Goal: Task Accomplishment & Management: Manage account settings

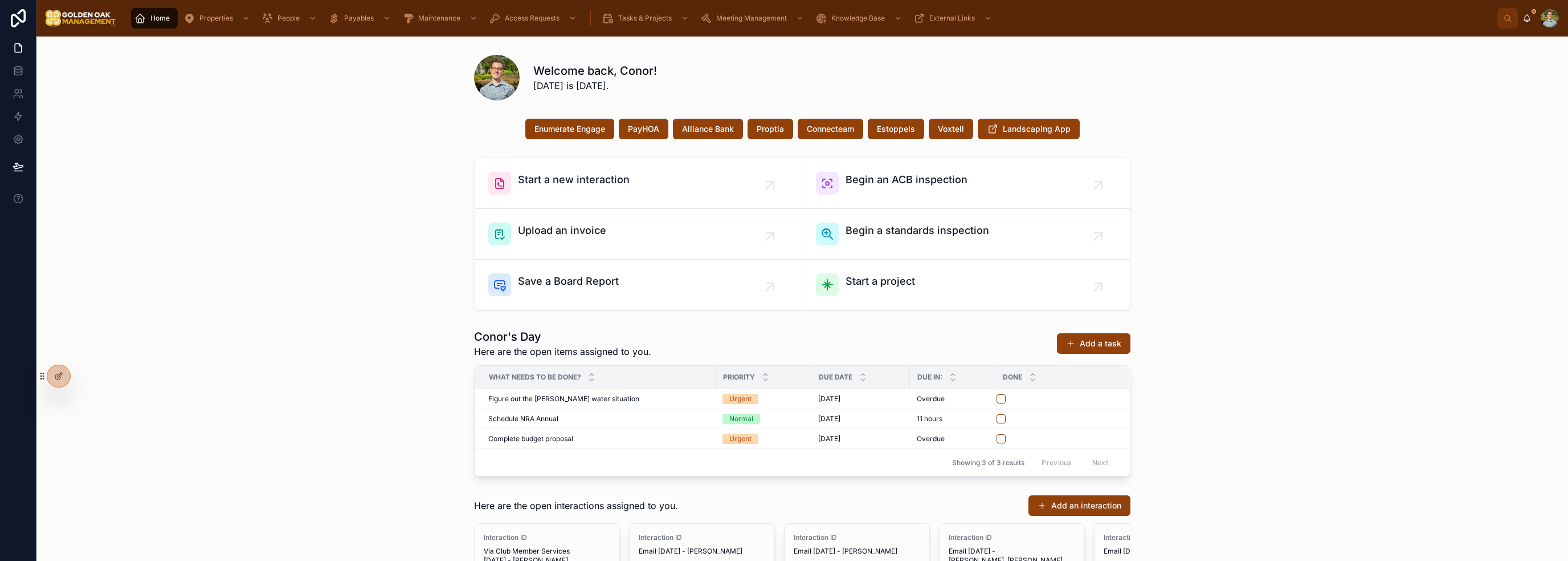
click at [1210, 152] on div "Start a new interaction Begin an ACB inspection Upload an invoice Begin a stand…" at bounding box center [802, 233] width 1514 height 162
drag, startPoint x: 1292, startPoint y: 235, endPoint x: 1253, endPoint y: 262, distance: 47.4
click at [1292, 235] on div "Start a new interaction Begin an ACB inspection Upload an invoice Begin a stand…" at bounding box center [802, 233] width 1514 height 162
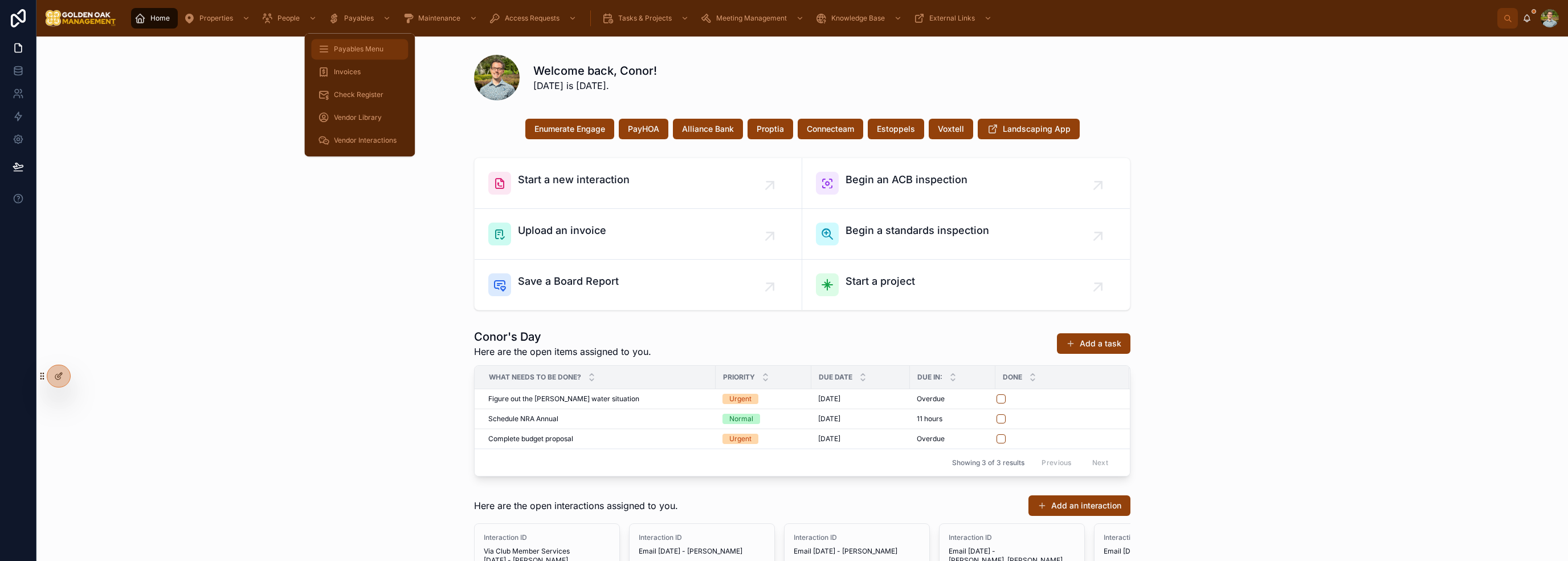
click at [359, 50] on span "Payables Menu" at bounding box center [359, 49] width 50 height 9
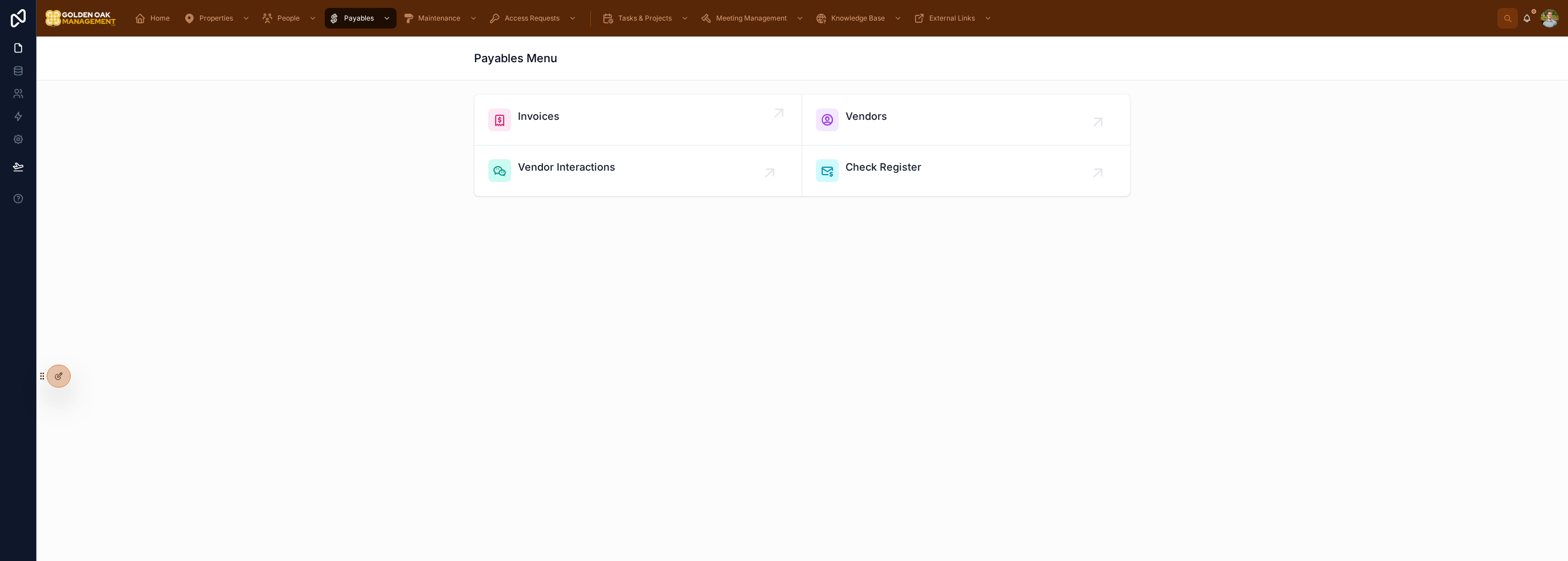
click at [574, 126] on div "Invoices" at bounding box center [638, 119] width 300 height 23
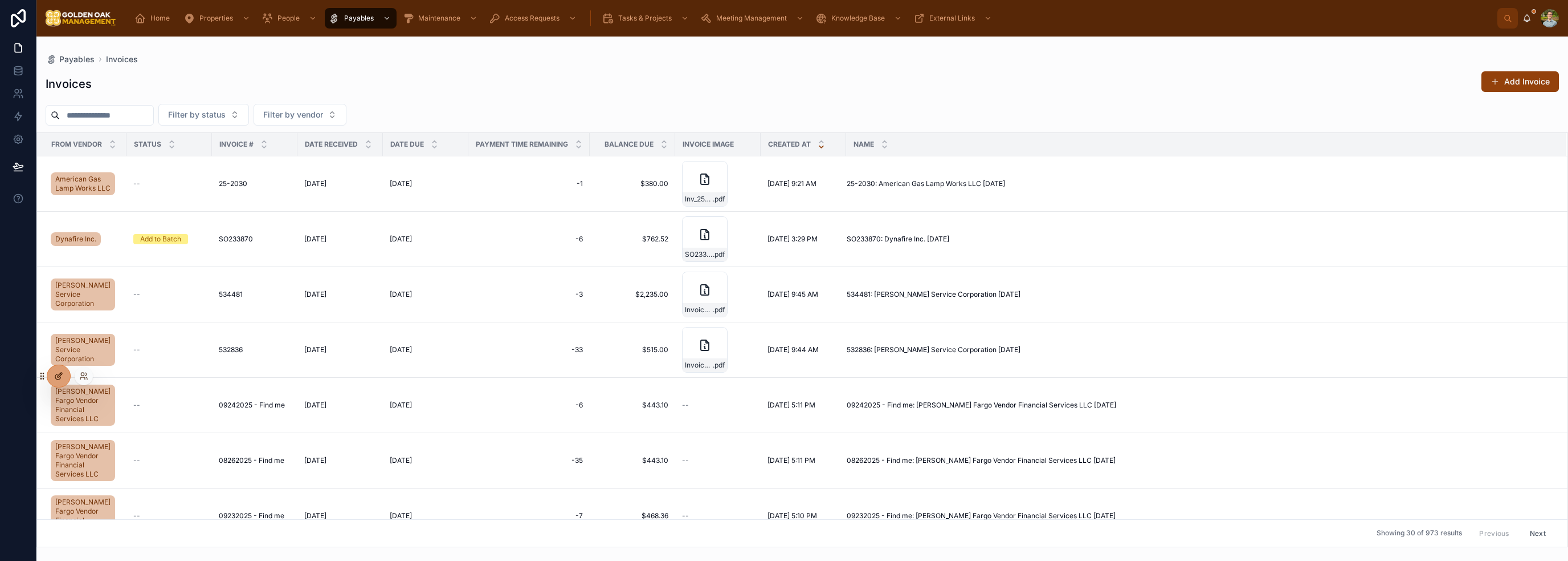
click at [60, 376] on icon at bounding box center [59, 376] width 9 height 9
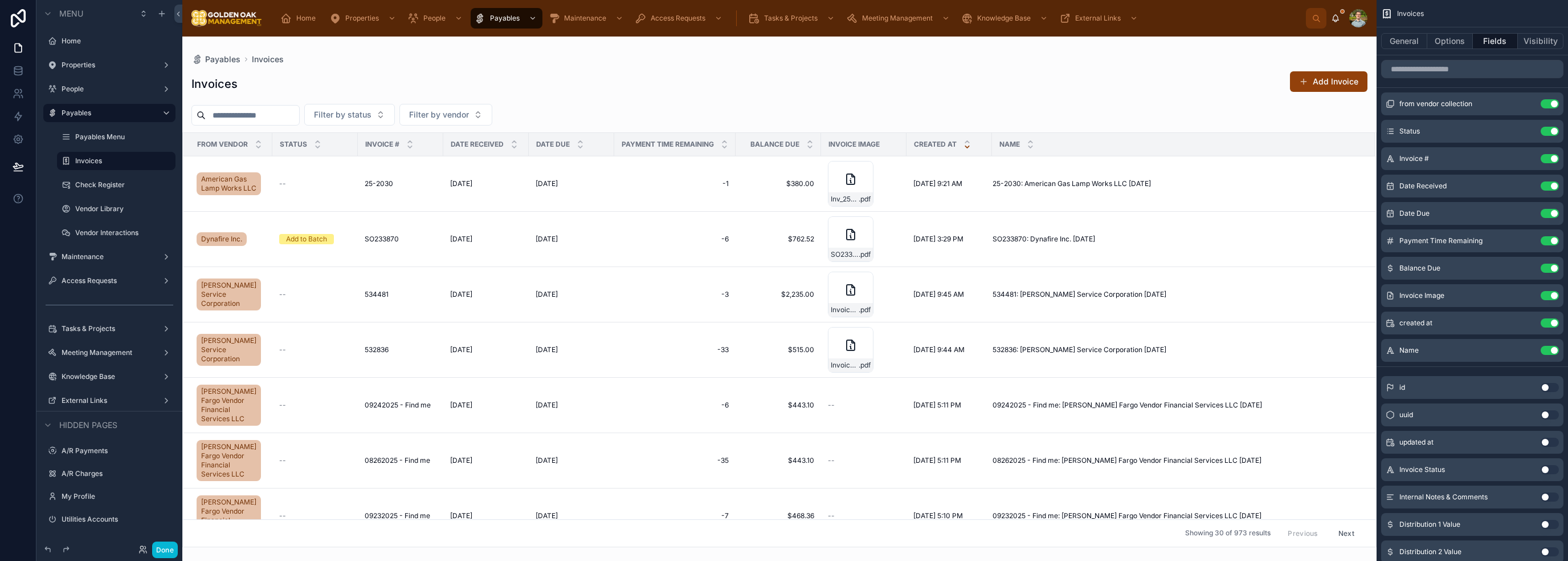
click at [278, 191] on div at bounding box center [778, 298] width 1194 height 524
click at [228, 182] on span "American Gas Lamp Works LLC" at bounding box center [229, 184] width 55 height 18
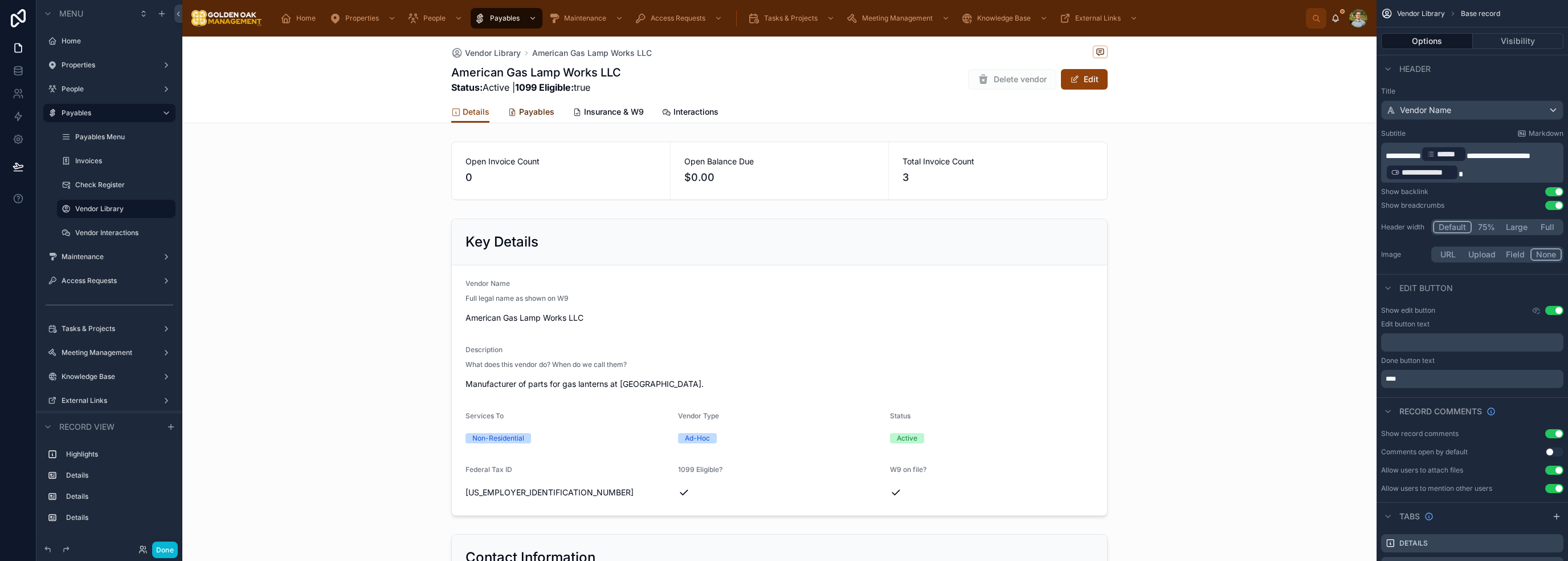
click at [538, 114] on span "Payables" at bounding box center [537, 112] width 35 height 11
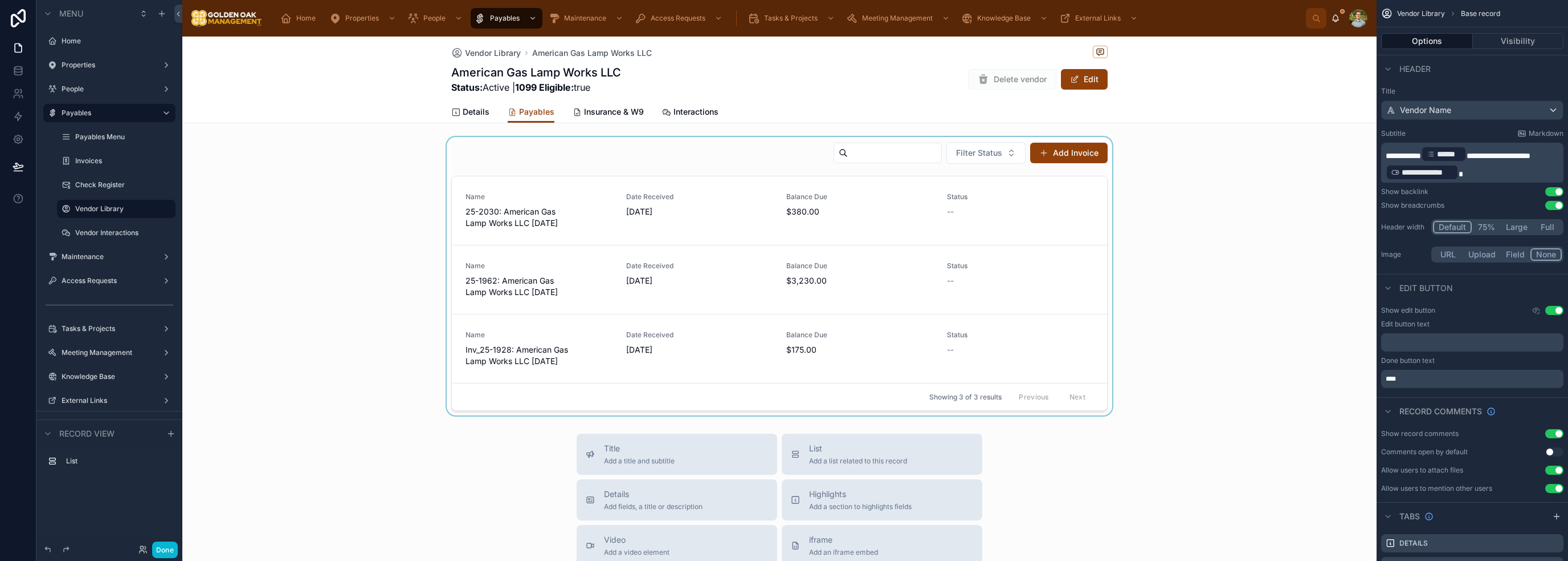
click at [575, 212] on div at bounding box center [778, 275] width 1194 height 278
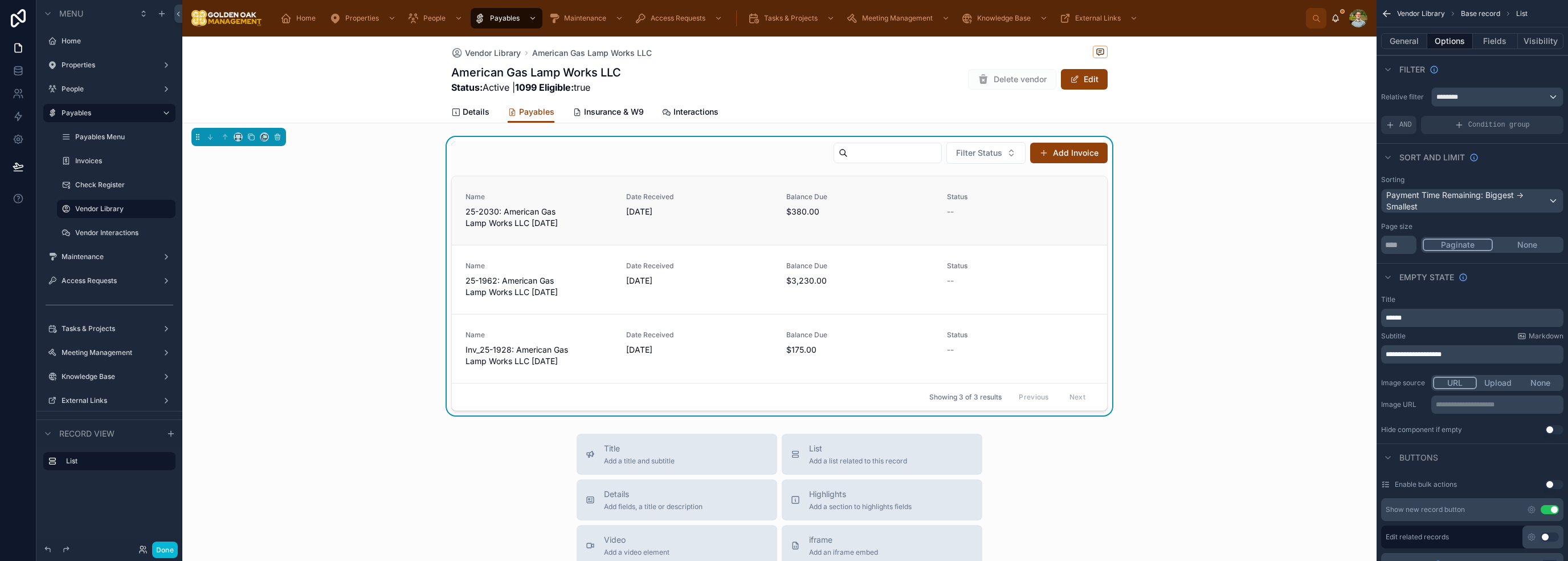
click at [522, 214] on span "25-2030: American Gas Lamp Works LLC [DATE]" at bounding box center [538, 217] width 147 height 23
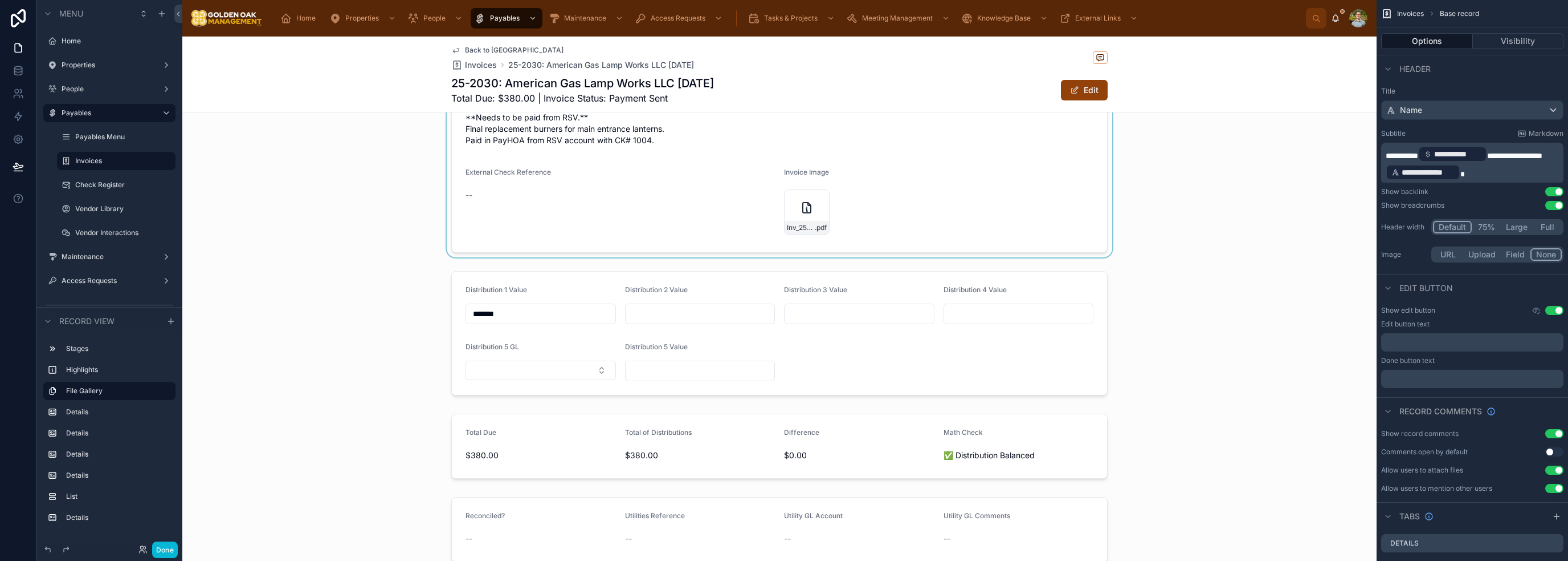
scroll to position [741, 0]
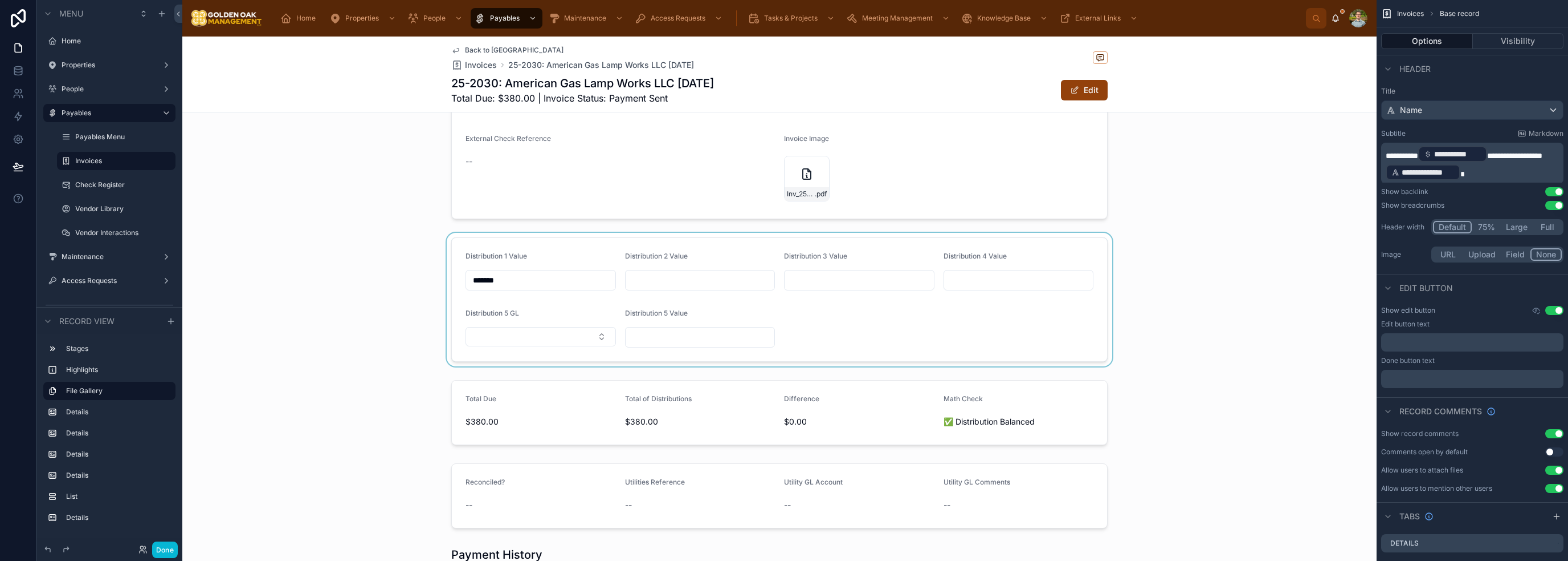
click at [1085, 333] on div at bounding box center [778, 299] width 1194 height 133
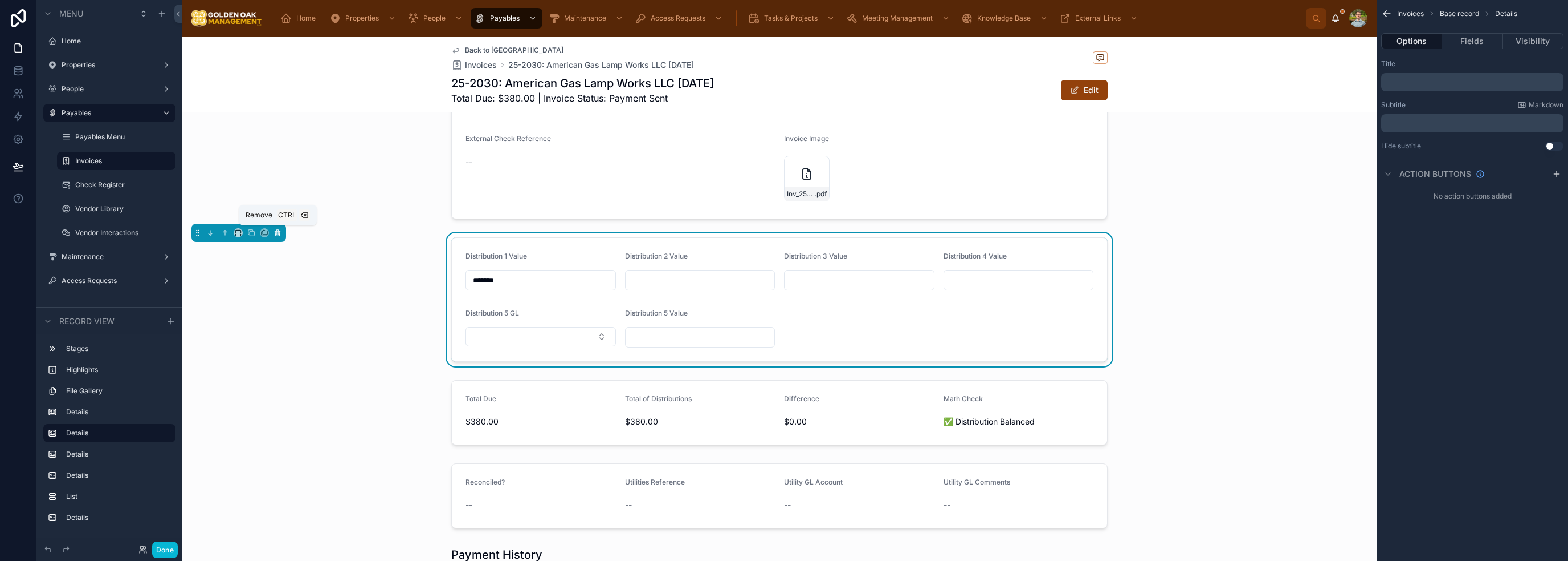
click at [278, 231] on icon at bounding box center [277, 232] width 8 height 8
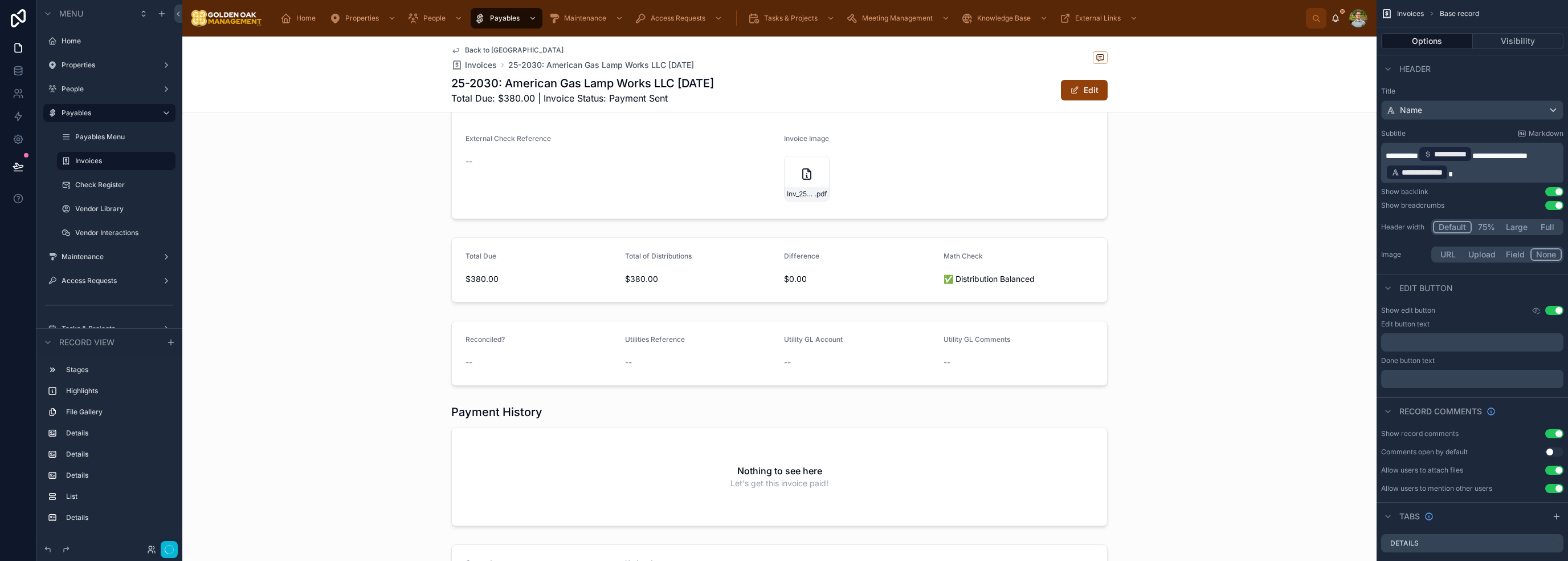
click at [878, 287] on div at bounding box center [778, 270] width 1194 height 74
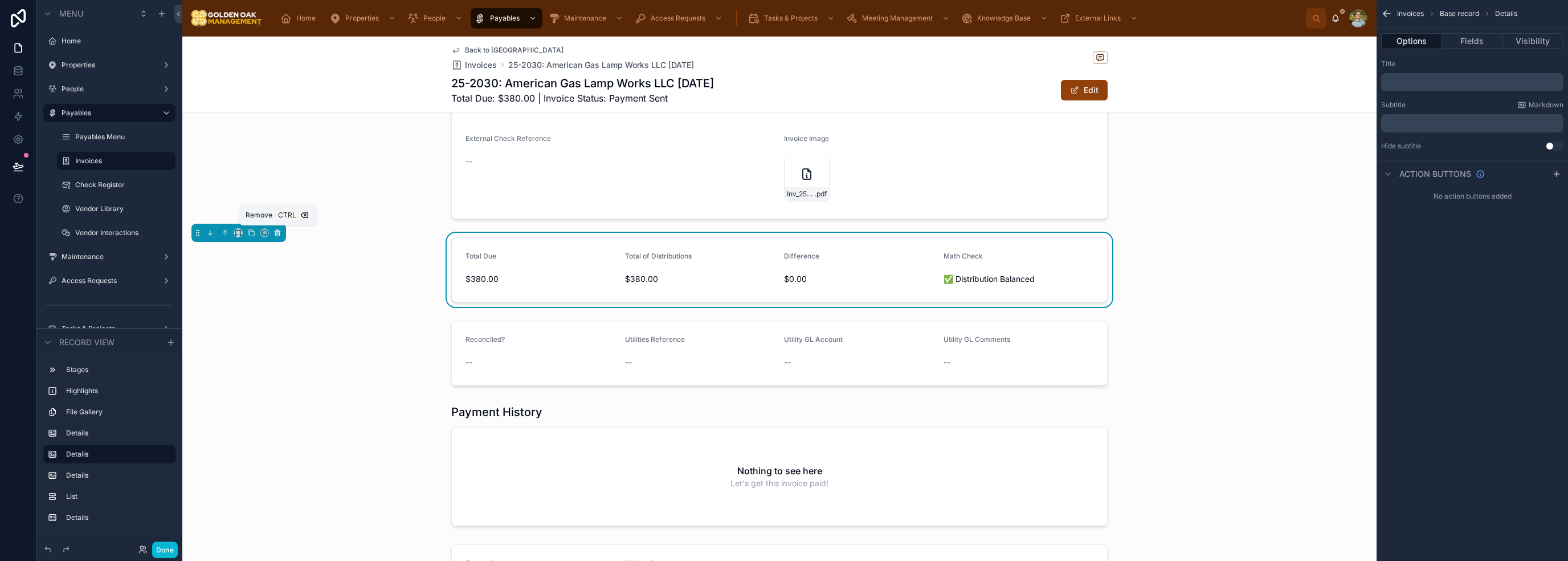
click at [272, 227] on button at bounding box center [278, 233] width 13 height 13
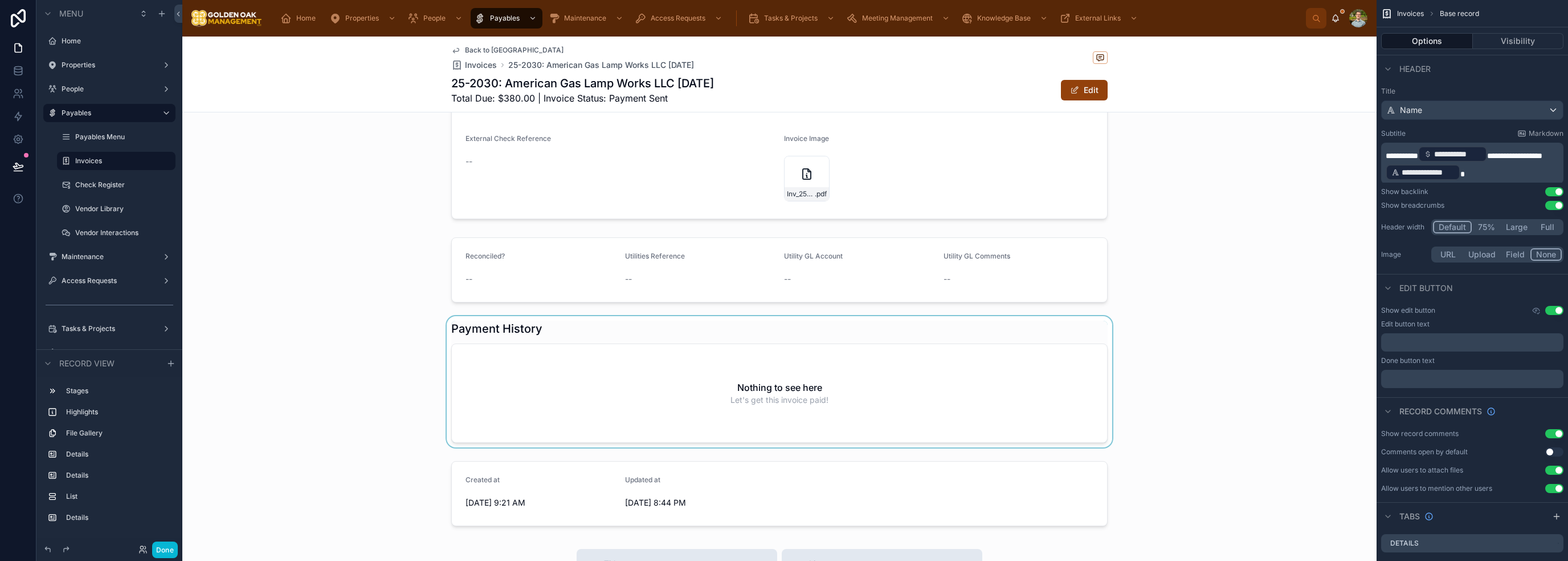
click at [845, 365] on div at bounding box center [778, 382] width 1194 height 131
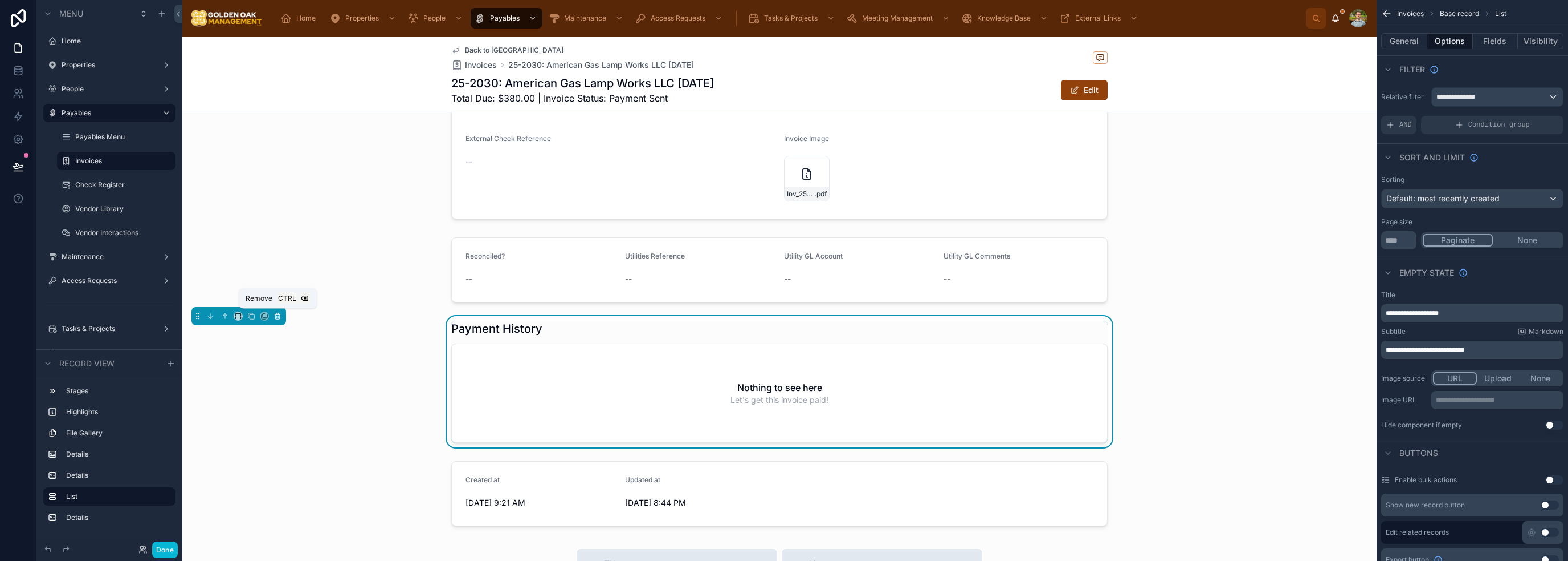
click at [275, 315] on icon at bounding box center [277, 316] width 5 height 5
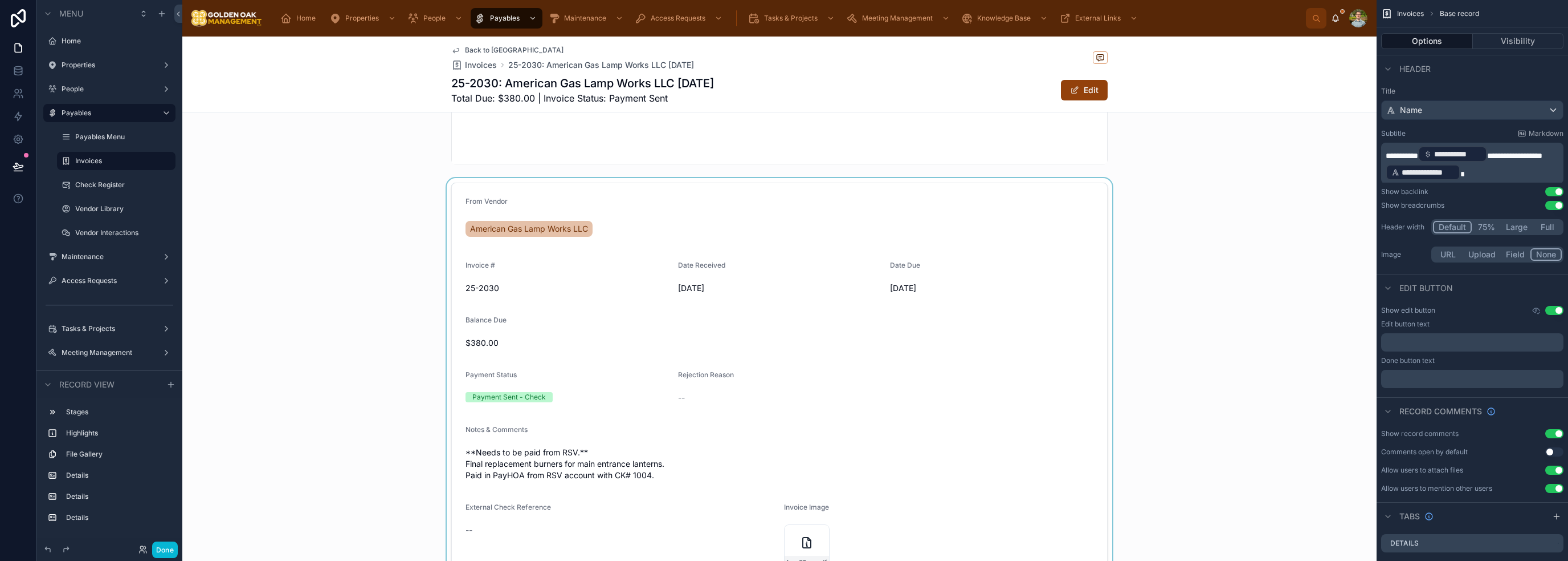
scroll to position [399, 0]
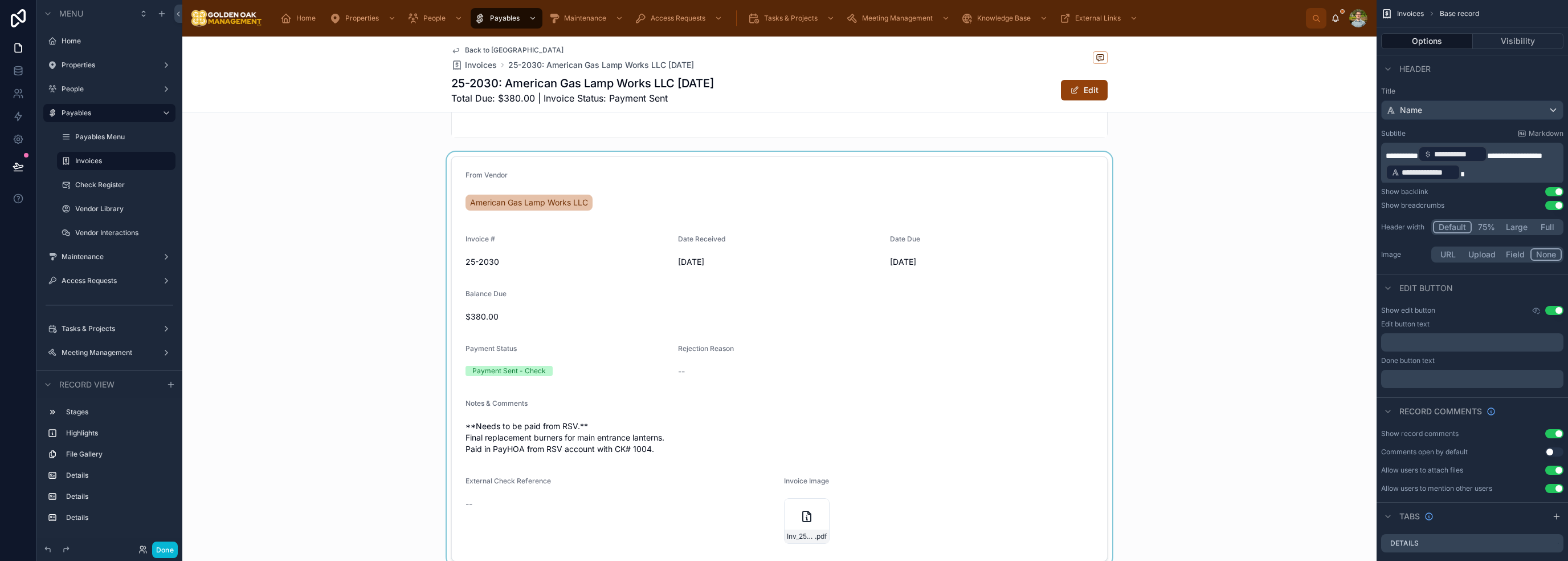
click at [958, 315] on div at bounding box center [778, 359] width 1194 height 414
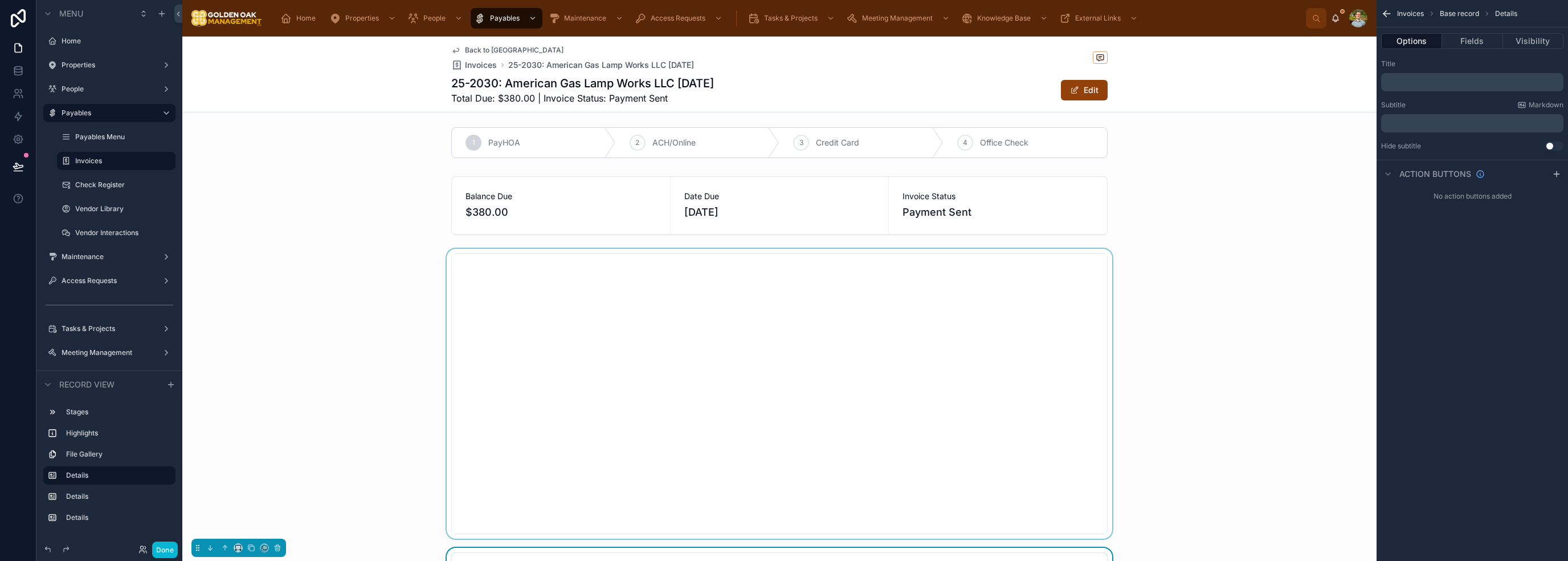
scroll to position [0, 0]
click at [1050, 139] on div at bounding box center [778, 145] width 1194 height 40
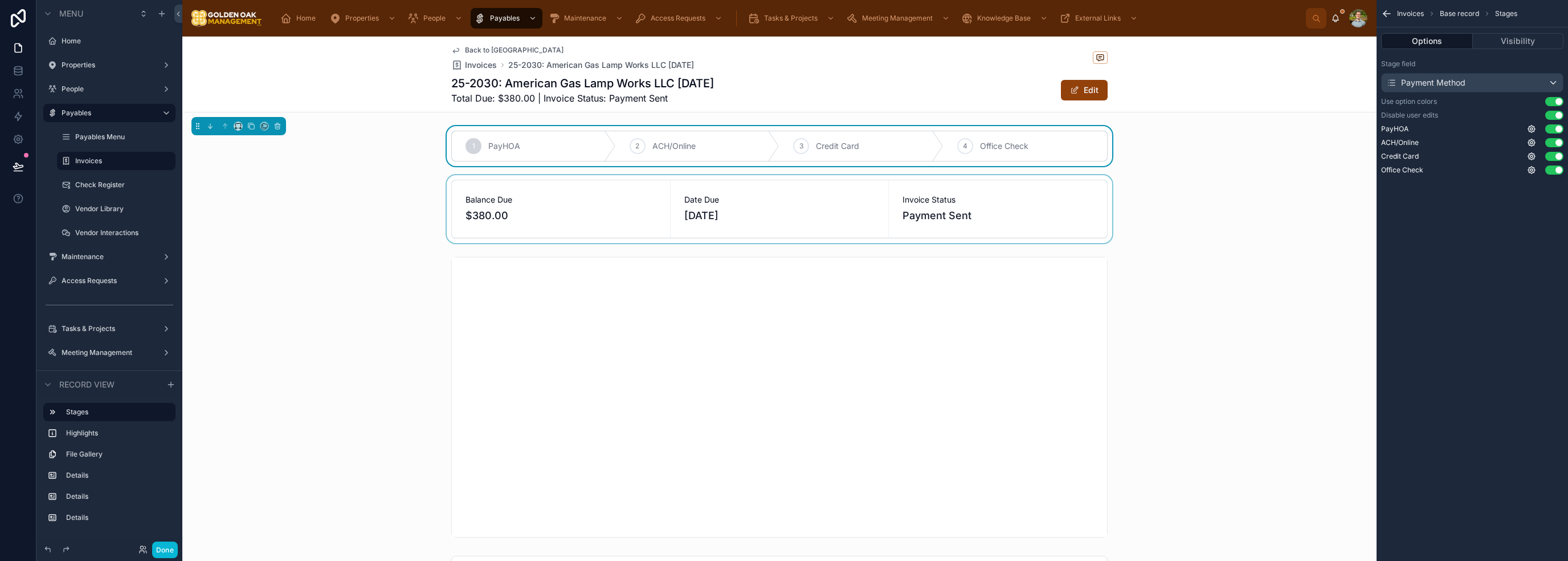
click at [1236, 233] on div at bounding box center [778, 208] width 1194 height 67
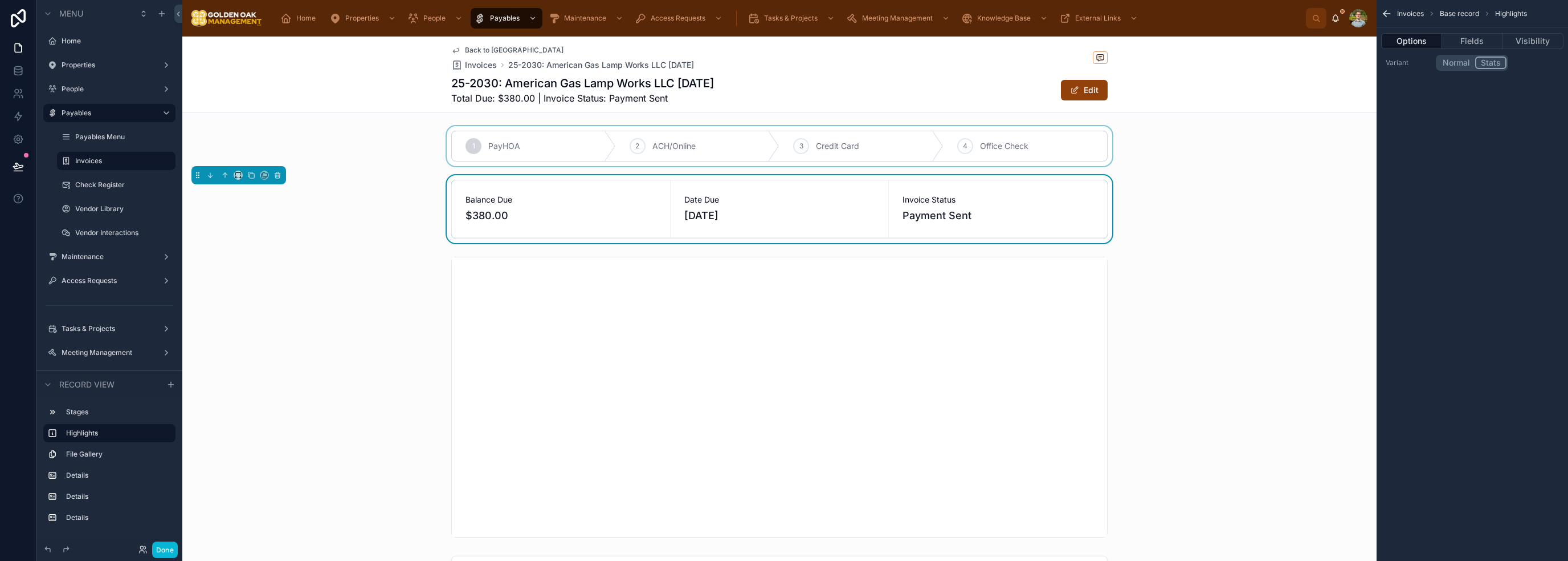
click at [1049, 221] on span "Payment Sent" at bounding box center [997, 215] width 191 height 16
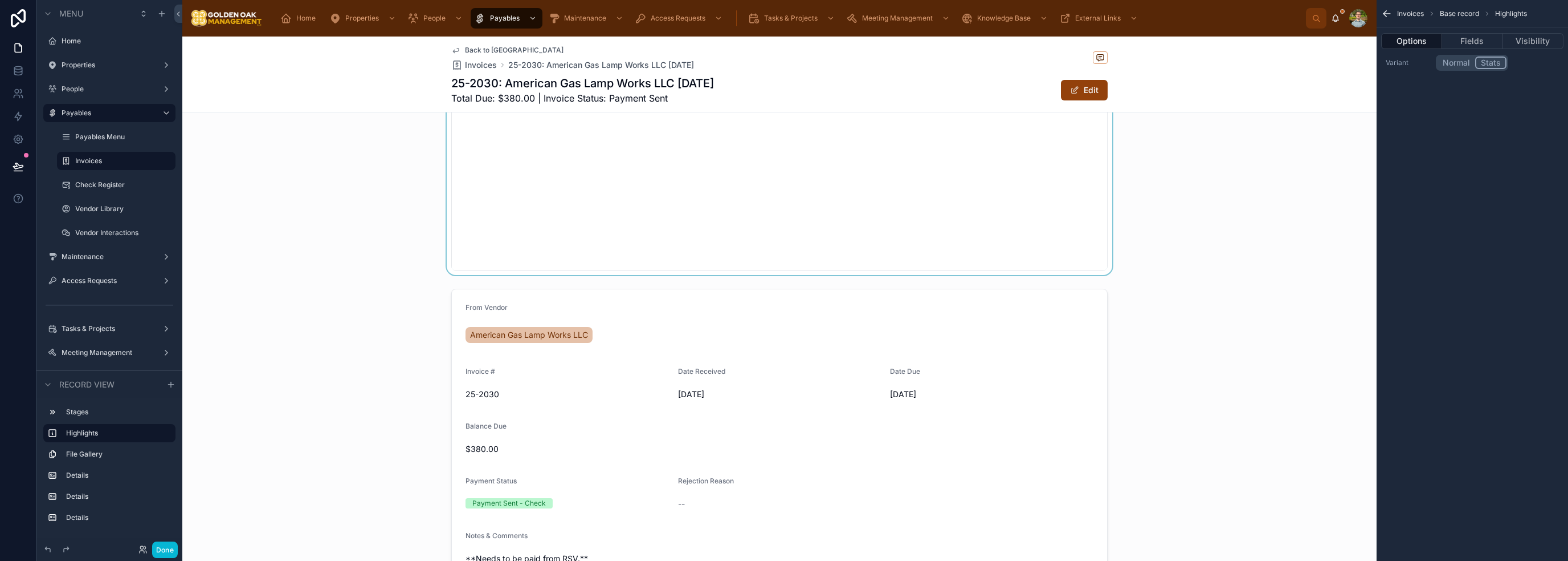
scroll to position [285, 0]
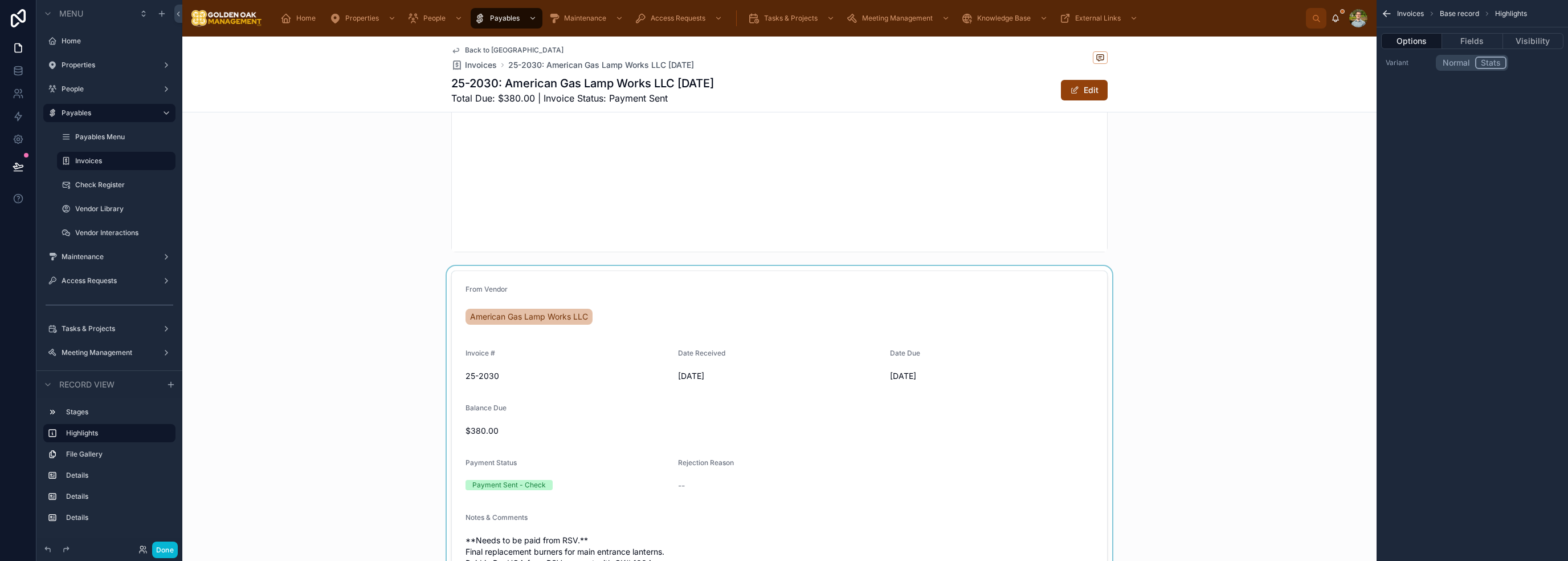
click at [1038, 344] on div at bounding box center [778, 473] width 1194 height 414
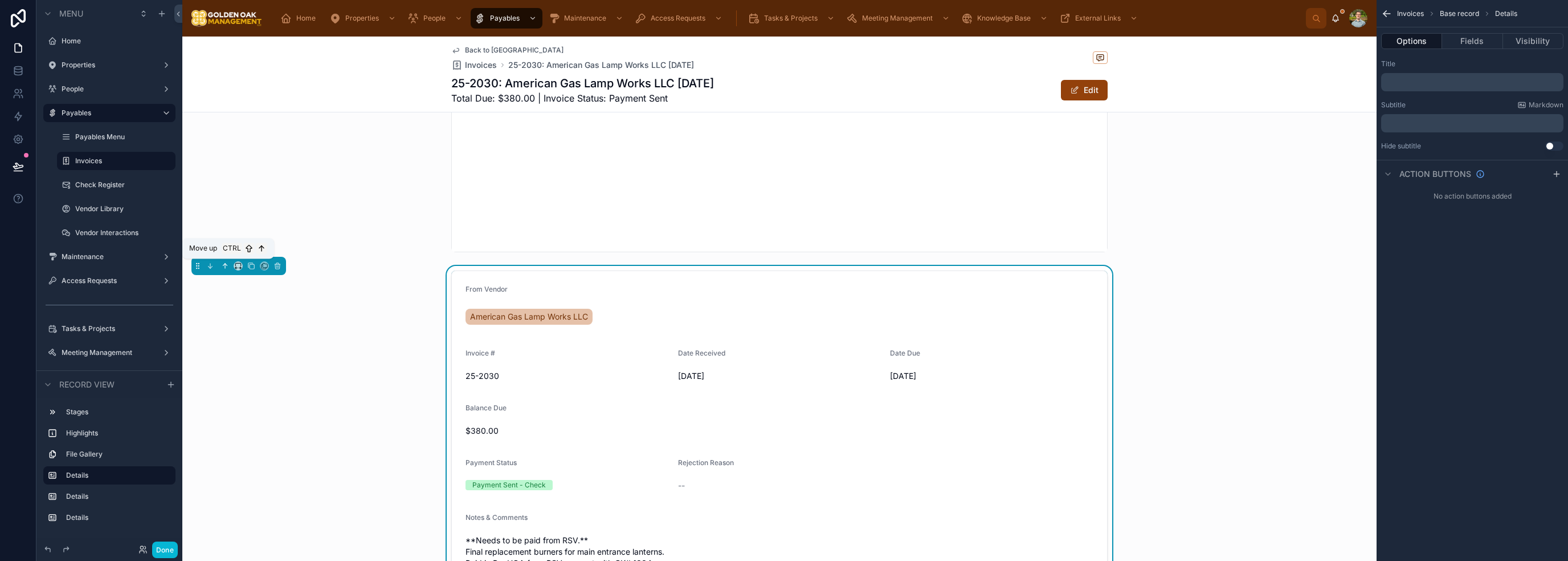
click at [223, 266] on icon at bounding box center [224, 265] width 8 height 8
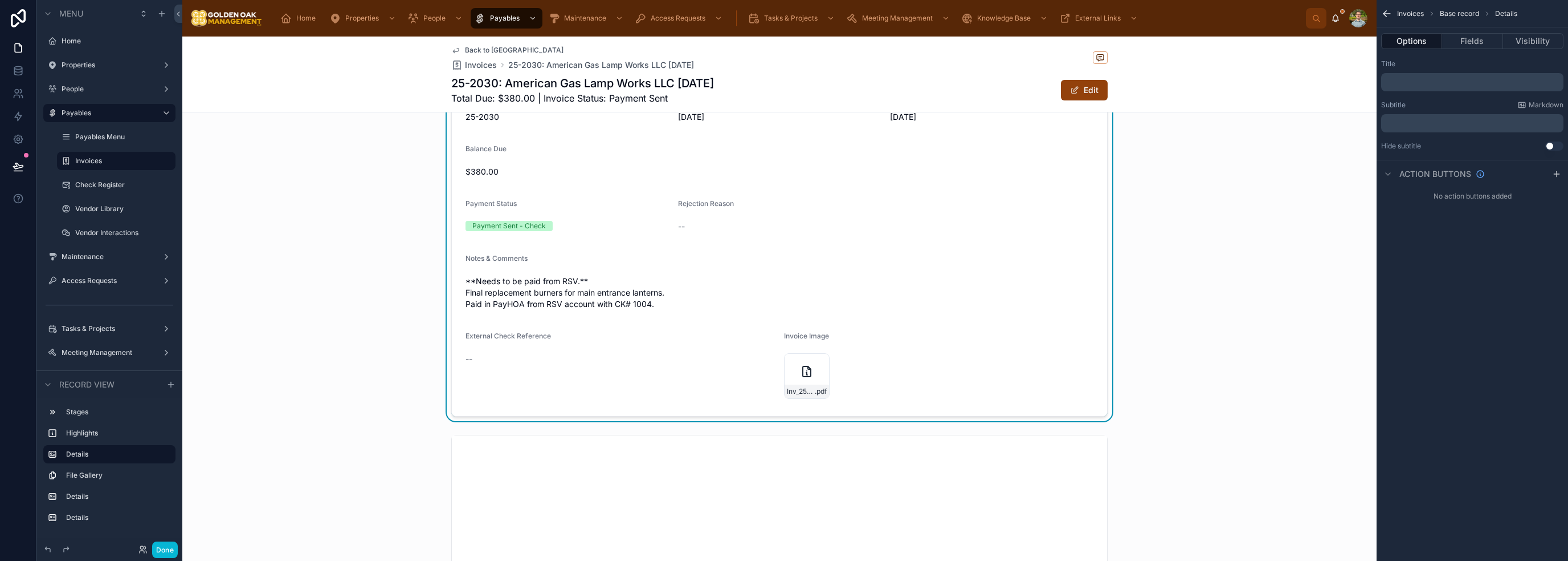
scroll to position [57, 0]
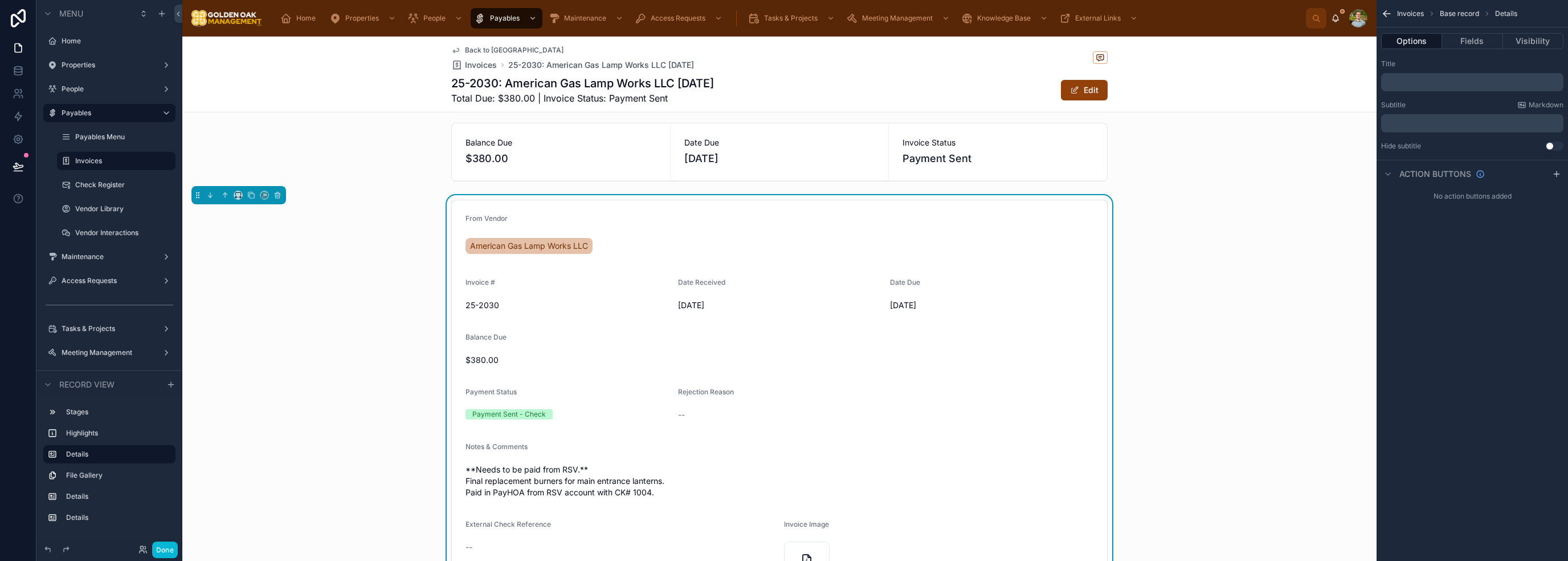
click at [1190, 342] on div "From Vendor American Gas Lamp Works LLC Invoice # 25-2030 Date Received [DATE] …" at bounding box center [778, 402] width 1194 height 414
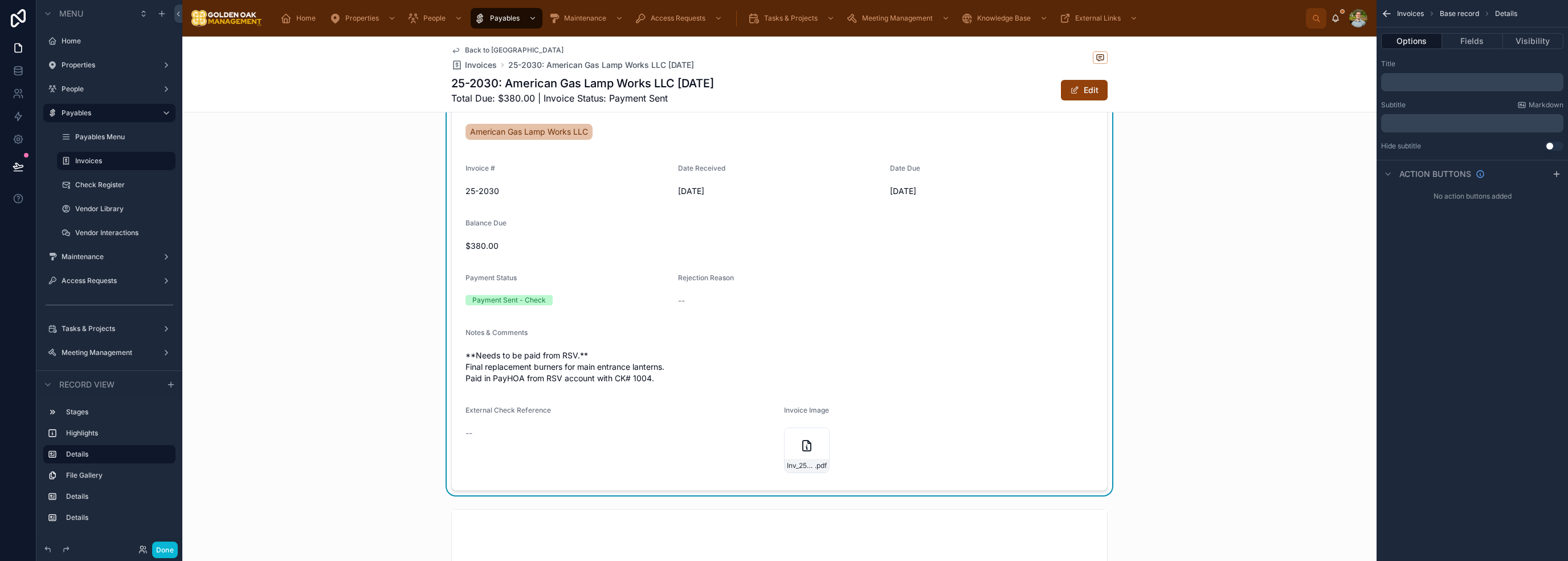
scroll to position [114, 0]
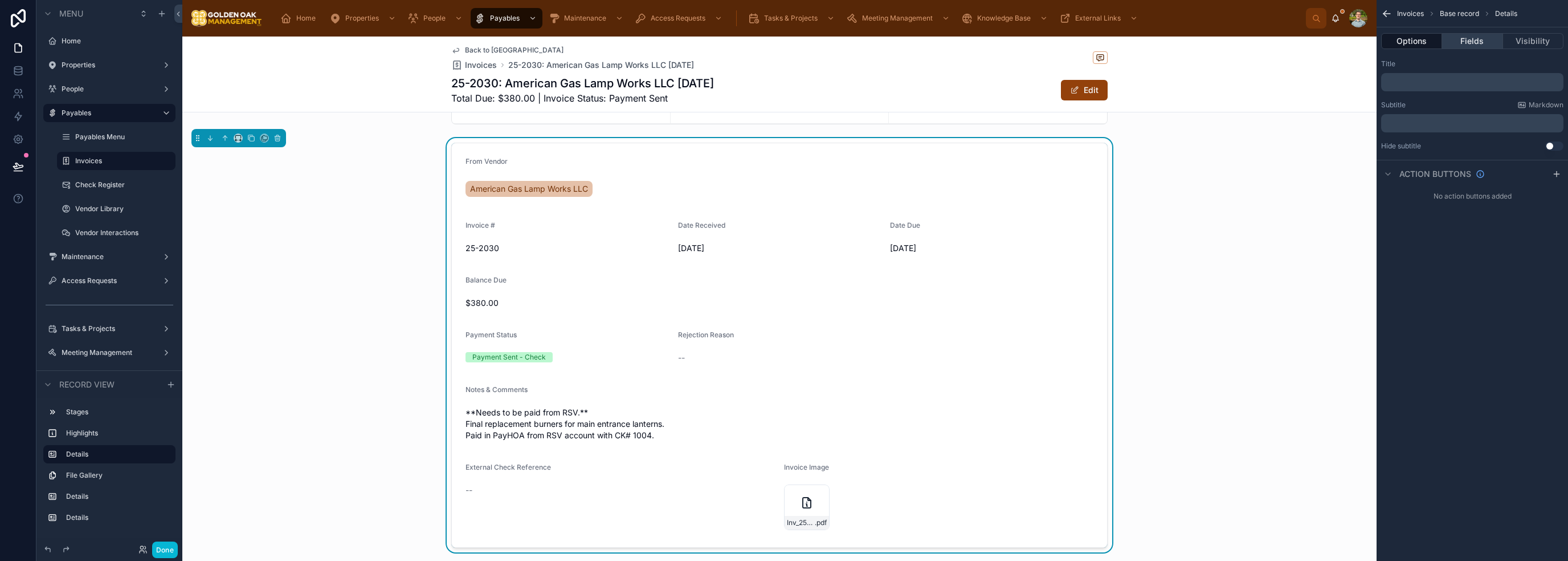
click at [1489, 40] on button "Fields" at bounding box center [1472, 41] width 60 height 16
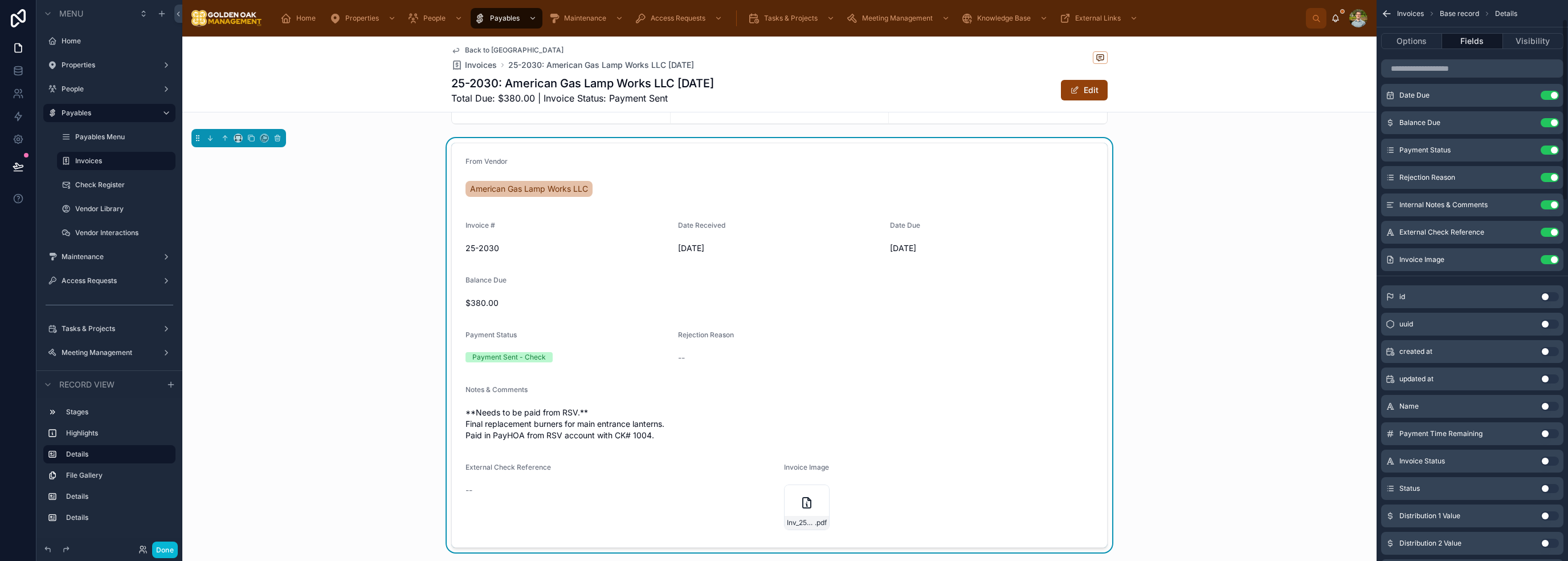
scroll to position [57, 0]
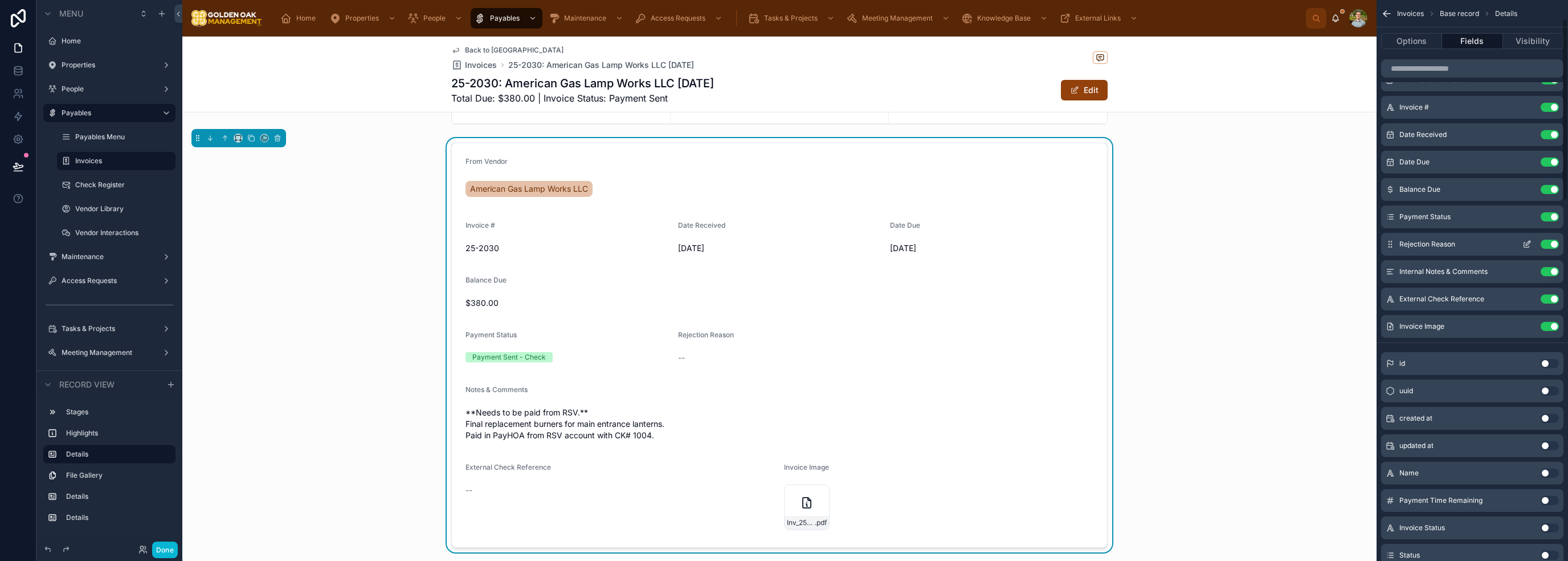
click at [1524, 248] on icon "scrollable content" at bounding box center [1527, 244] width 9 height 9
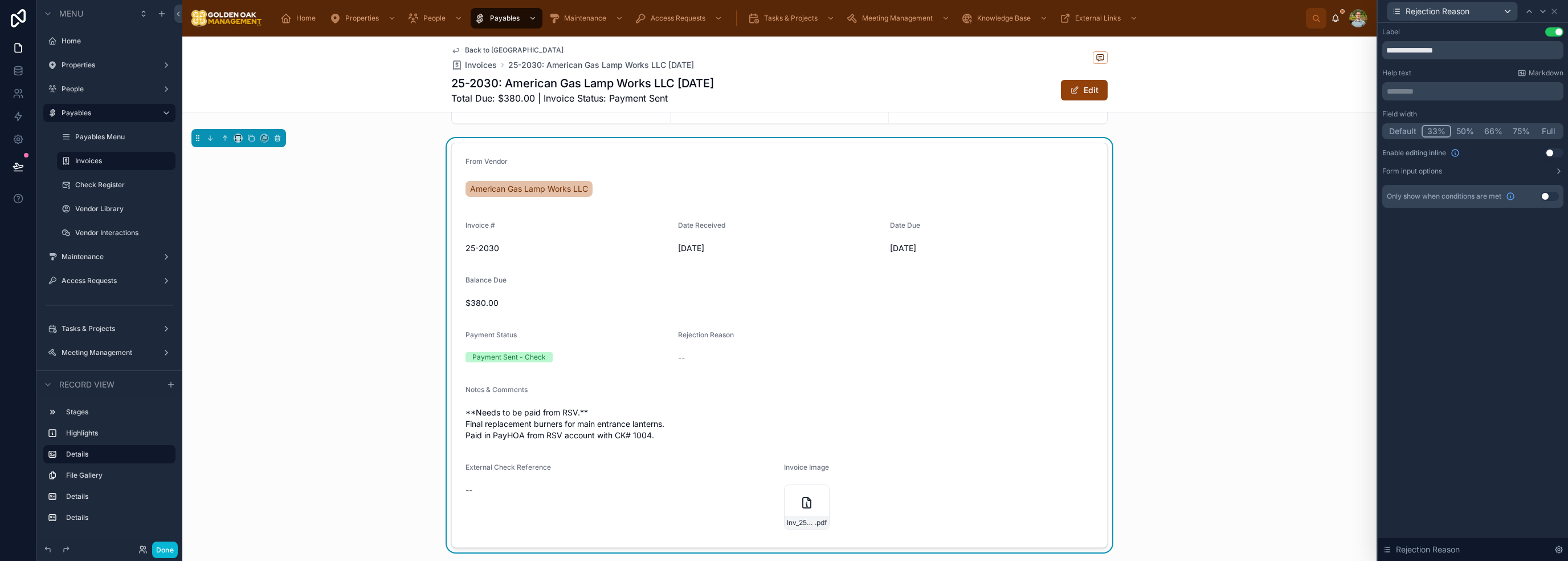
click at [1550, 199] on button "Use setting" at bounding box center [1550, 196] width 18 height 9
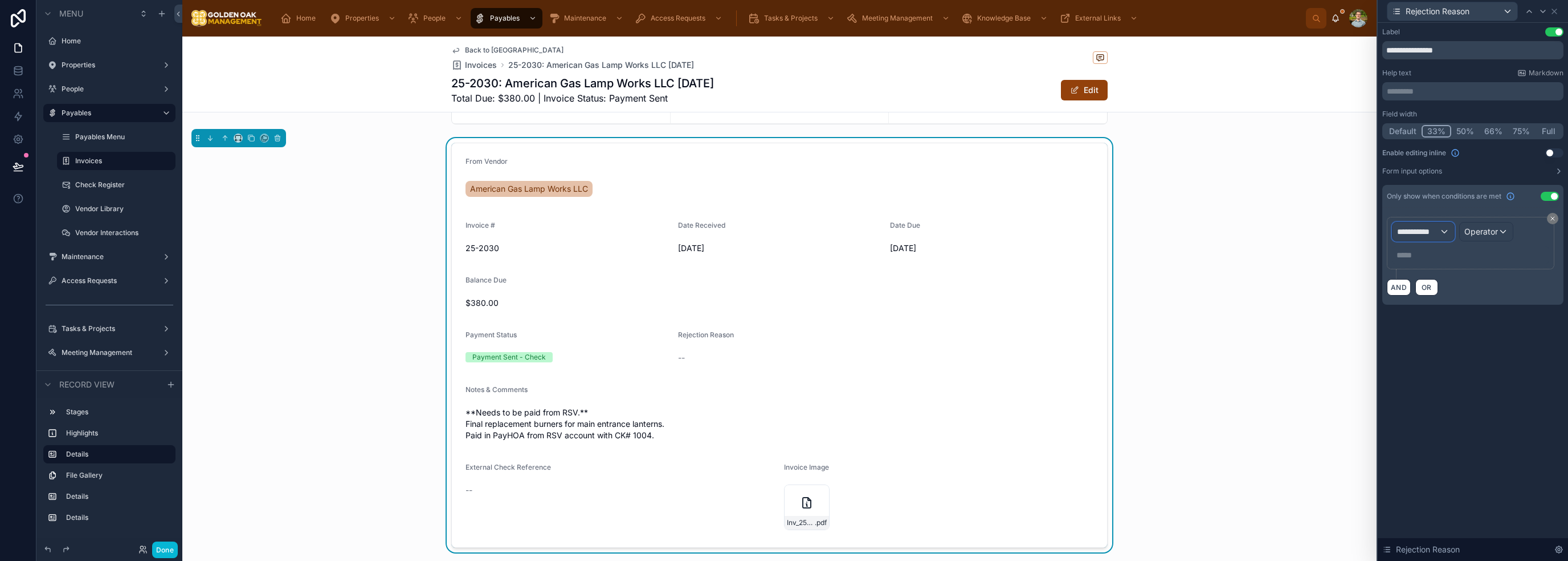
click at [1421, 230] on span "**********" at bounding box center [1418, 231] width 42 height 11
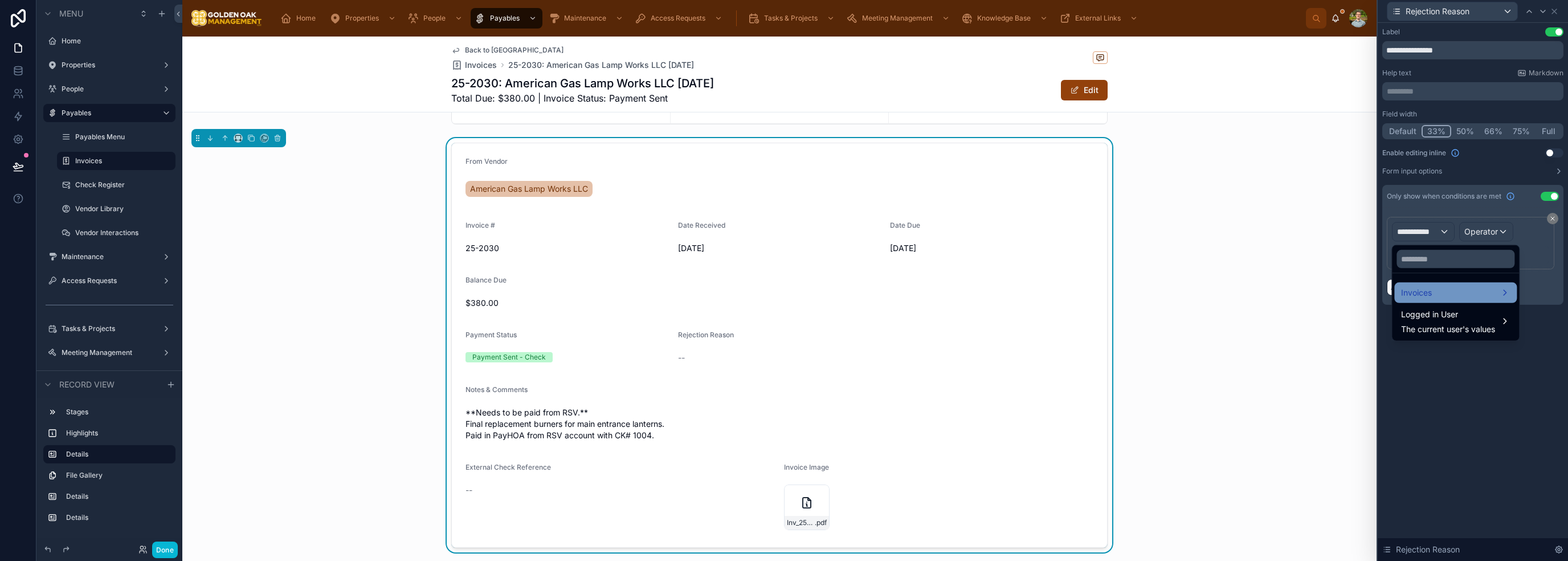
click at [1451, 291] on div "Invoices" at bounding box center [1455, 292] width 109 height 14
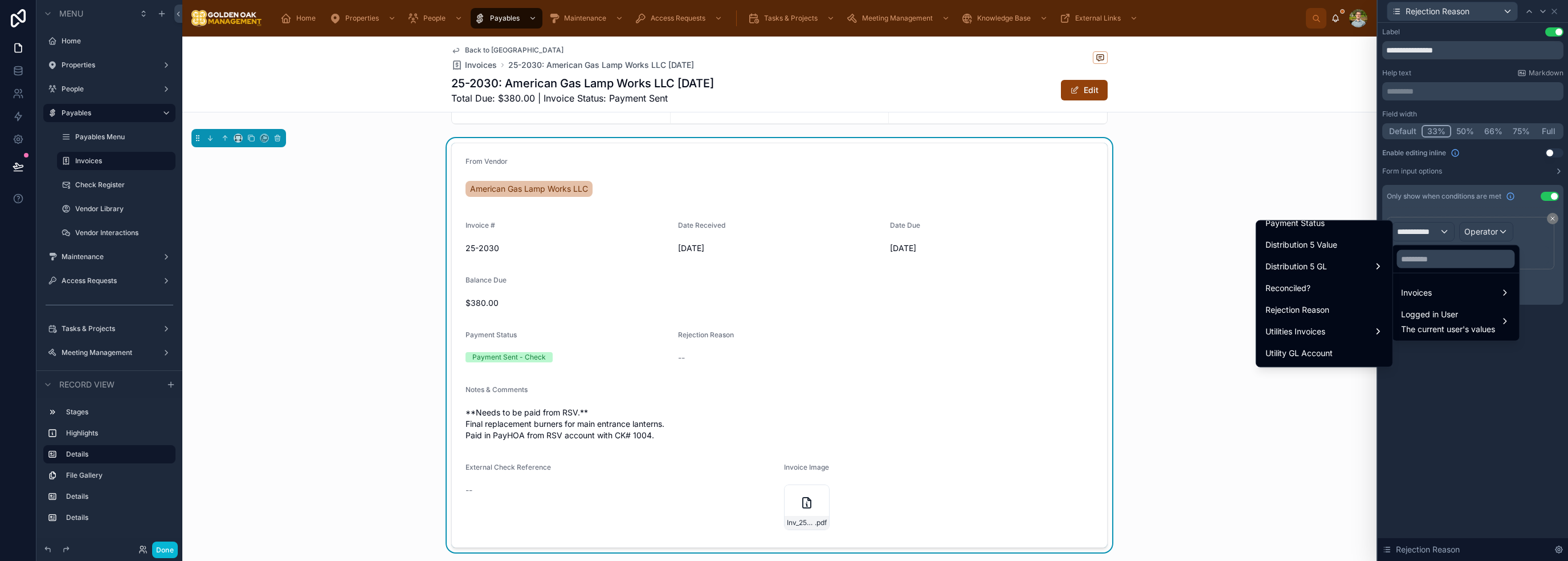
scroll to position [799, 0]
click at [1323, 280] on div "Payment Status" at bounding box center [1324, 280] width 118 height 14
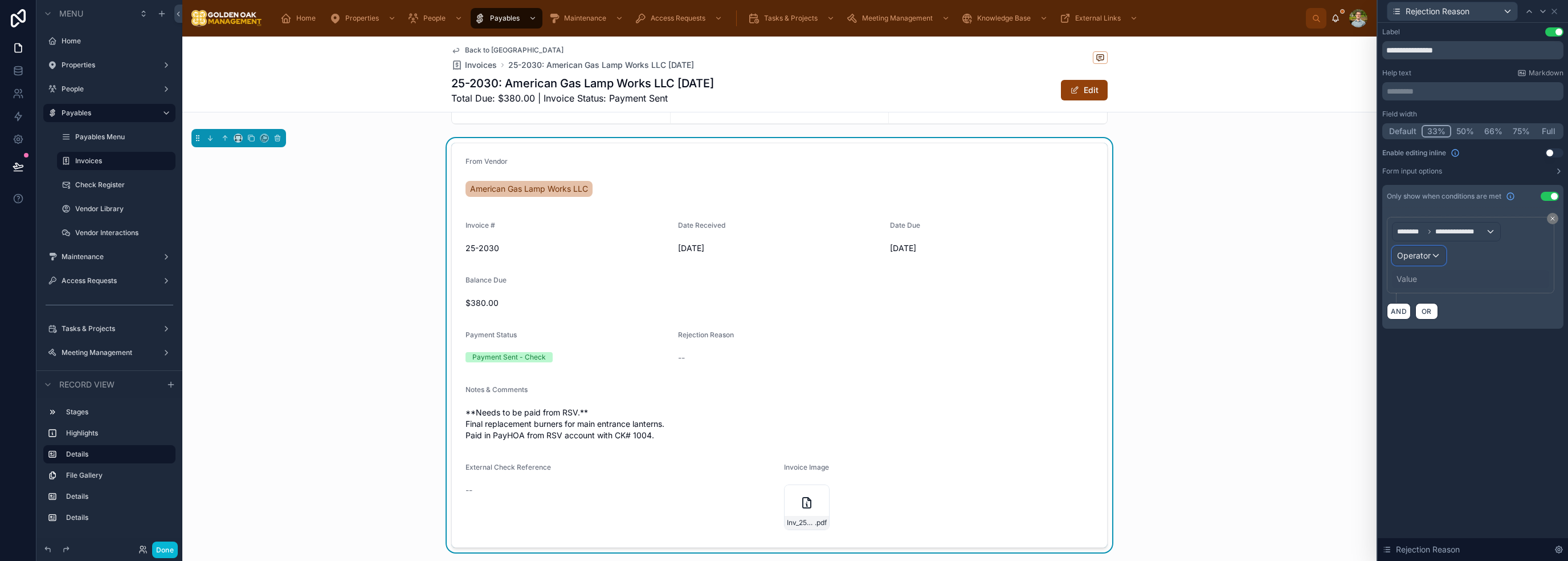
click at [1433, 258] on div "Operator" at bounding box center [1418, 256] width 53 height 18
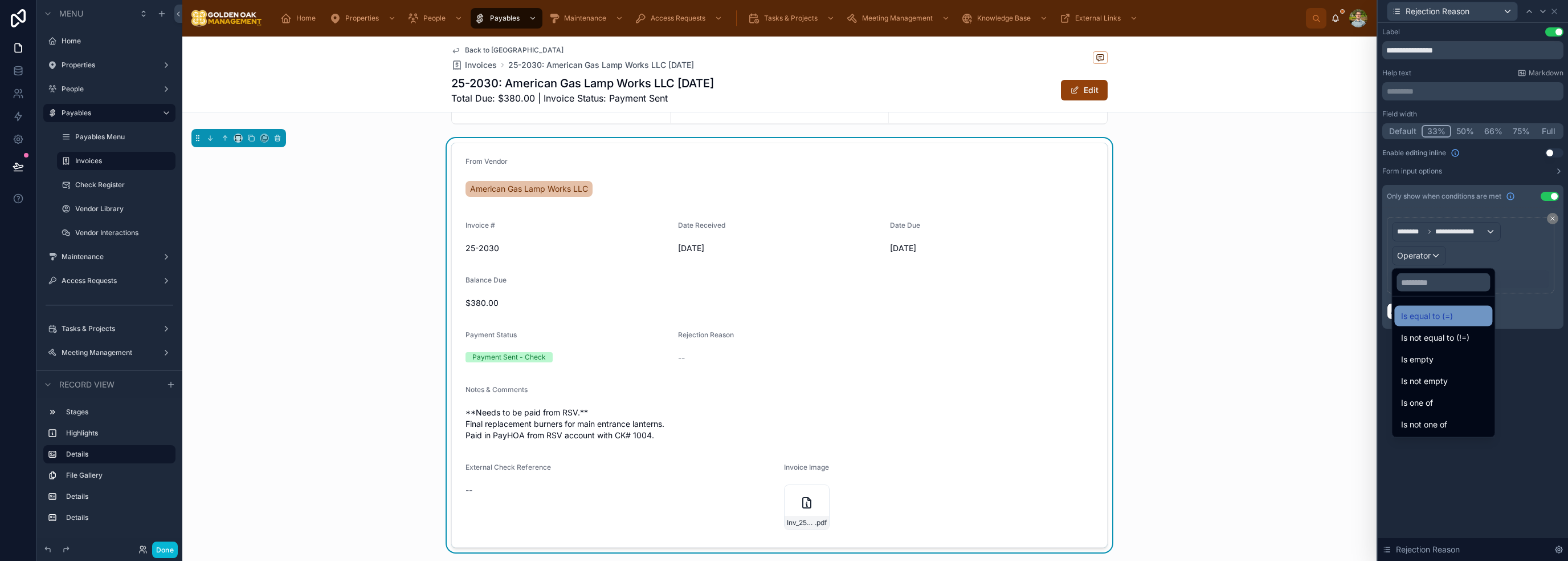
click at [1450, 316] on span "Is equal to (=)" at bounding box center [1427, 315] width 52 height 14
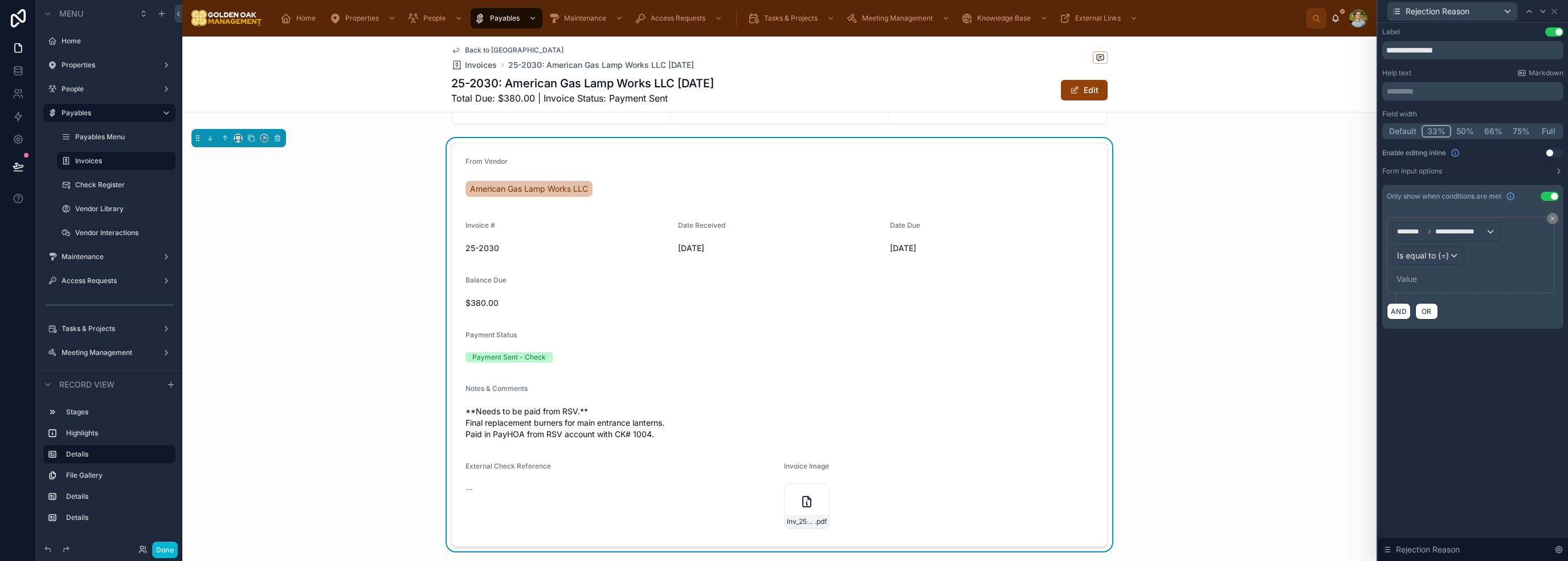
click at [1420, 281] on div "Value" at bounding box center [1470, 279] width 157 height 18
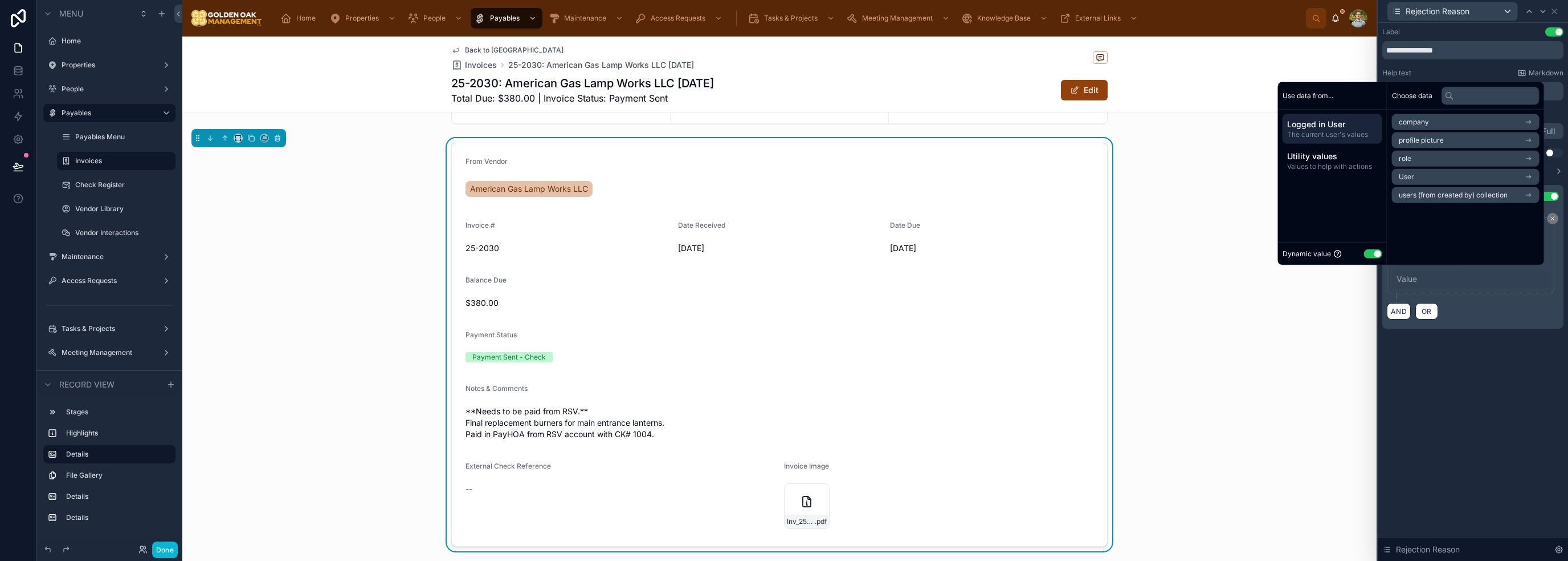
click at [1364, 252] on button "Use setting" at bounding box center [1373, 253] width 18 height 9
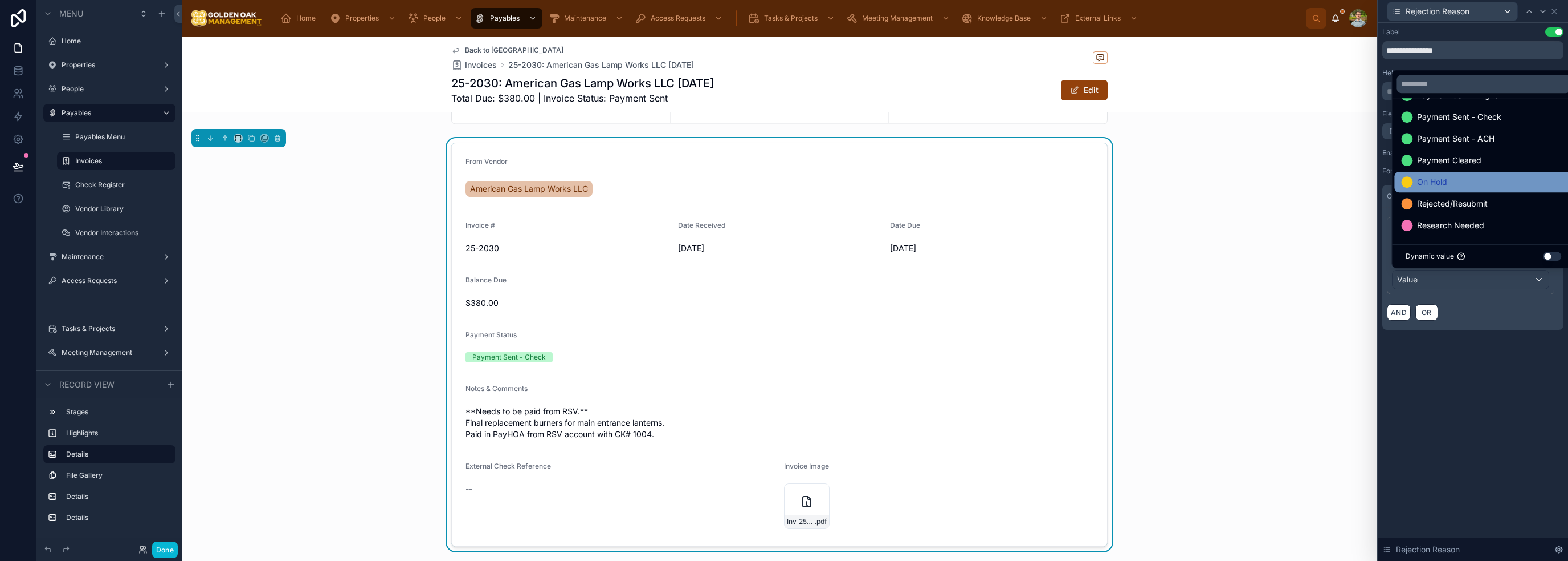
scroll to position [88, 0]
click at [1479, 201] on span "Rejected/Resubmit" at bounding box center [1452, 202] width 71 height 14
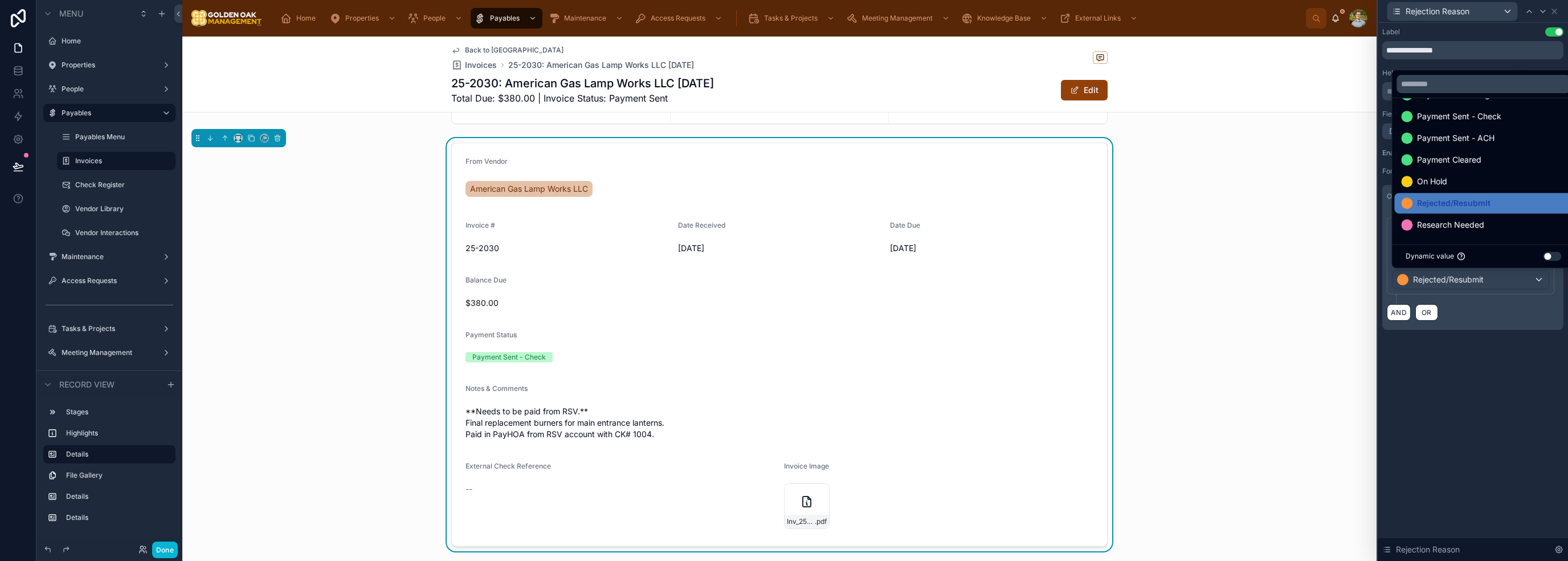
click at [1538, 347] on div "**********" at bounding box center [1473, 190] width 190 height 335
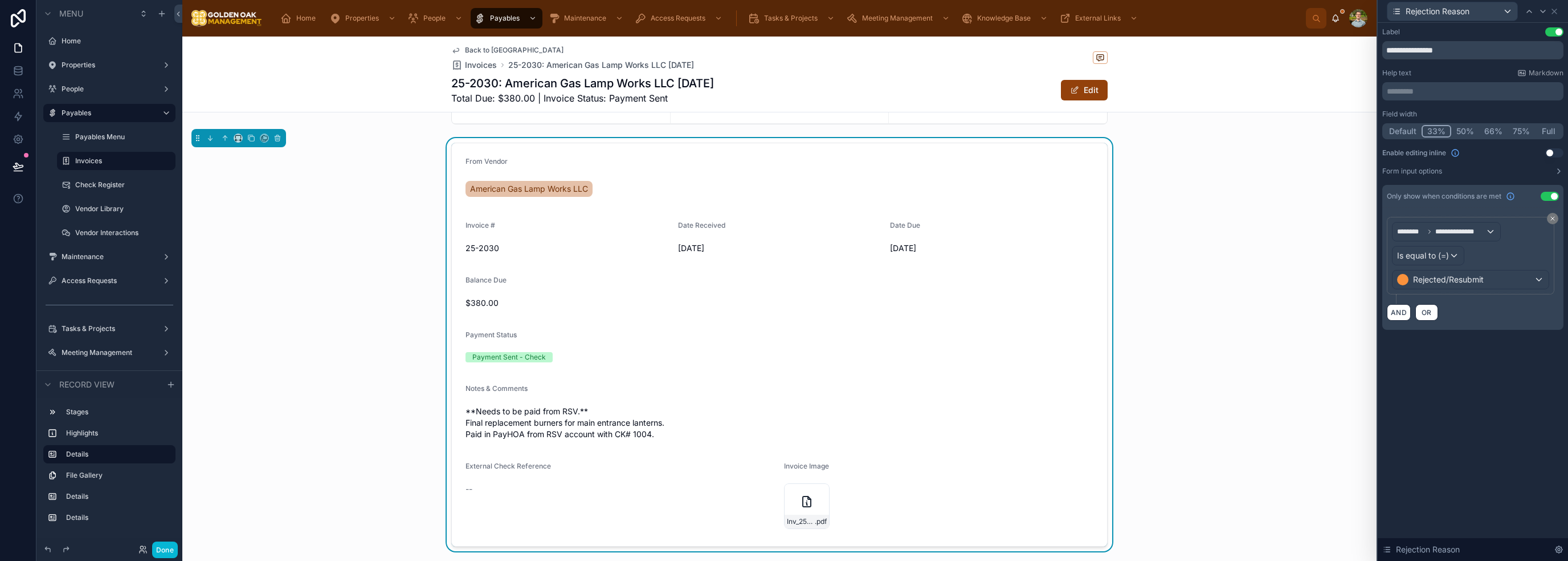
click at [625, 428] on span "**Needs to be paid from RSV.** Final replacement burners for main entrance lant…" at bounding box center [779, 422] width 628 height 34
click at [1554, 10] on icon at bounding box center [1554, 11] width 5 height 5
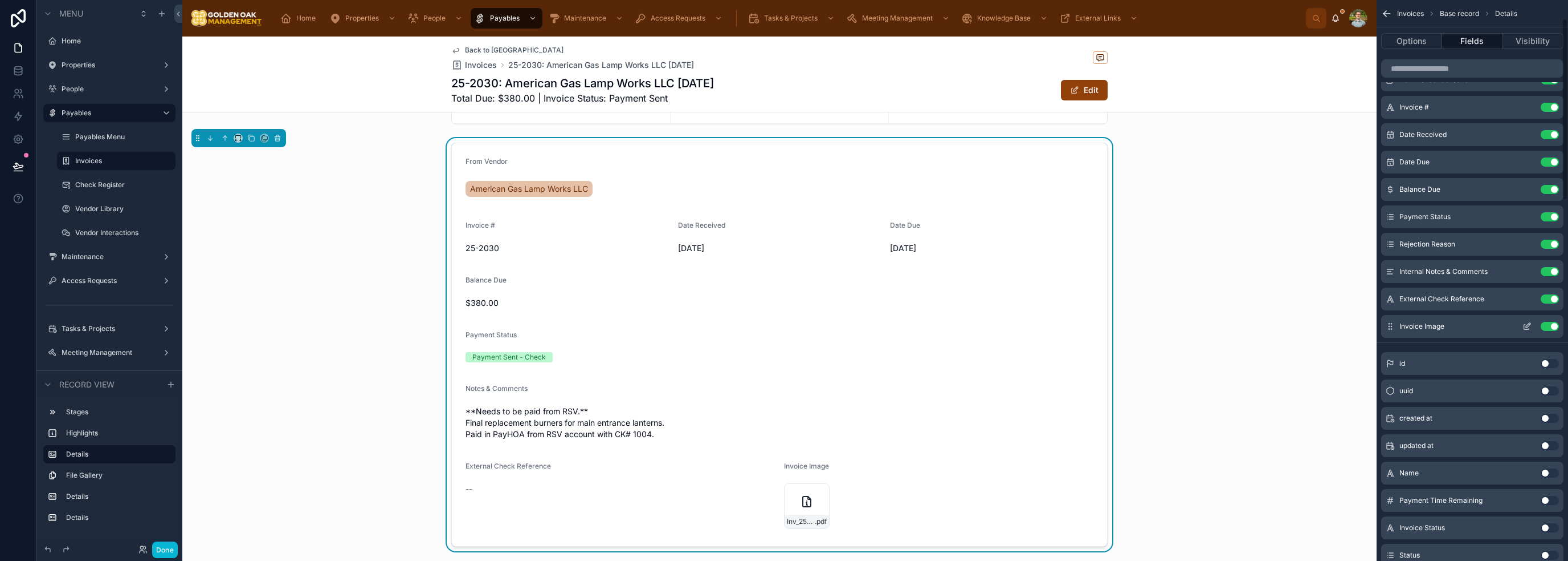
click at [1550, 323] on button "Use setting" at bounding box center [1550, 326] width 18 height 9
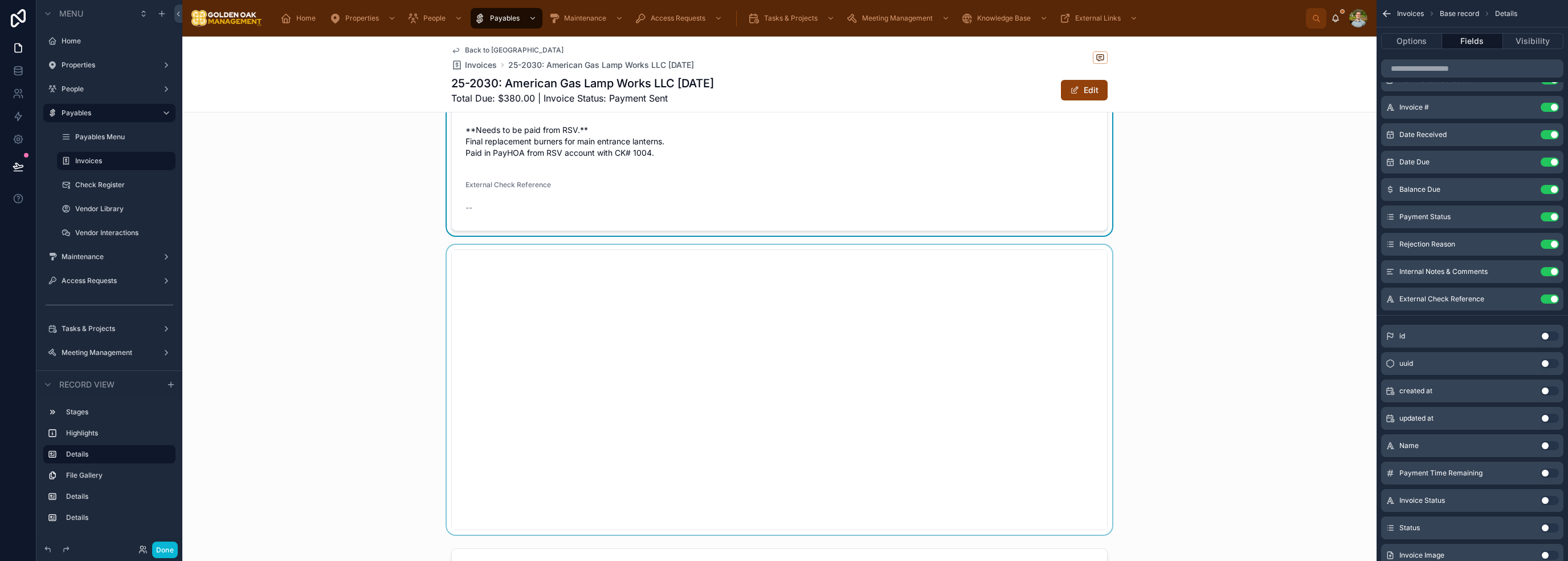
scroll to position [399, 0]
click at [1033, 434] on div at bounding box center [778, 384] width 1194 height 289
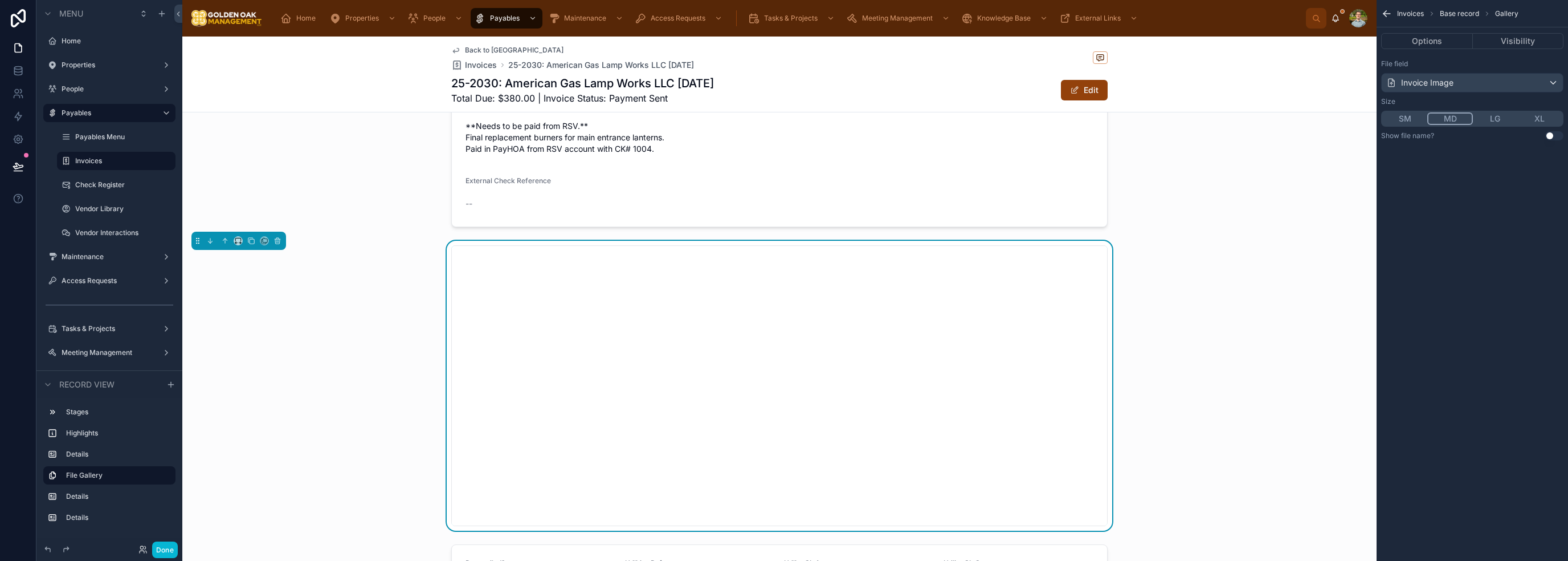
scroll to position [0, 0]
click at [1460, 46] on button "Options" at bounding box center [1427, 41] width 91 height 16
click at [1045, 196] on div at bounding box center [778, 43] width 1194 height 379
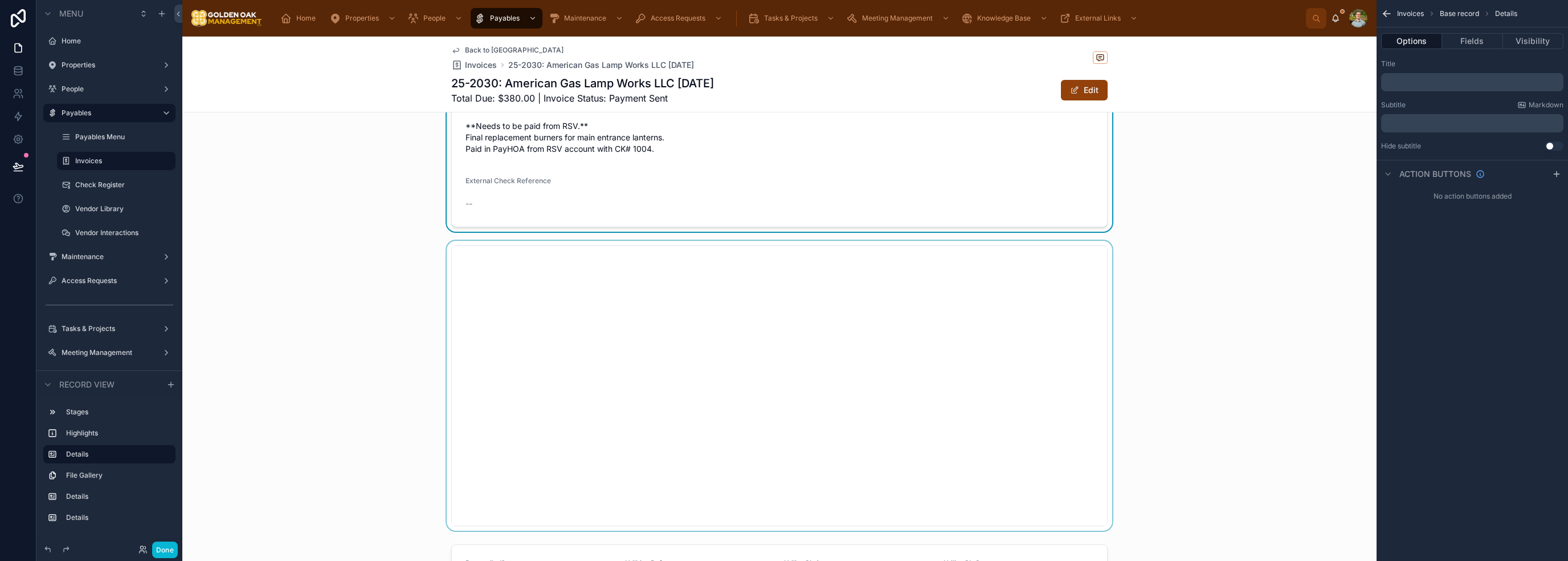
click at [1043, 383] on div at bounding box center [778, 384] width 1194 height 289
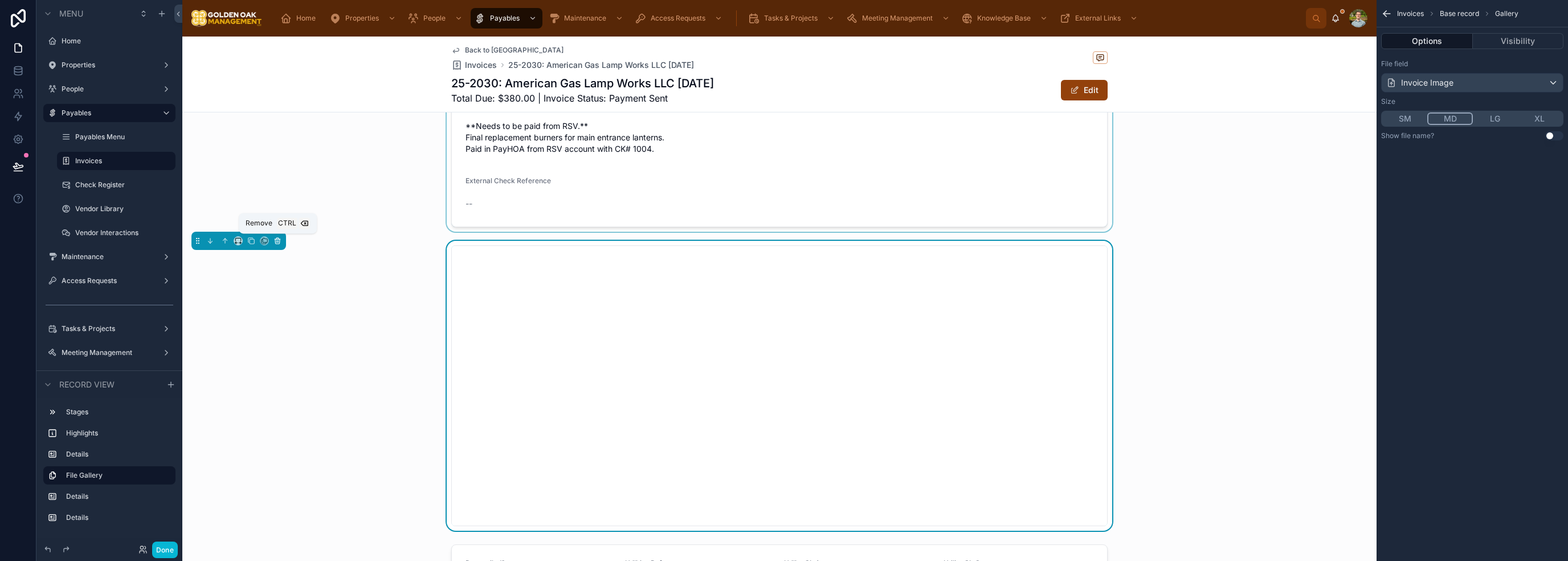
click at [281, 238] on icon at bounding box center [277, 240] width 8 height 8
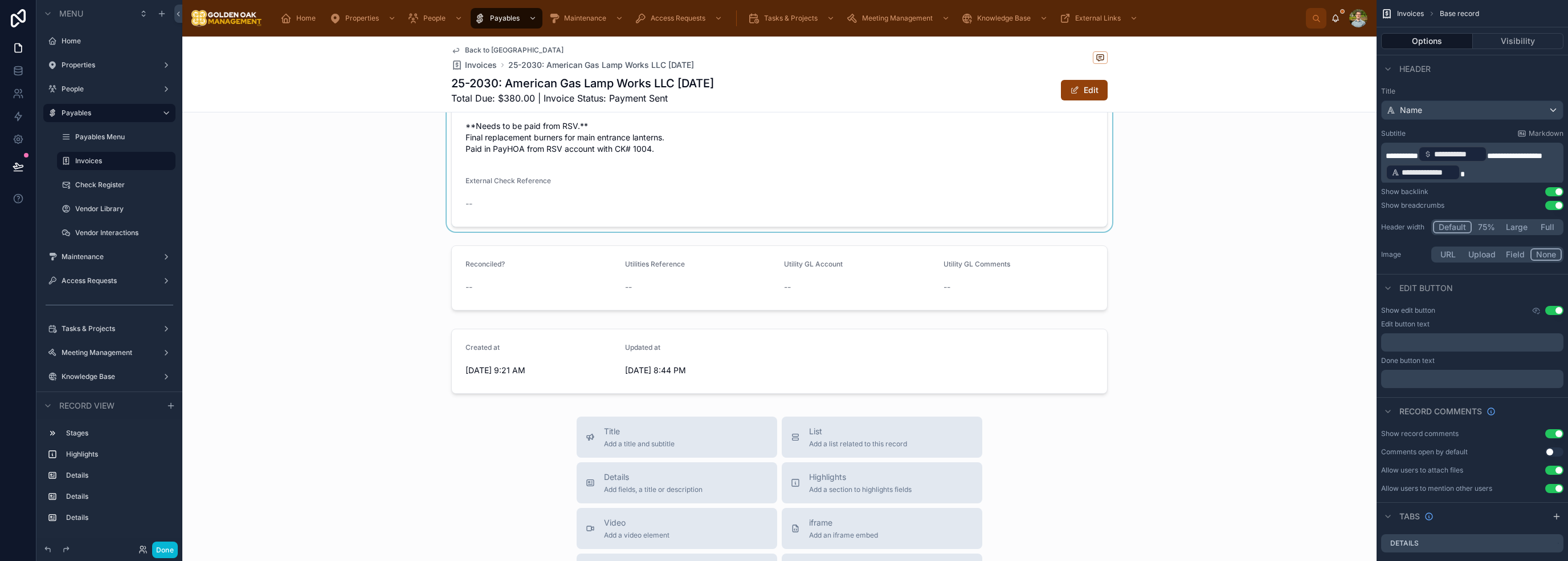
scroll to position [285, 0]
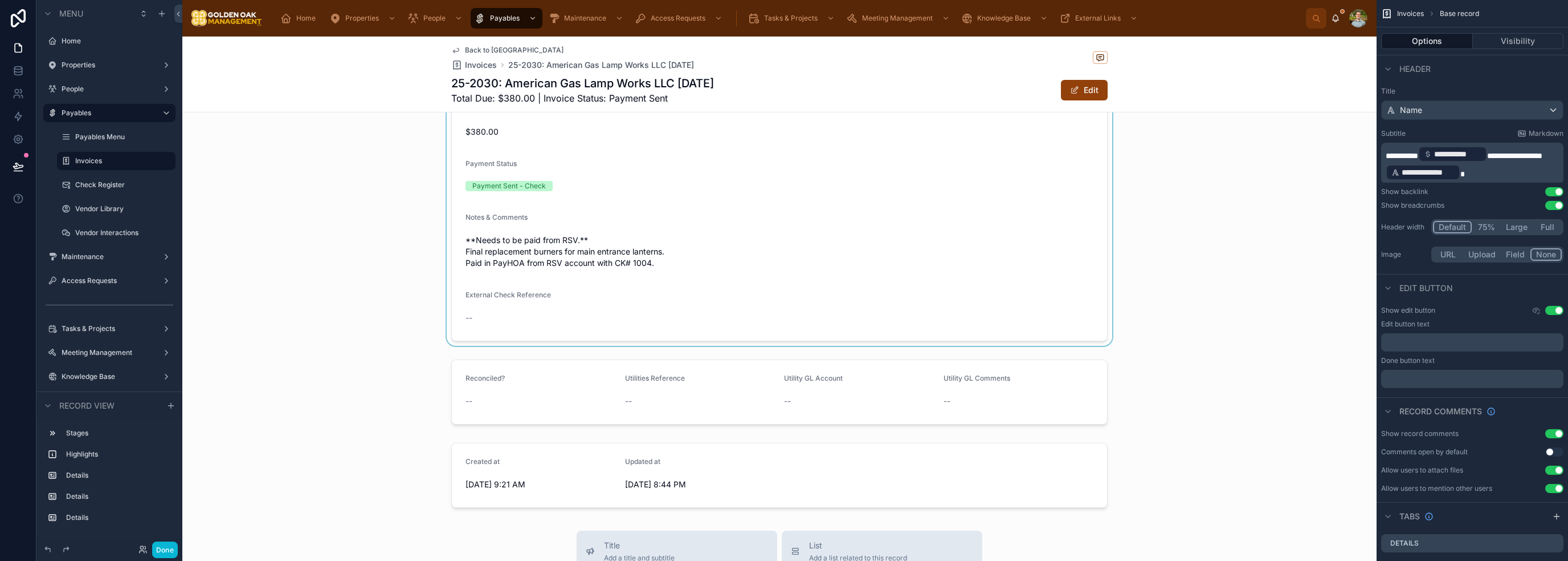
click at [712, 282] on div at bounding box center [778, 156] width 1194 height 379
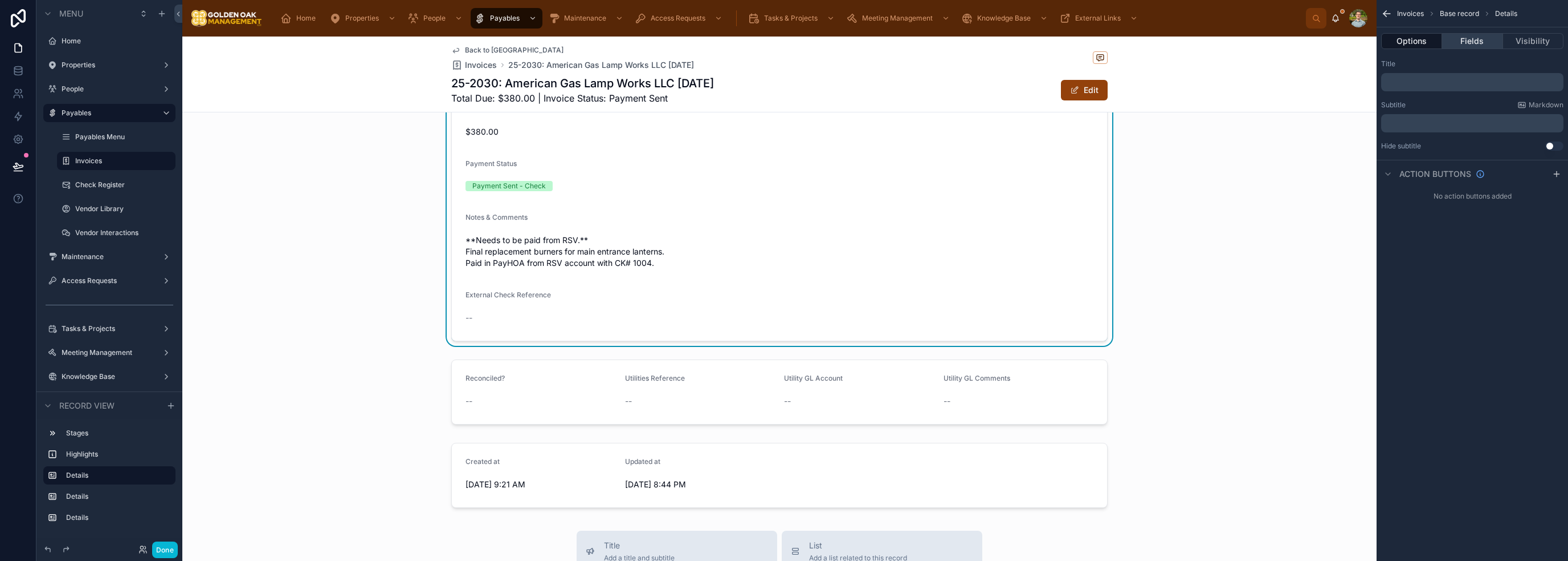
click at [1474, 39] on button "Fields" at bounding box center [1472, 41] width 60 height 16
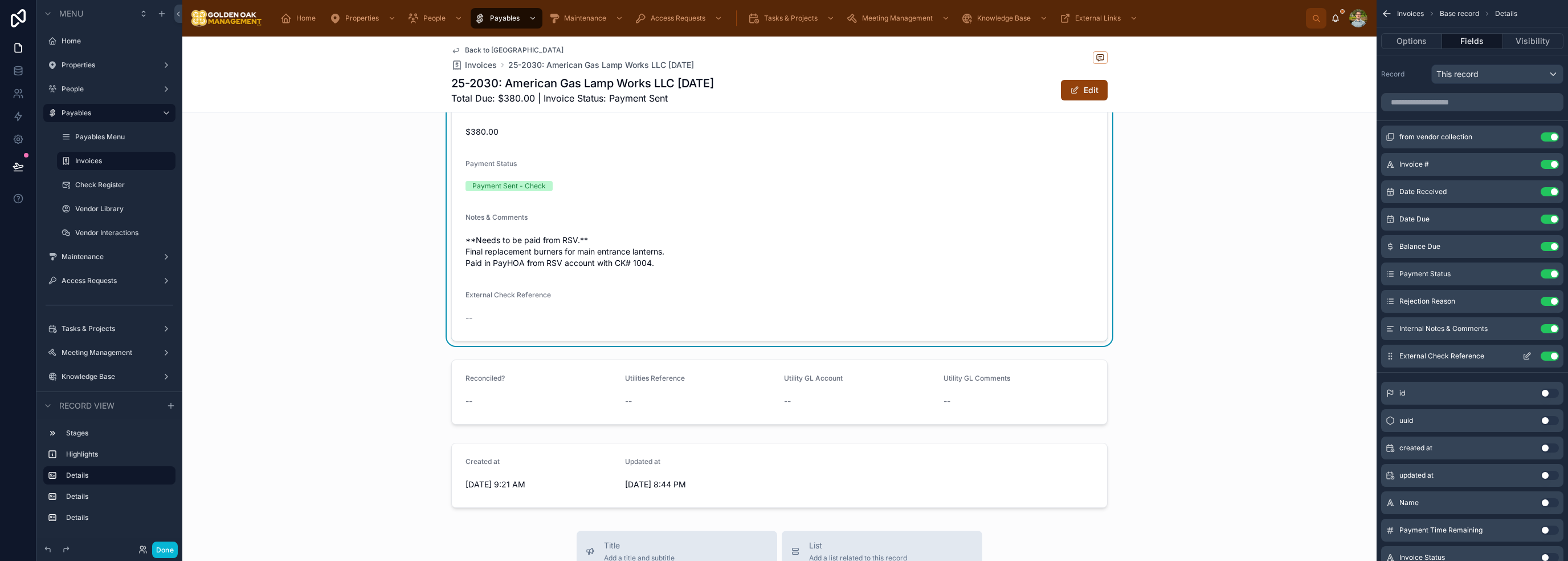
click at [1551, 352] on button "Use setting" at bounding box center [1550, 356] width 18 height 9
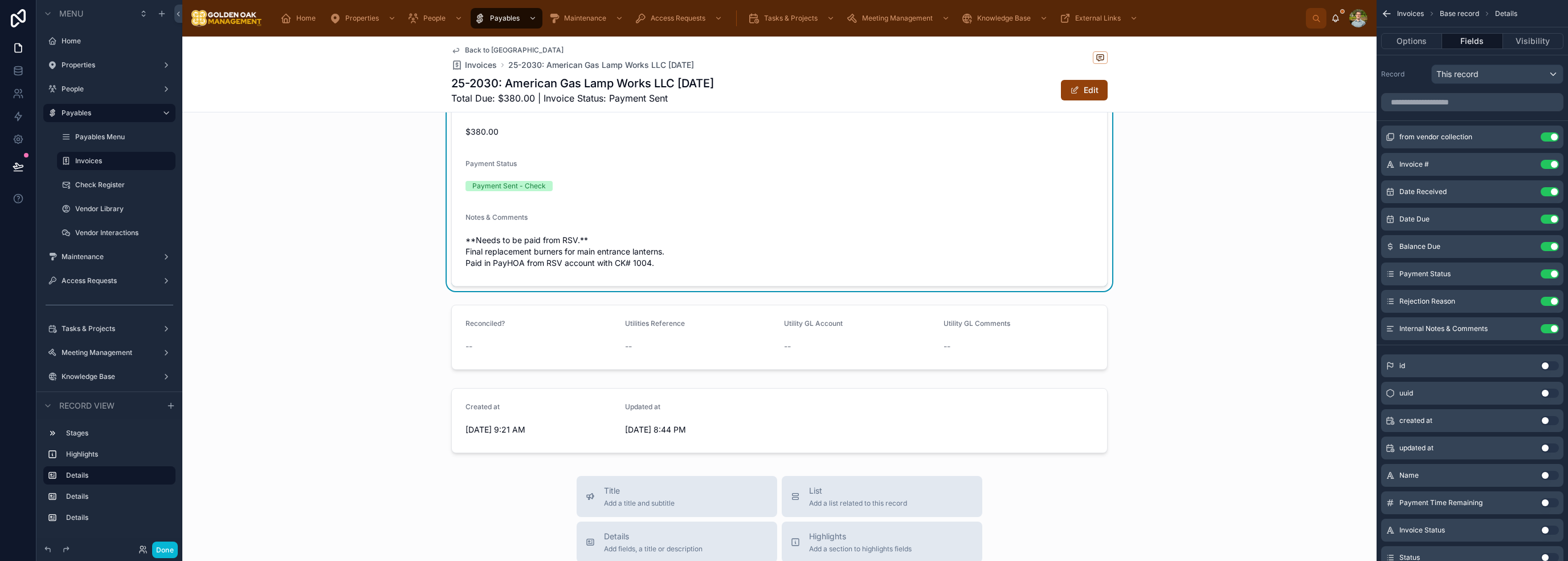
click at [514, 297] on div "1 PayHOA 2 ACH/Online 3 Credit Card 4 Office Check Balance Due $380.00 Date Due…" at bounding box center [778, 149] width 1194 height 616
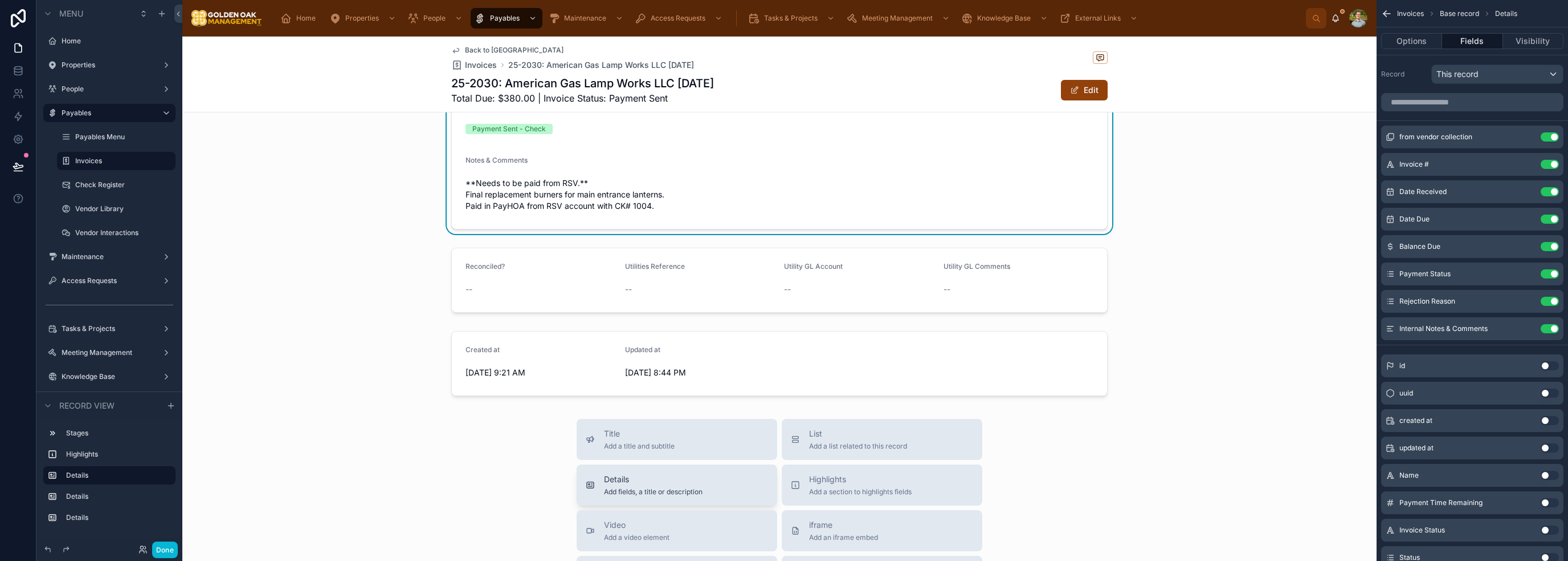
click at [707, 492] on div "Details Add fields, a title or description" at bounding box center [676, 484] width 182 height 23
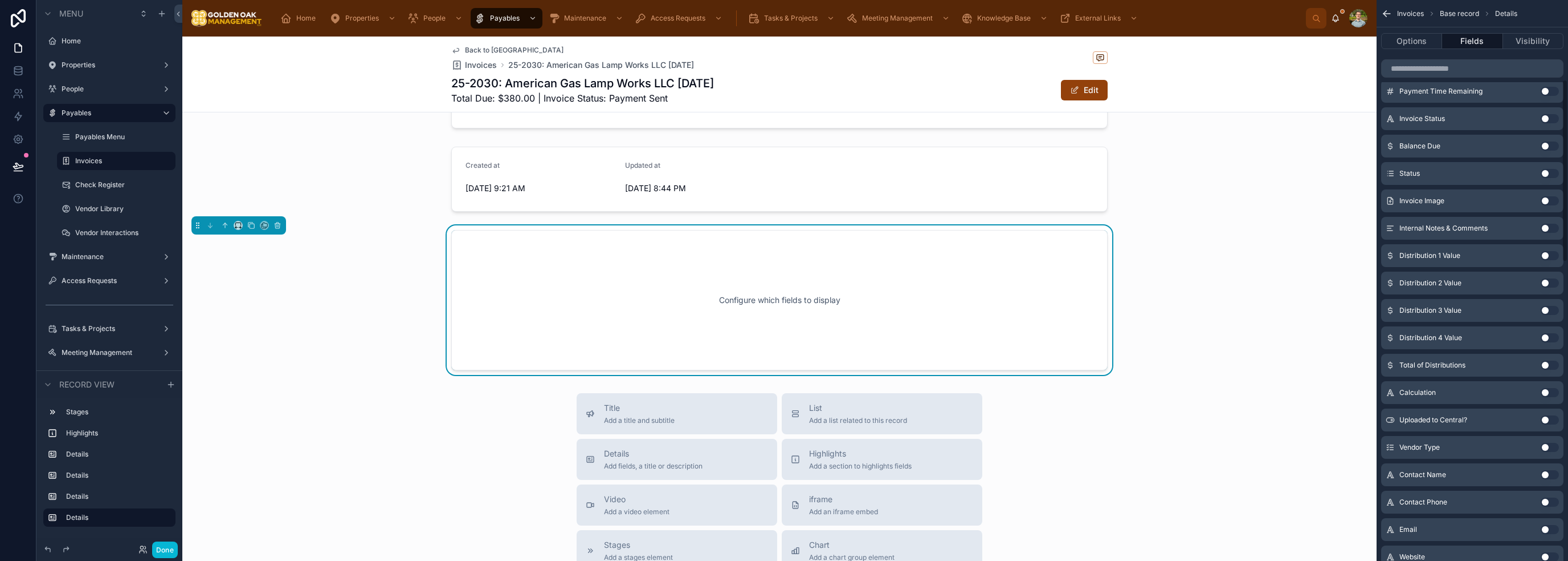
scroll to position [244, 0]
click at [1547, 225] on button "Use setting" at bounding box center [1550, 226] width 18 height 9
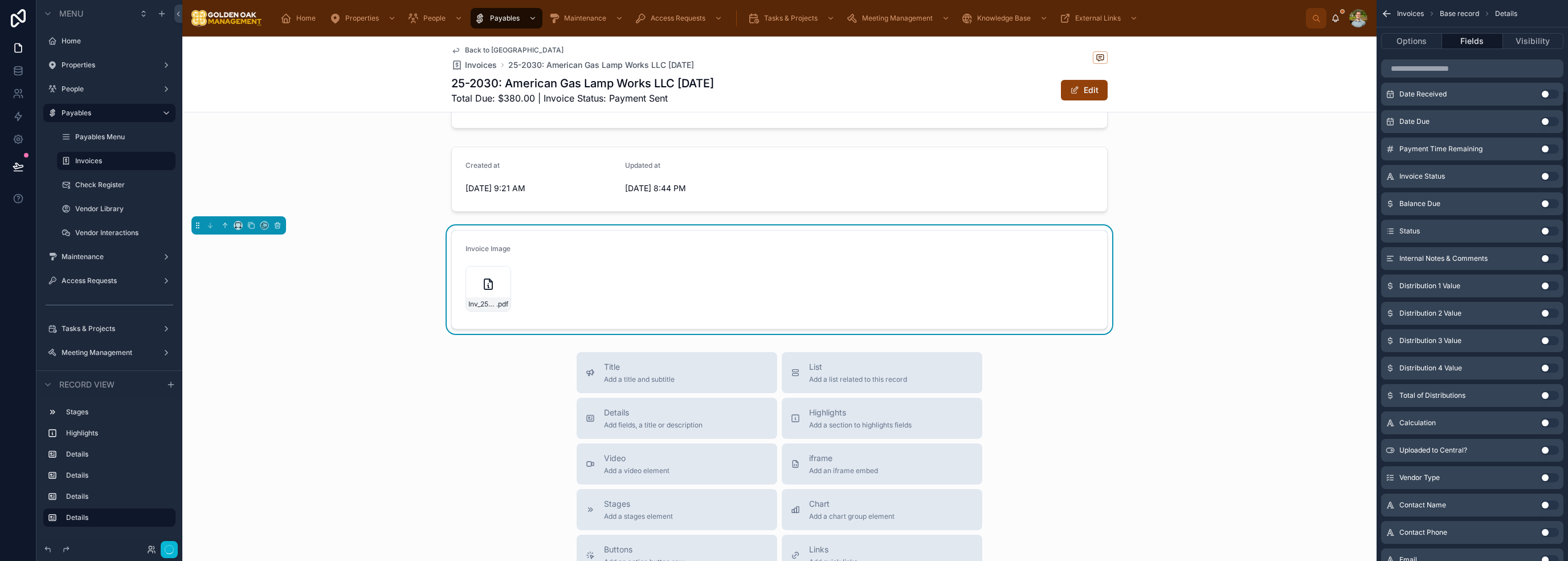
scroll to position [276, 0]
click at [223, 222] on icon at bounding box center [224, 225] width 8 height 8
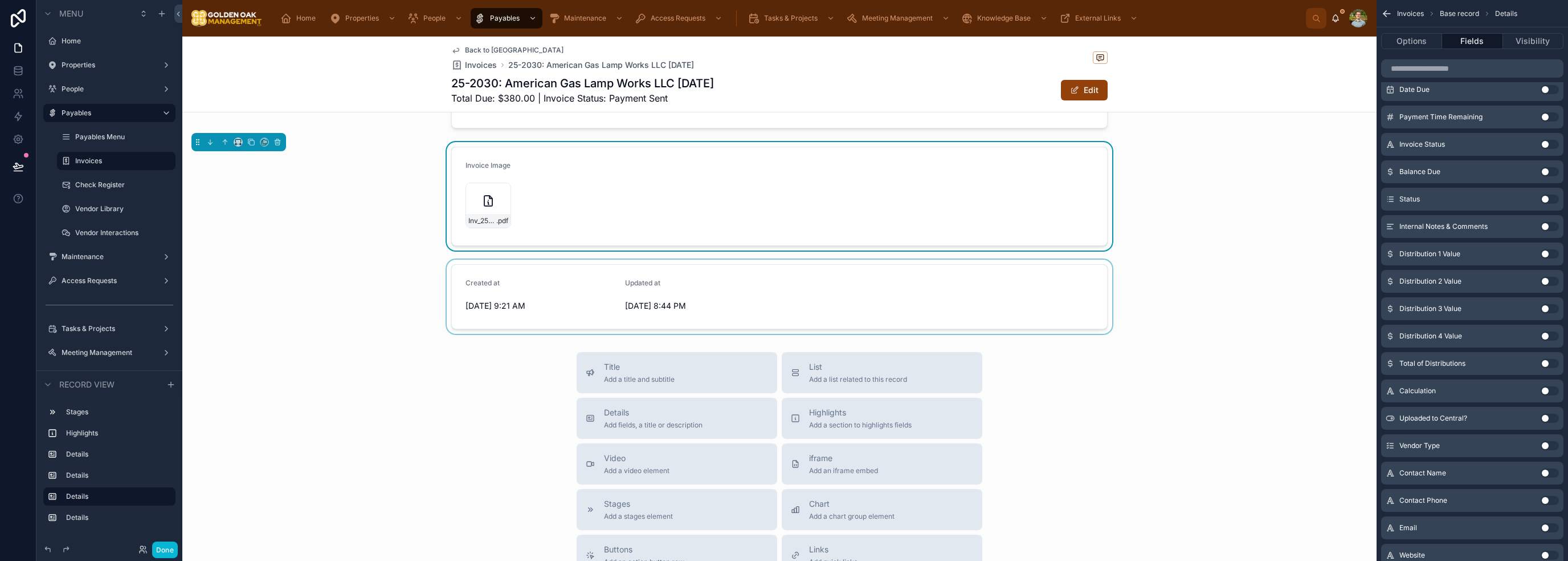
click at [959, 302] on div at bounding box center [778, 297] width 1194 height 74
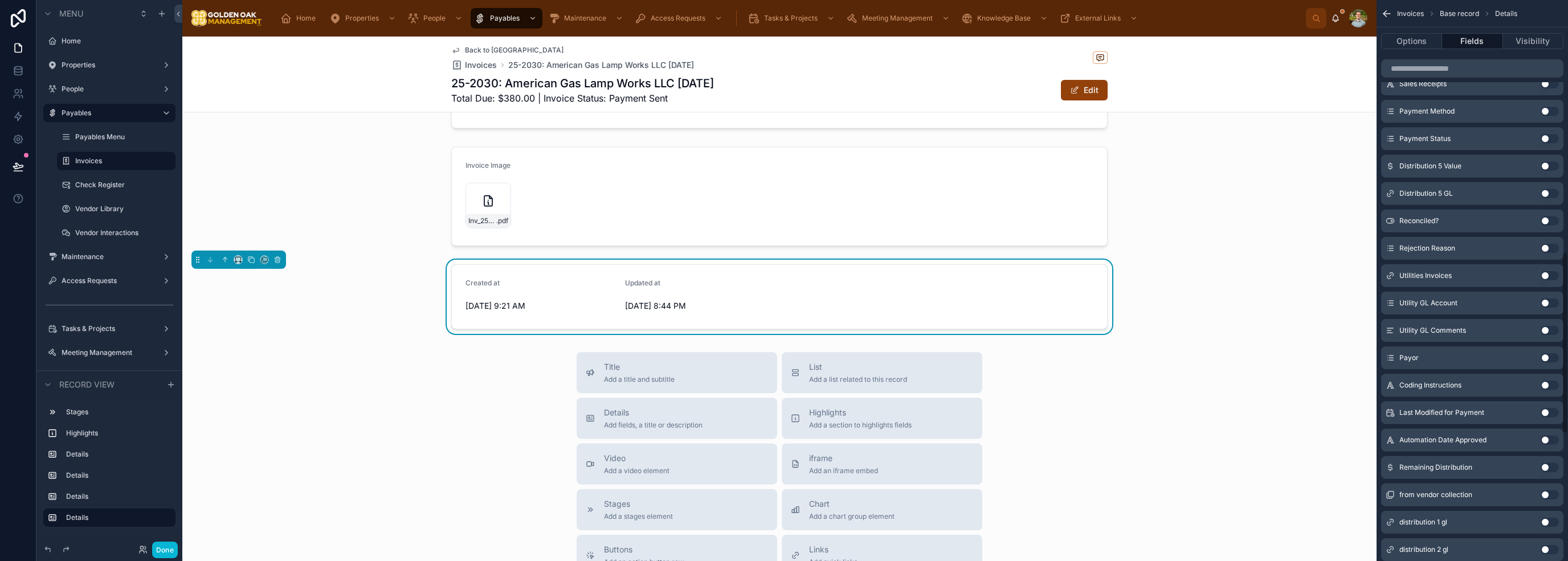
scroll to position [1161, 0]
click at [1552, 351] on button "Use setting" at bounding box center [1550, 354] width 18 height 9
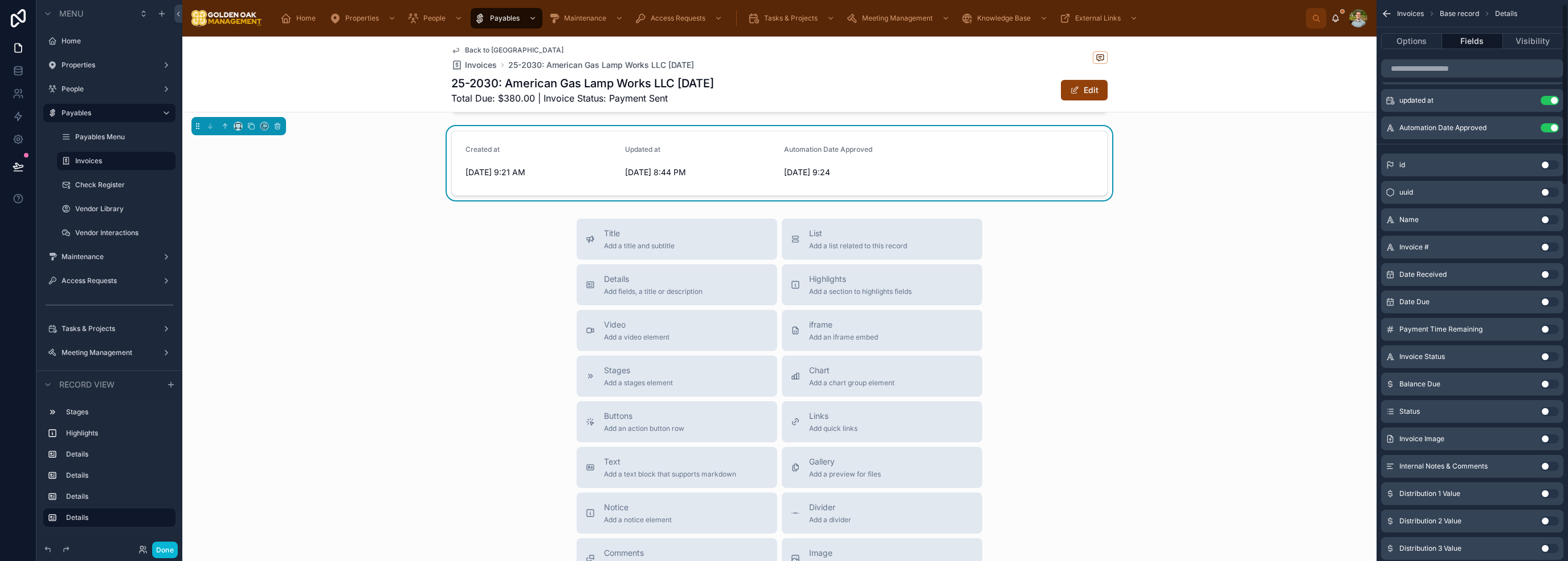
scroll to position [0, 0]
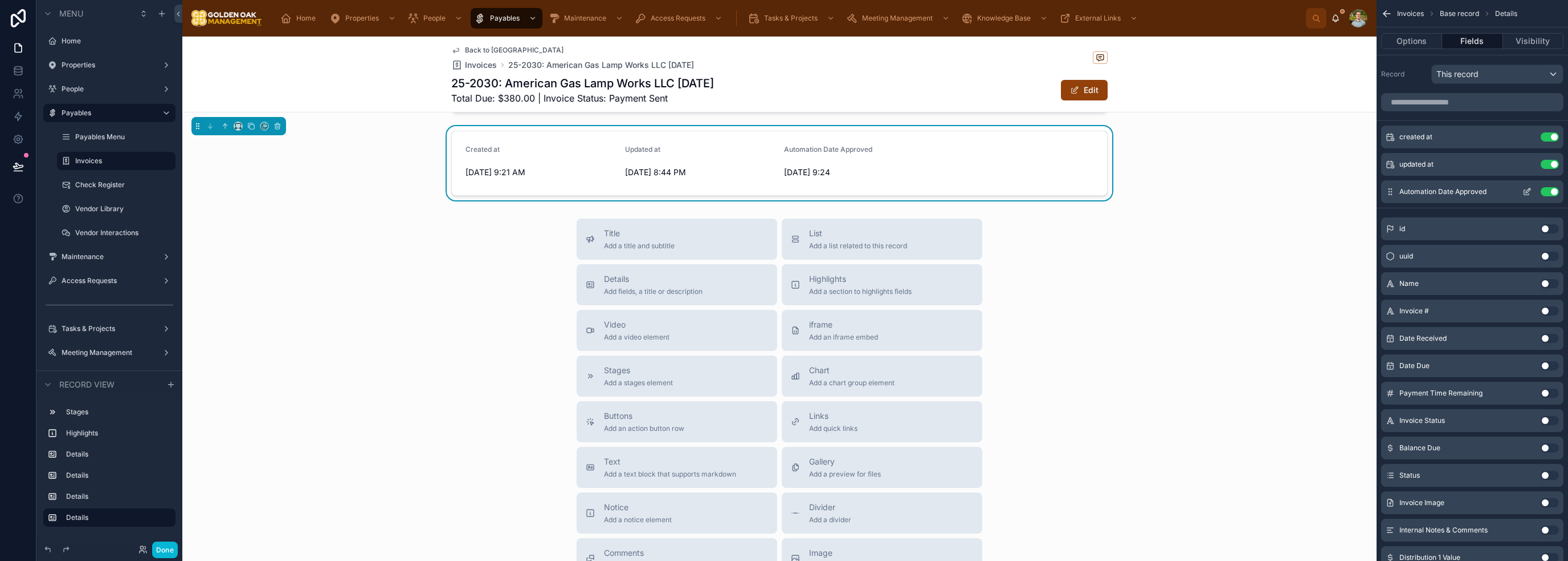
click at [1526, 191] on icon "scrollable content" at bounding box center [1527, 191] width 9 height 9
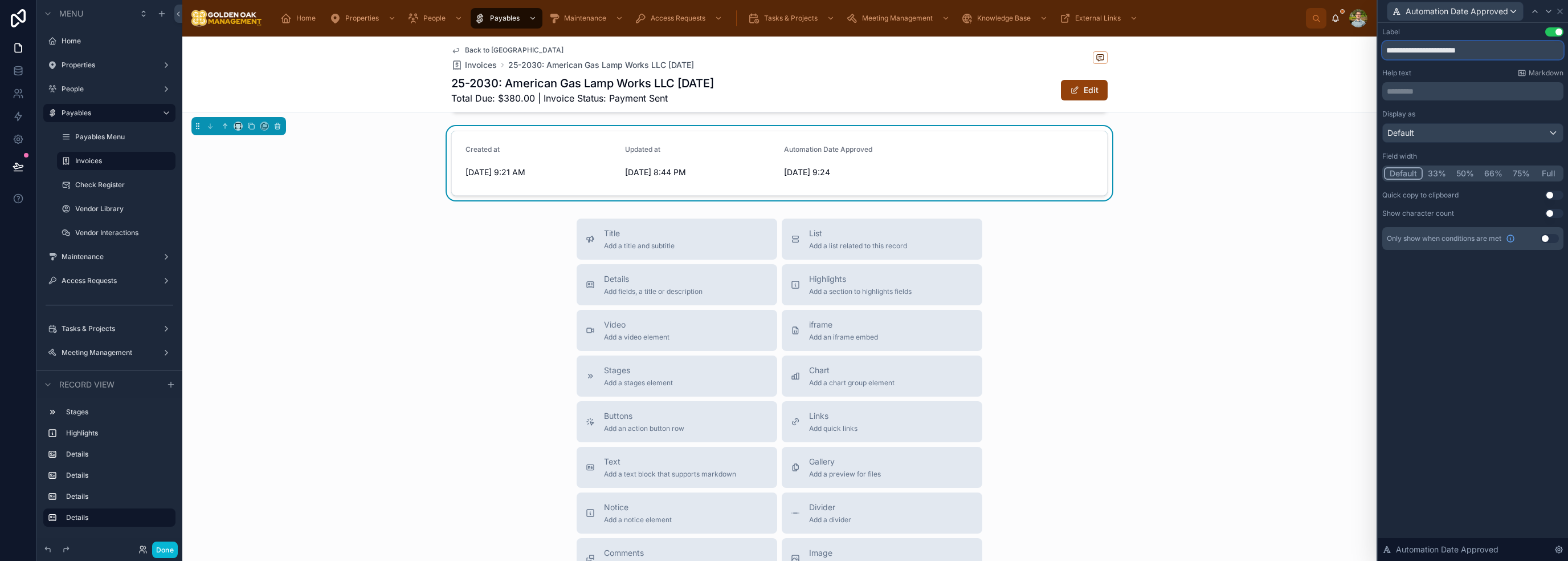
drag, startPoint x: 1500, startPoint y: 52, endPoint x: 1380, endPoint y: 43, distance: 120.3
click at [1380, 43] on div "**********" at bounding box center [1473, 150] width 190 height 254
click at [1507, 303] on div "**********" at bounding box center [1473, 292] width 190 height 538
drag, startPoint x: 1422, startPoint y: 52, endPoint x: 1435, endPoint y: 52, distance: 13.0
click at [1422, 52] on input "**********" at bounding box center [1473, 50] width 181 height 18
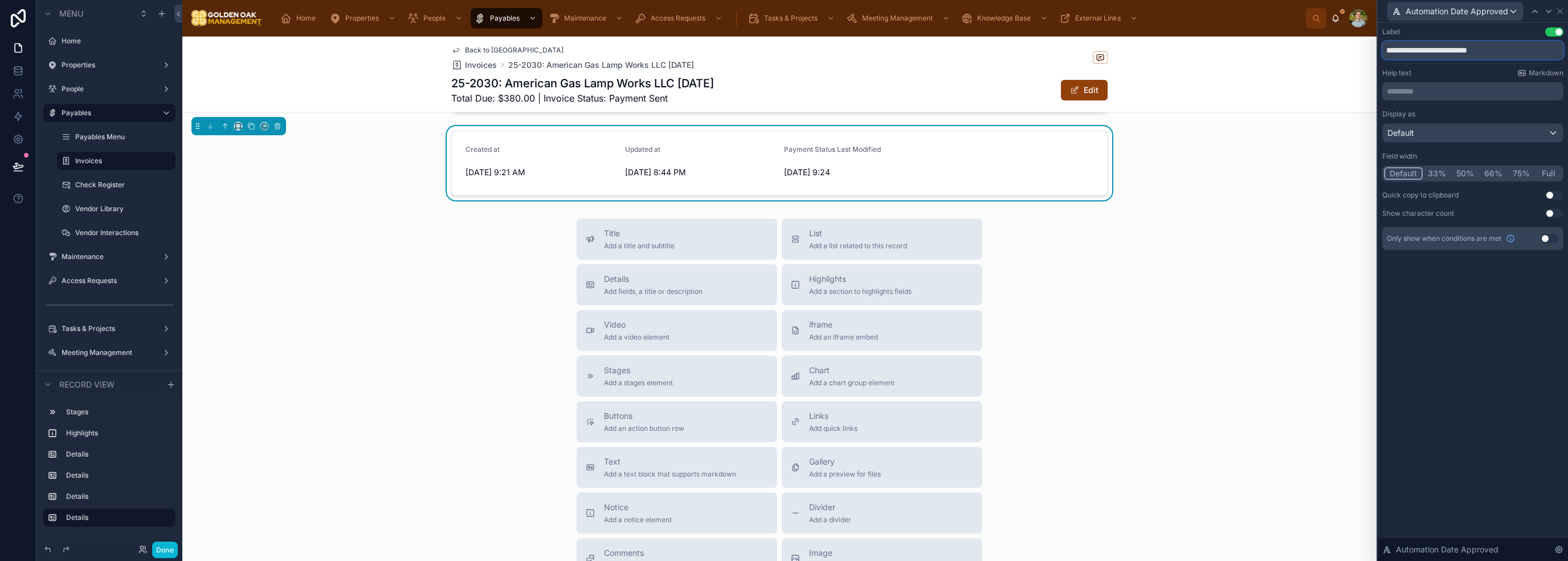
type input "**********"
click at [1507, 398] on div "**********" at bounding box center [1473, 292] width 190 height 538
click at [1490, 132] on div "Default" at bounding box center [1472, 133] width 180 height 18
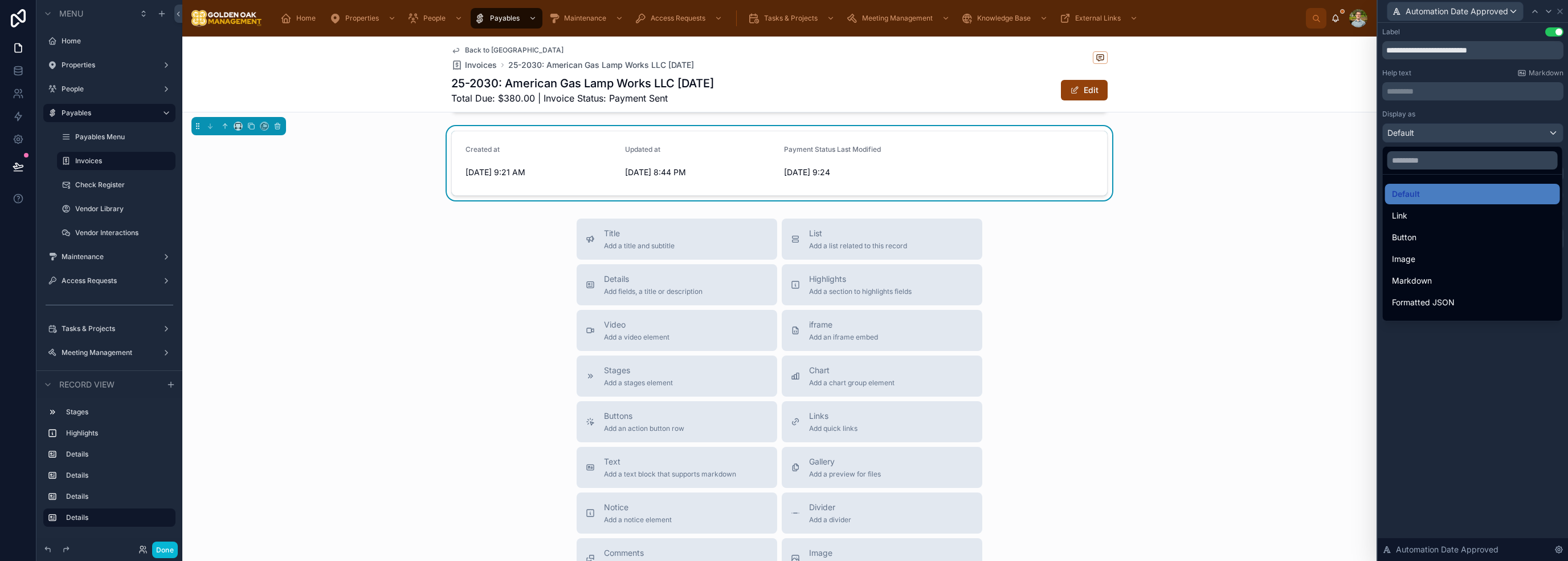
click at [1491, 126] on div at bounding box center [1473, 280] width 190 height 561
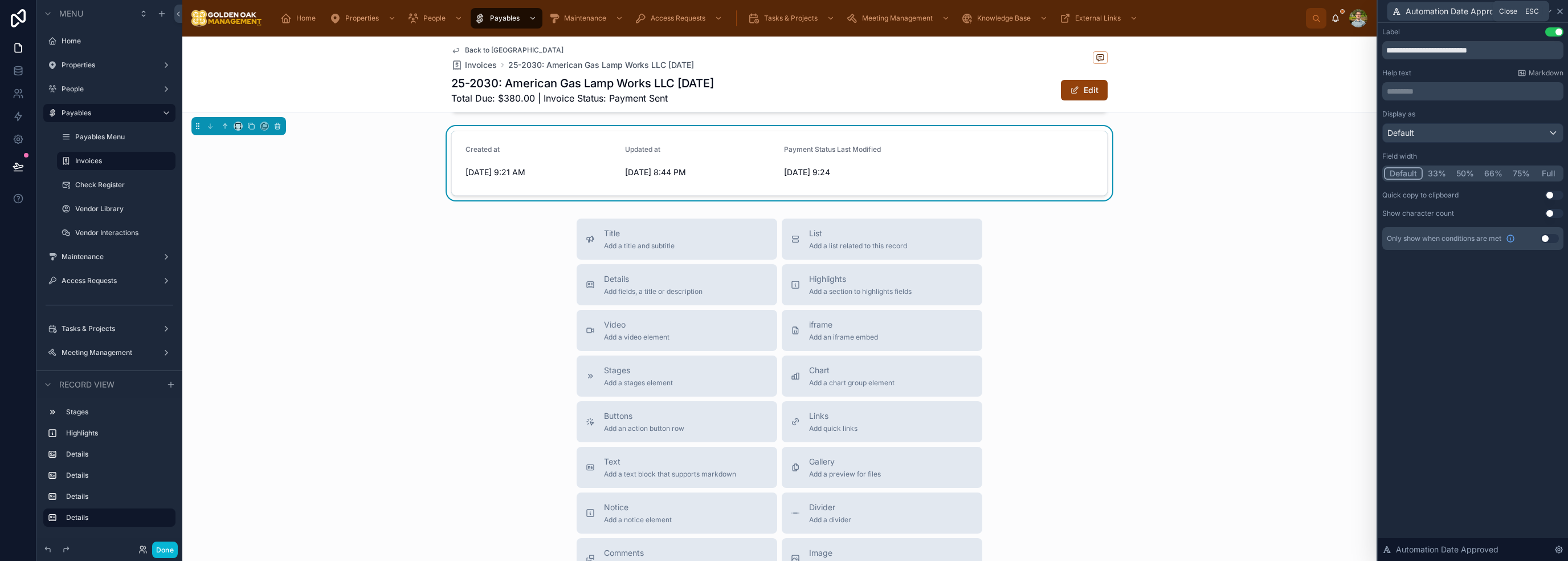
click at [1559, 11] on icon at bounding box center [1560, 11] width 9 height 9
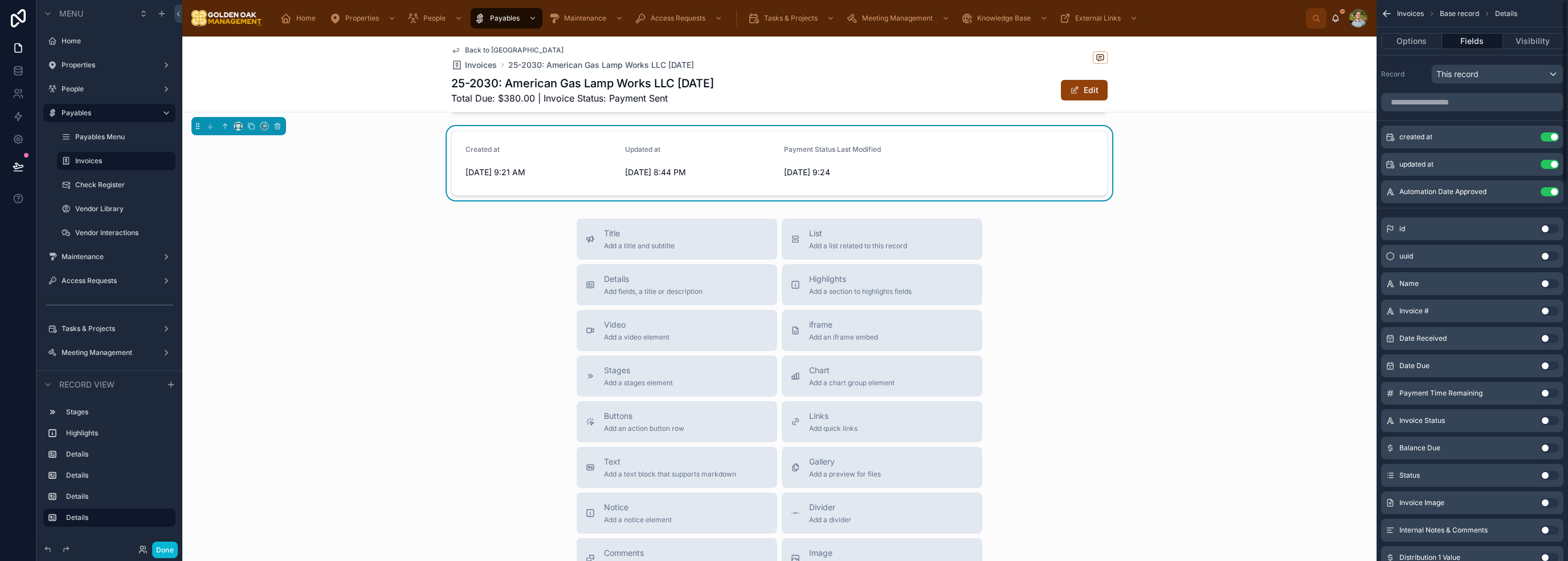
click at [1282, 166] on div "Created at [DATE] 9:21 AM Updated at [DATE] 8:44 PM Payment Status Last Modifie…" at bounding box center [778, 163] width 1194 height 74
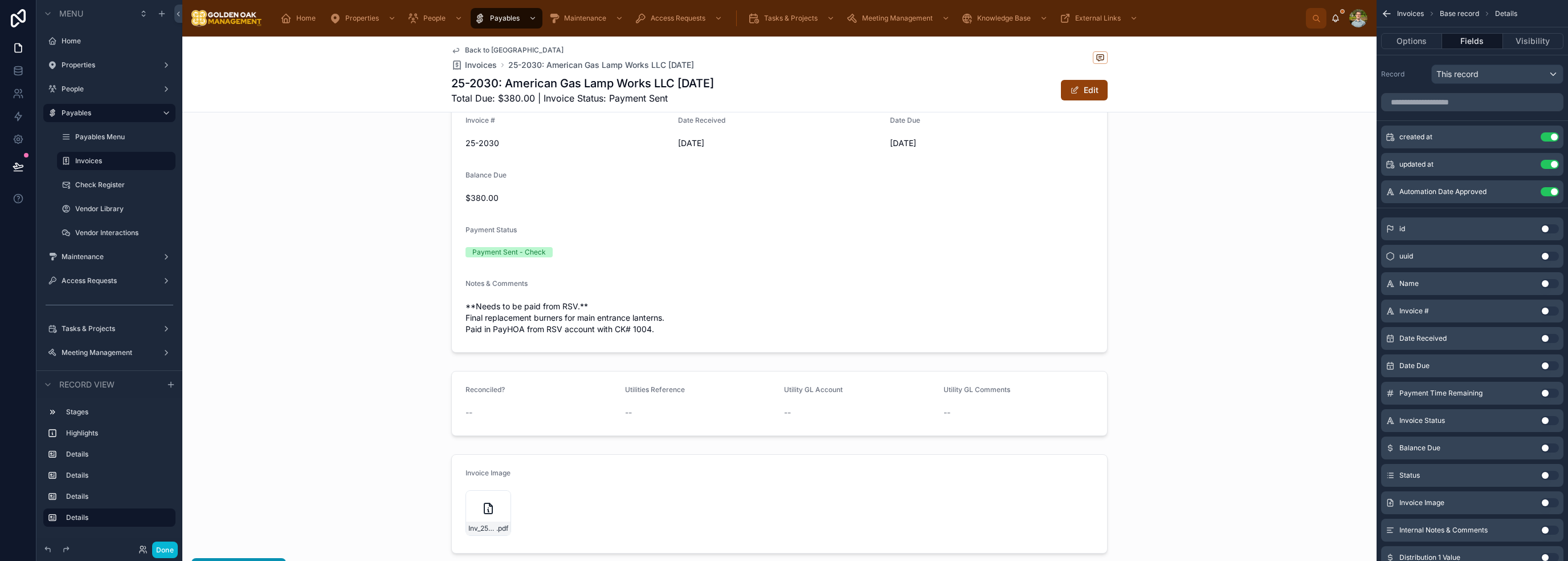
scroll to position [203, 0]
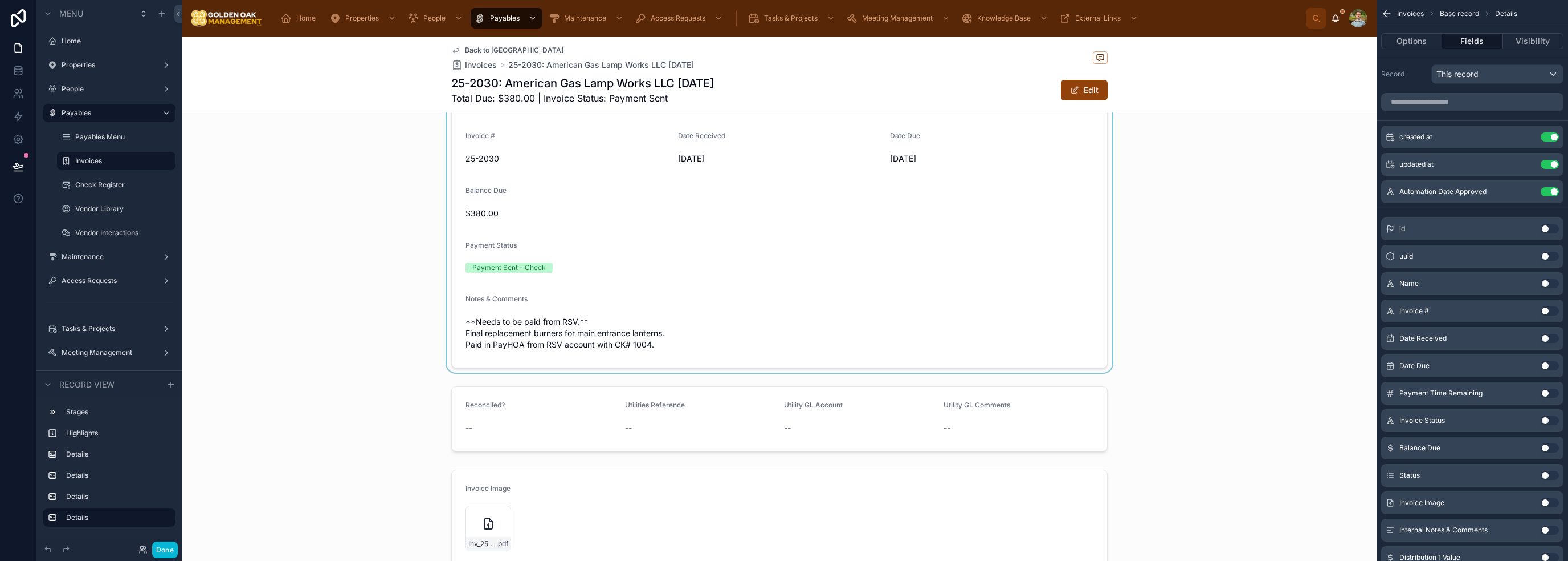
click at [638, 350] on div at bounding box center [778, 210] width 1194 height 323
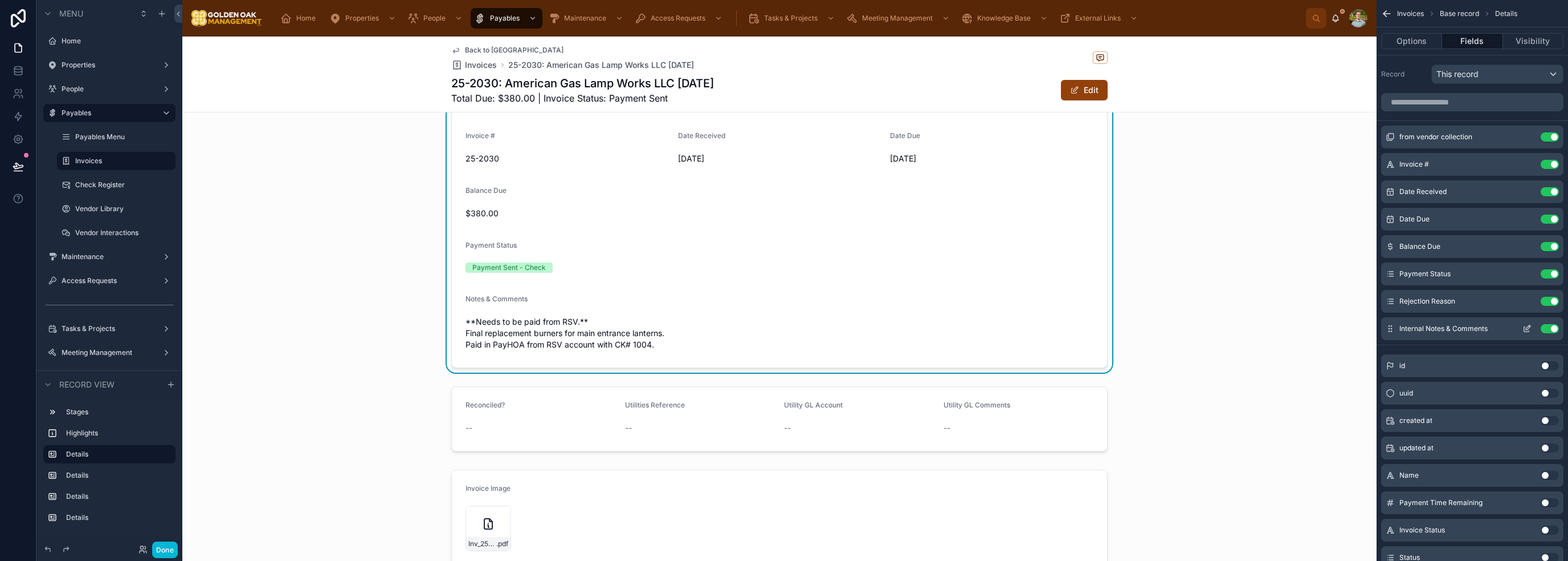
click at [1523, 330] on icon "scrollable content" at bounding box center [1527, 328] width 9 height 9
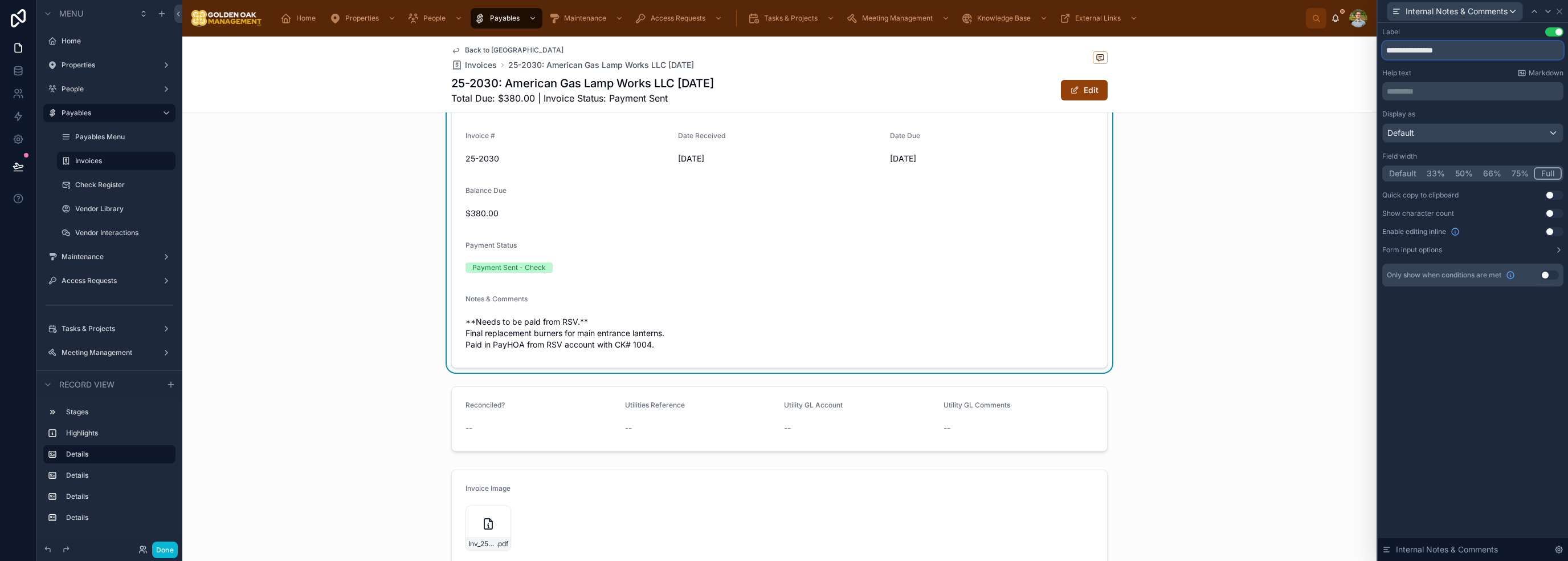
click at [1387, 48] on input "**********" at bounding box center [1473, 50] width 181 height 18
type input "**********"
click at [1520, 348] on div "**********" at bounding box center [1473, 292] width 190 height 538
click at [1460, 128] on div "Default" at bounding box center [1472, 133] width 180 height 18
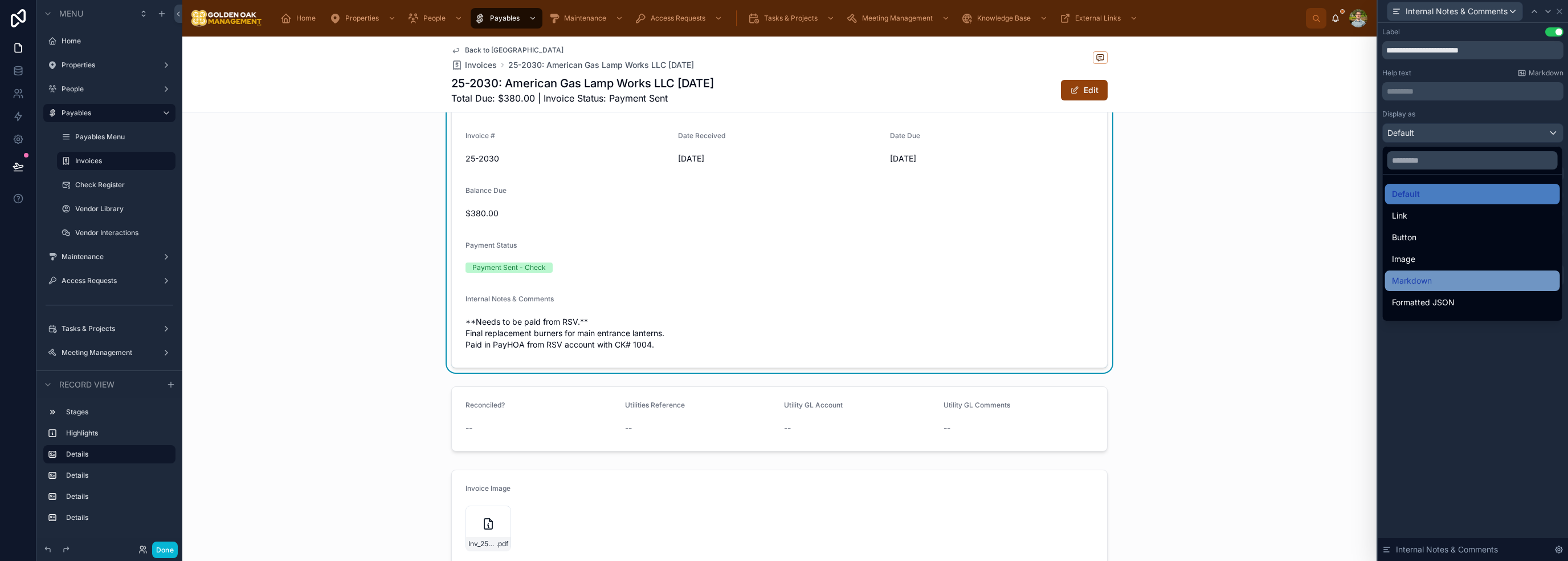
click at [1462, 276] on div "Markdown" at bounding box center [1472, 280] width 162 height 14
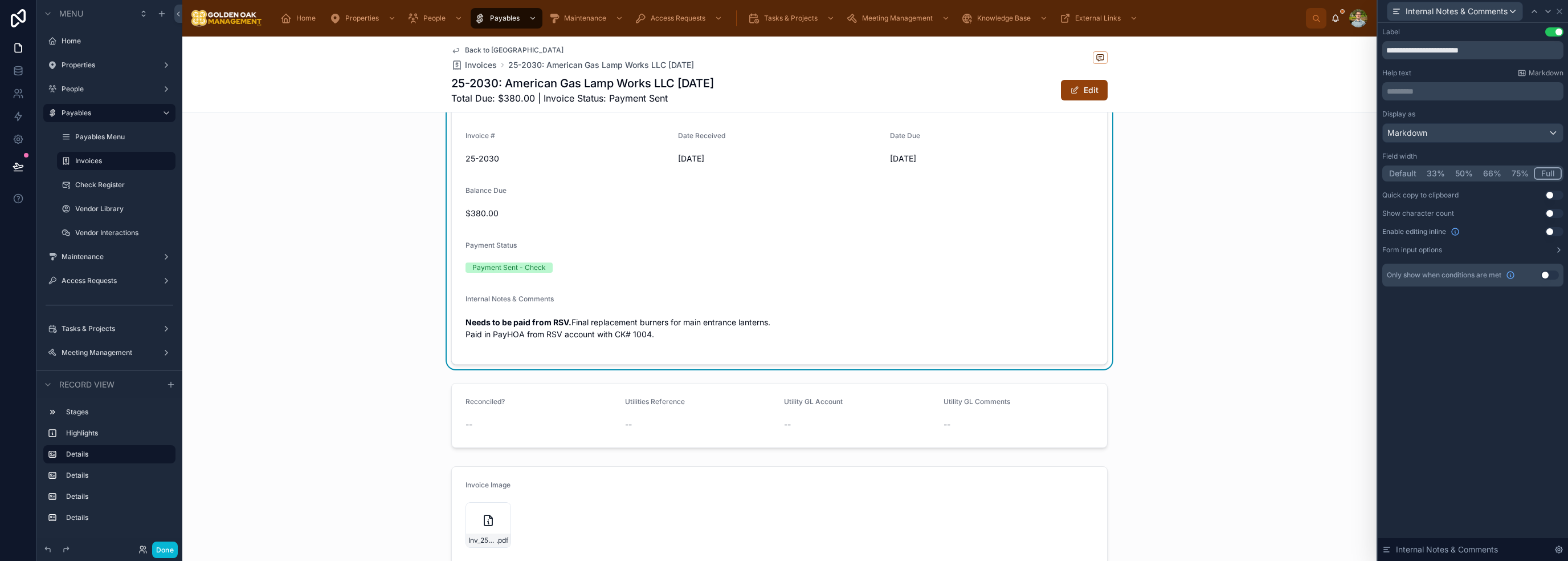
click at [1195, 369] on div "From Vendor American Gas Lamp Works LLC Invoice # 25-2030 Date Received [DATE] …" at bounding box center [778, 208] width 1194 height 321
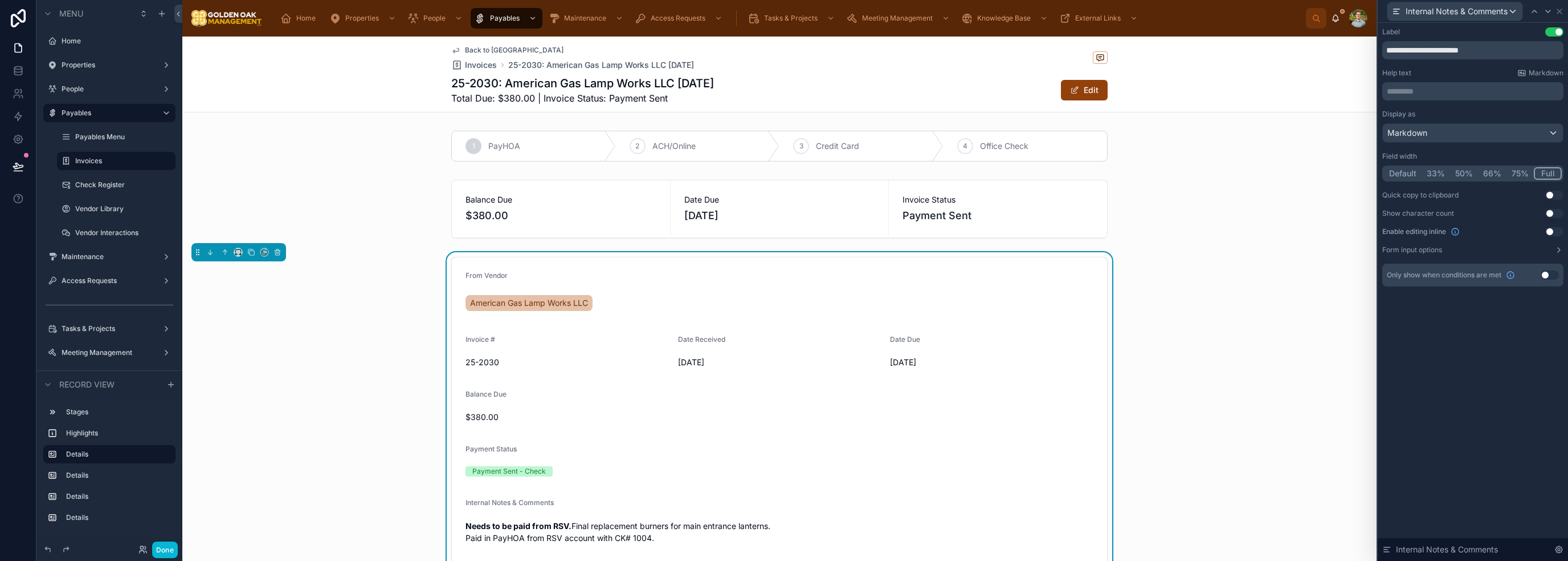
click at [1564, 11] on div "Internal Notes & Comments" at bounding box center [1473, 11] width 190 height 23
click at [1562, 13] on icon at bounding box center [1560, 11] width 9 height 9
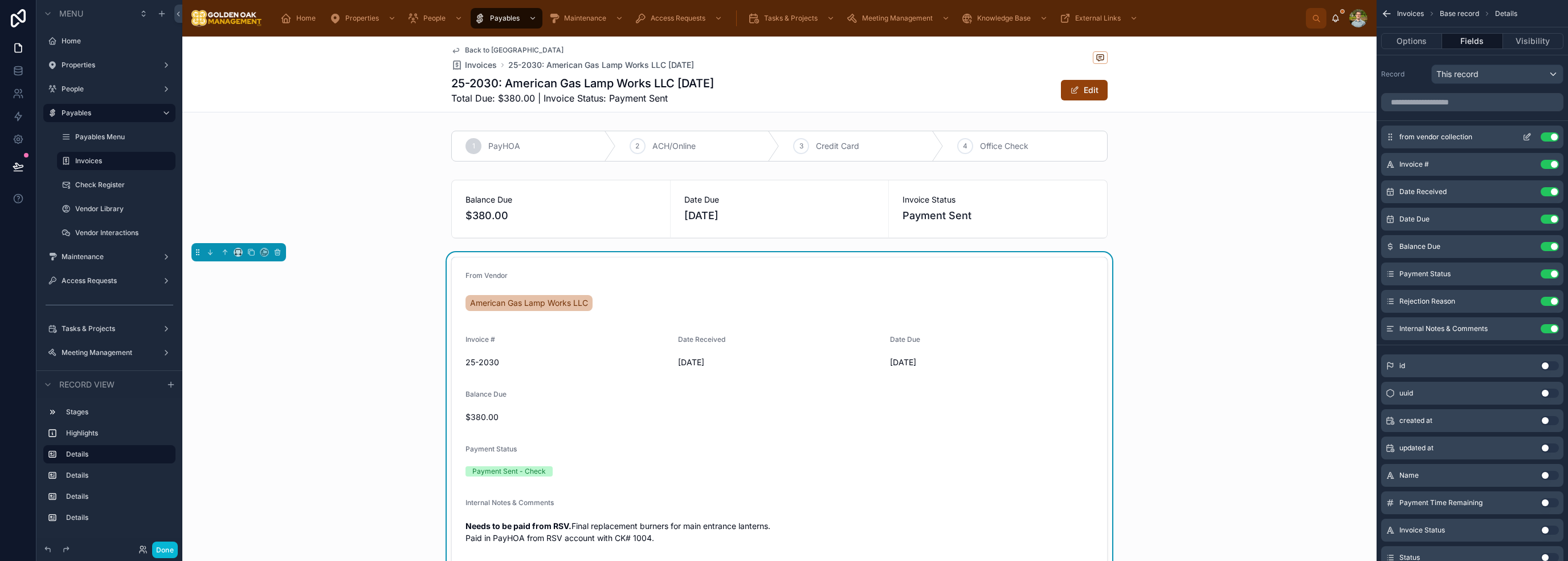
click at [1531, 140] on button "scrollable content" at bounding box center [1527, 137] width 18 height 9
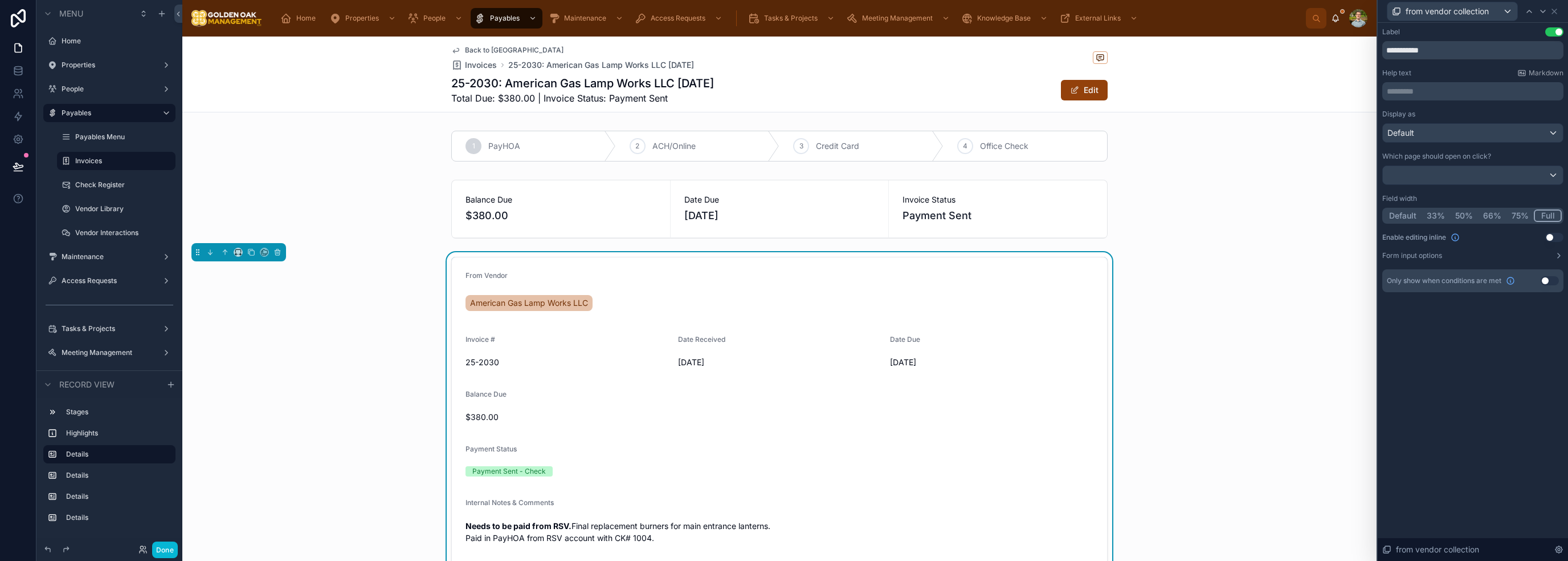
click at [1458, 213] on button "50%" at bounding box center [1464, 215] width 28 height 13
click at [1559, 9] on div "from vendor collection" at bounding box center [1473, 11] width 181 height 22
click at [1555, 6] on icon at bounding box center [1554, 11] width 9 height 9
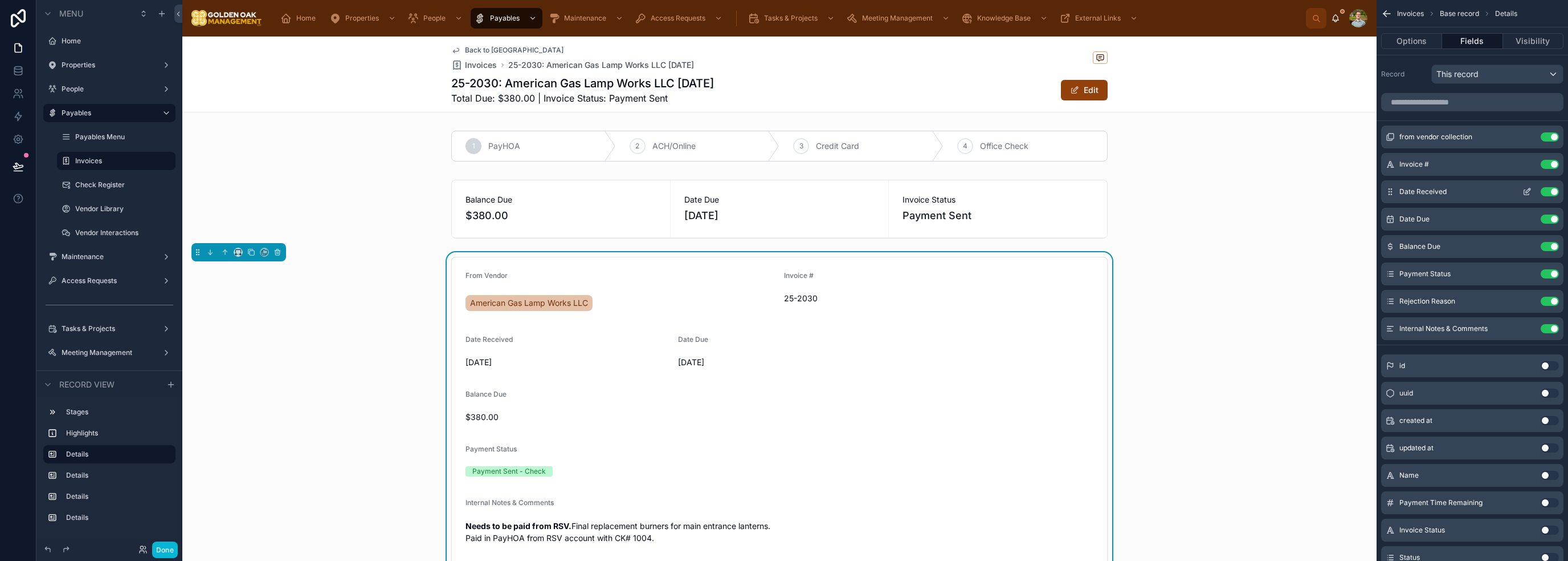
click at [1530, 189] on icon "scrollable content" at bounding box center [1527, 191] width 9 height 9
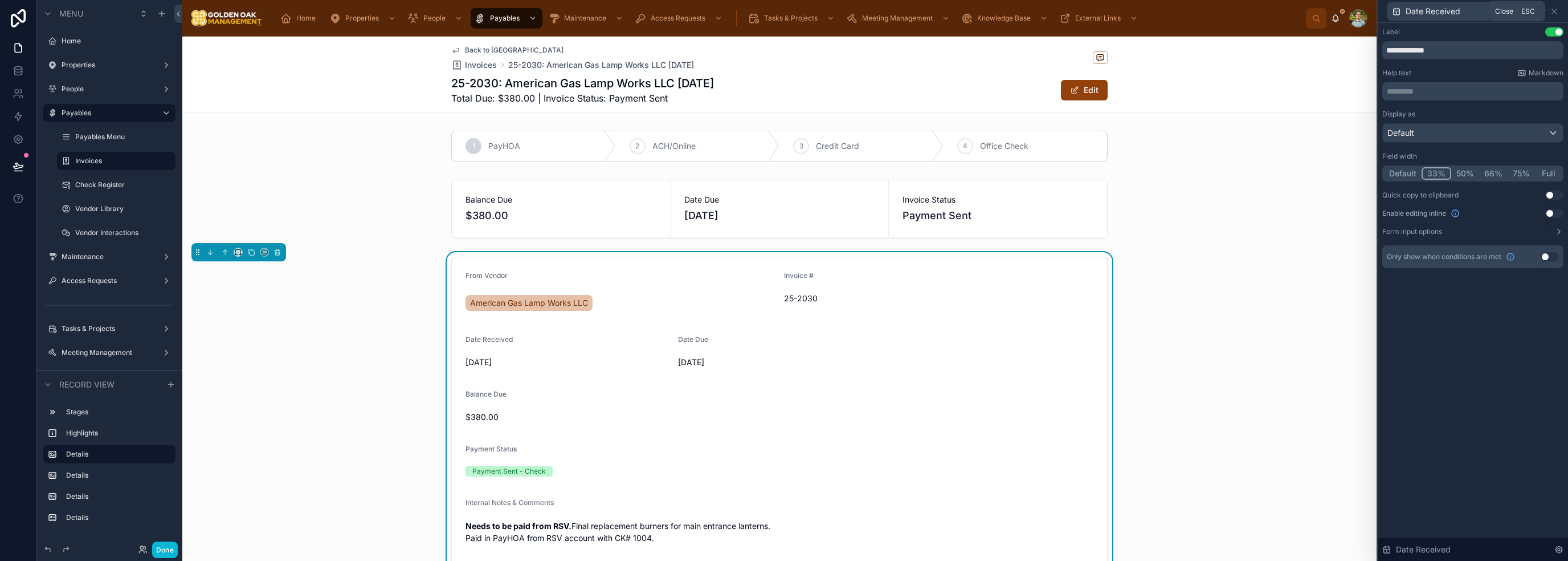
drag, startPoint x: 1557, startPoint y: 11, endPoint x: 1547, endPoint y: 33, distance: 24.2
click at [1557, 11] on icon at bounding box center [1554, 11] width 9 height 9
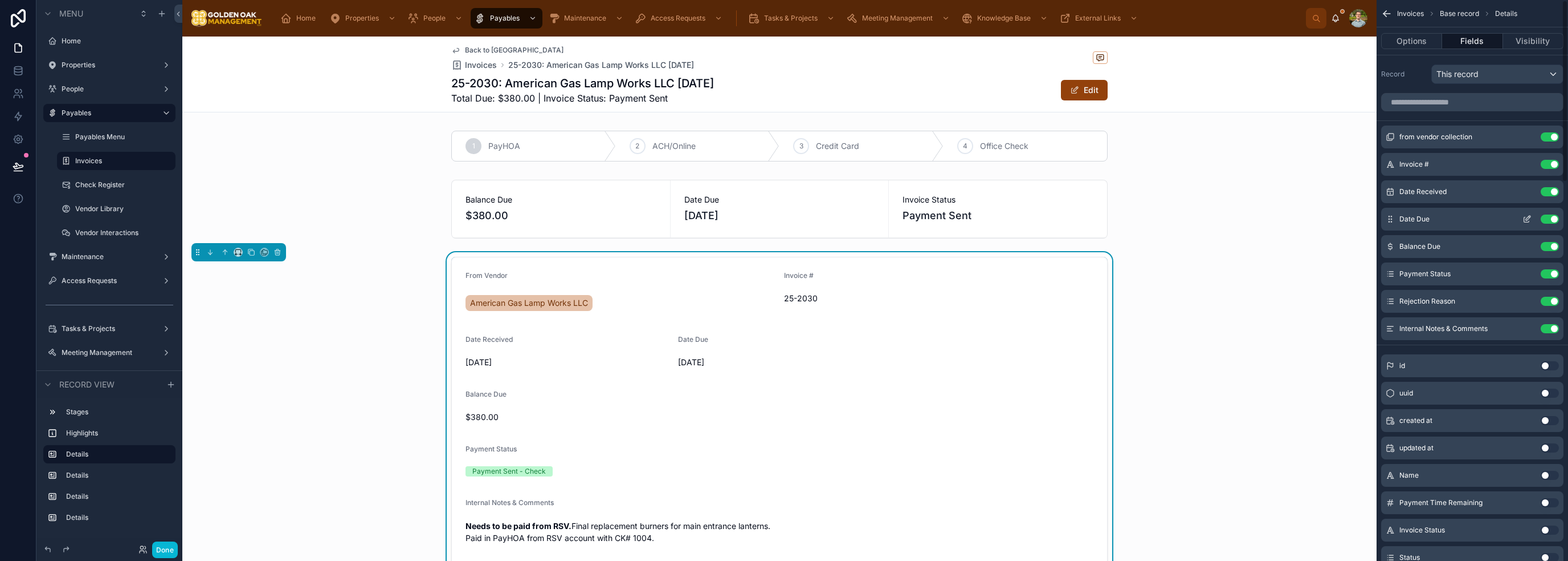
click at [1531, 215] on icon "scrollable content" at bounding box center [1527, 219] width 9 height 9
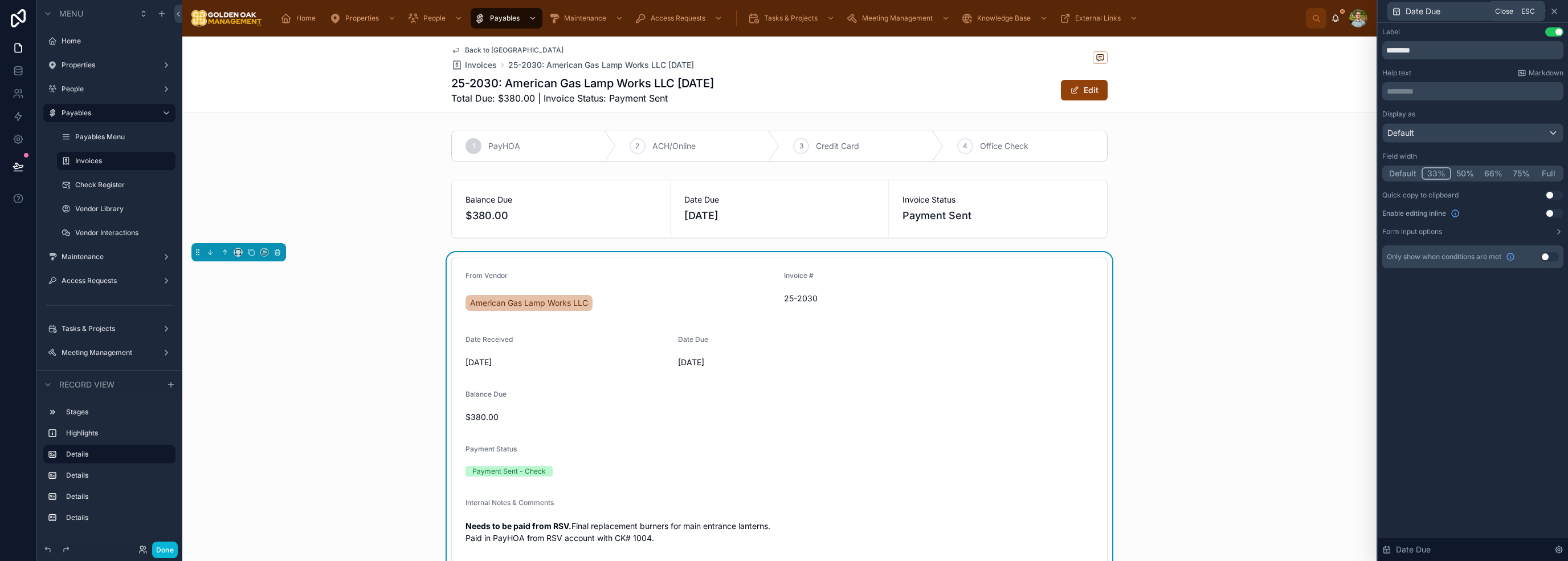
click at [1556, 9] on icon at bounding box center [1554, 11] width 5 height 5
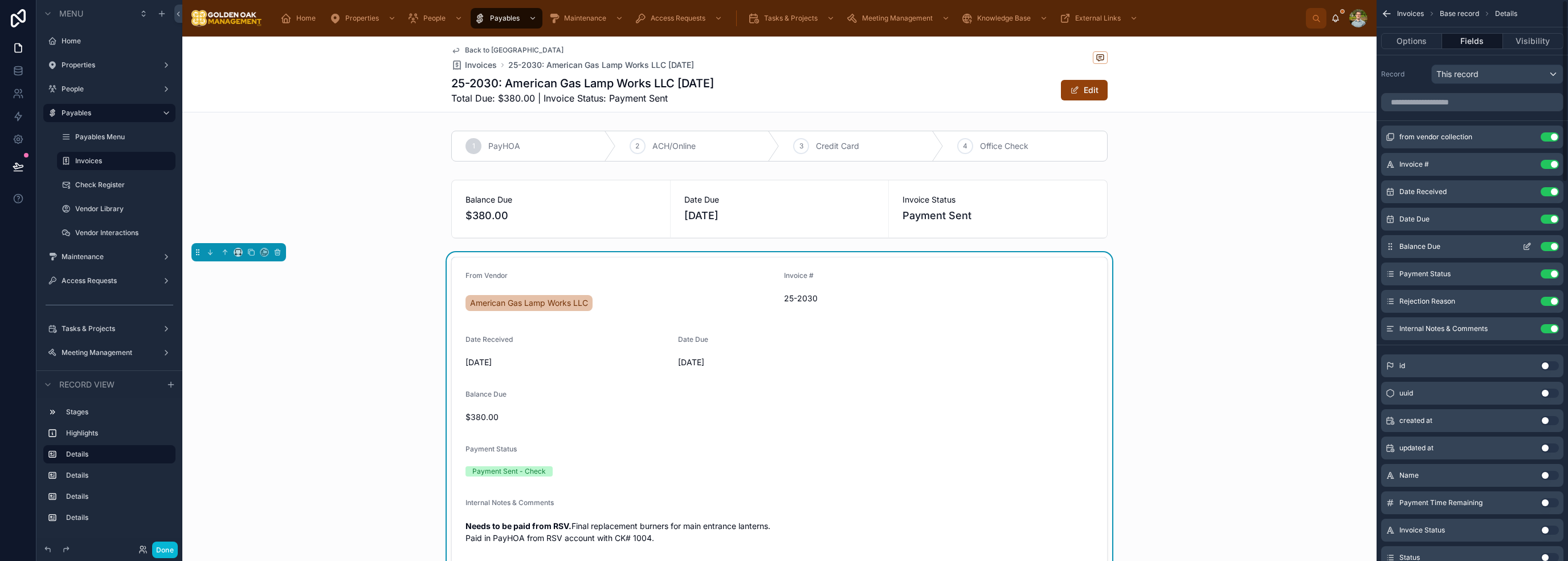
click at [1528, 242] on icon "scrollable content" at bounding box center [1527, 247] width 9 height 9
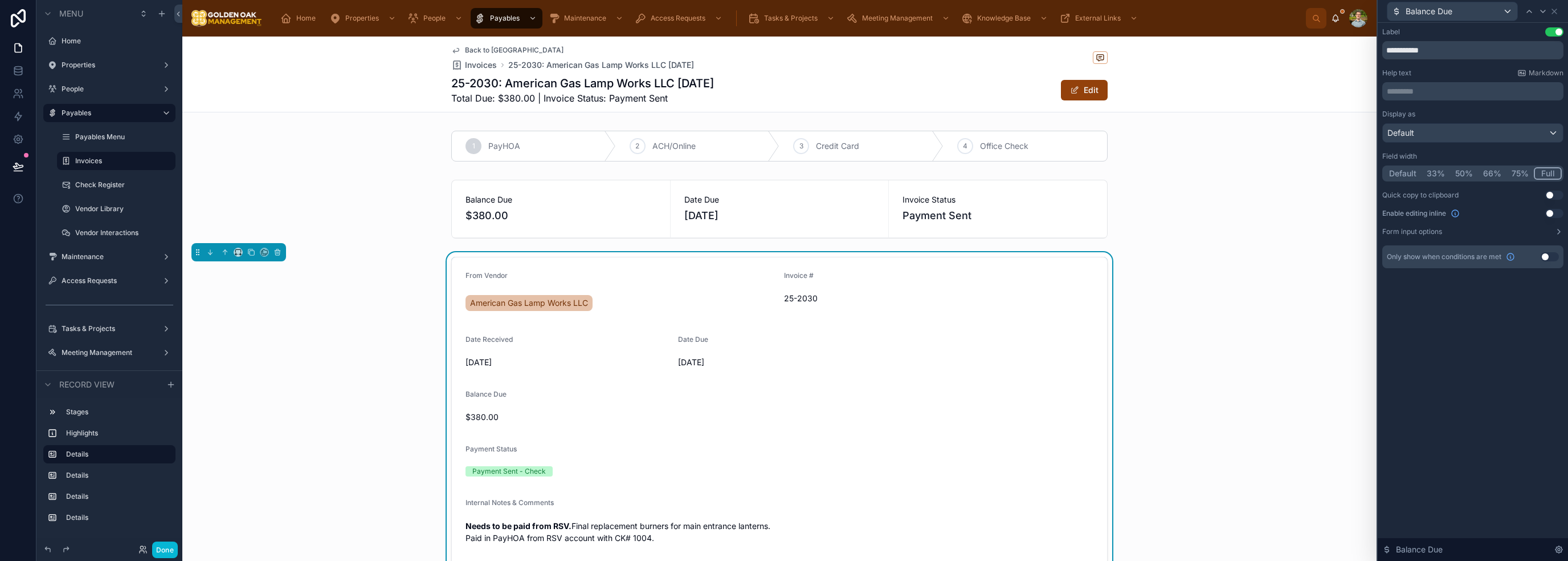
click at [1444, 173] on button "33%" at bounding box center [1435, 174] width 29 height 13
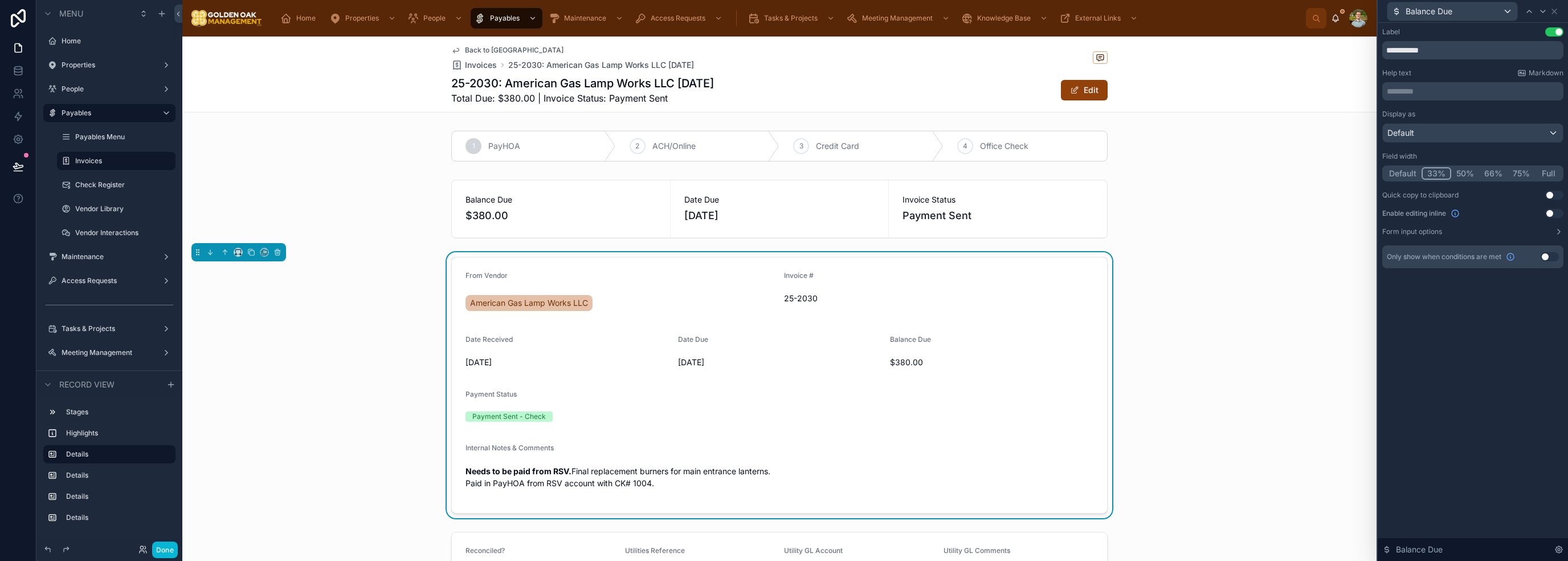
click at [1437, 178] on button "33%" at bounding box center [1436, 174] width 30 height 13
drag, startPoint x: 1545, startPoint y: 13, endPoint x: 1557, endPoint y: 9, distance: 12.6
click at [1557, 9] on div "Balance Due" at bounding box center [1473, 11] width 181 height 22
click at [1557, 10] on icon at bounding box center [1554, 11] width 9 height 9
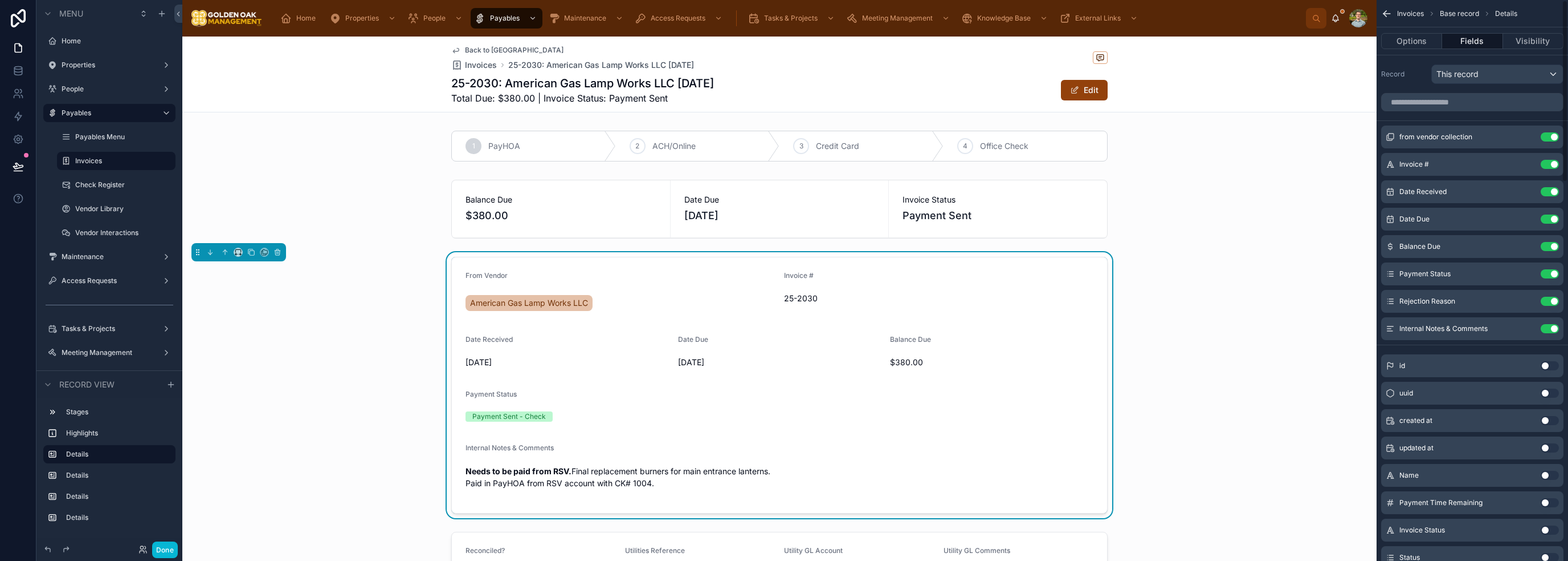
click at [1214, 303] on div "From Vendor American Gas Lamp Works LLC Invoice # 25-2030 Date Received [DATE] …" at bounding box center [778, 385] width 1194 height 266
click at [835, 219] on div at bounding box center [778, 208] width 1194 height 67
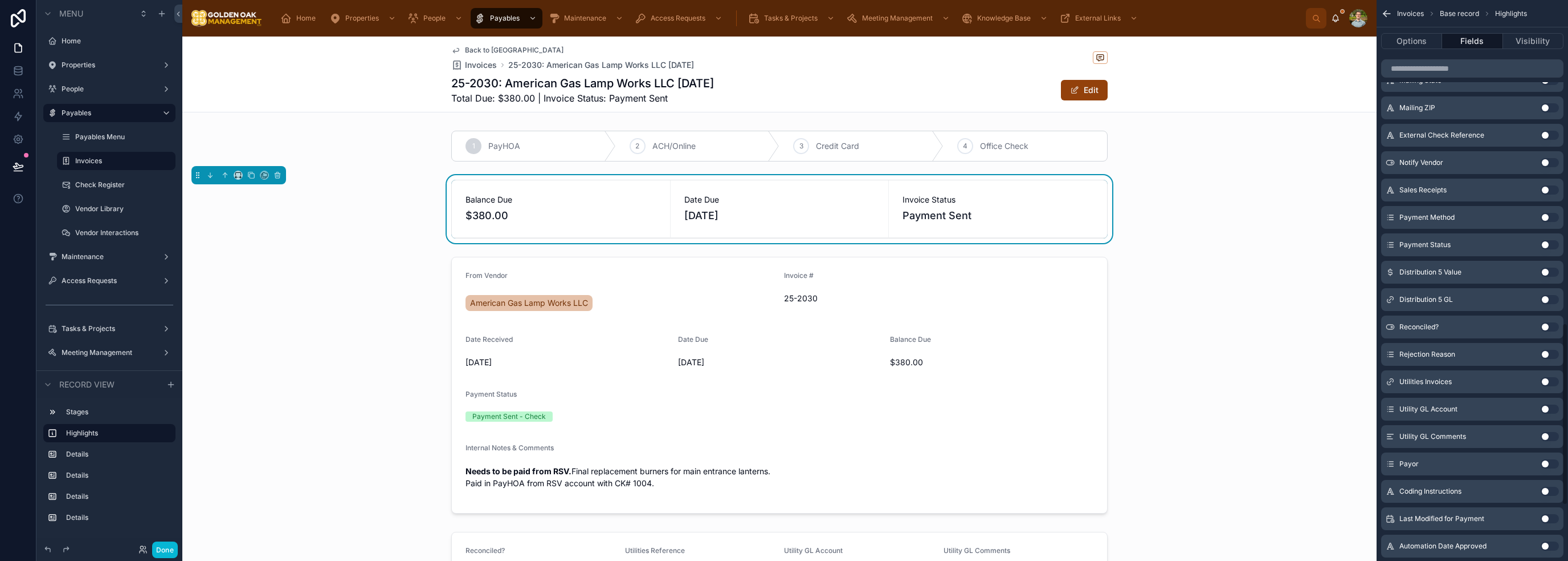
scroll to position [1027, 0]
click at [941, 457] on div at bounding box center [778, 385] width 1194 height 266
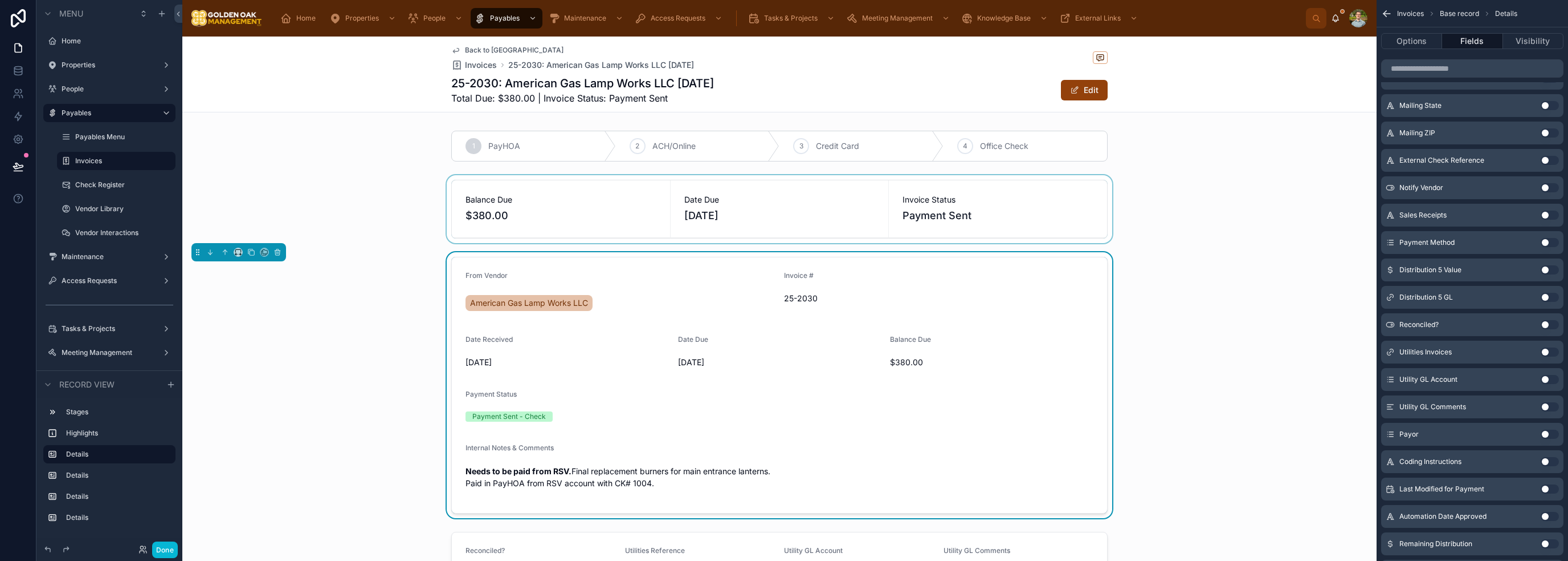
click at [1545, 432] on button "Use setting" at bounding box center [1550, 434] width 18 height 9
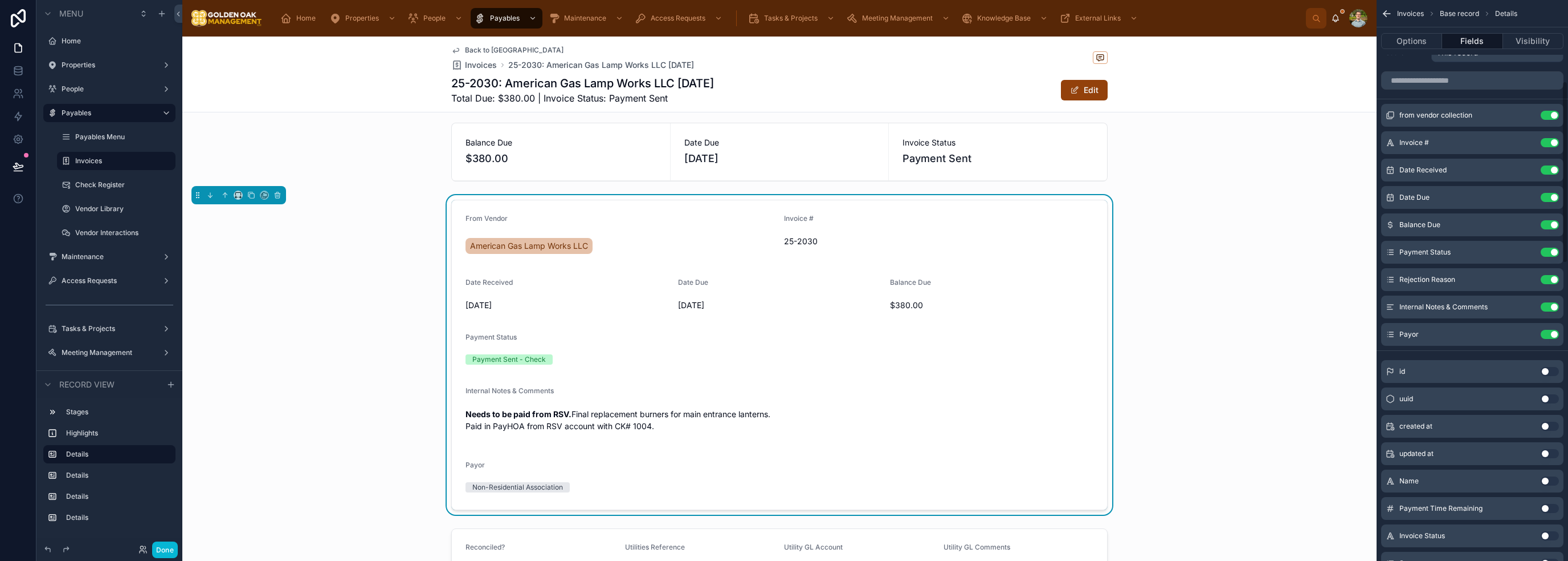
scroll to position [0, 0]
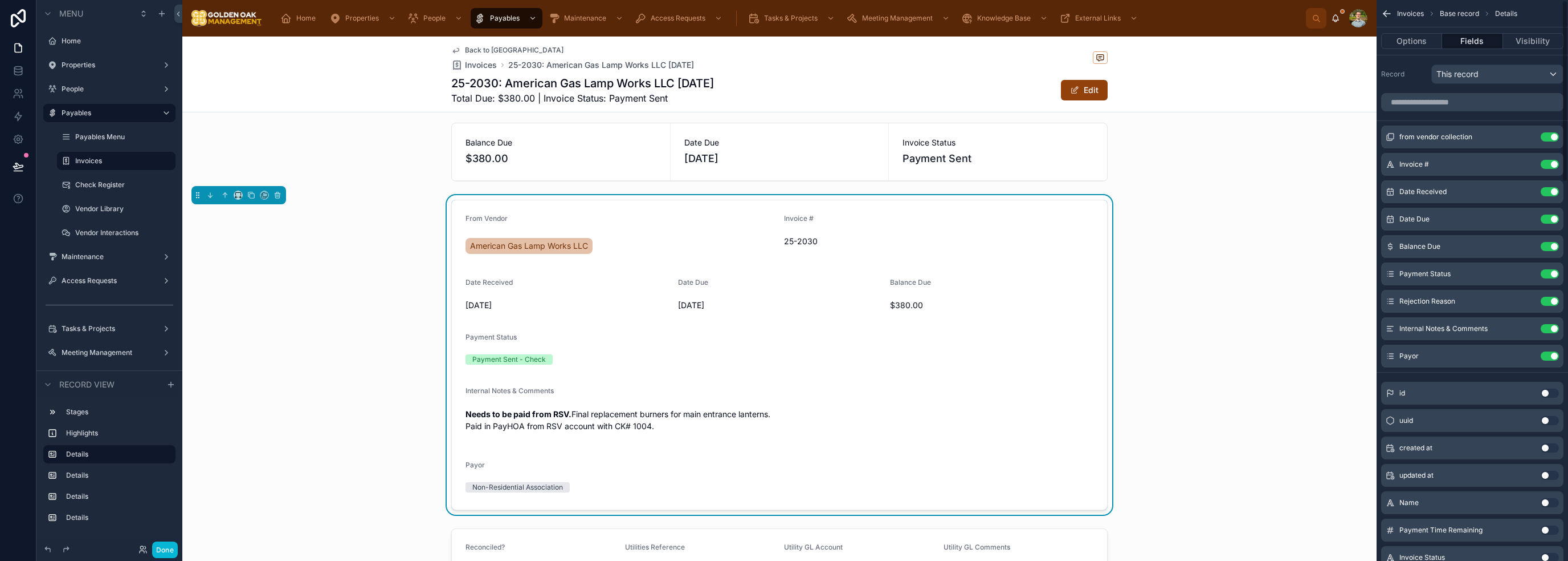
click at [1252, 219] on div "From Vendor American Gas Lamp Works LLC Invoice # 25-2030 Date Received [DATE] …" at bounding box center [778, 355] width 1194 height 320
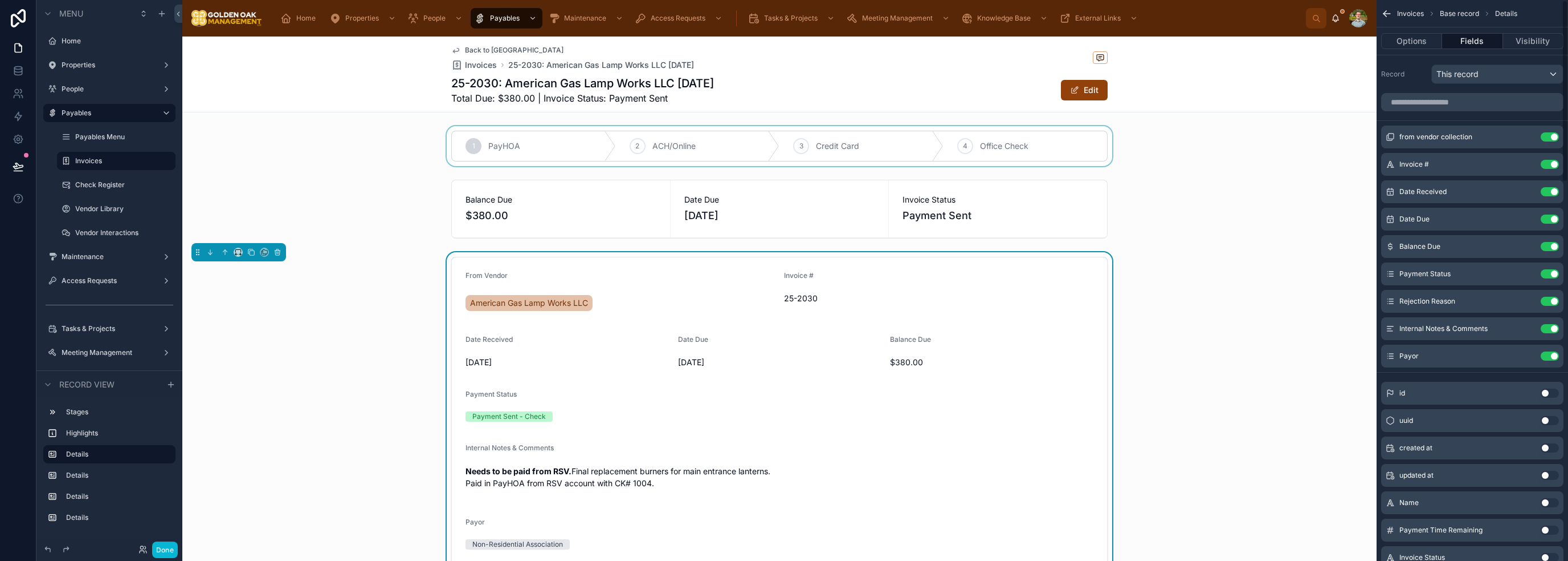
click at [1245, 139] on div at bounding box center [778, 145] width 1194 height 40
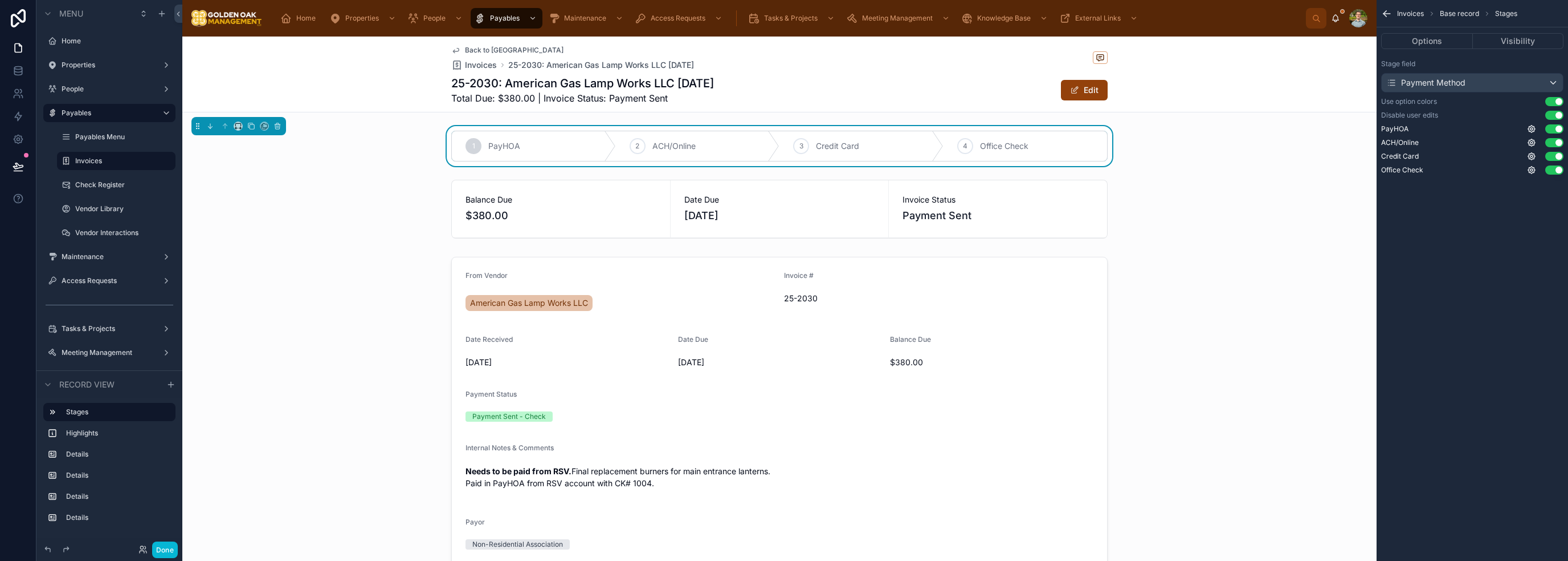
click at [1428, 50] on div "Options Visibility" at bounding box center [1472, 42] width 191 height 28
click at [1430, 45] on button "Options" at bounding box center [1427, 41] width 91 height 16
click at [1296, 79] on div "Back to Vendor Library Invoices 25-2030: American Gas Lamp Works LLC [DATE] 25-…" at bounding box center [778, 74] width 1194 height 76
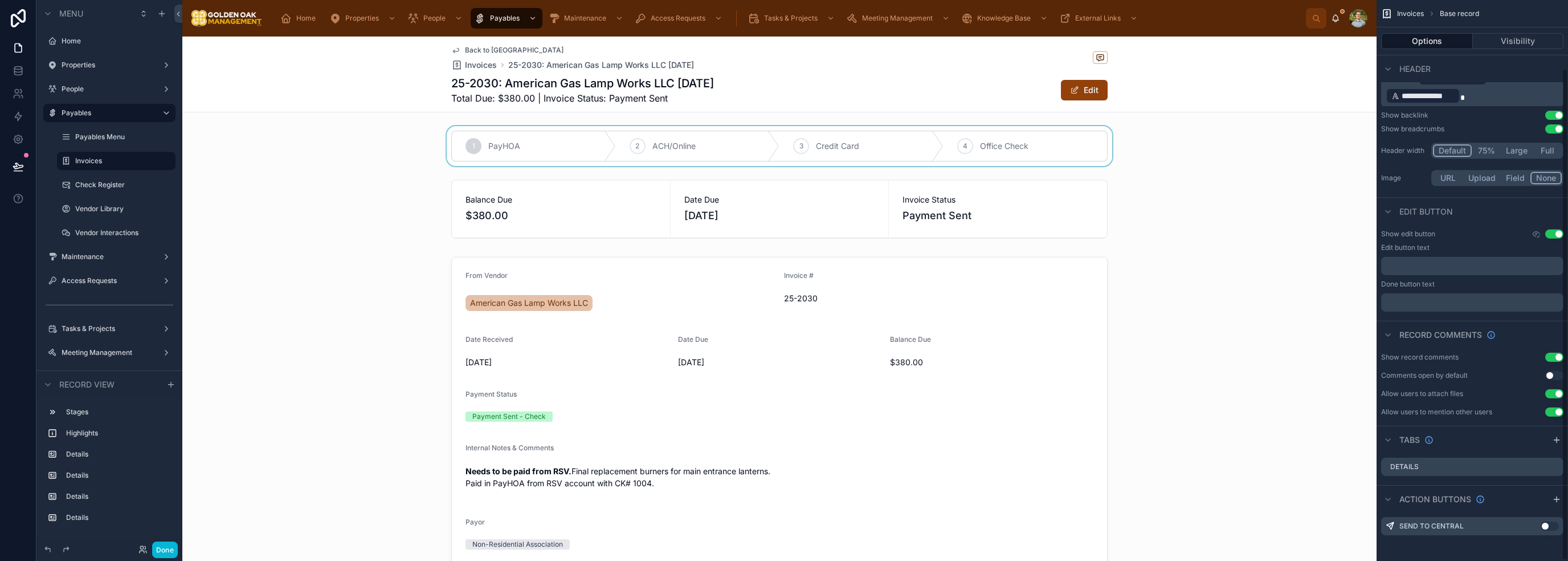
scroll to position [78, 0]
click at [1560, 232] on button "Use setting" at bounding box center [1554, 233] width 18 height 9
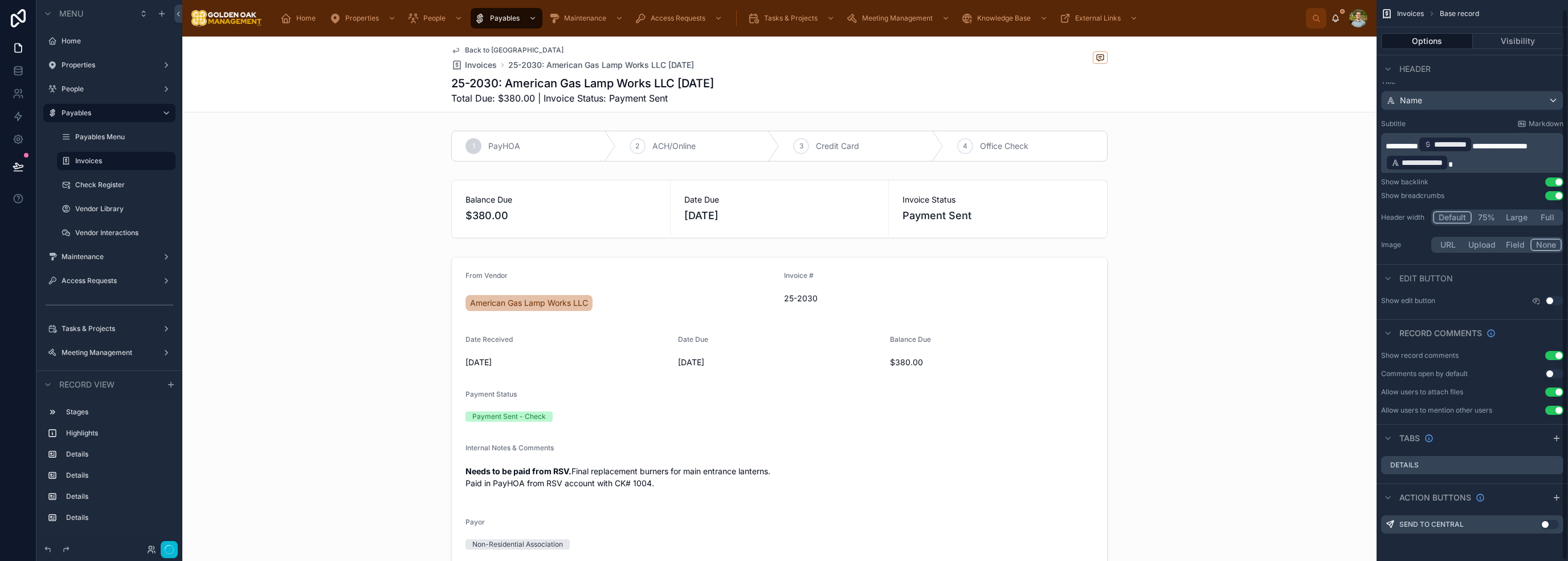
scroll to position [9, 0]
drag, startPoint x: 1229, startPoint y: 112, endPoint x: 1229, endPoint y: 118, distance: 6.0
click at [488, 47] on span "Back to [GEOGRAPHIC_DATA]" at bounding box center [513, 50] width 99 height 9
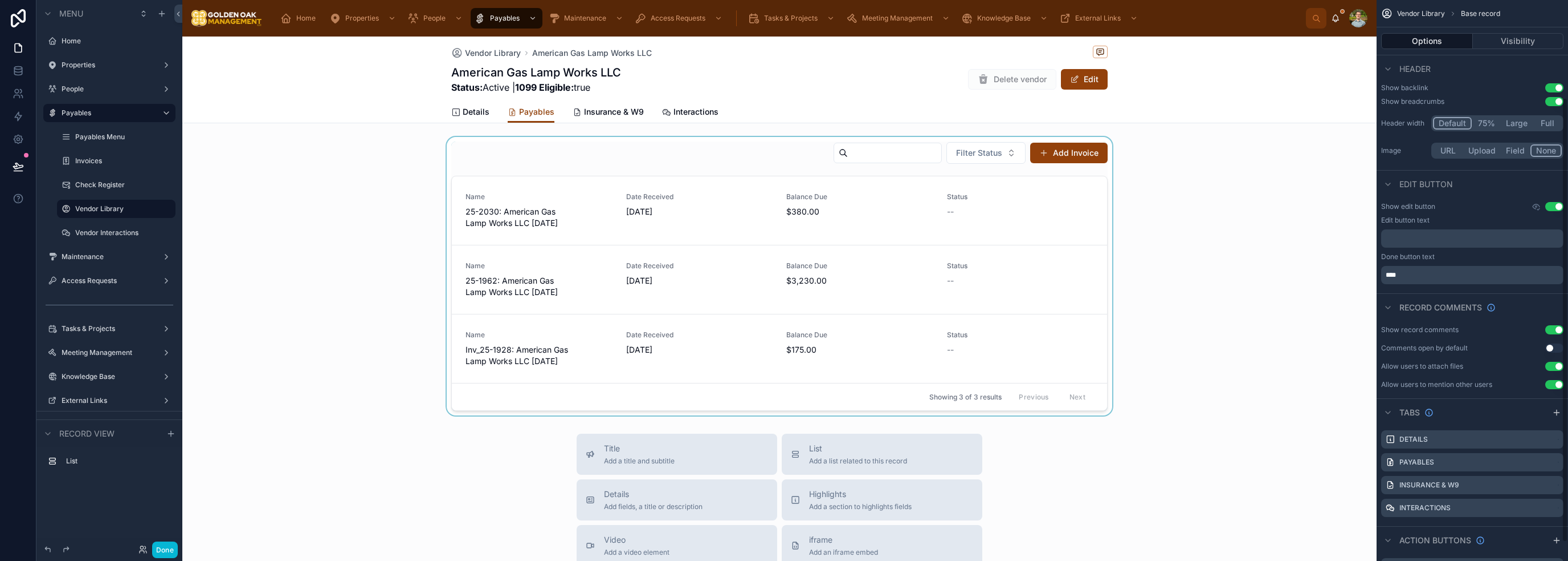
scroll to position [123, 0]
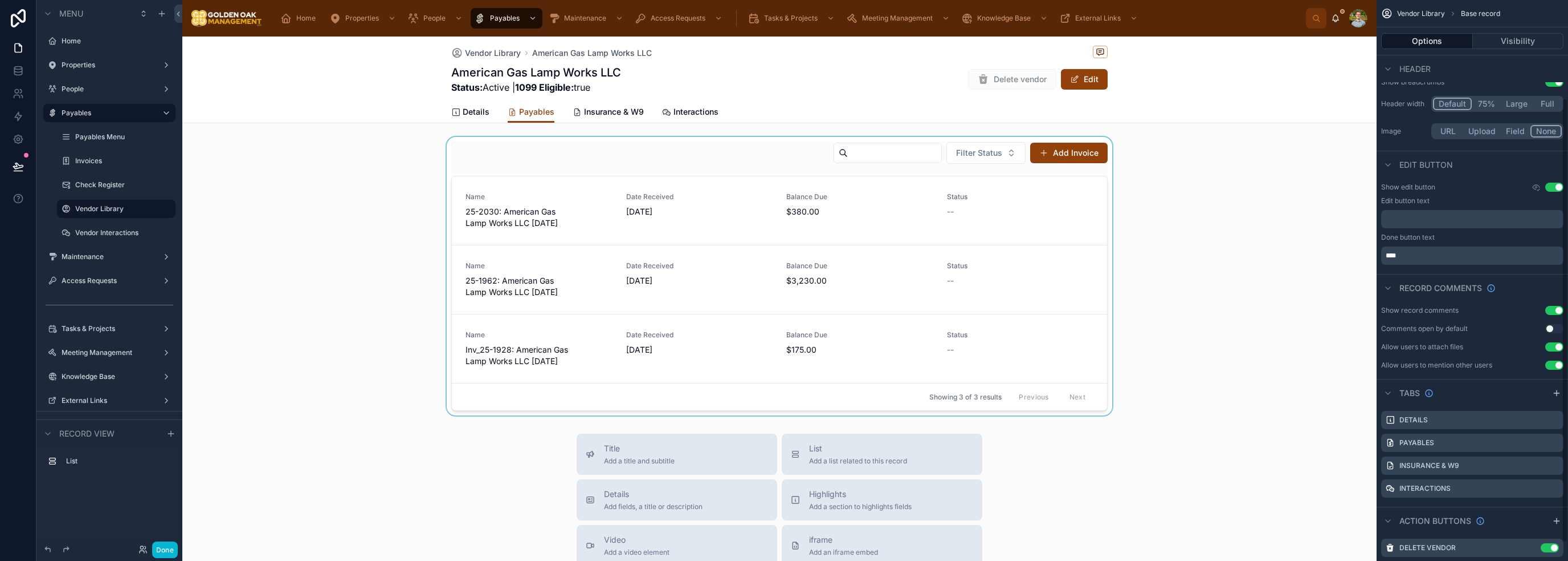
click at [1283, 348] on div at bounding box center [778, 275] width 1194 height 278
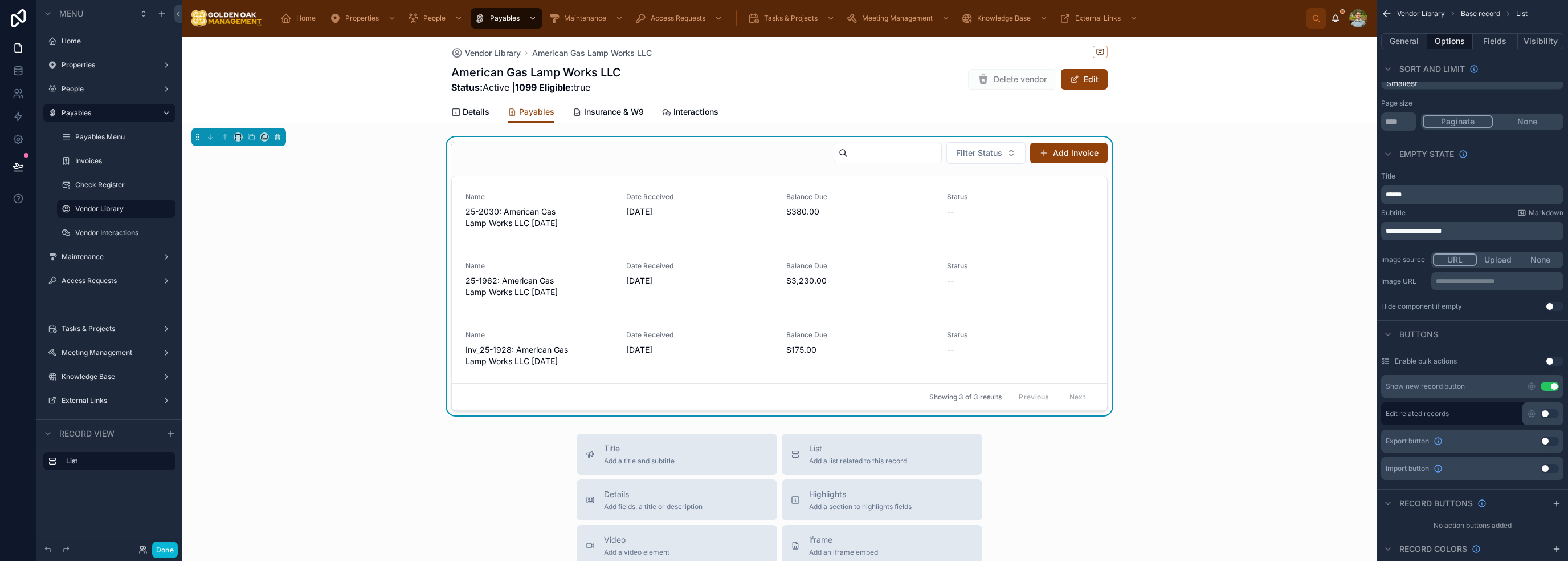
click at [1109, 303] on div "Filter Status Add Invoice Name 25-2030: American Gas Lamp Works LLC [DATE] Date…" at bounding box center [778, 275] width 1194 height 278
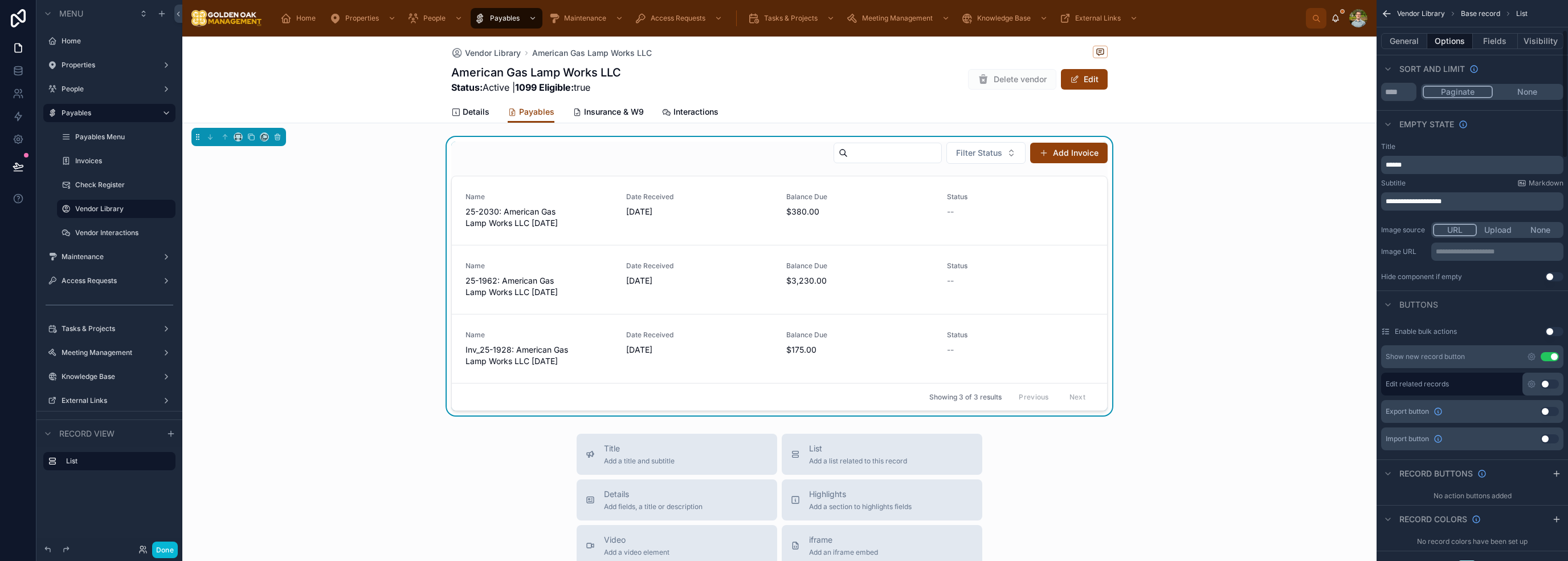
scroll to position [180, 0]
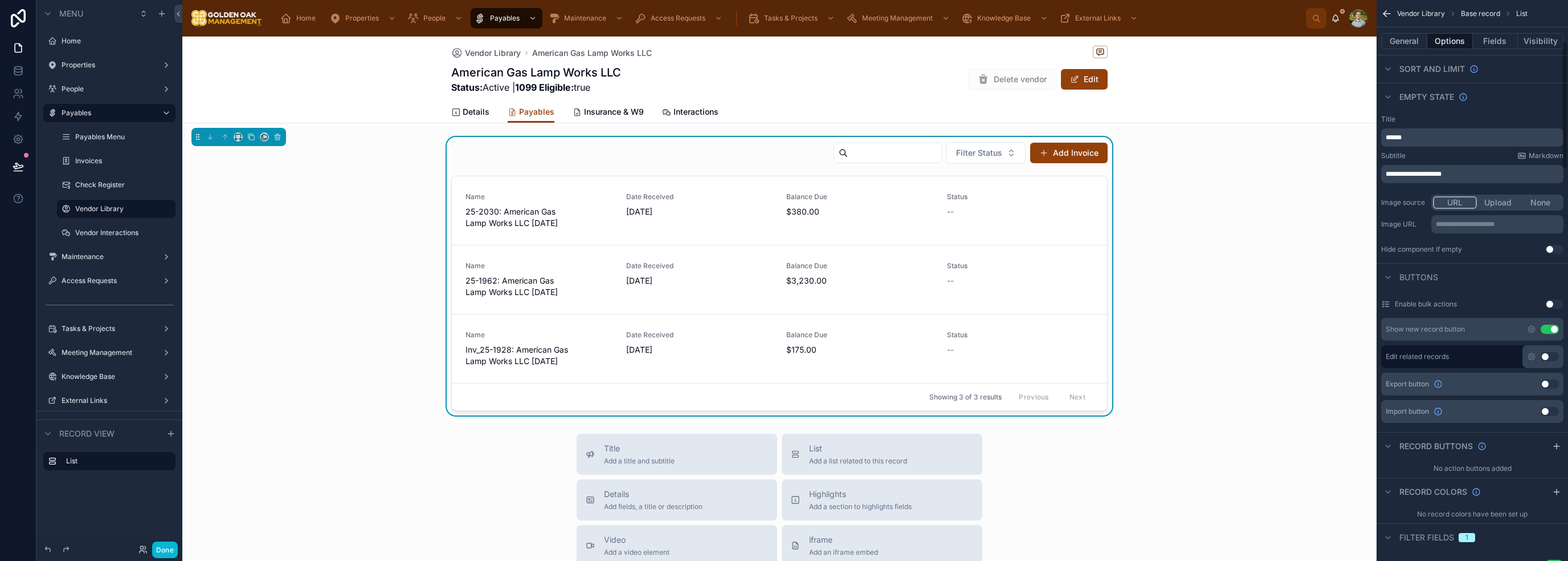
click at [1550, 329] on button "Use setting" at bounding box center [1550, 329] width 18 height 9
click at [1502, 38] on button "Fields" at bounding box center [1495, 41] width 45 height 16
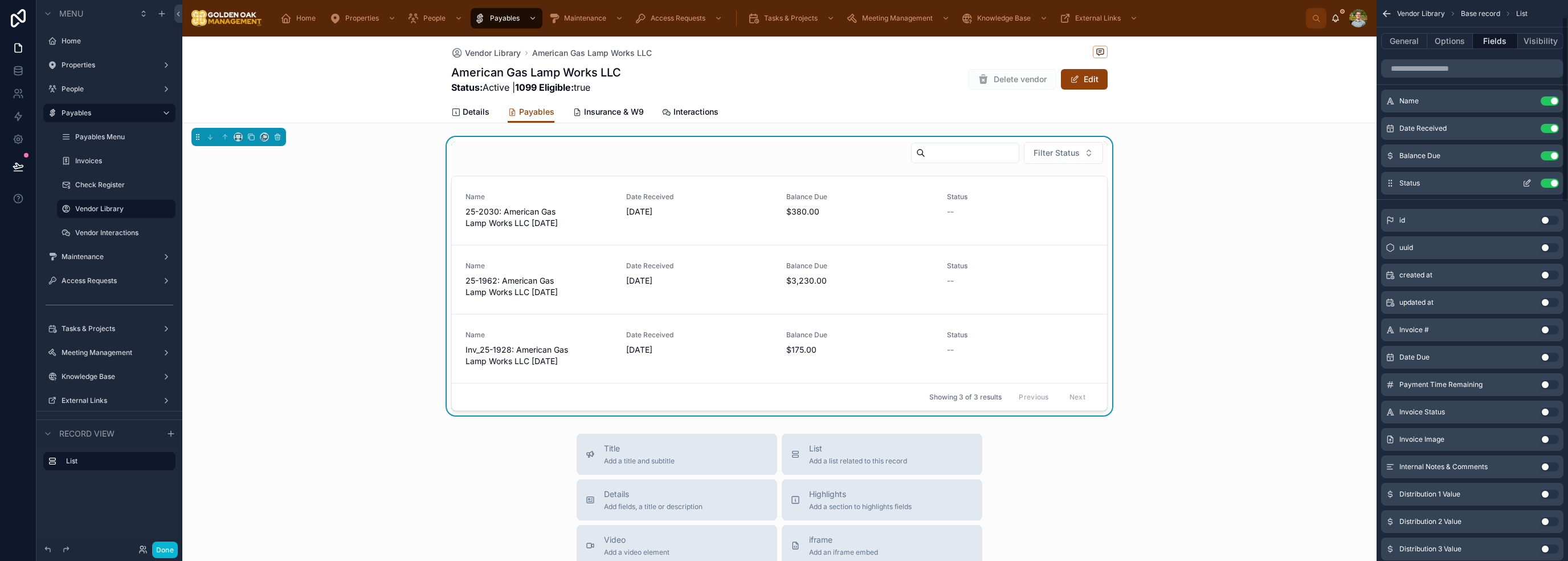
scroll to position [0, 0]
click at [1550, 184] on button "Use setting" at bounding box center [1550, 187] width 18 height 9
click at [1550, 132] on button "Use setting" at bounding box center [1550, 132] width 18 height 9
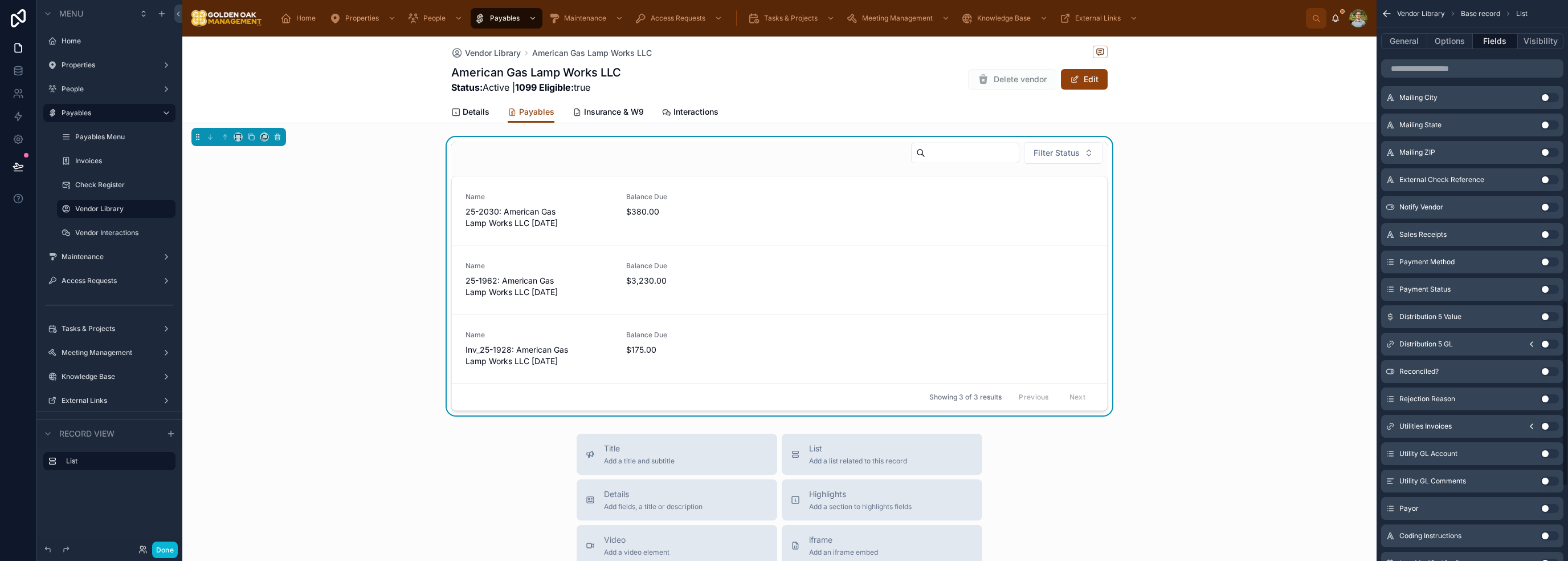
scroll to position [912, 0]
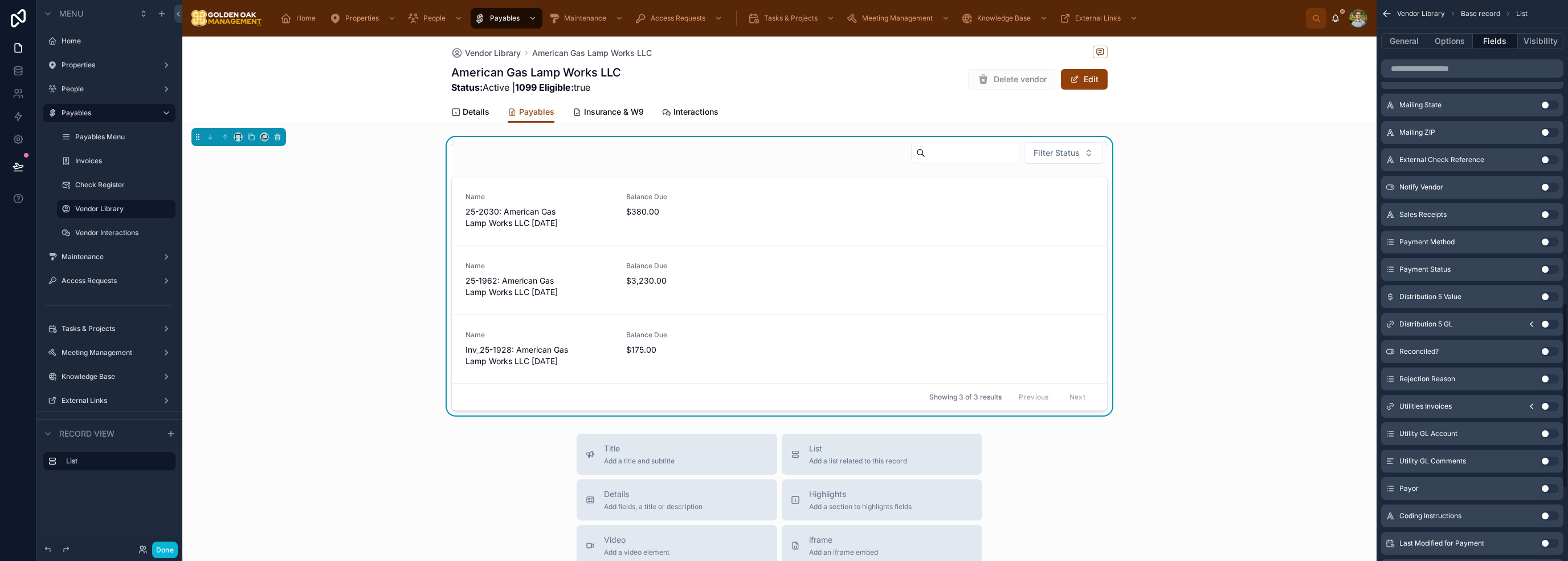
click at [1548, 271] on button "Use setting" at bounding box center [1550, 269] width 18 height 9
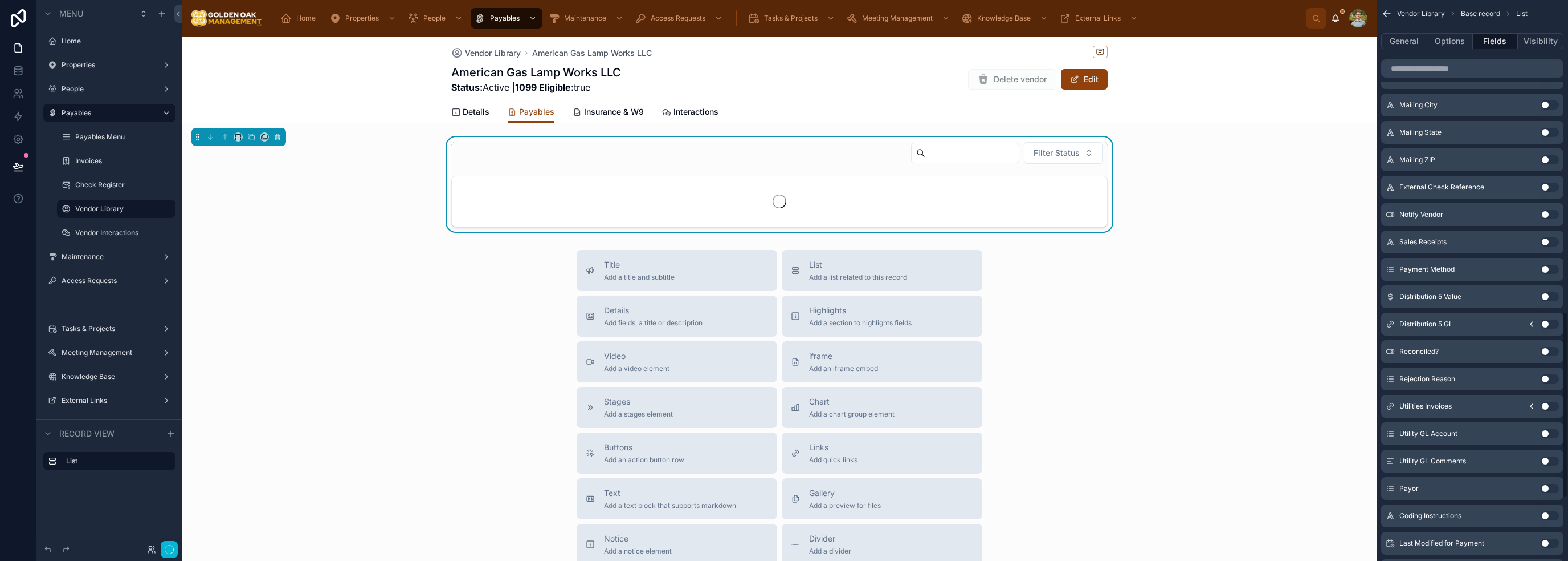
scroll to position [940, 0]
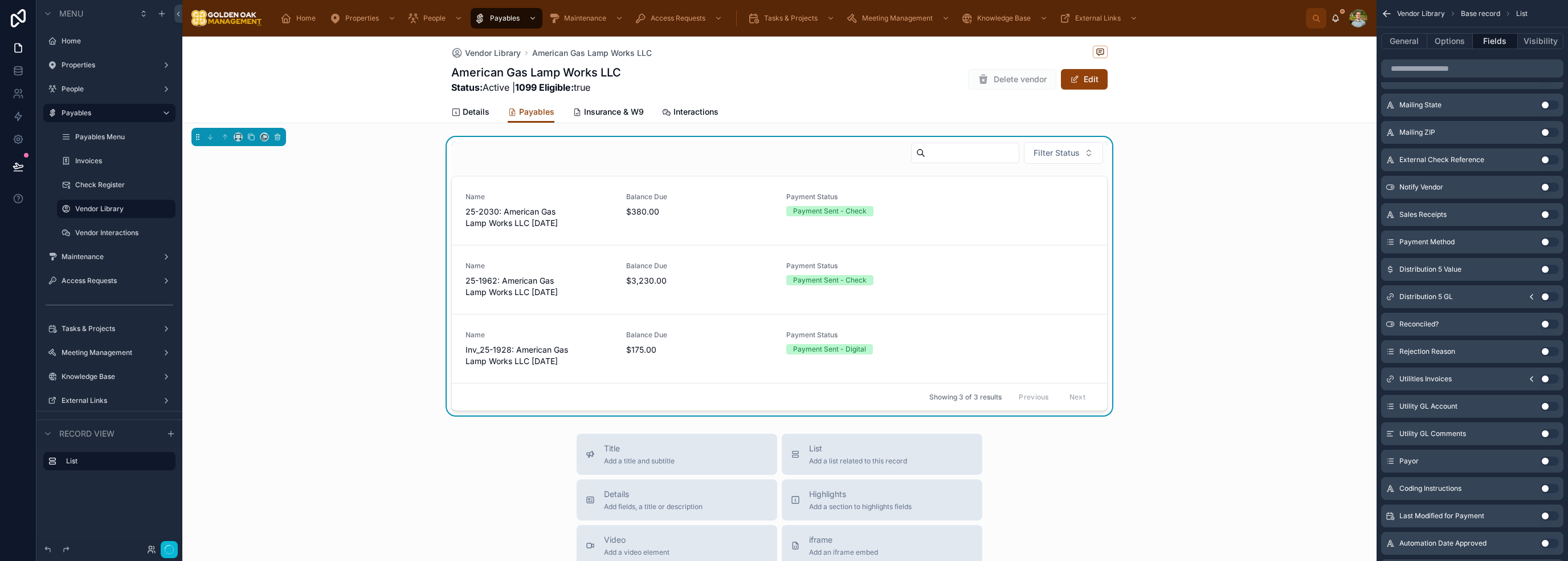
click at [1550, 240] on button "Use setting" at bounding box center [1550, 242] width 18 height 9
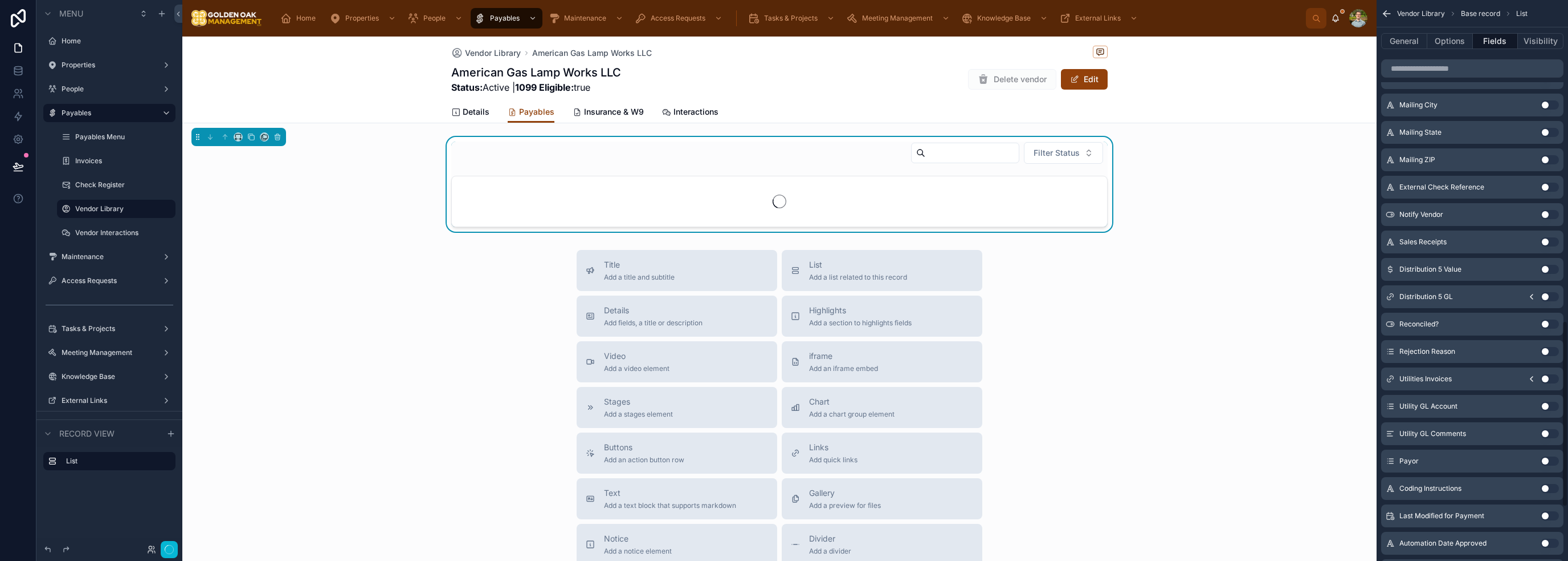
scroll to position [967, 0]
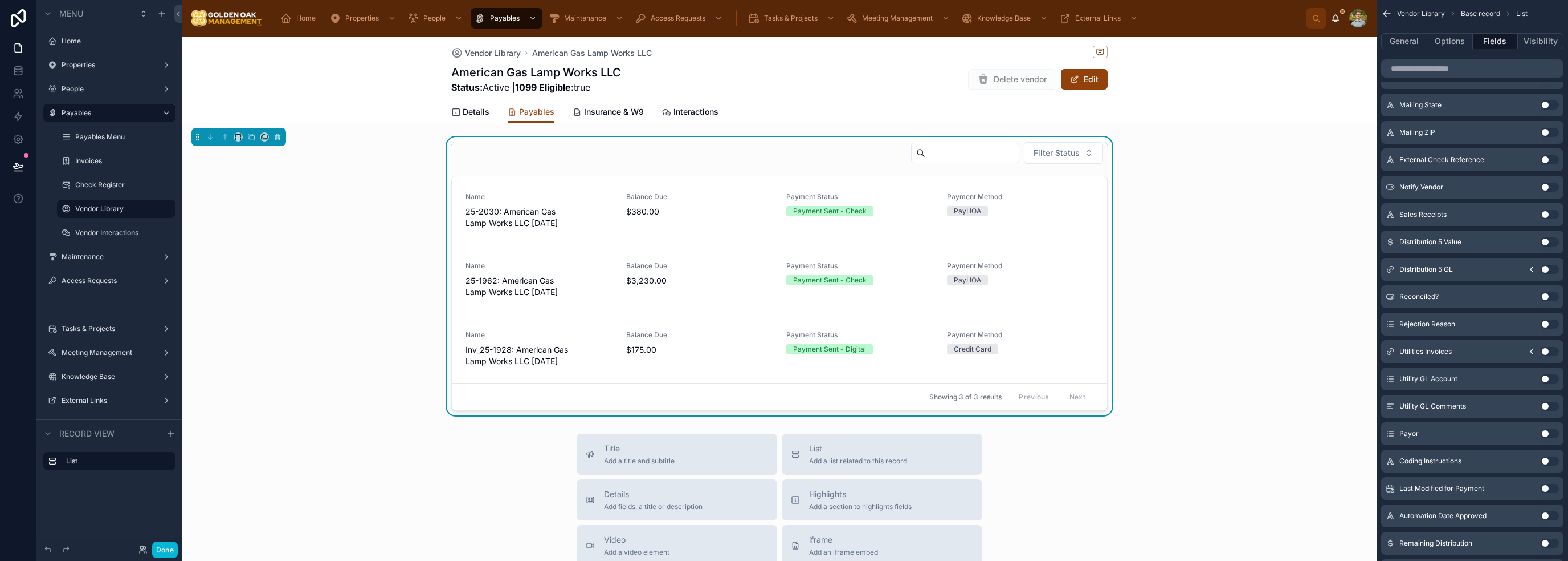
click at [1198, 272] on div "Filter Status Name 25-2030: American Gas Lamp Works LLC [DATE] Balance Due $380…" at bounding box center [778, 275] width 1194 height 278
click at [599, 114] on span "Insurance & W9" at bounding box center [613, 112] width 60 height 11
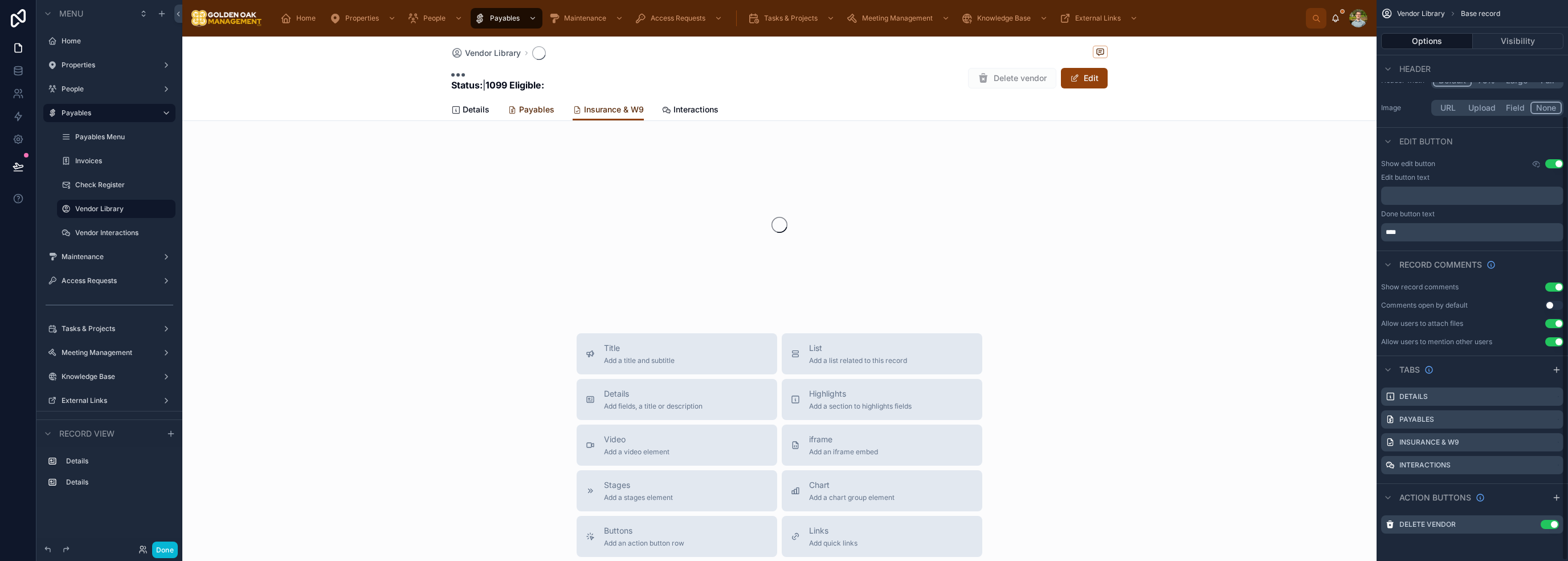
scroll to position [146, 0]
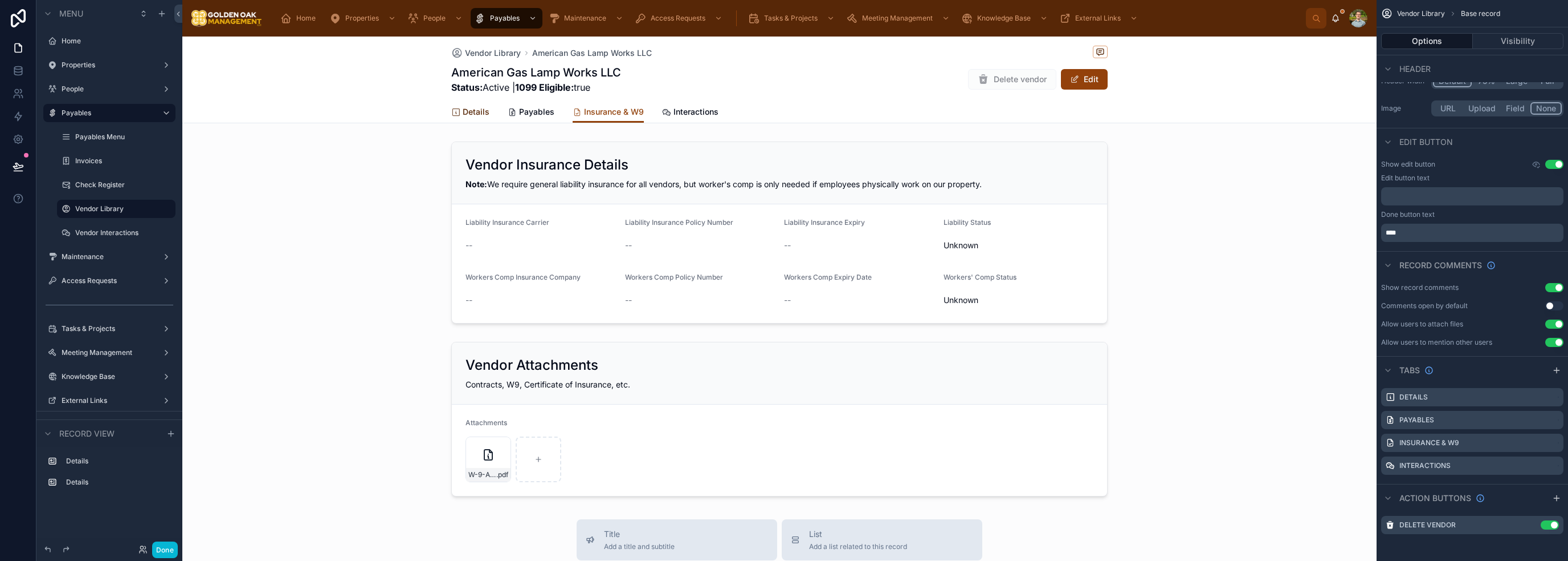
click at [471, 116] on span "Details" at bounding box center [476, 112] width 27 height 11
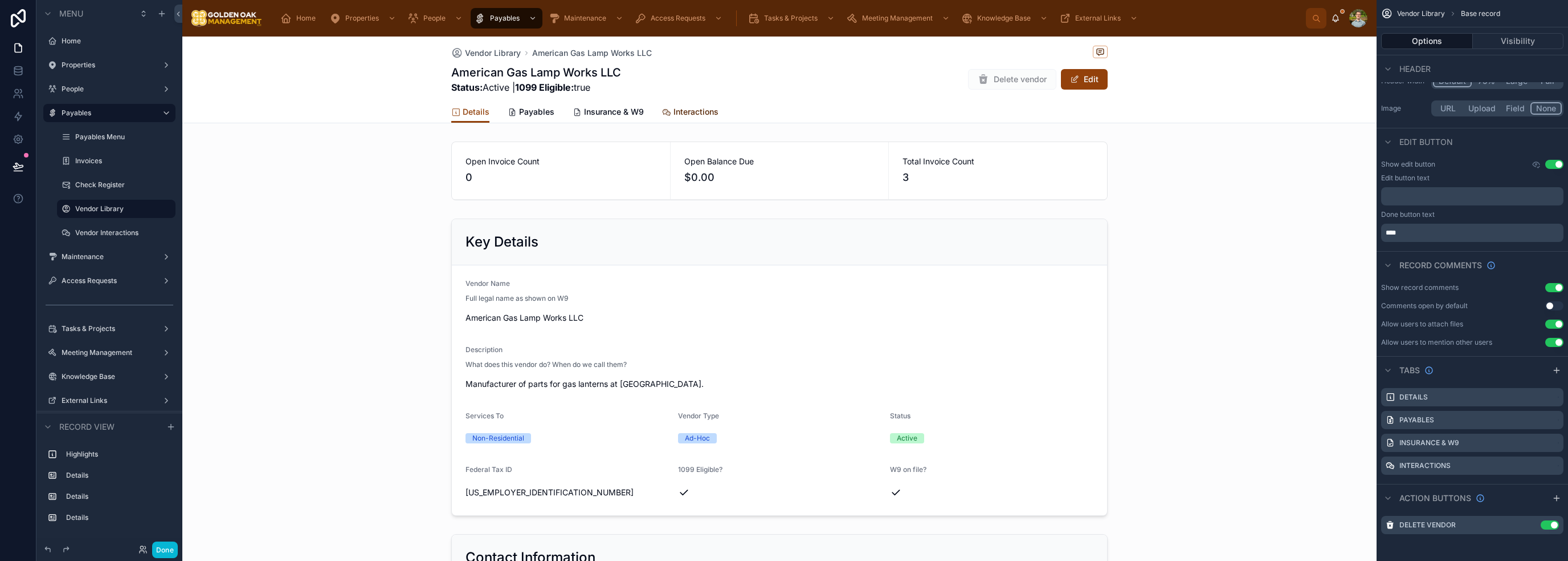
click at [685, 116] on span "Interactions" at bounding box center [695, 112] width 45 height 11
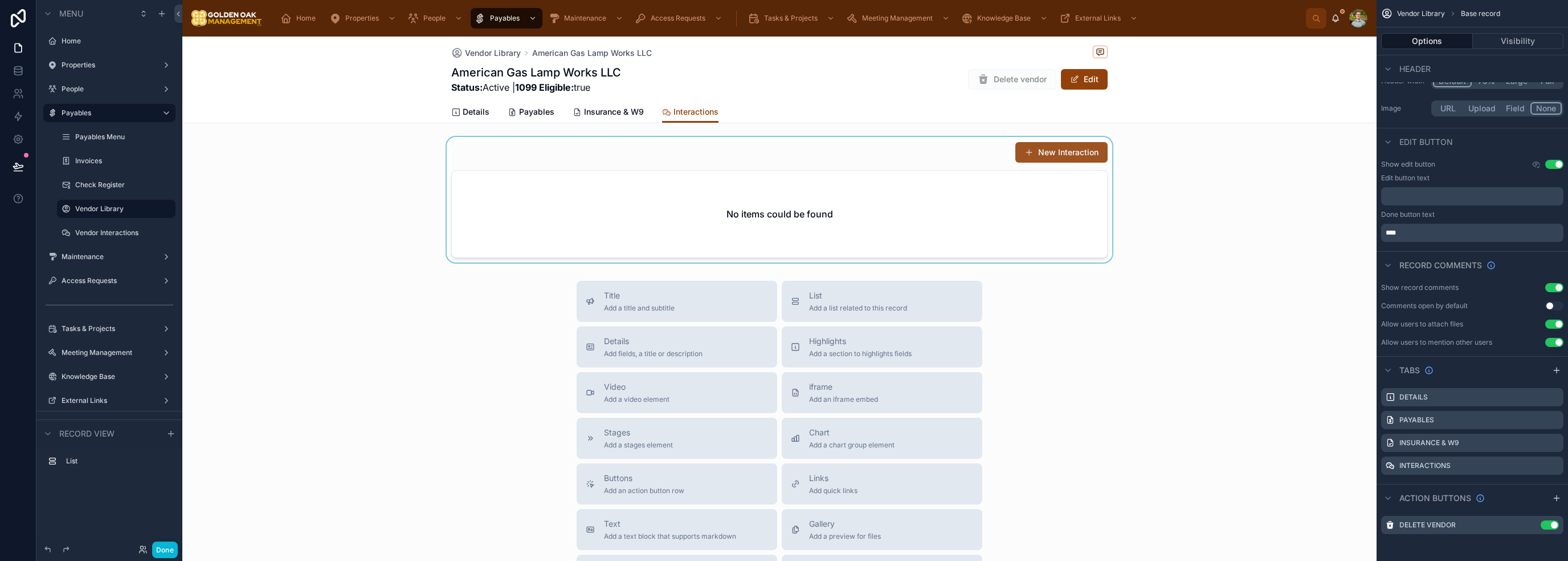
click at [1082, 156] on div at bounding box center [778, 200] width 1194 height 126
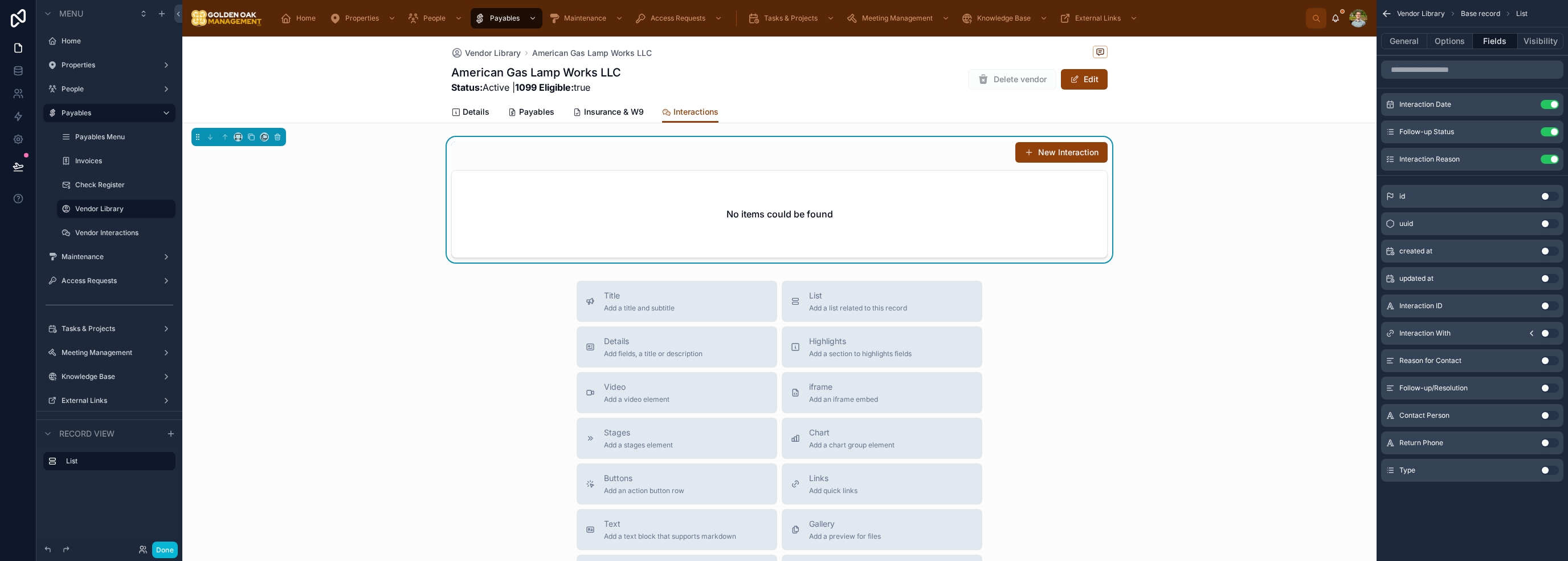
click at [1055, 150] on button "New Interaction" at bounding box center [1061, 152] width 92 height 20
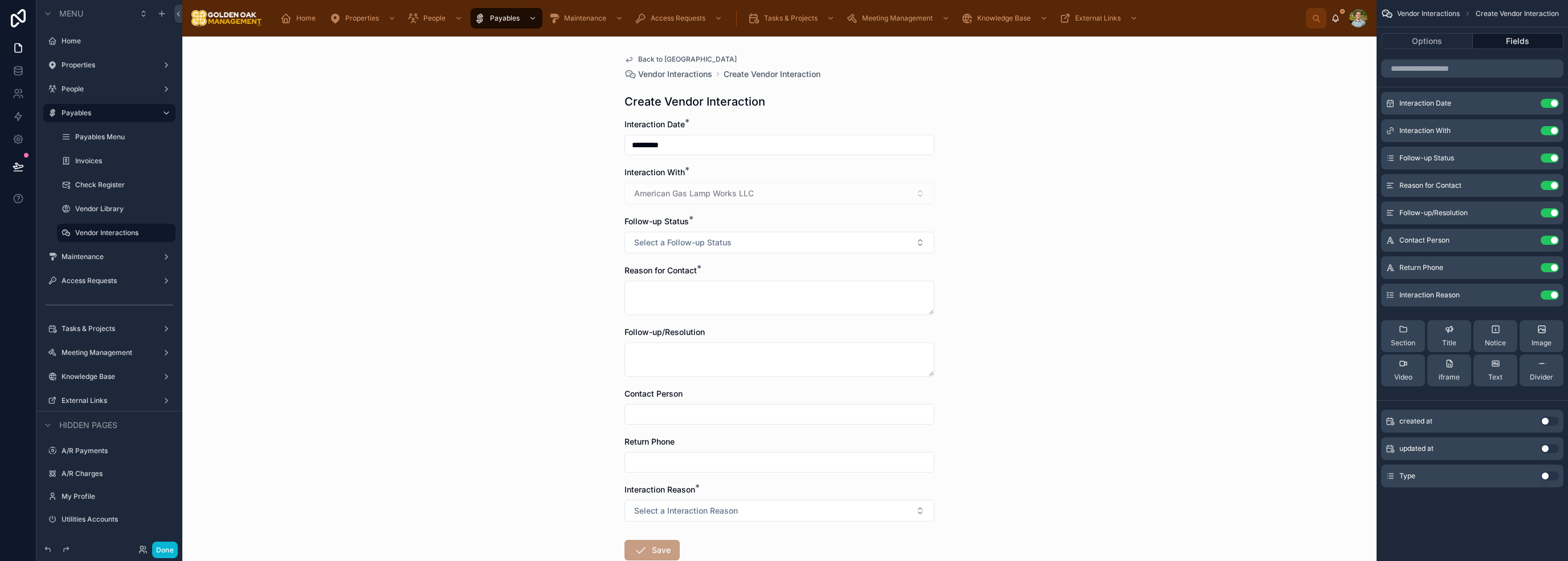
click at [501, 295] on div "Back to Vendor Library Vendor Interactions Create Vendor Interaction Create Ven…" at bounding box center [778, 298] width 1194 height 524
click at [640, 57] on span "Back to [GEOGRAPHIC_DATA]" at bounding box center [687, 59] width 99 height 9
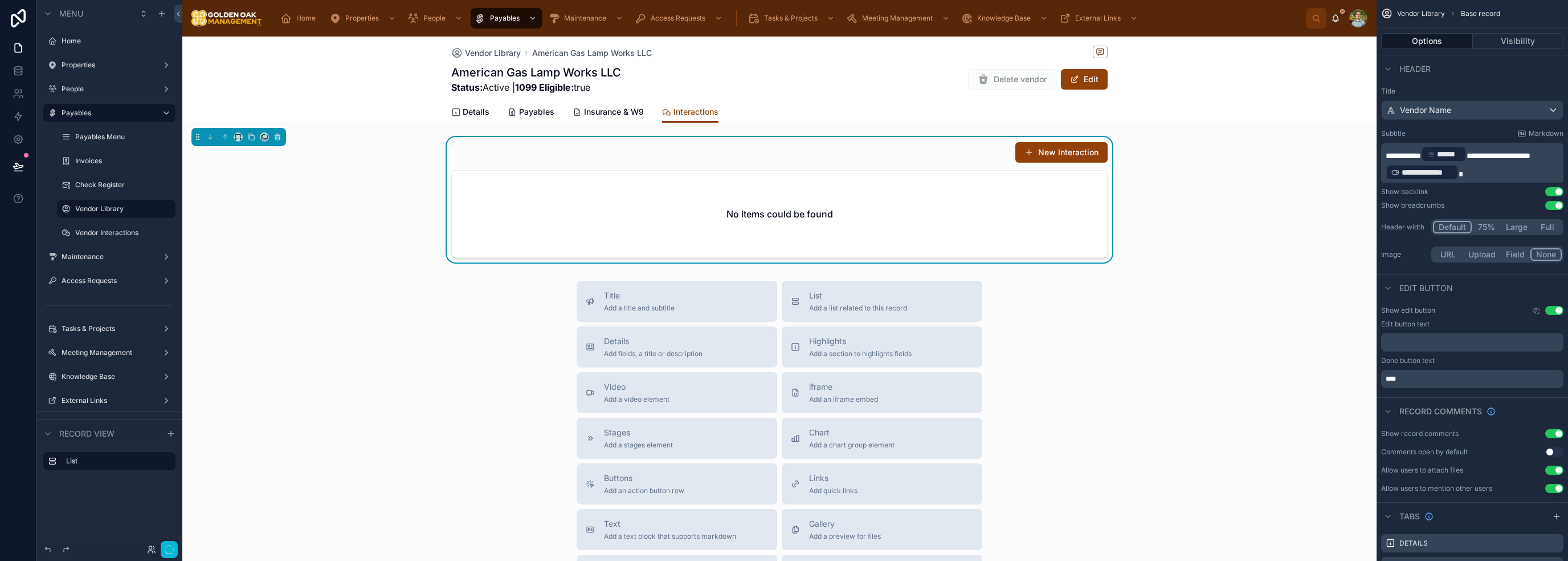
click at [1116, 333] on div "Title Add a title and subtitle List Add a list related to this record Details A…" at bounding box center [778, 483] width 1194 height 406
click at [472, 113] on span "Details" at bounding box center [476, 112] width 27 height 11
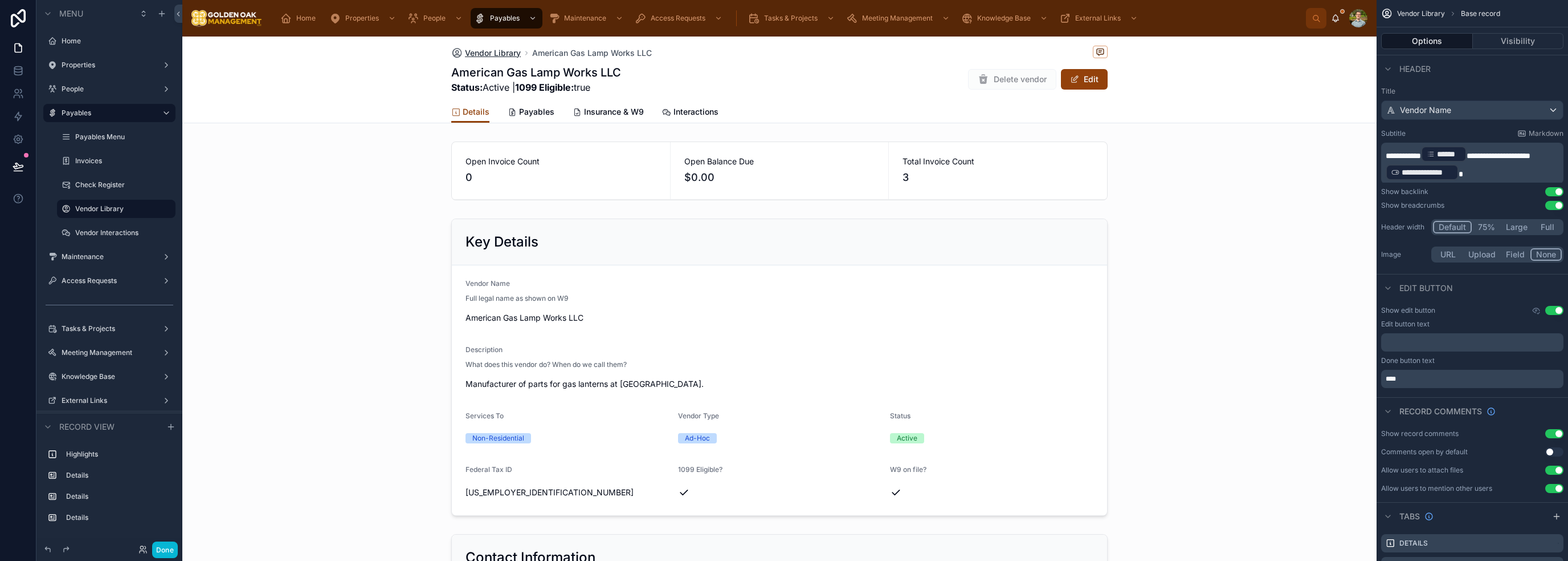
click at [483, 47] on span "Vendor Library" at bounding box center [492, 53] width 55 height 11
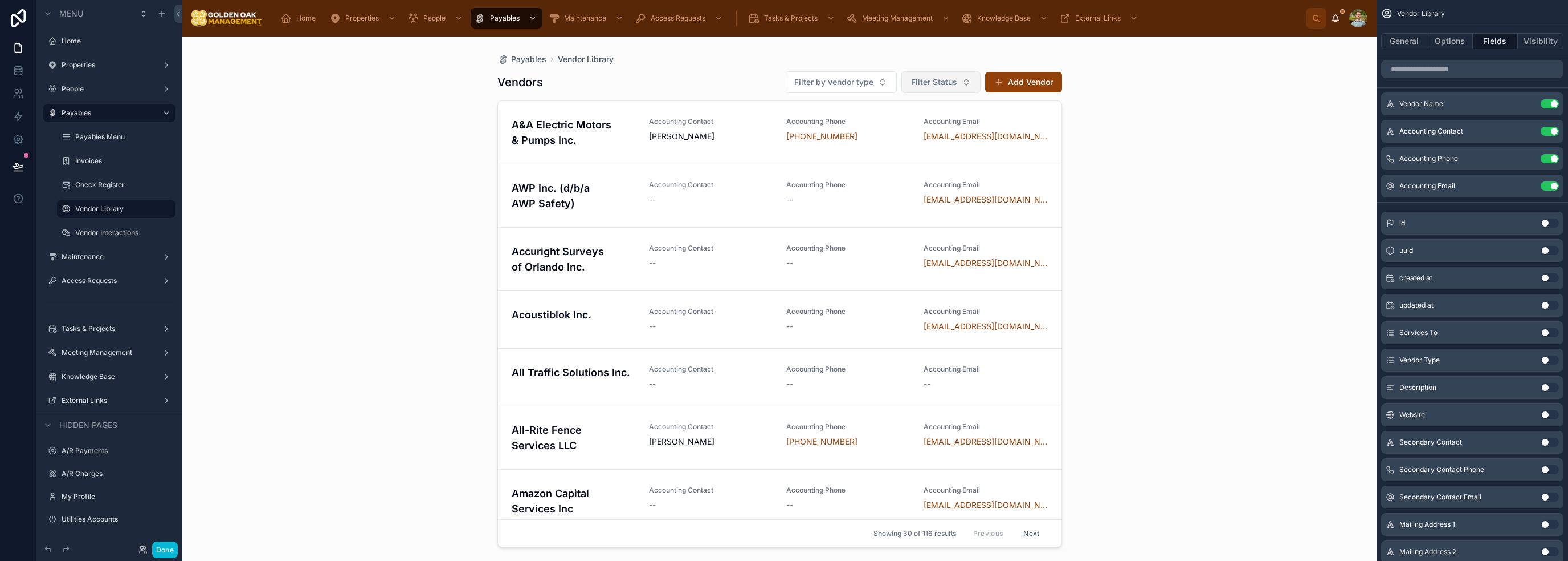
click at [941, 74] on button "Filter Status" at bounding box center [941, 81] width 79 height 21
click at [941, 77] on span "Filter Status" at bounding box center [935, 82] width 46 height 11
click at [1119, 148] on div "Payables Vendor Library Vendors Filter by vendor type Filter Status Add Vendor …" at bounding box center [778, 298] width 1194 height 524
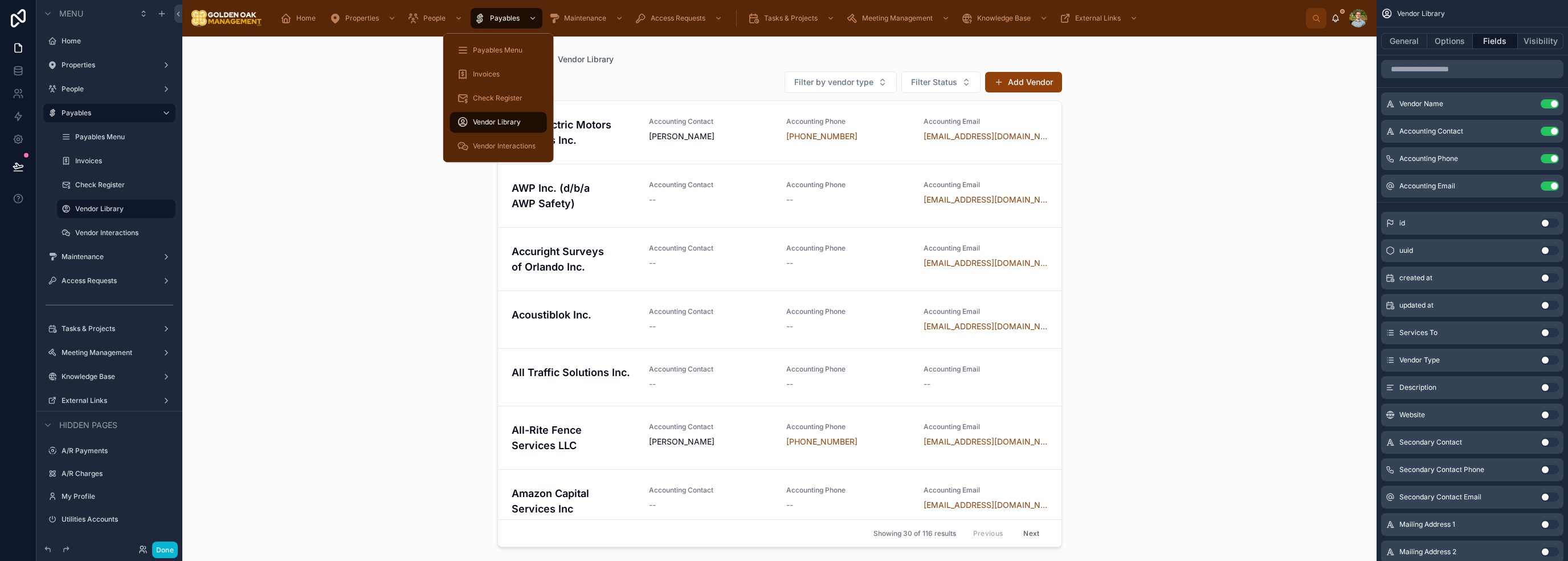
click at [437, 288] on div "Payables Vendor Library Vendors Filter by vendor type Filter Status Add Vendor …" at bounding box center [778, 298] width 1194 height 524
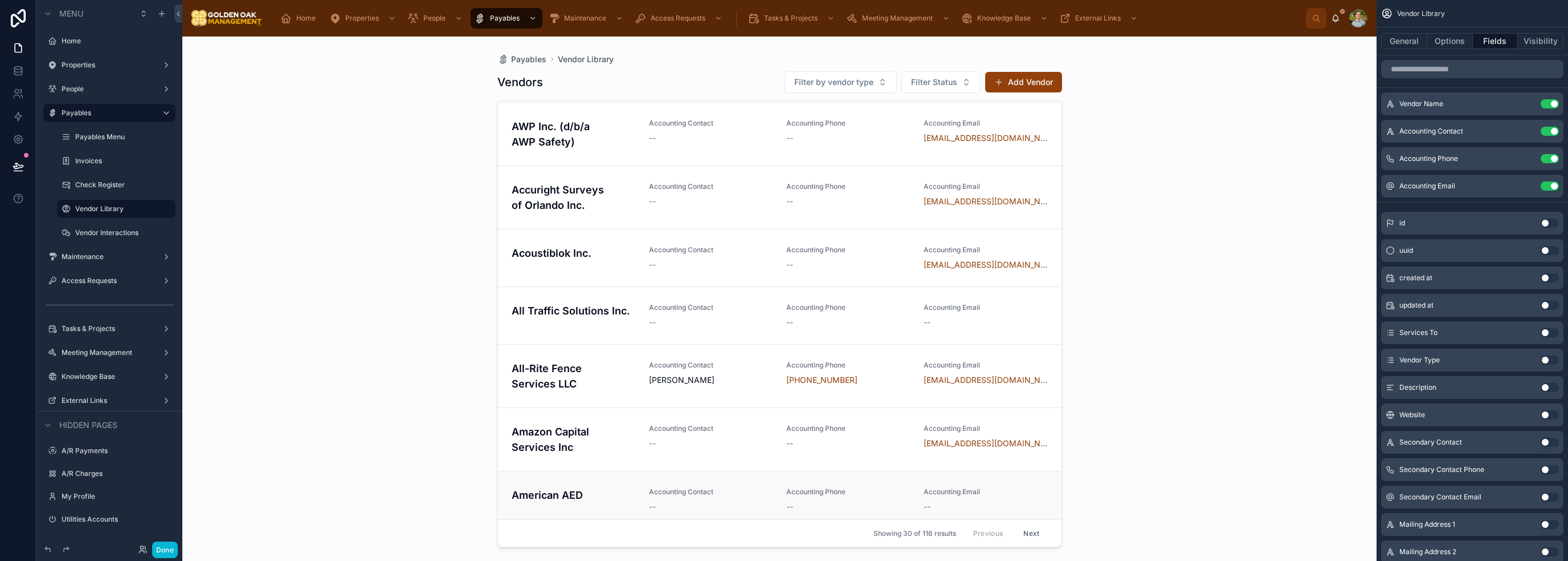
scroll to position [228, 0]
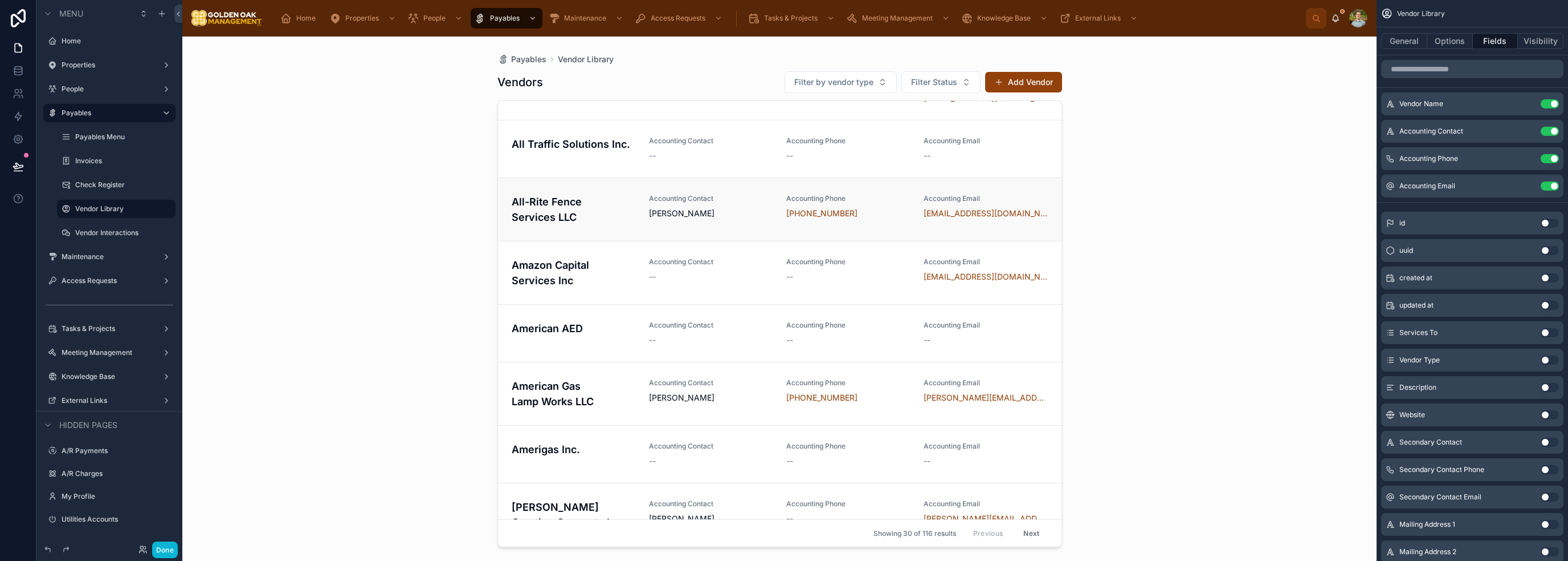
click at [549, 218] on h4 "All-Rite Fence Services LLC" at bounding box center [573, 209] width 124 height 30
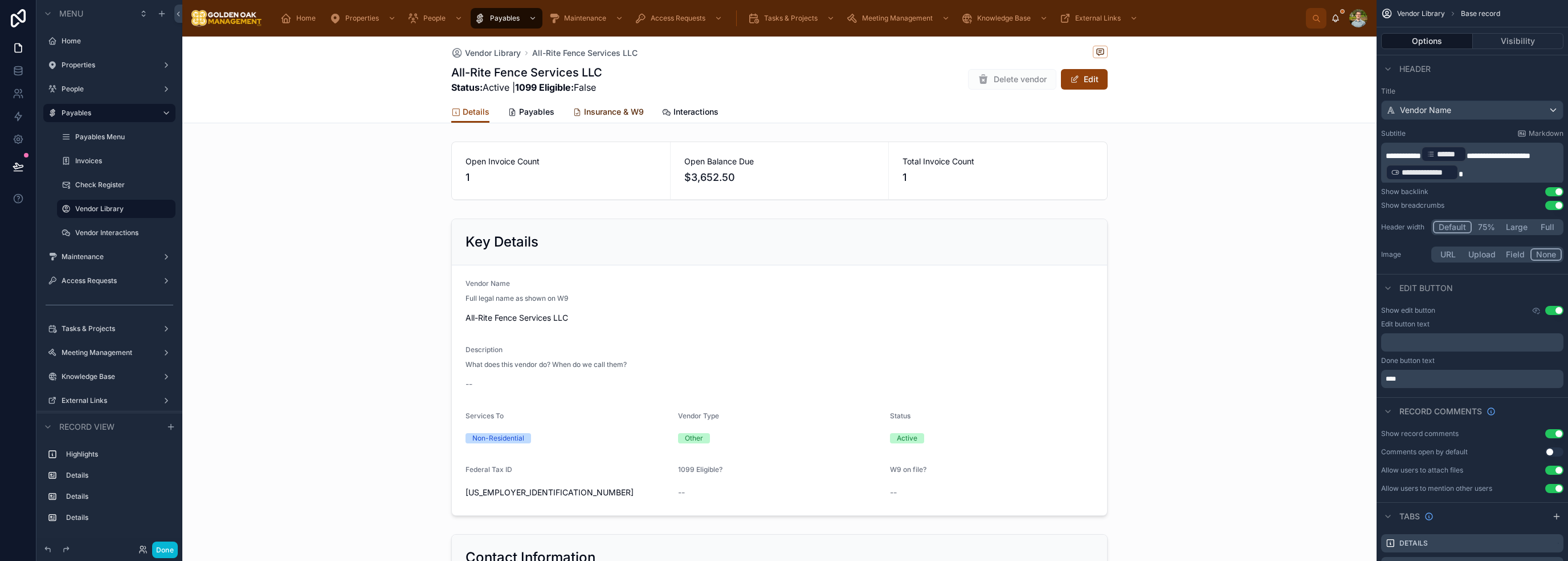
click at [600, 107] on span "Insurance & W9" at bounding box center [613, 112] width 60 height 11
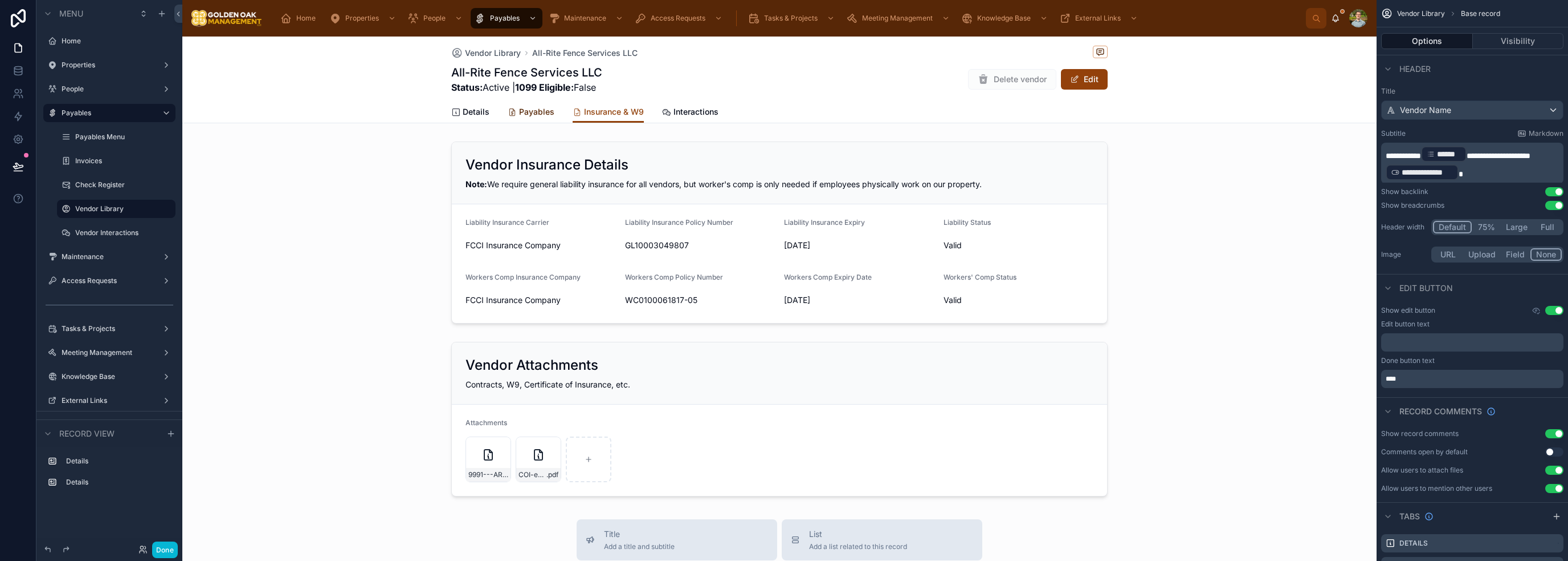
click at [542, 105] on link "Payables" at bounding box center [531, 113] width 47 height 23
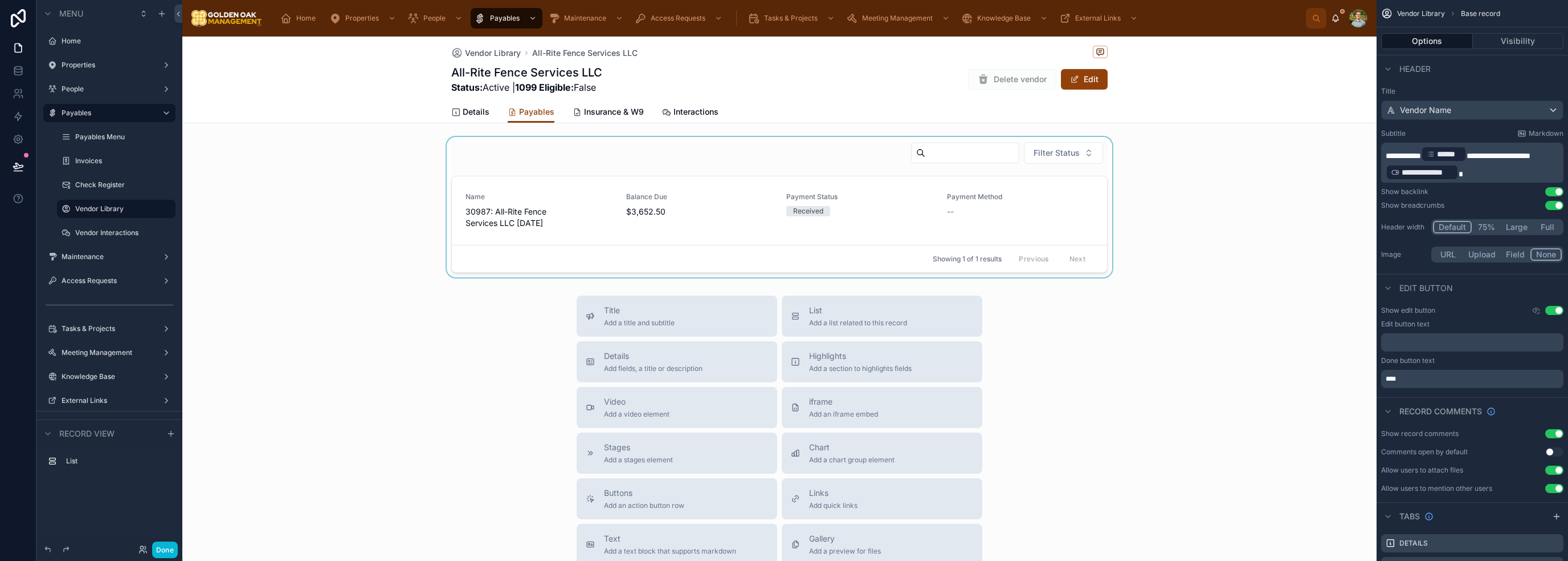
click at [705, 202] on div at bounding box center [778, 207] width 1194 height 140
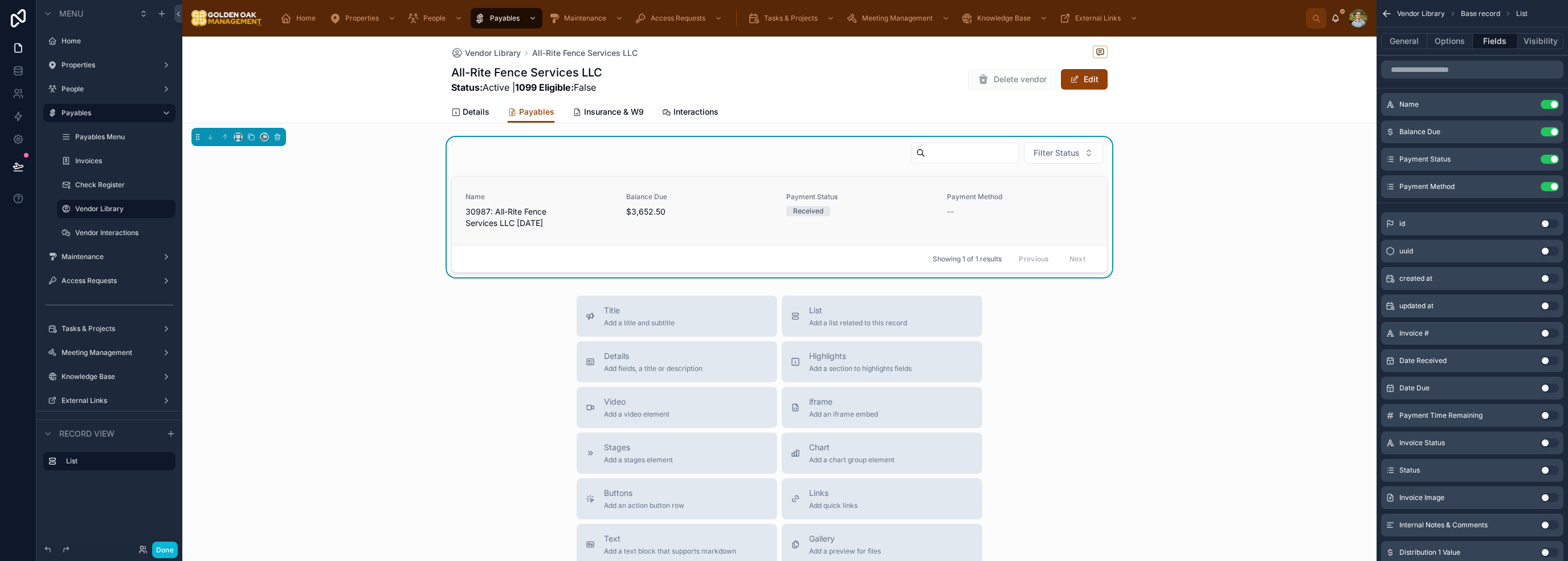
click at [675, 212] on span "$3,652.50" at bounding box center [699, 212] width 147 height 11
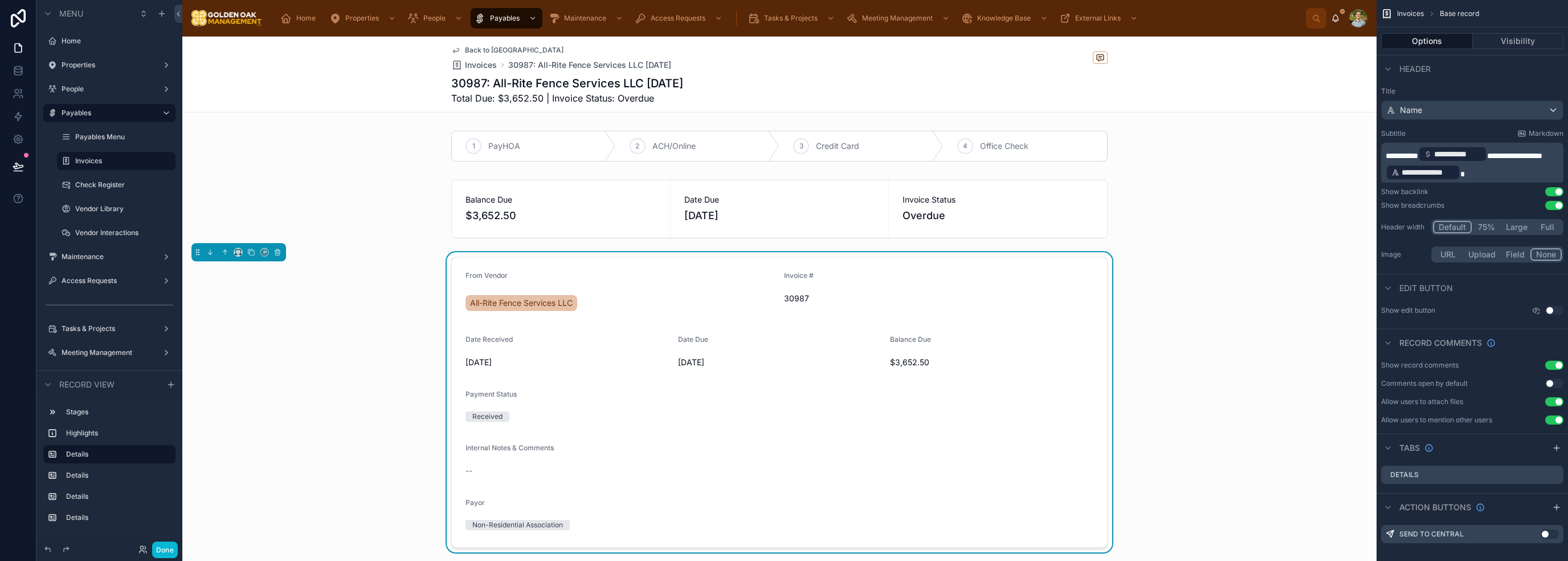
click at [506, 47] on span "Back to [GEOGRAPHIC_DATA]" at bounding box center [513, 50] width 99 height 9
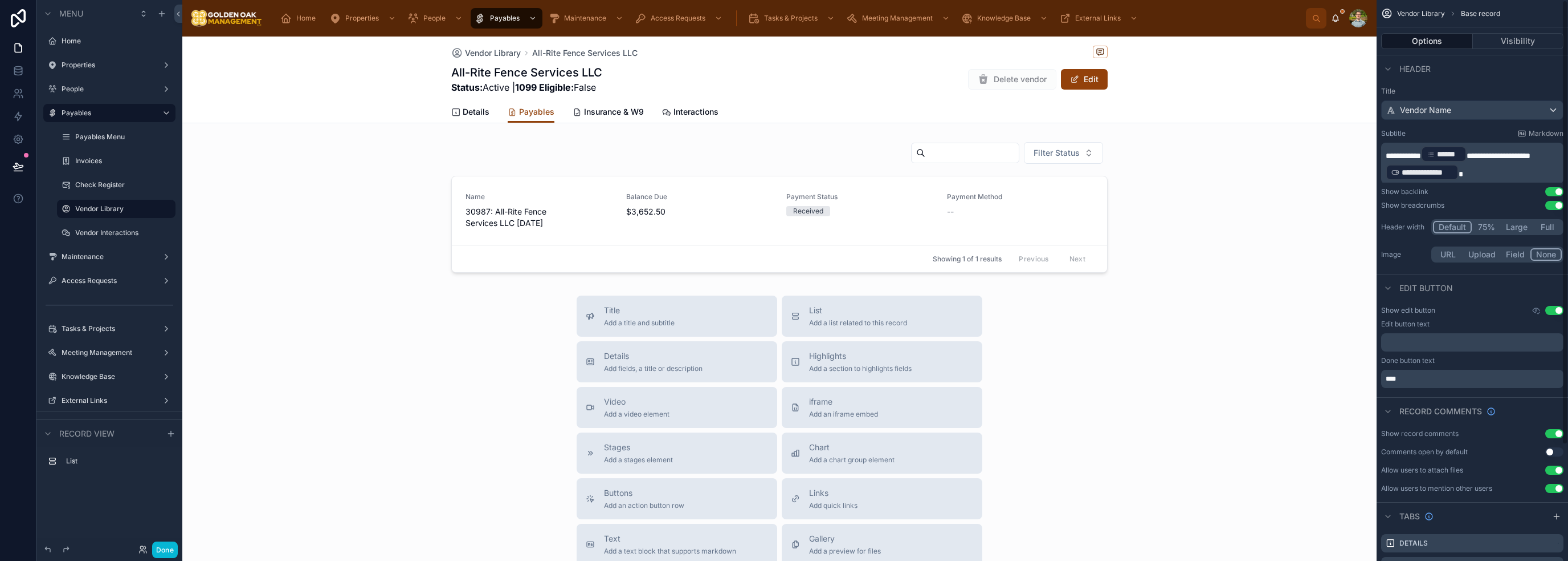
click at [1255, 443] on div "Title Add a title and subtitle List Add a list related to this record Details A…" at bounding box center [778, 498] width 1194 height 406
click at [474, 114] on span "Details" at bounding box center [476, 112] width 27 height 11
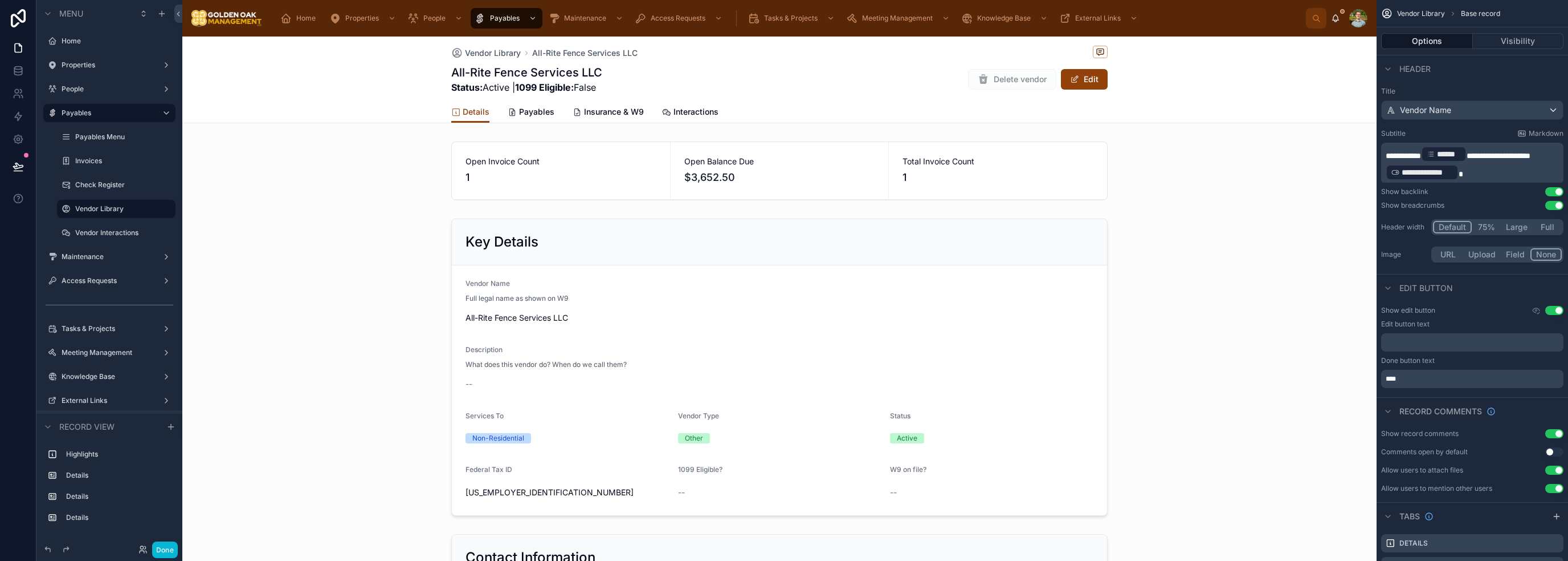
click at [340, 113] on div "Details Payables Insurance & W9 Interactions" at bounding box center [779, 111] width 1180 height 21
click at [161, 543] on button "Done" at bounding box center [165, 550] width 26 height 17
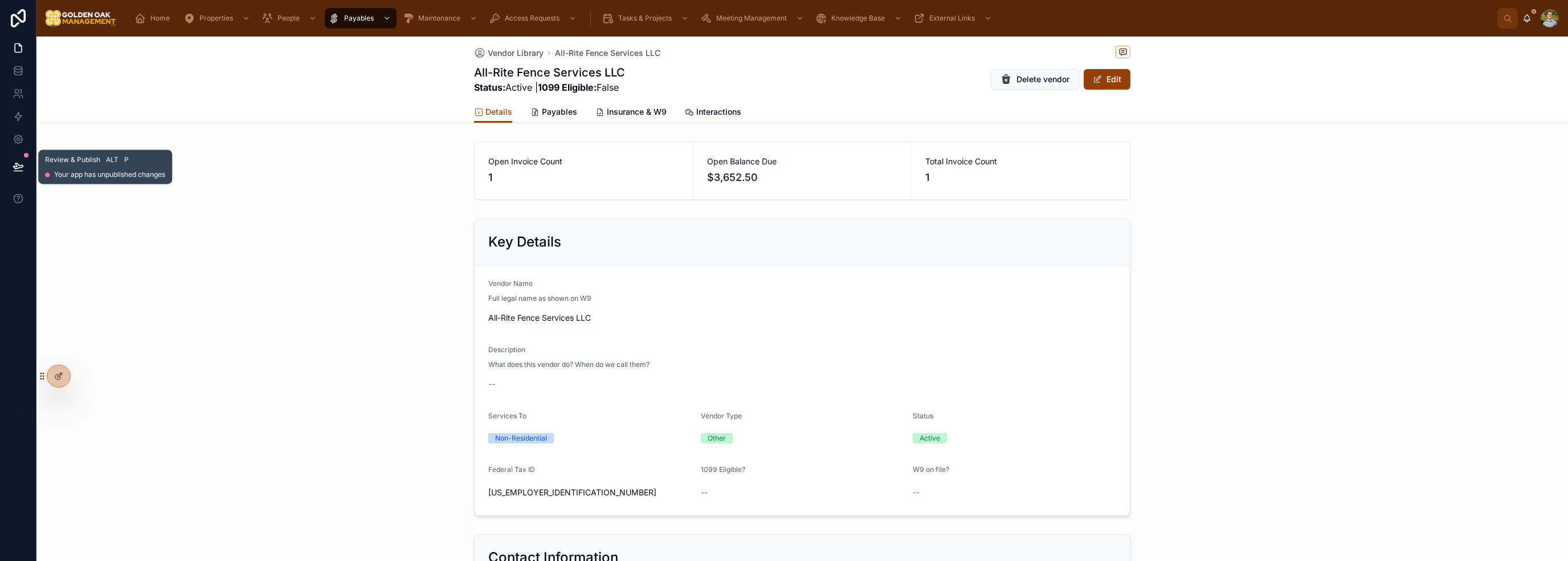
click at [25, 166] on button at bounding box center [18, 166] width 25 height 32
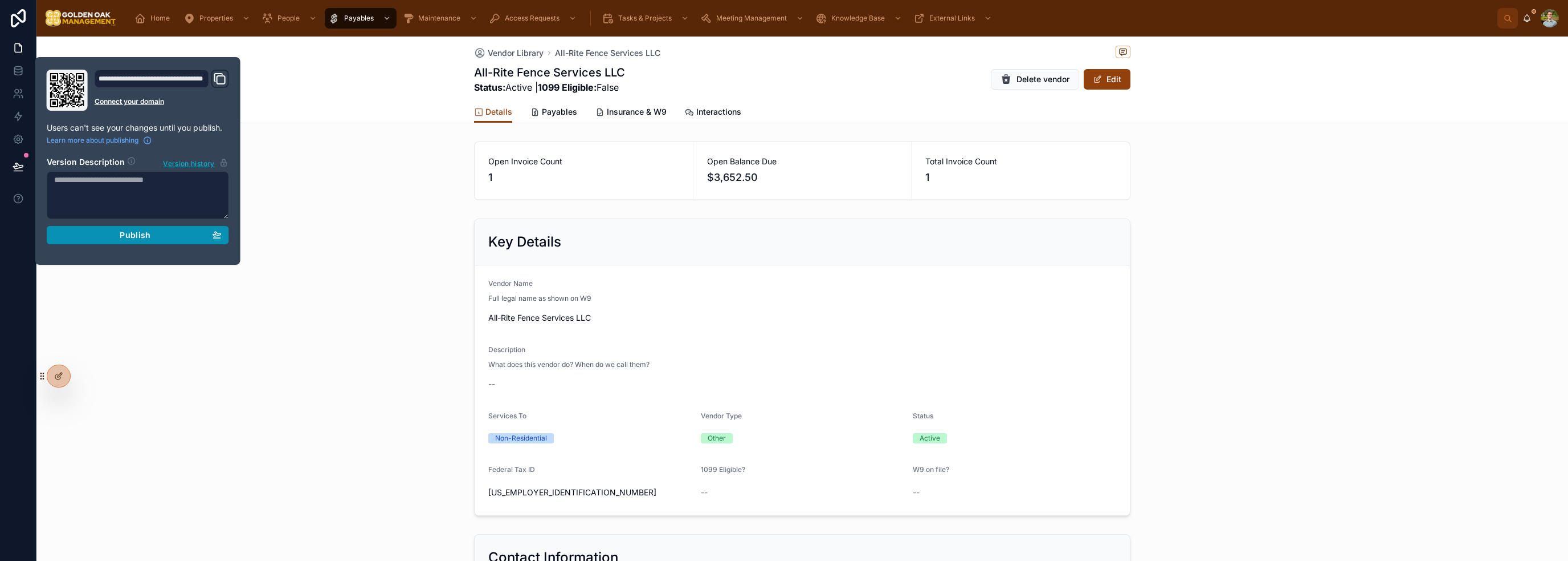
click at [164, 235] on div "Publish" at bounding box center [138, 235] width 167 height 10
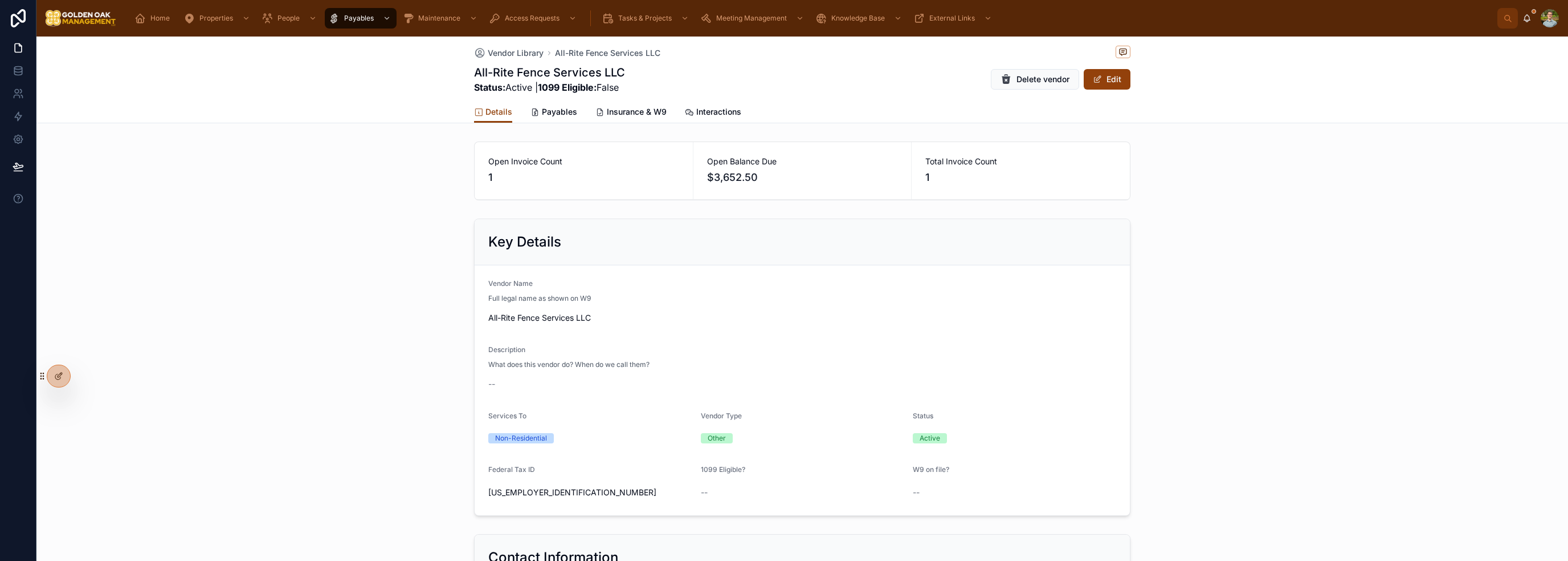
click at [1164, 344] on div "Key Details Vendor Name Full legal name as shown on W9 All-Rite Fence Services …" at bounding box center [802, 366] width 1531 height 306
click at [514, 52] on span "Vendor Library" at bounding box center [515, 53] width 55 height 11
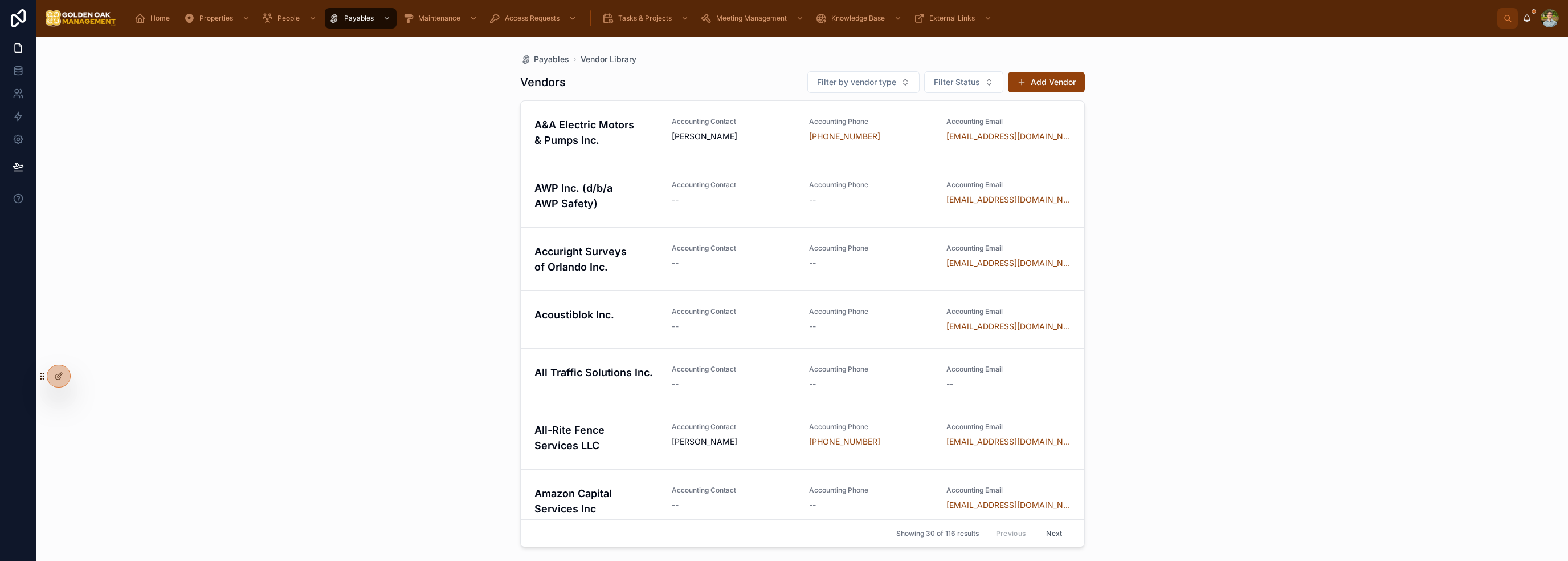
click at [345, 193] on div "Payables Vendor Library Vendors Filter by vendor type Filter Status Add Vendor …" at bounding box center [802, 298] width 1531 height 524
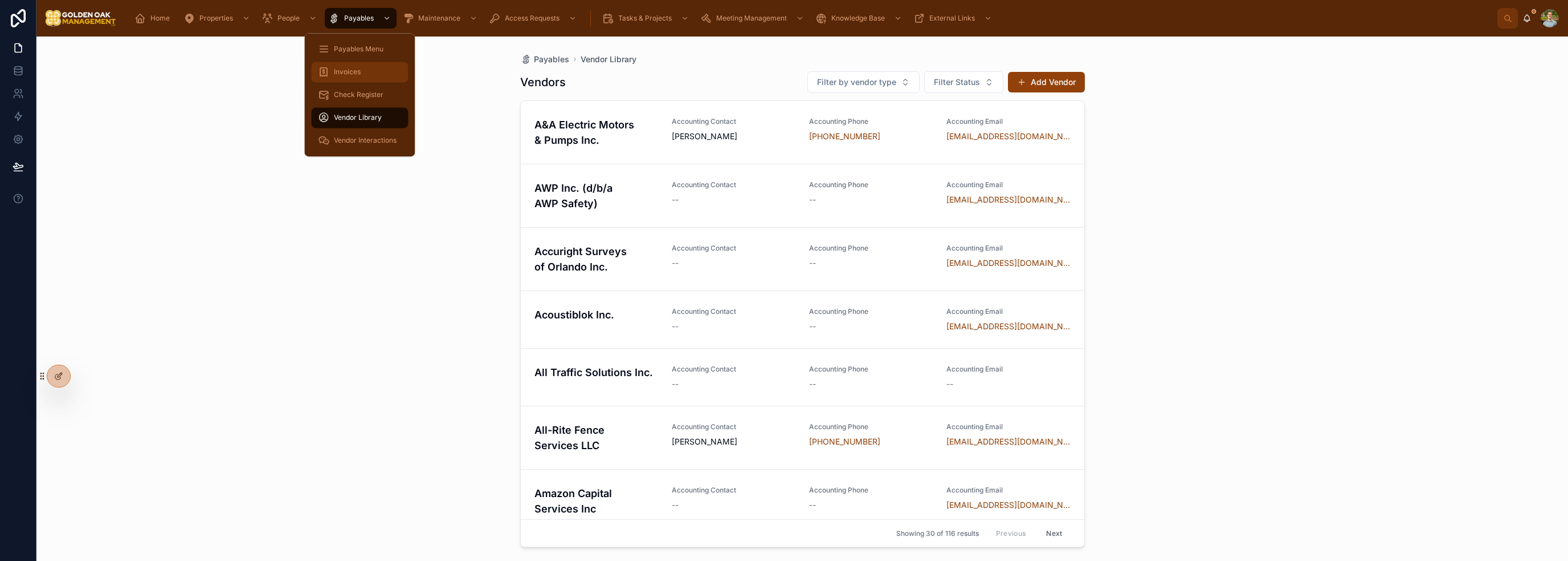
click at [363, 67] on div "Invoices" at bounding box center [359, 72] width 83 height 18
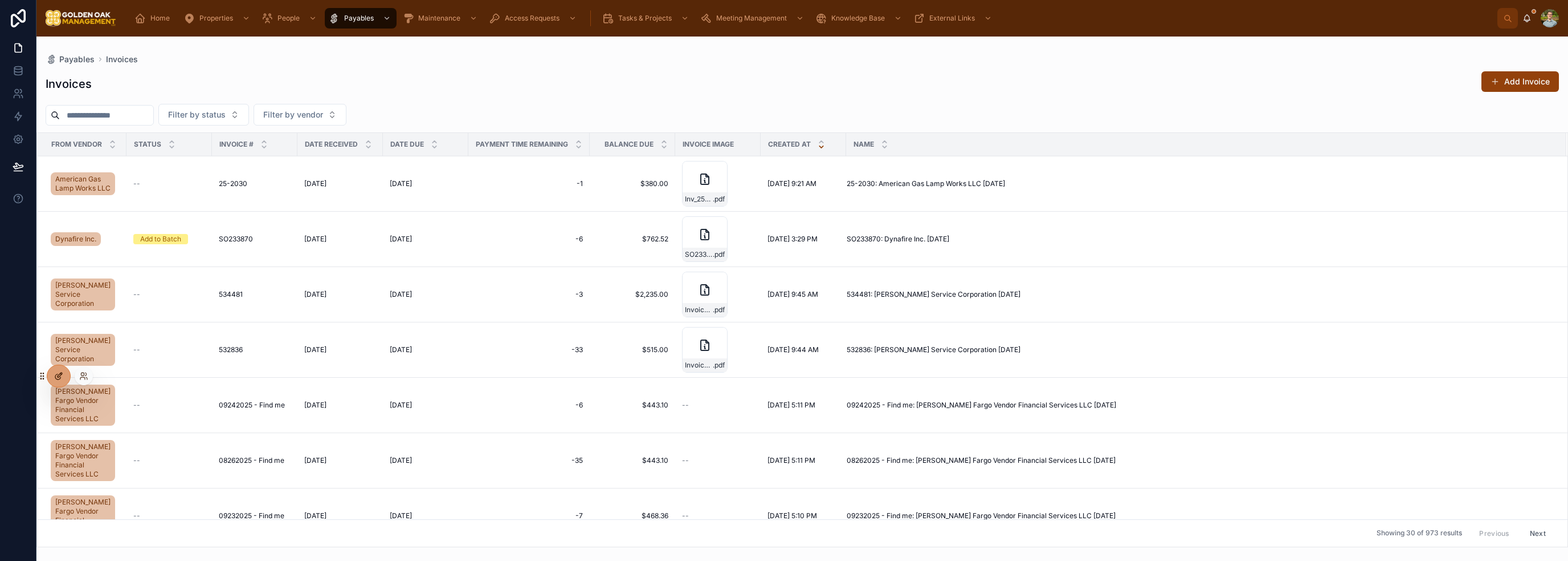
click at [53, 369] on div at bounding box center [58, 375] width 23 height 21
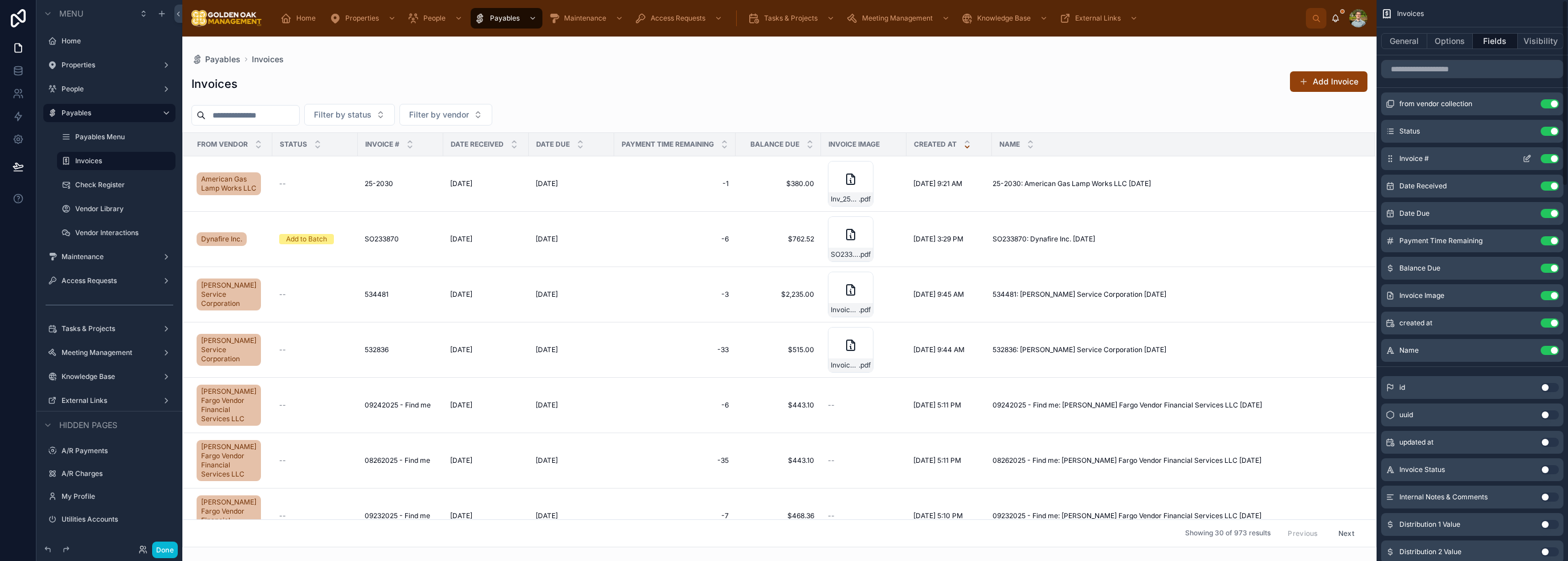
click at [1558, 130] on button "Use setting" at bounding box center [1550, 131] width 18 height 9
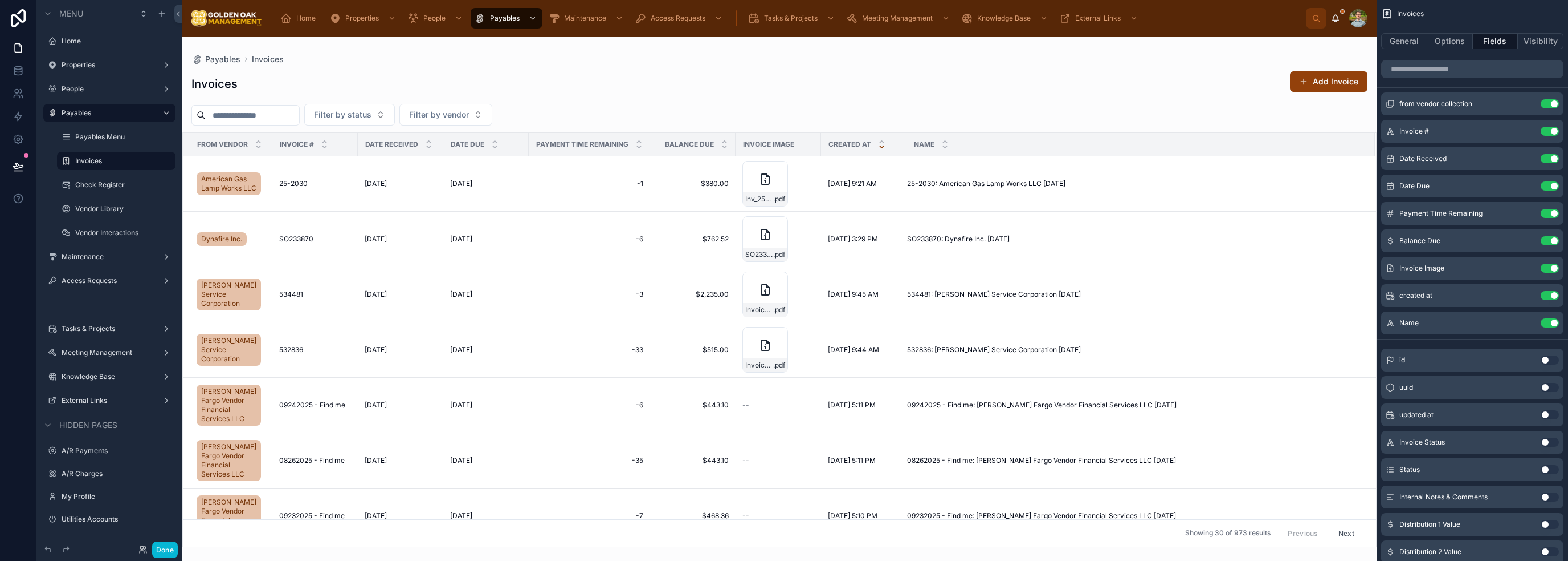
click at [294, 108] on div at bounding box center [778, 298] width 1194 height 524
click at [286, 114] on input "text" at bounding box center [252, 115] width 93 height 16
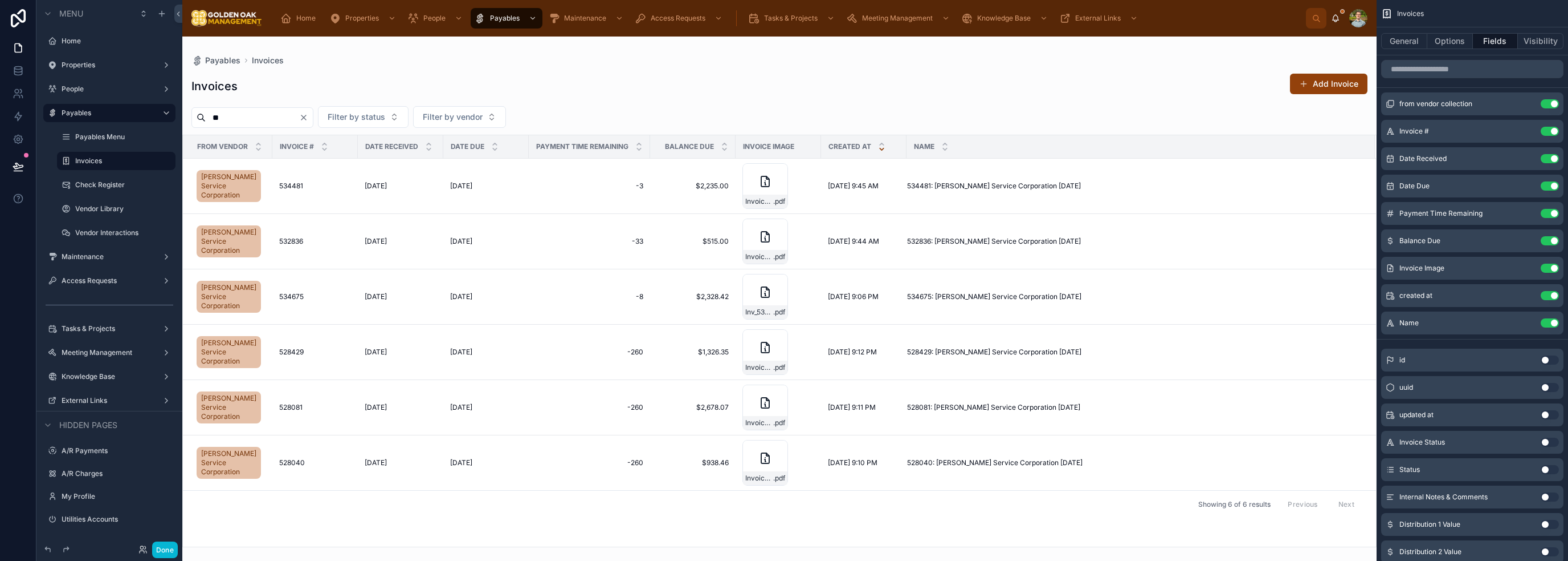
type input "*"
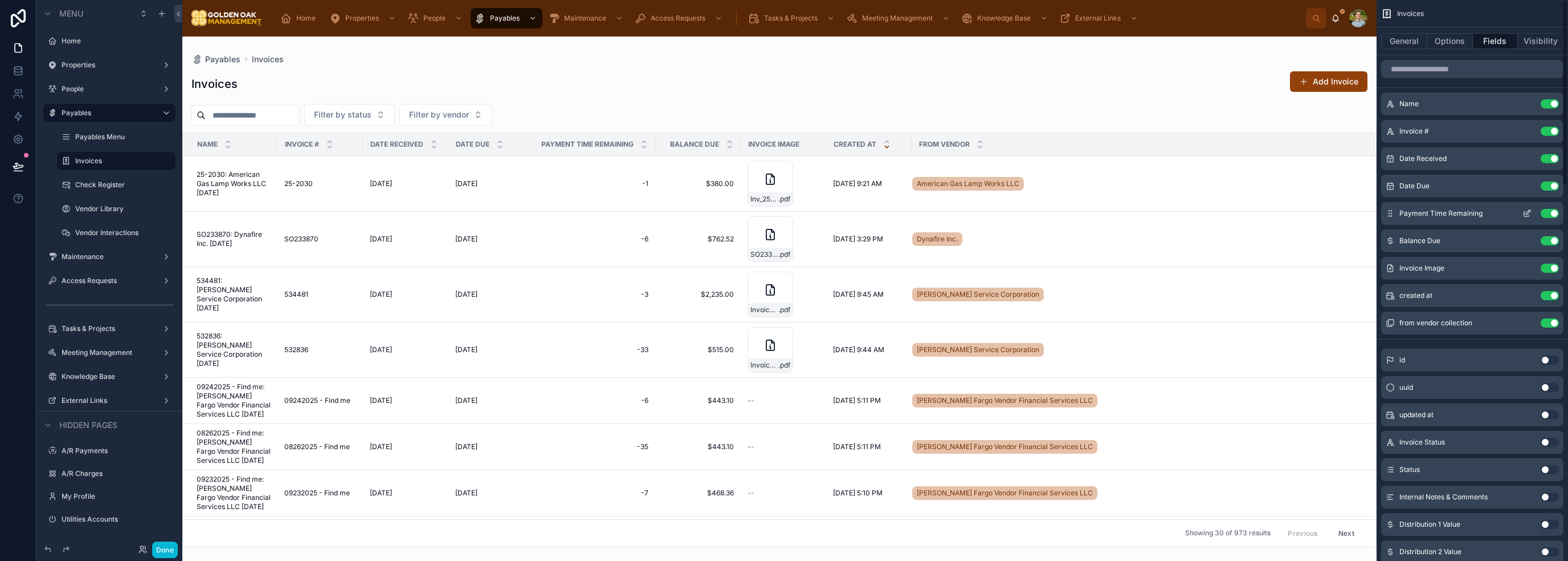
click at [1553, 212] on button "Use setting" at bounding box center [1550, 213] width 18 height 9
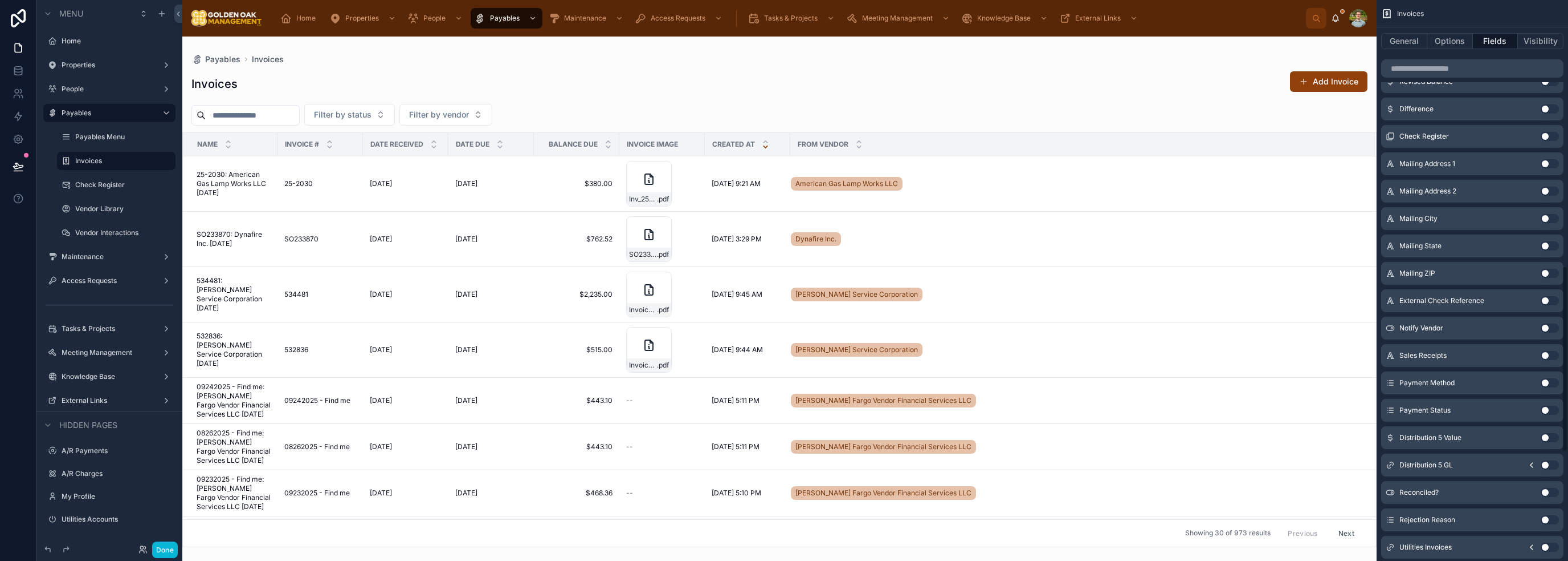
scroll to position [855, 0]
click at [1549, 349] on button "Use setting" at bounding box center [1550, 353] width 18 height 9
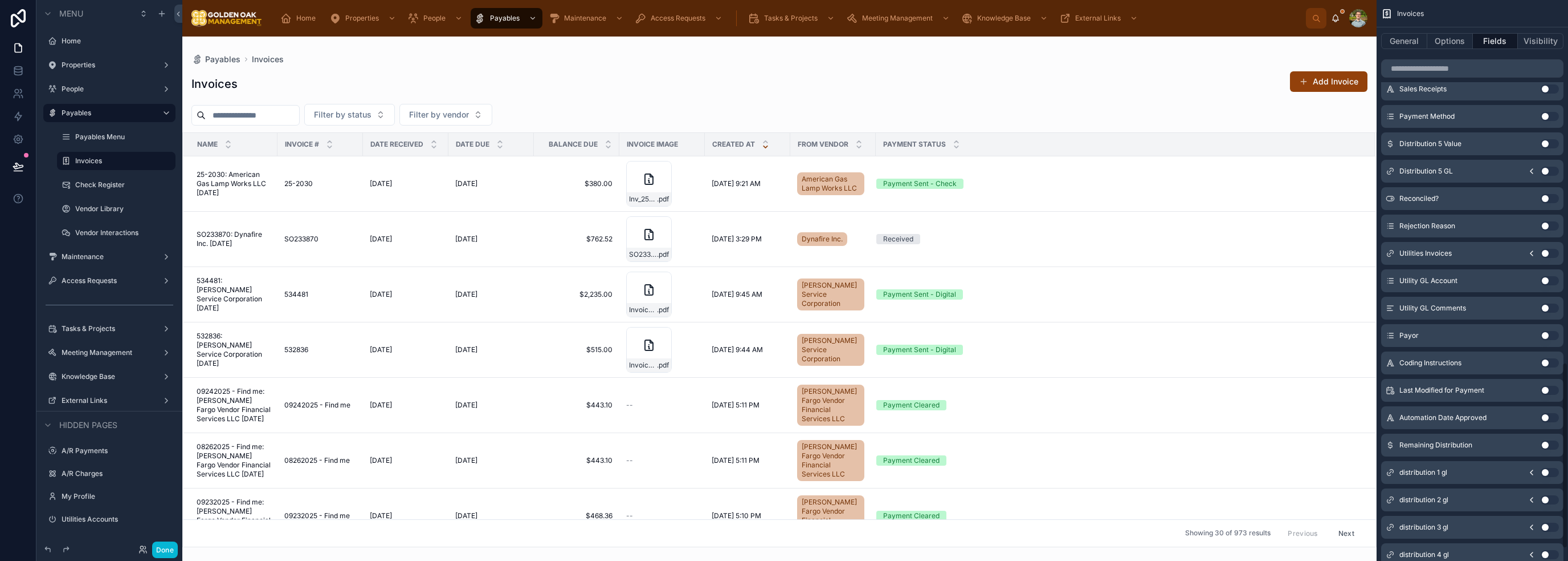
scroll to position [1111, 0]
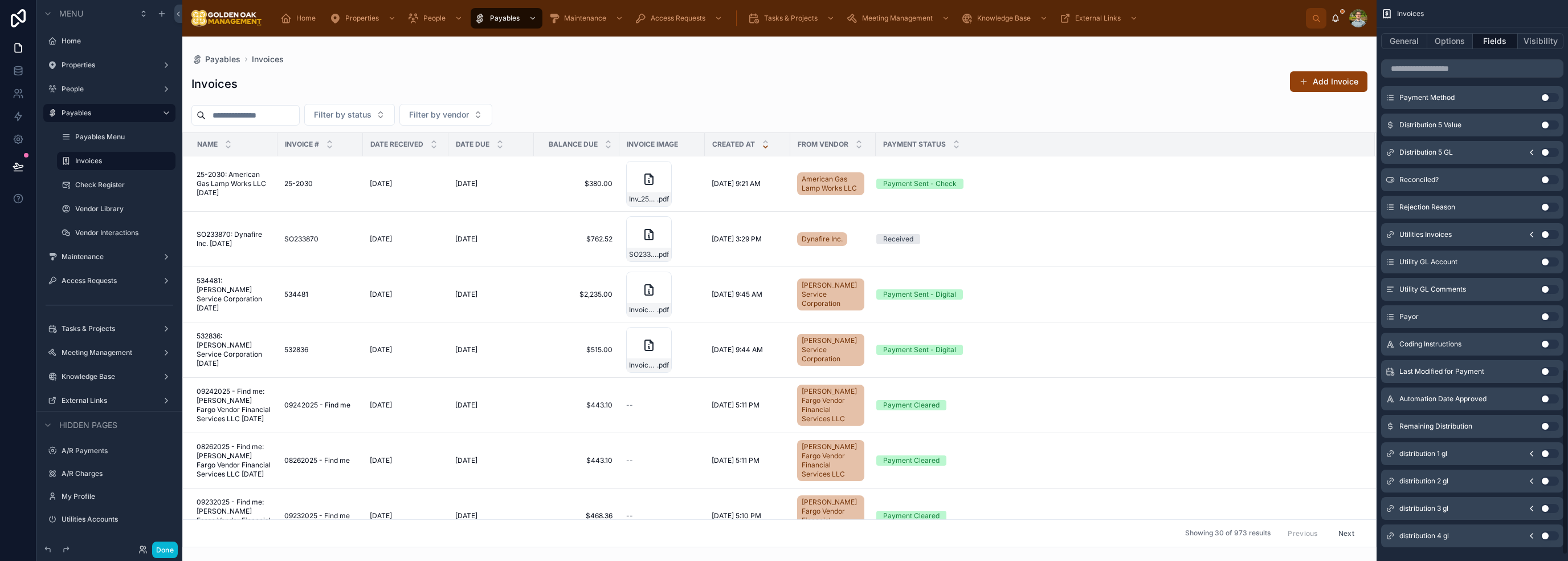
click at [1550, 311] on div "Payor Use setting" at bounding box center [1472, 316] width 182 height 23
click at [1550, 316] on button "Use setting" at bounding box center [1550, 316] width 18 height 9
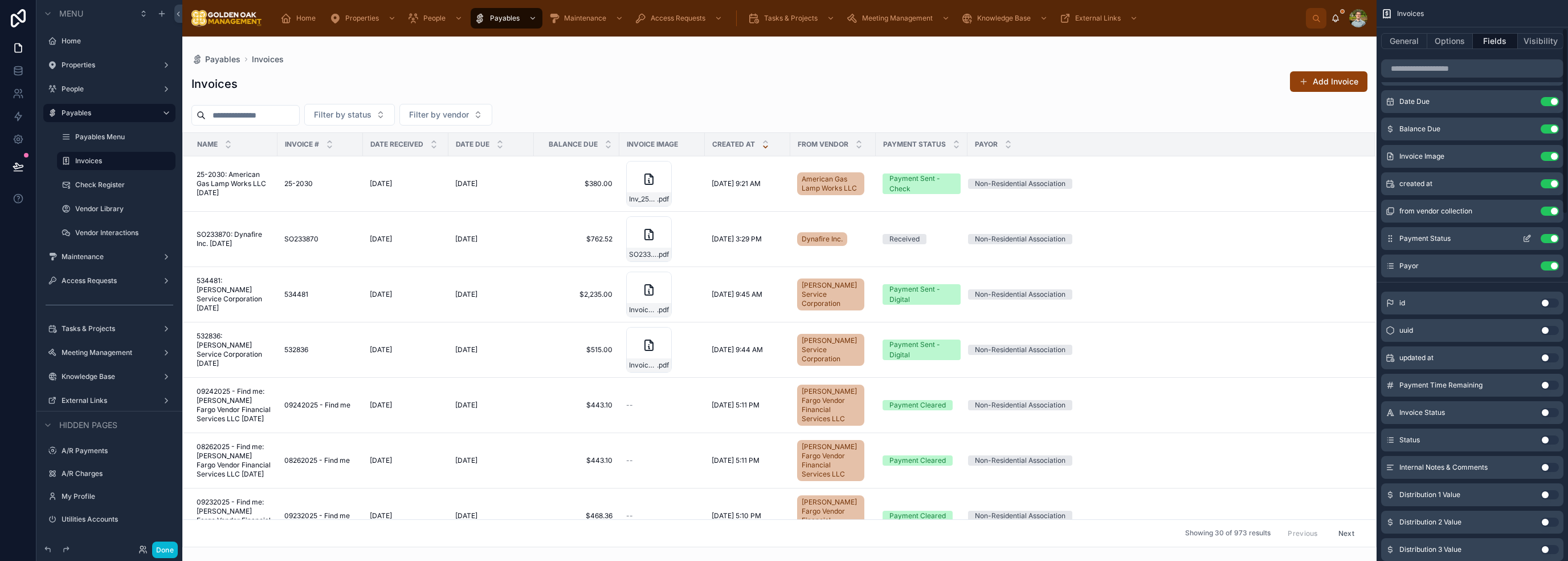
scroll to position [0, 0]
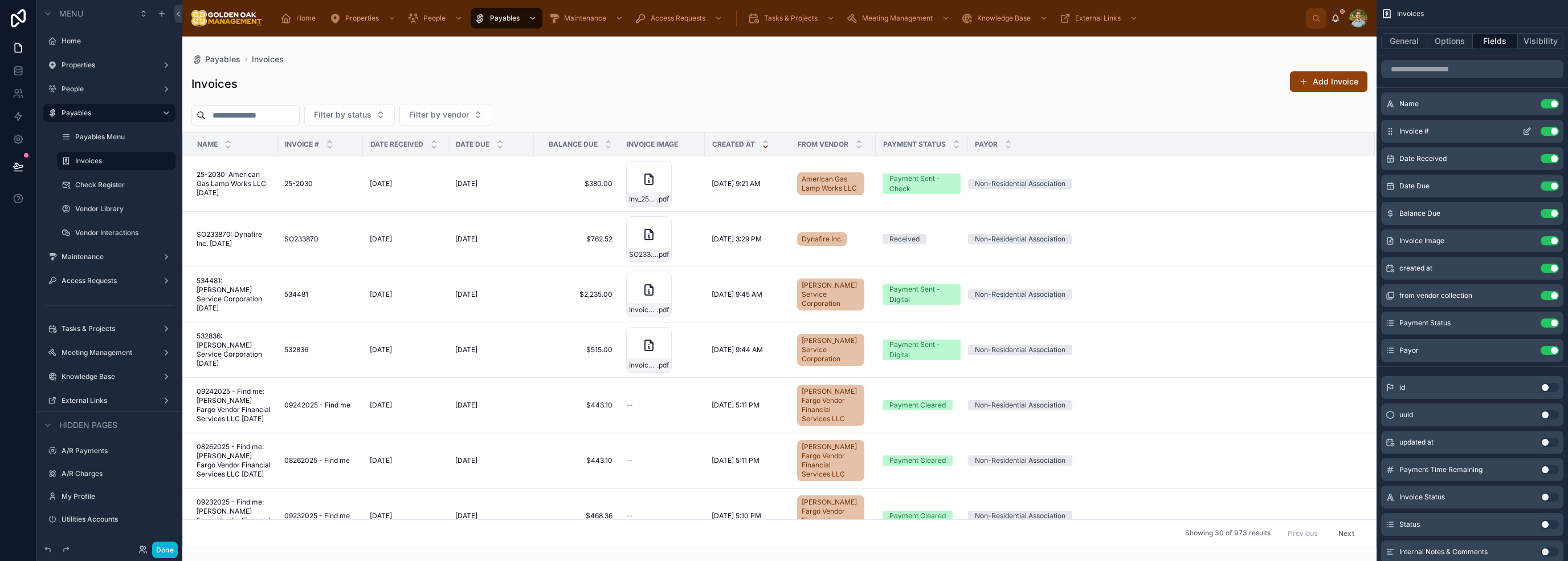
click at [1552, 128] on button "Use setting" at bounding box center [1550, 131] width 18 height 9
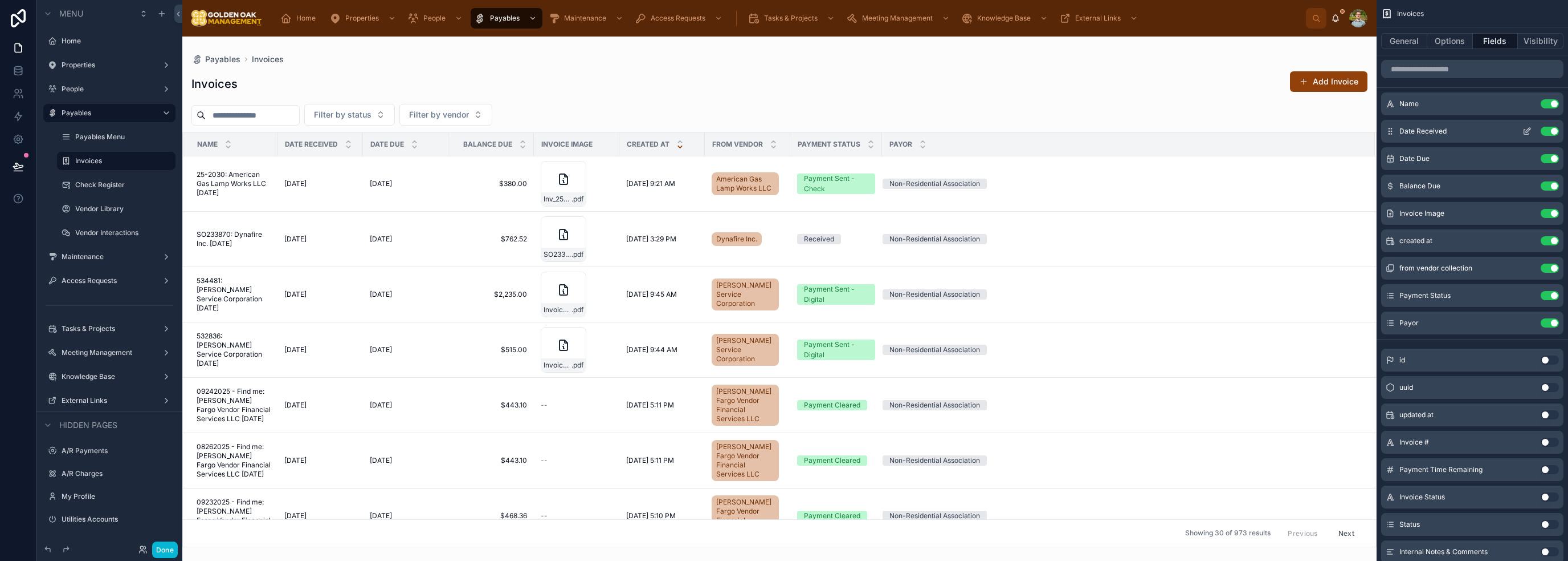
click at [1538, 127] on div "Use setting" at bounding box center [1538, 131] width 41 height 9
drag, startPoint x: 1548, startPoint y: 132, endPoint x: 1548, endPoint y: 173, distance: 41.0
click at [1548, 132] on button "Use setting" at bounding box center [1550, 131] width 18 height 9
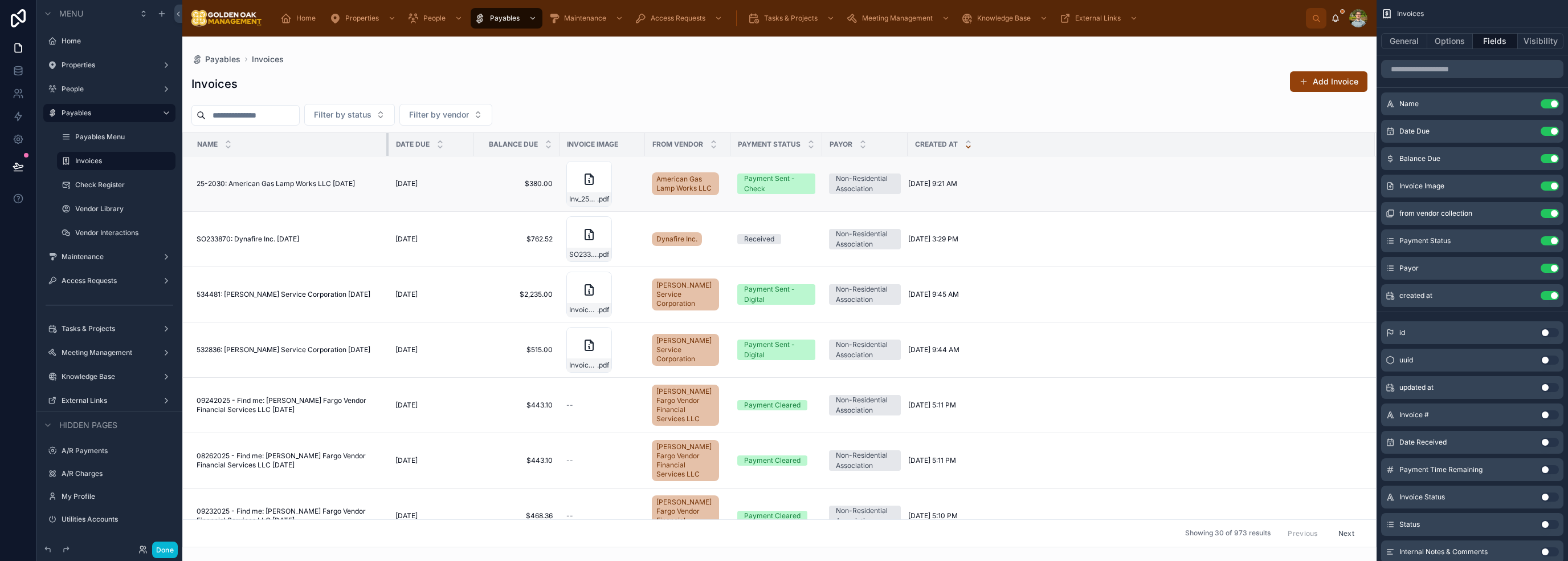
drag, startPoint x: 276, startPoint y: 143, endPoint x: 387, endPoint y: 156, distance: 111.8
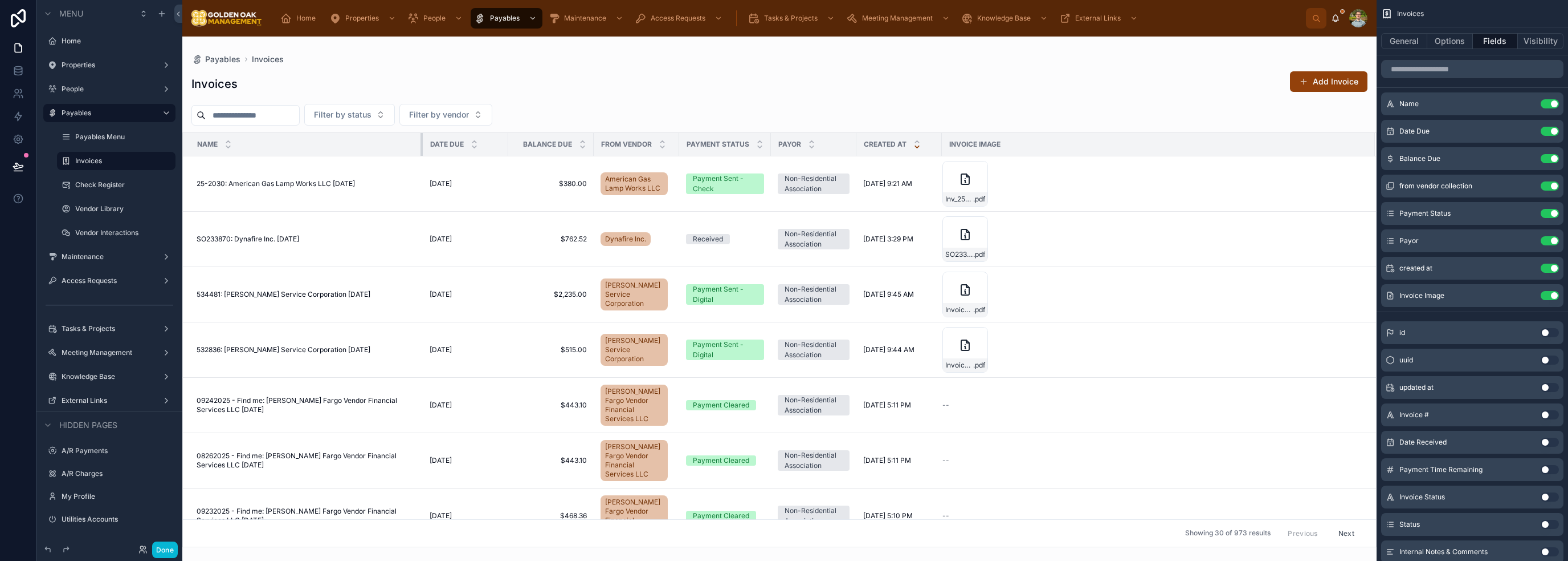
drag, startPoint x: 386, startPoint y: 146, endPoint x: 420, endPoint y: 150, distance: 34.2
click at [420, 150] on div at bounding box center [422, 144] width 5 height 23
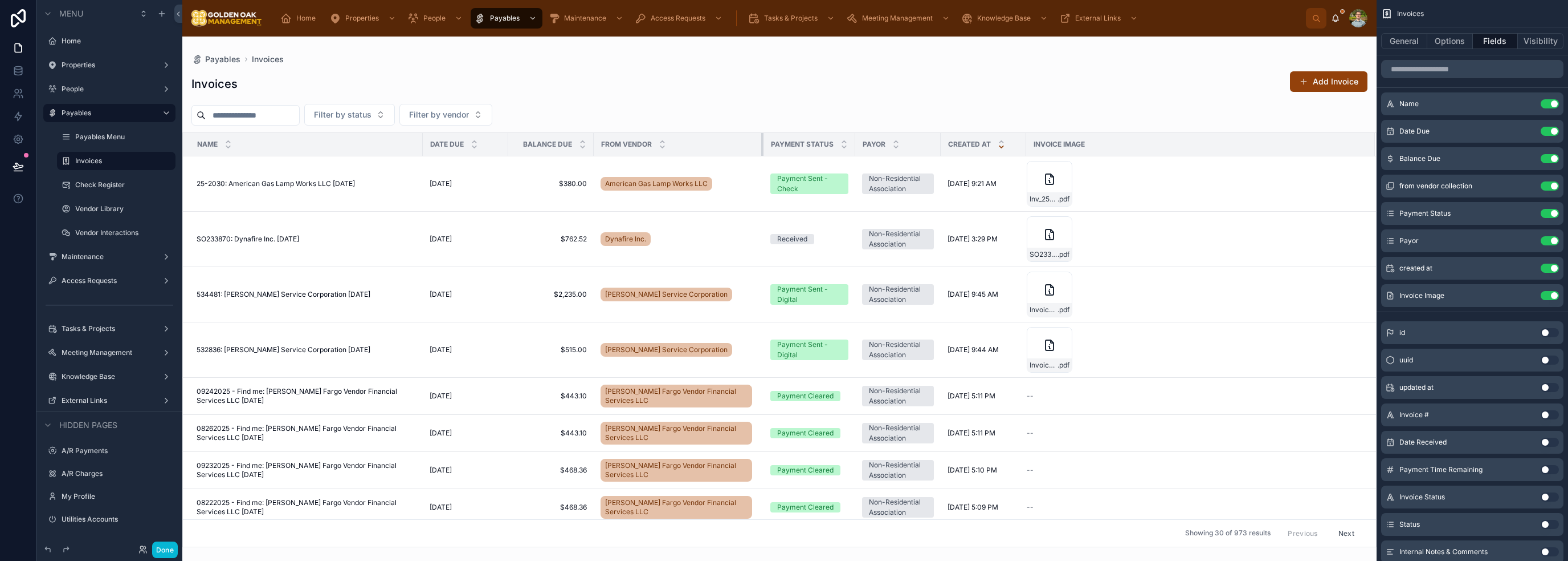
drag, startPoint x: 677, startPoint y: 152, endPoint x: 761, endPoint y: 155, distance: 84.1
click at [761, 155] on th "From Vendor" at bounding box center [679, 144] width 170 height 23
click at [851, 152] on div "Payment Status" at bounding box center [809, 143] width 90 height 21
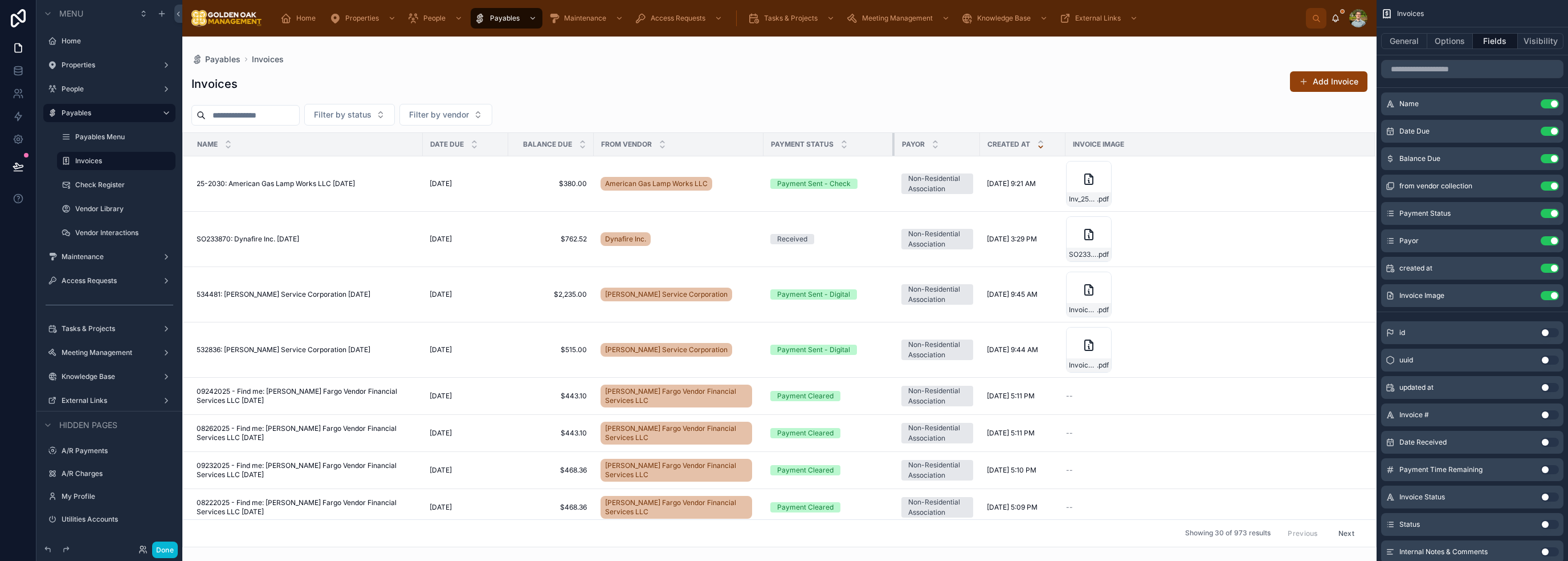
drag, startPoint x: 853, startPoint y: 152, endPoint x: 899, endPoint y: 152, distance: 46.0
click at [899, 152] on tr "Name Date Due Balance Due From Vendor Payment Status Payor Created at Invoice I…" at bounding box center [779, 144] width 1193 height 23
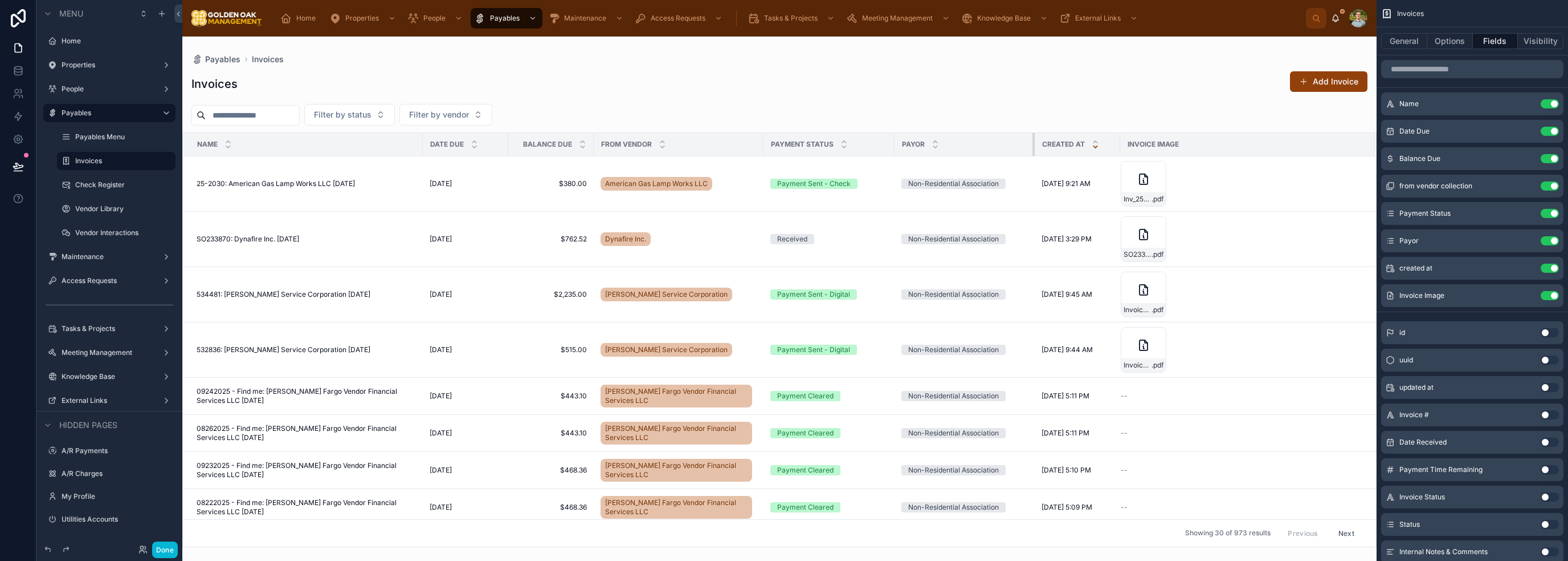
drag, startPoint x: 978, startPoint y: 142, endPoint x: 1033, endPoint y: 148, distance: 55.3
click at [1033, 148] on div at bounding box center [1034, 144] width 5 height 23
drag, startPoint x: 1119, startPoint y: 143, endPoint x: 1150, endPoint y: 150, distance: 31.8
click at [1152, 148] on div at bounding box center [1152, 144] width 5 height 23
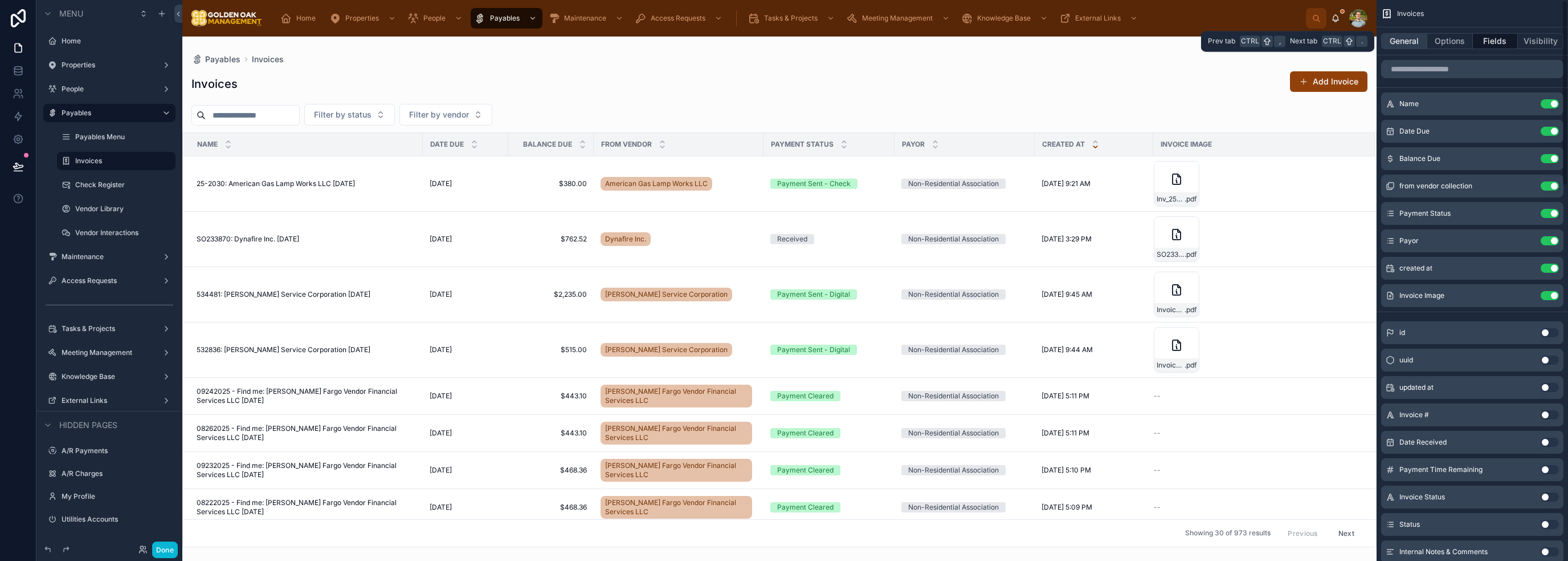
click at [1402, 41] on button "General" at bounding box center [1405, 41] width 46 height 16
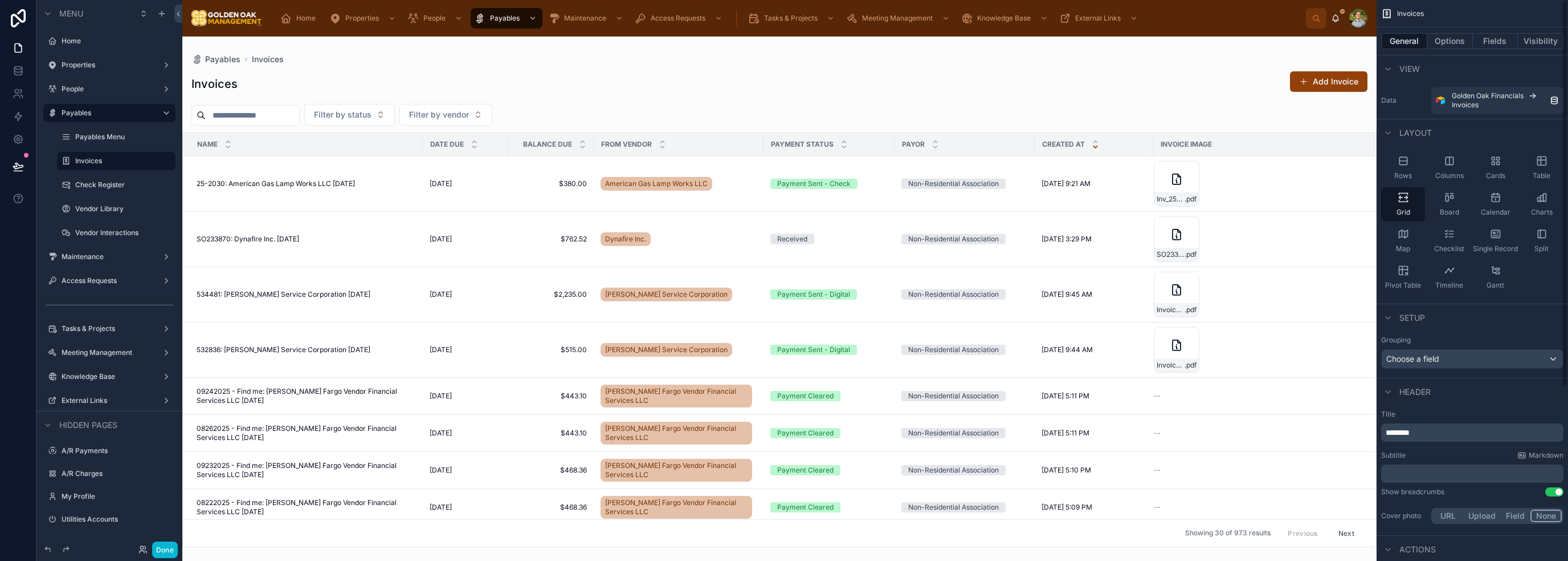
scroll to position [251, 0]
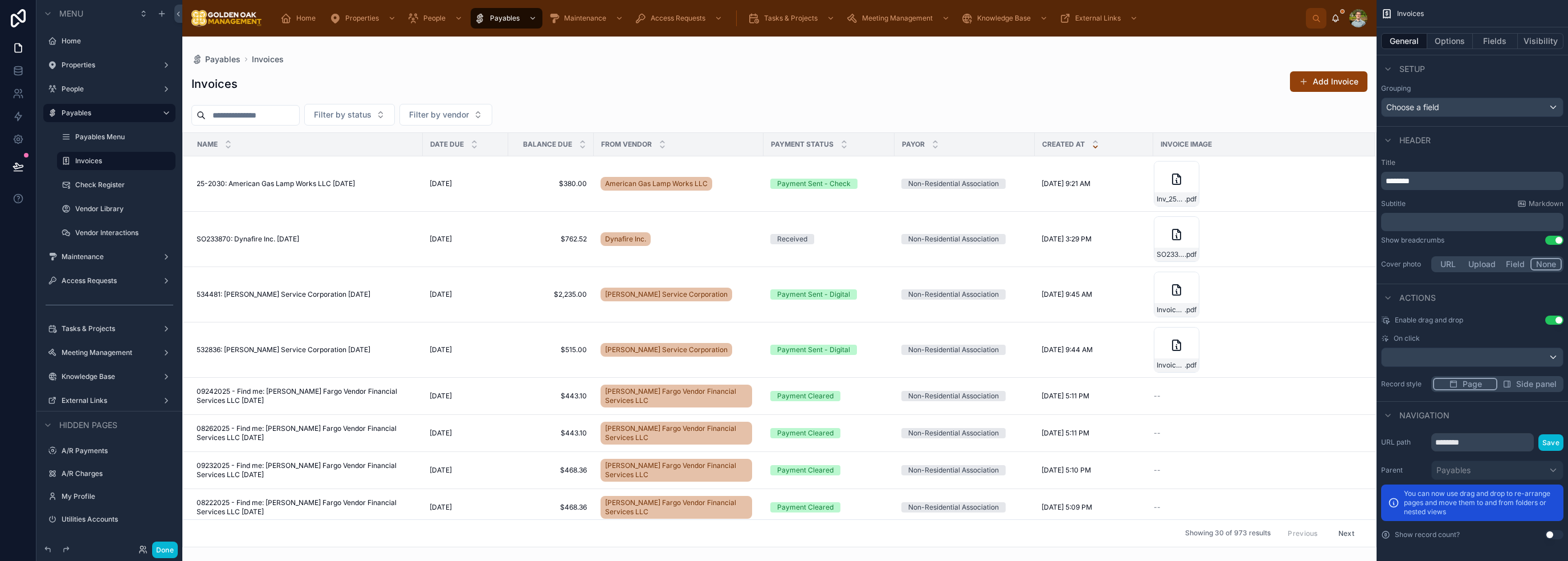
click at [995, 45] on div "Payables Invoices Invoices Add Invoice Filter by status Filter by vendor Name D…" at bounding box center [778, 291] width 1194 height 510
click at [1445, 43] on button "Options" at bounding box center [1450, 41] width 45 height 16
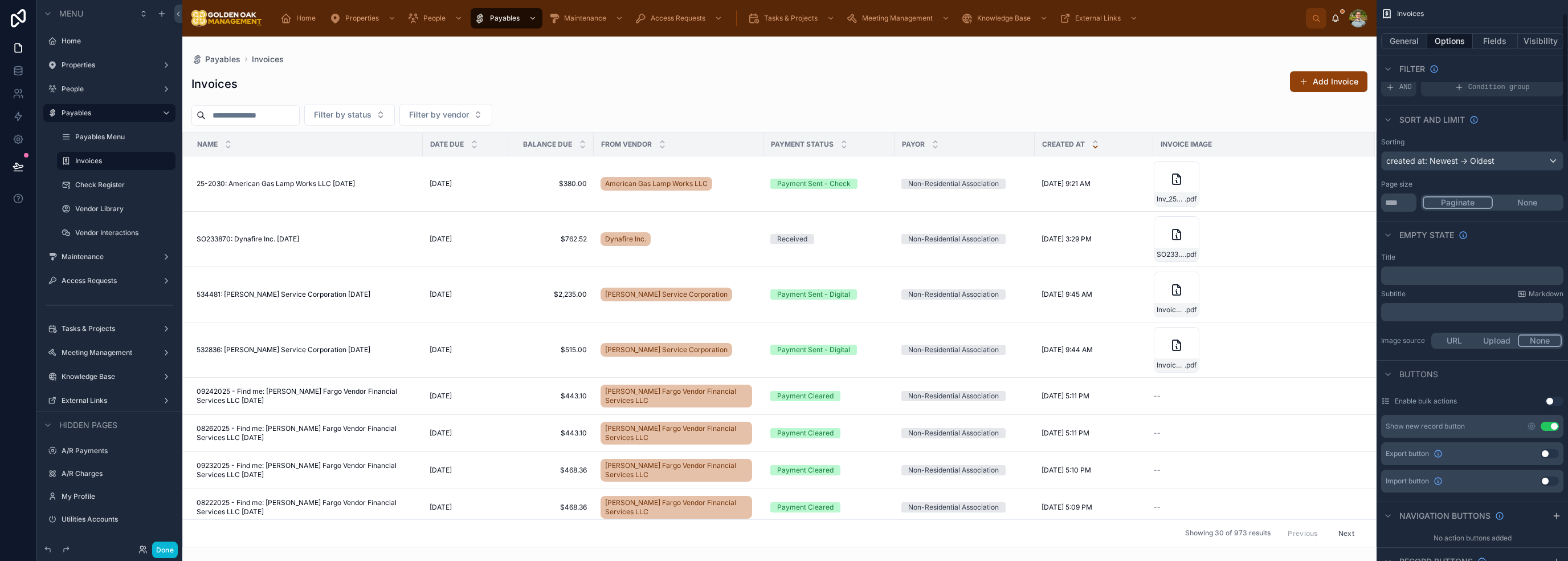
scroll to position [57, 0]
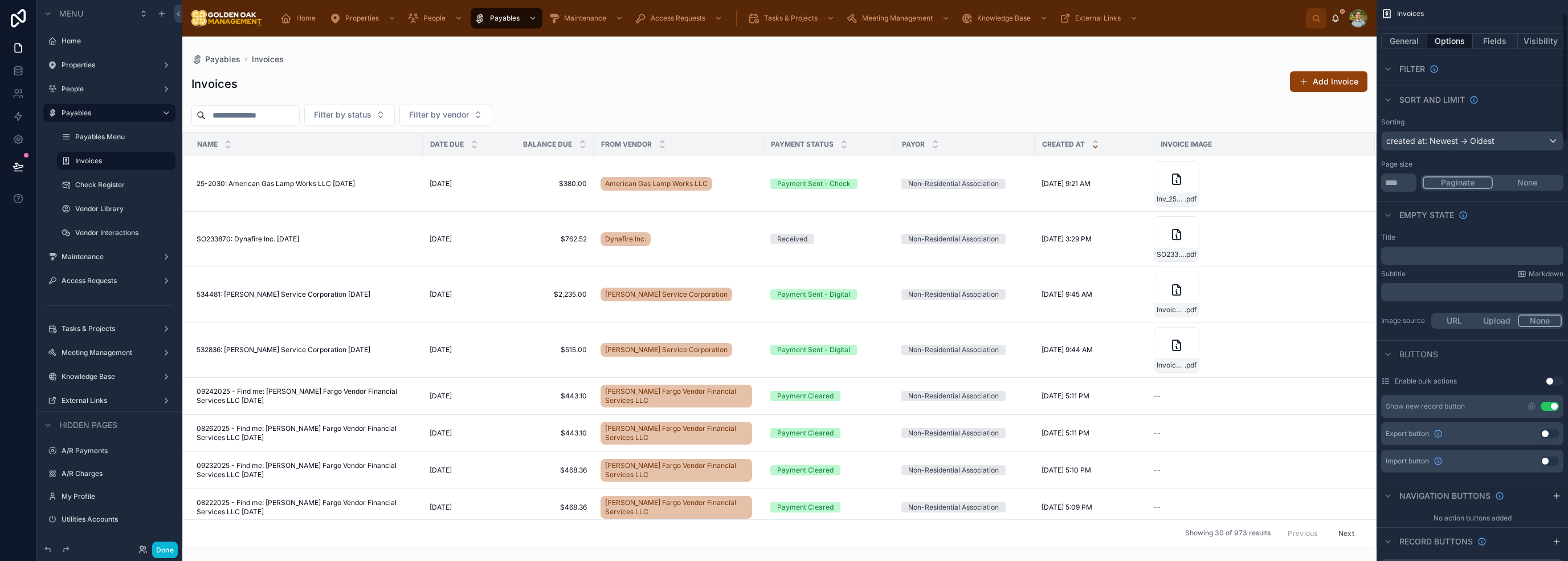
click at [1554, 408] on button "Use setting" at bounding box center [1550, 406] width 18 height 9
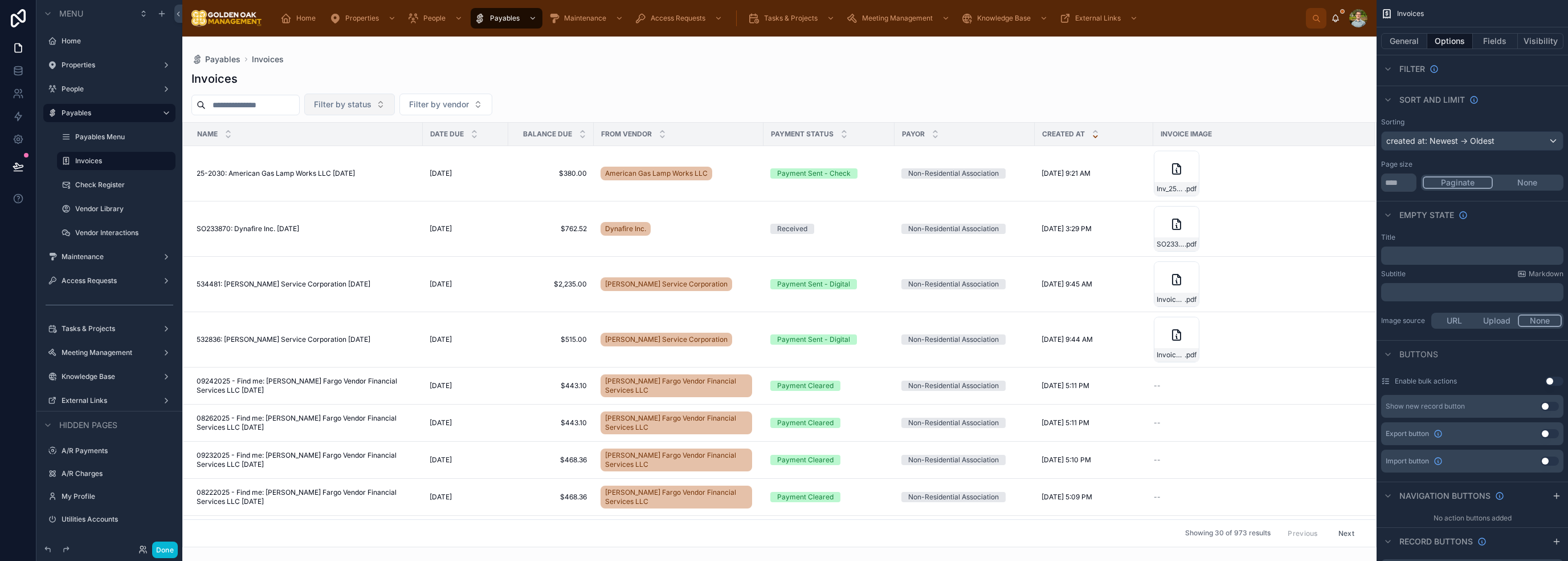
click at [395, 107] on button "Filter by status" at bounding box center [349, 104] width 90 height 21
drag, startPoint x: 404, startPoint y: 108, endPoint x: 488, endPoint y: 114, distance: 84.2
click at [395, 108] on button "Filter by status" at bounding box center [349, 104] width 90 height 21
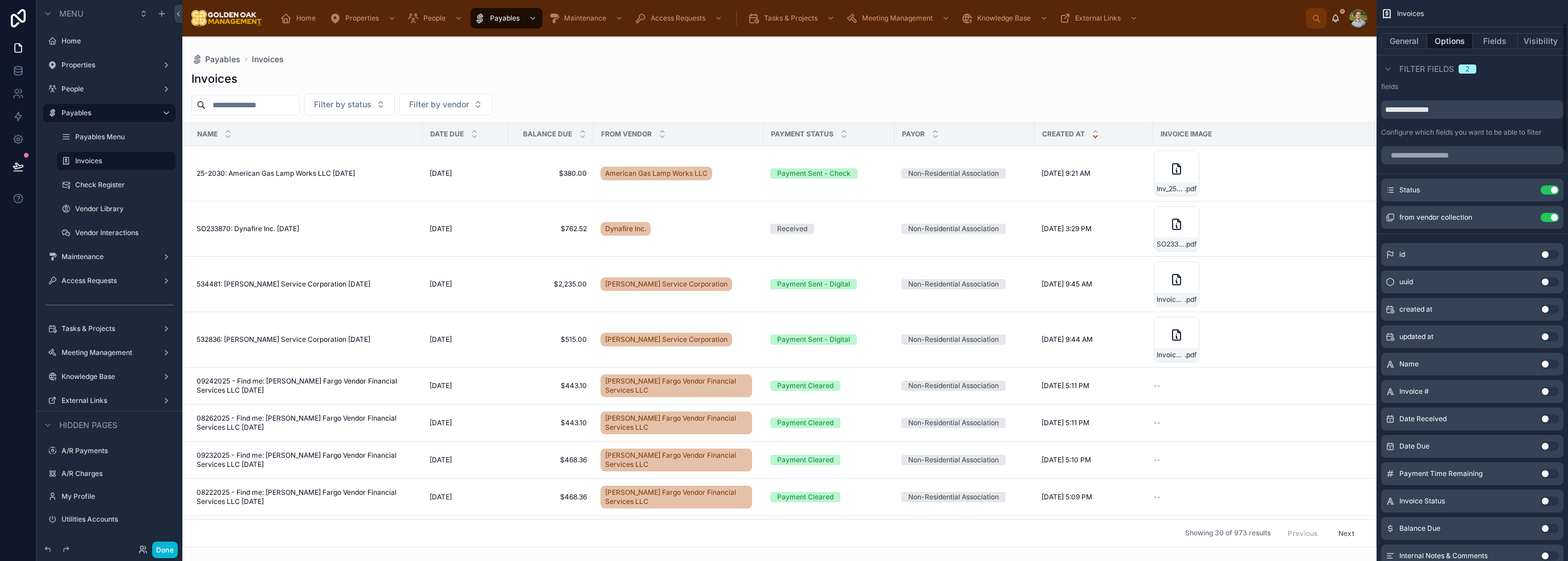
scroll to position [684, 0]
click at [1554, 182] on button "Use setting" at bounding box center [1550, 186] width 18 height 9
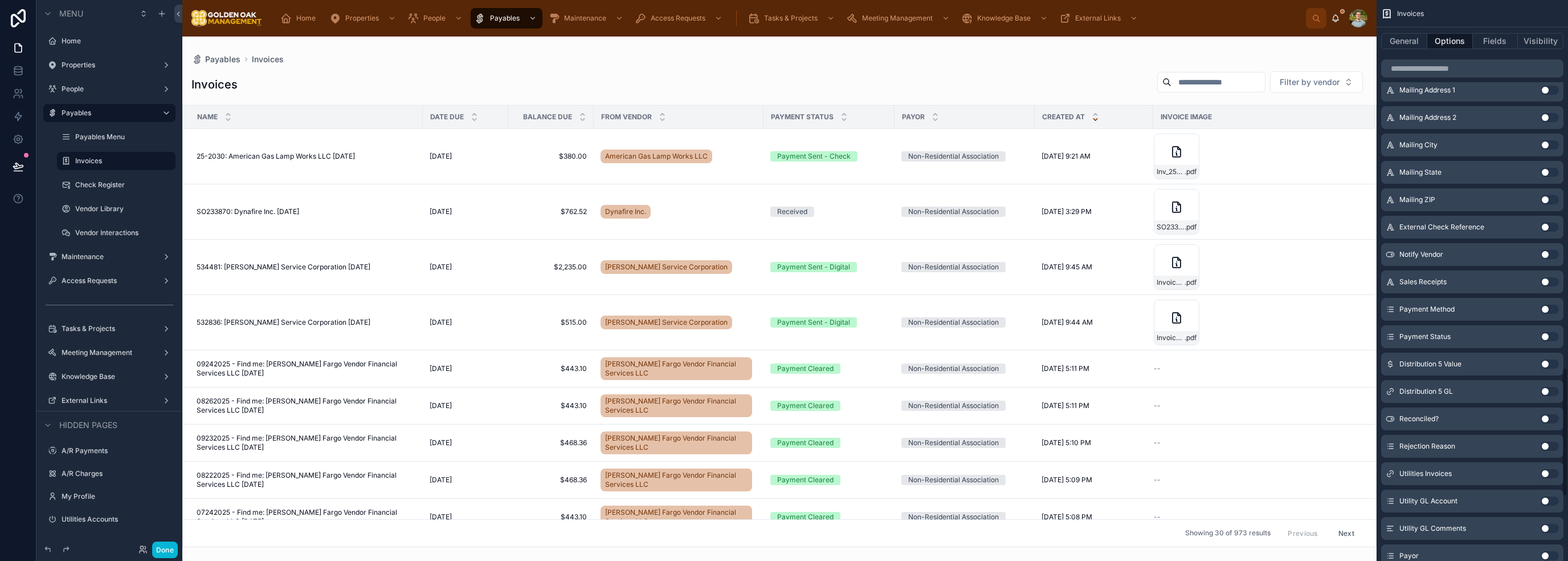
scroll to position [1639, 0]
click at [1550, 308] on button "Use setting" at bounding box center [1550, 309] width 18 height 9
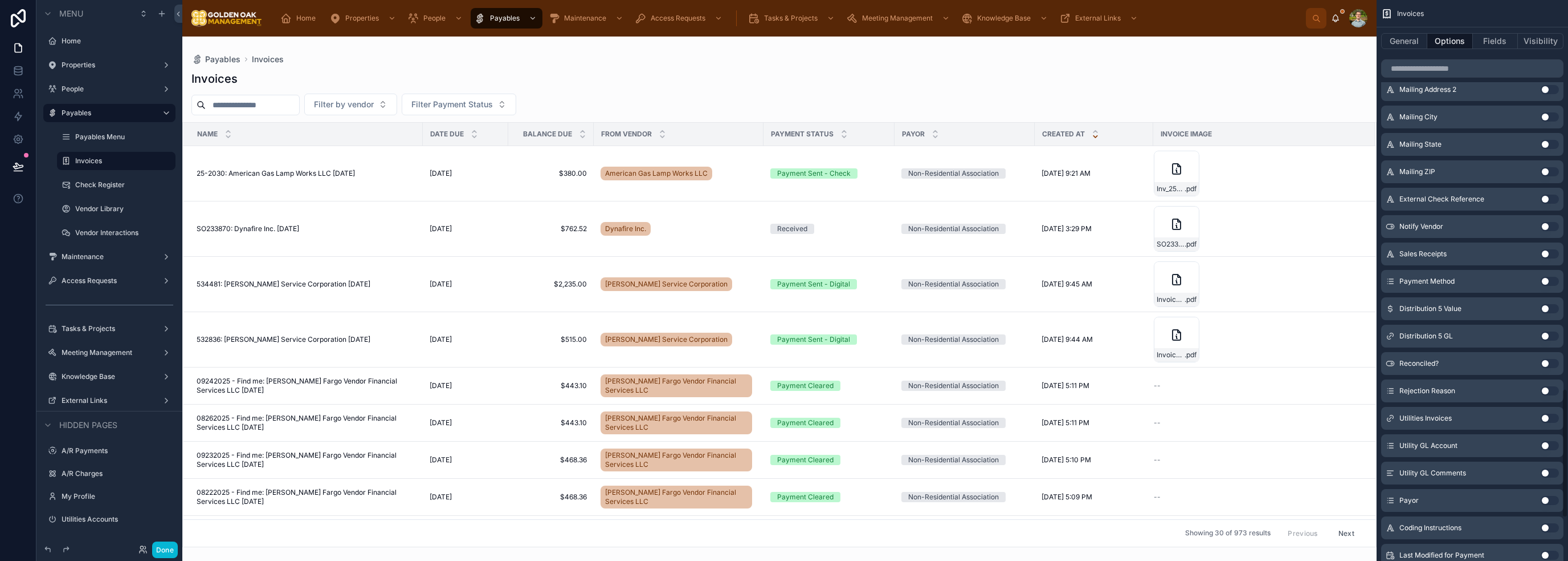
scroll to position [1723, 0]
click at [1550, 442] on button "Use setting" at bounding box center [1550, 443] width 18 height 9
click at [516, 111] on button "Filter Payment Status" at bounding box center [459, 104] width 115 height 21
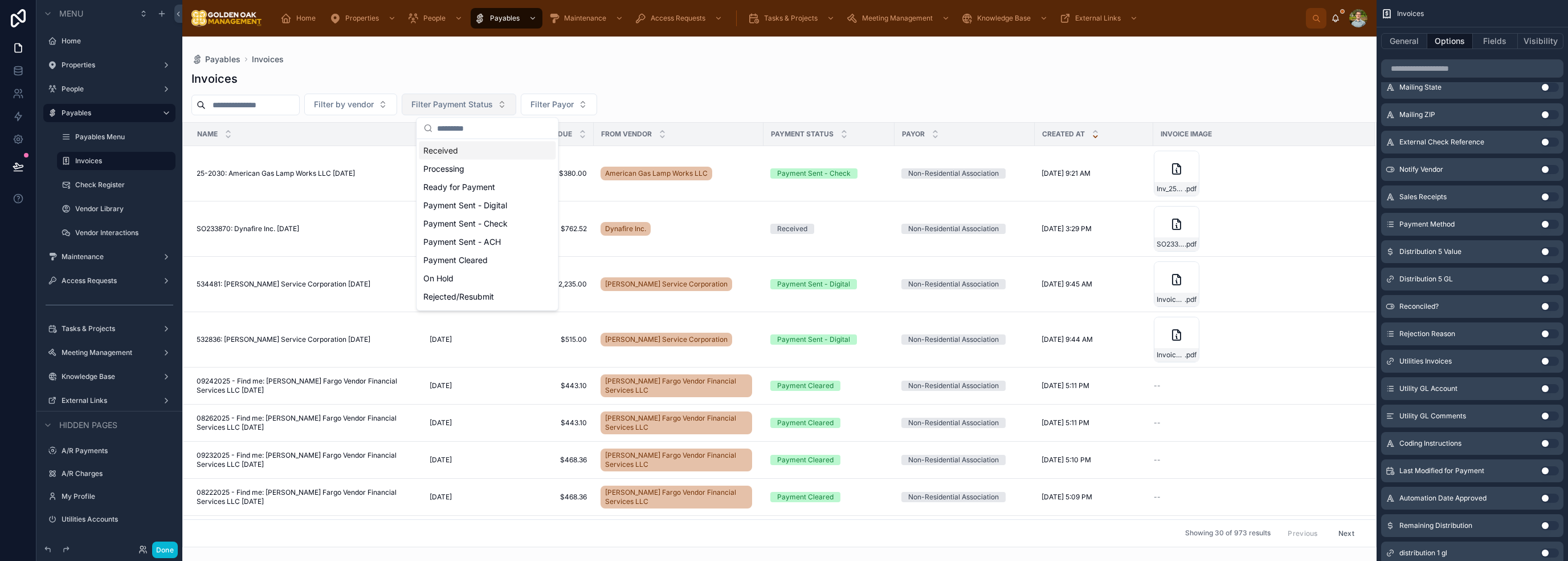
click at [493, 109] on span "Filter Payment Status" at bounding box center [452, 104] width 81 height 11
click at [597, 93] on button "Filter Payor" at bounding box center [559, 104] width 77 height 21
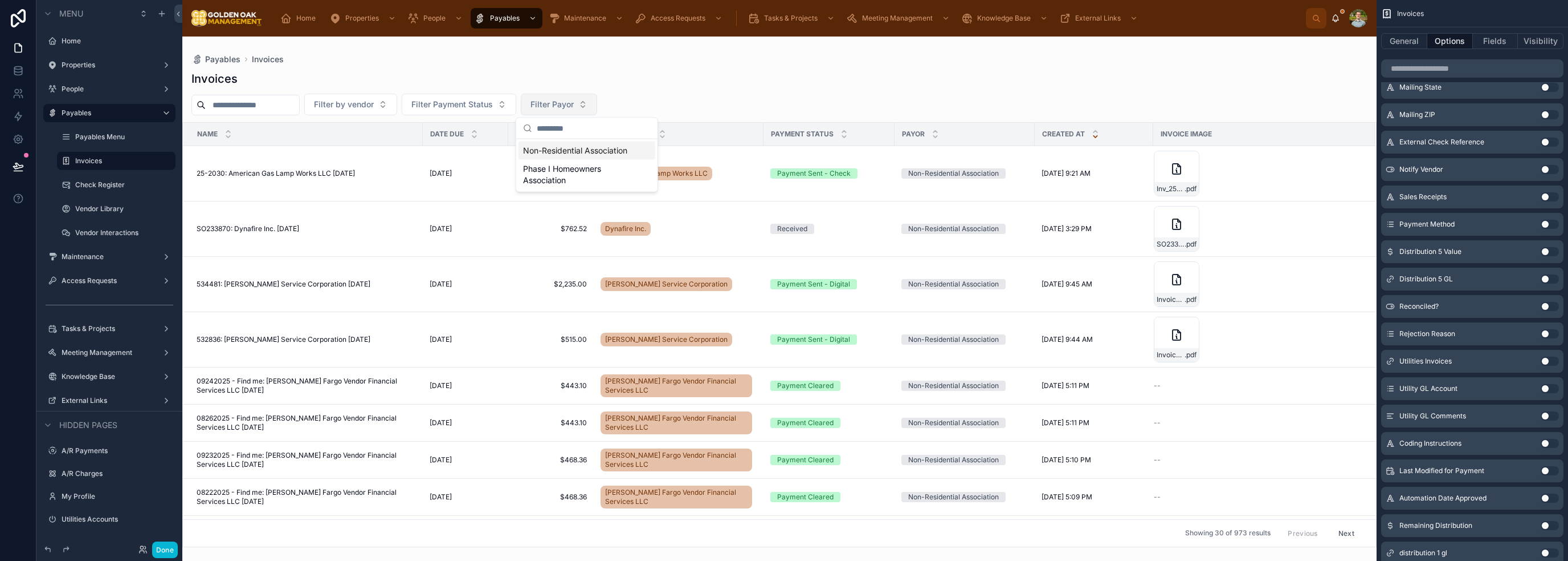
click at [597, 104] on button "Filter Payor" at bounding box center [559, 104] width 77 height 21
click at [718, 102] on div "Filter by vendor Filter Payment Status Filter Payor" at bounding box center [778, 104] width 1194 height 21
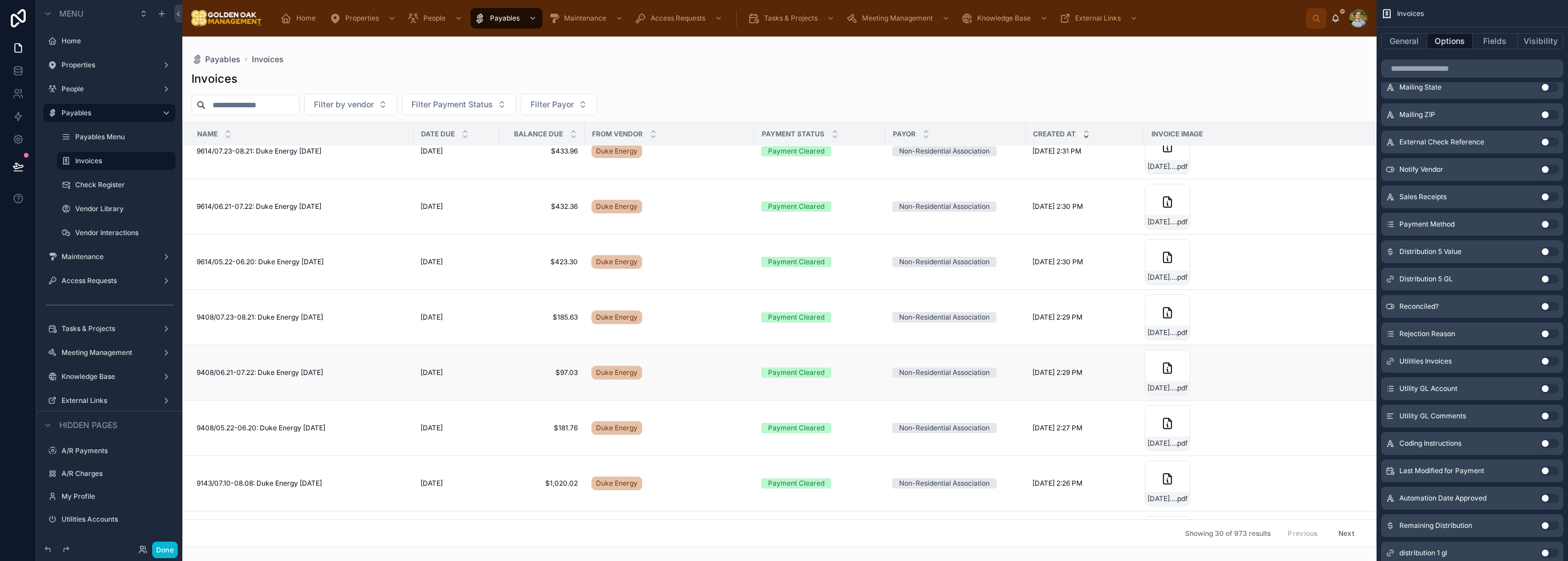
scroll to position [977, 0]
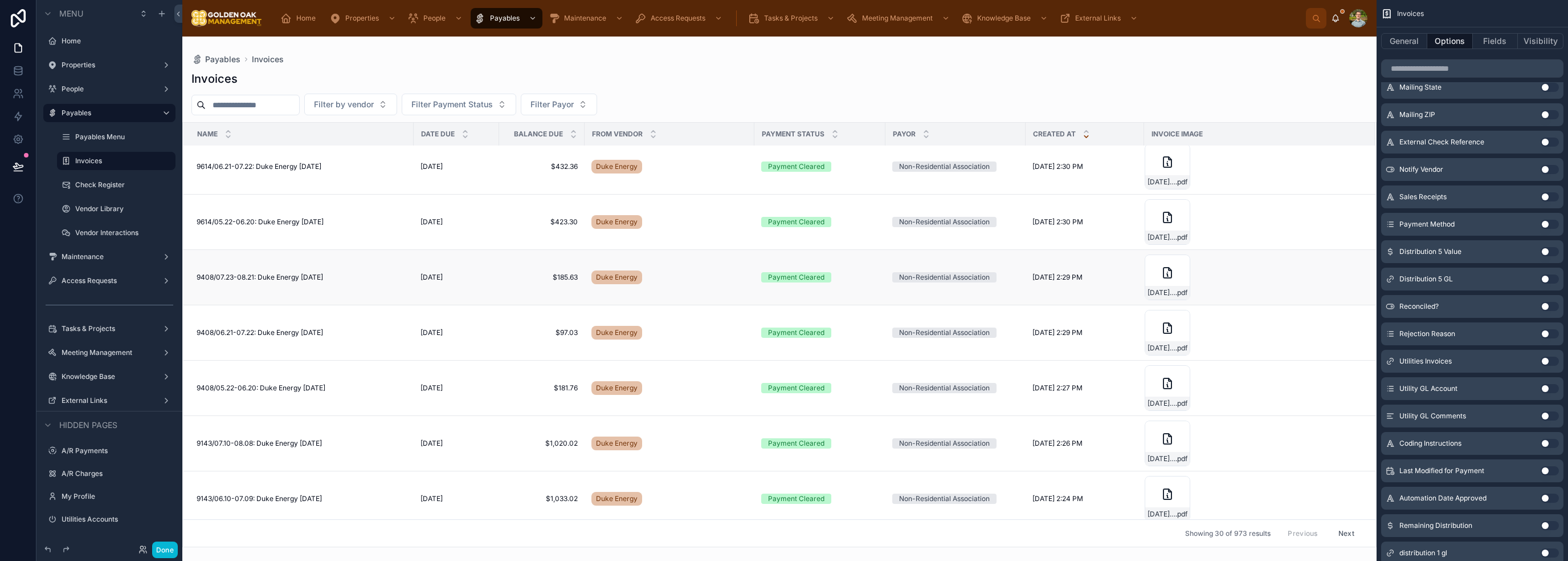
click at [306, 273] on span "9408/07.23-08.21: Duke Energy [DATE]" at bounding box center [259, 277] width 127 height 9
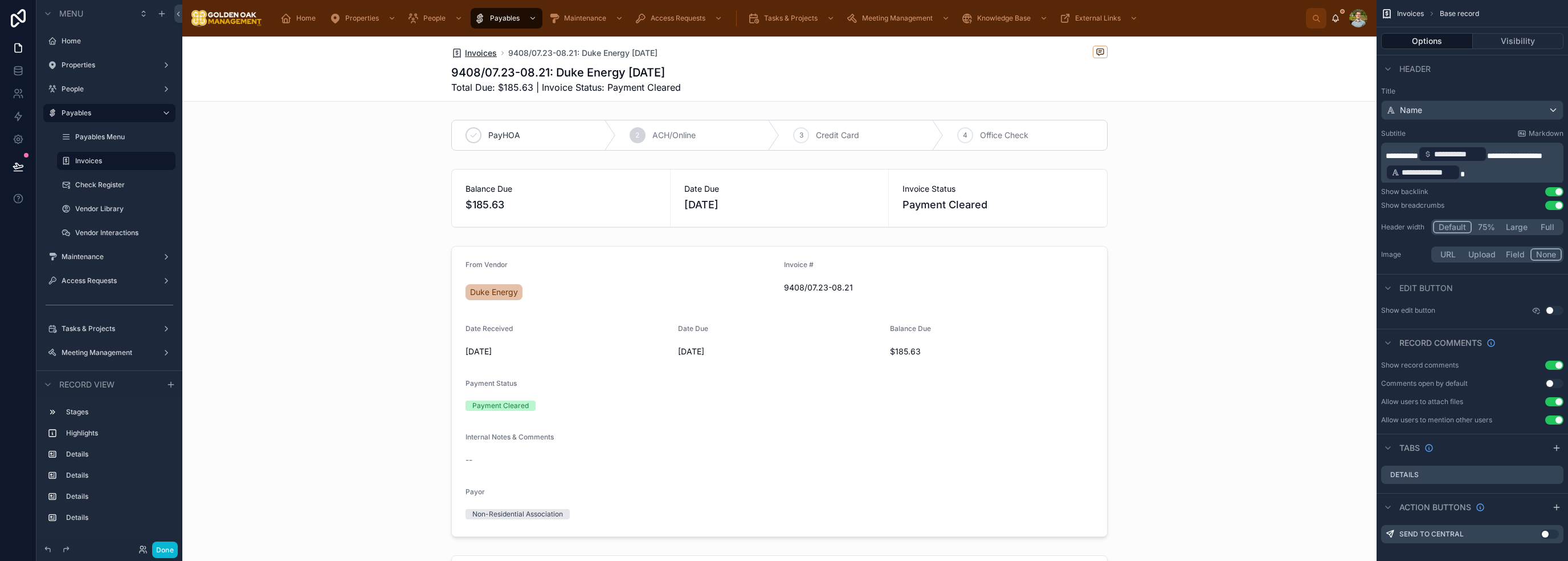
click at [477, 55] on span "Invoices" at bounding box center [480, 53] width 32 height 11
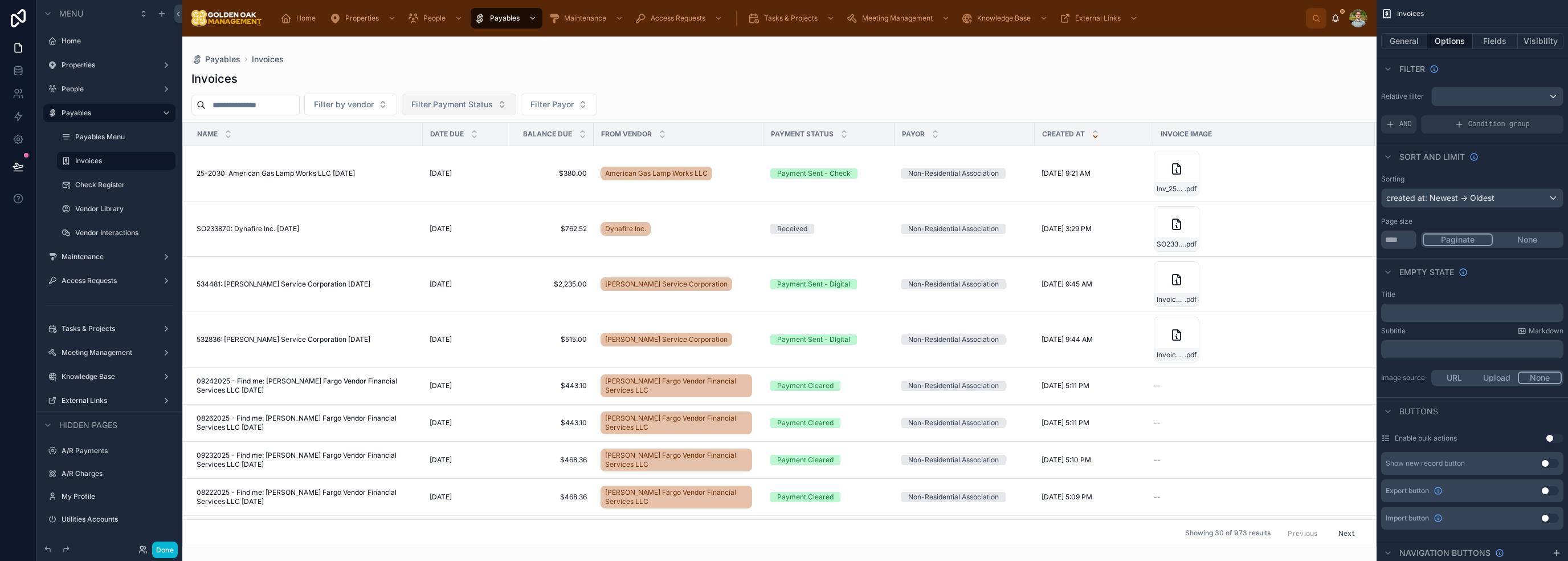
click at [476, 104] on span "Filter Payment Status" at bounding box center [452, 104] width 81 height 11
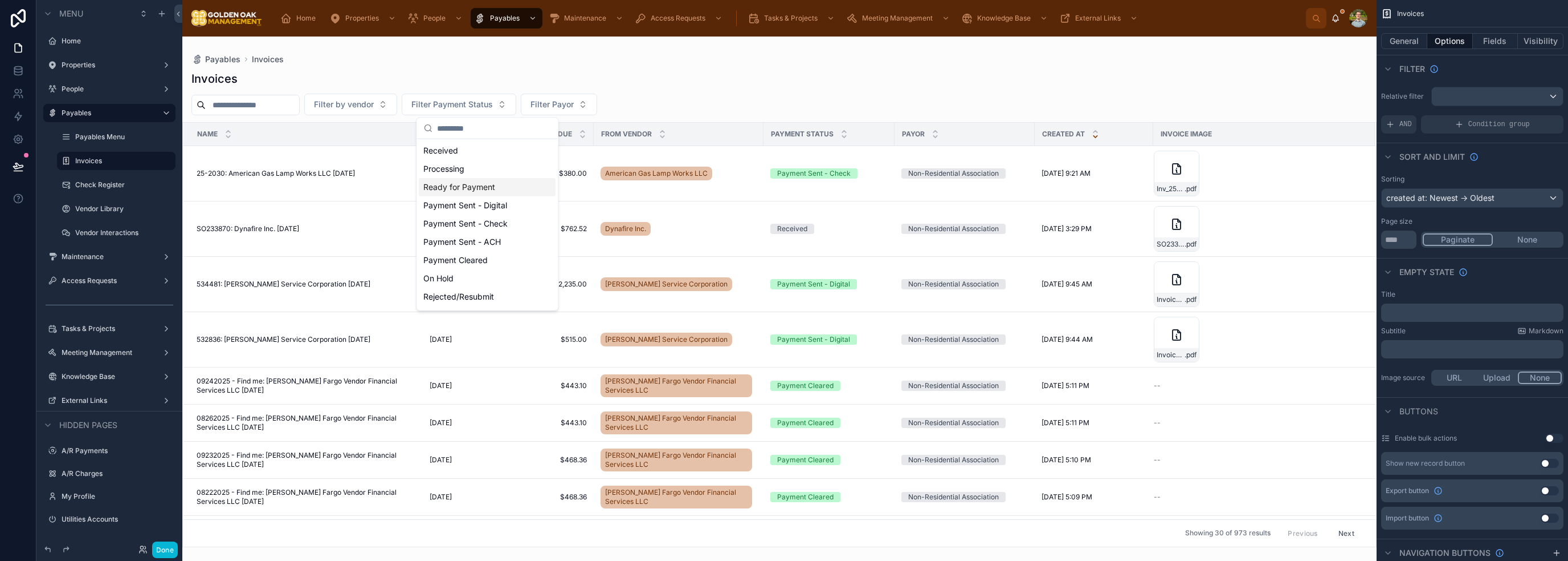
click at [476, 184] on div "Ready for Payment" at bounding box center [487, 188] width 137 height 18
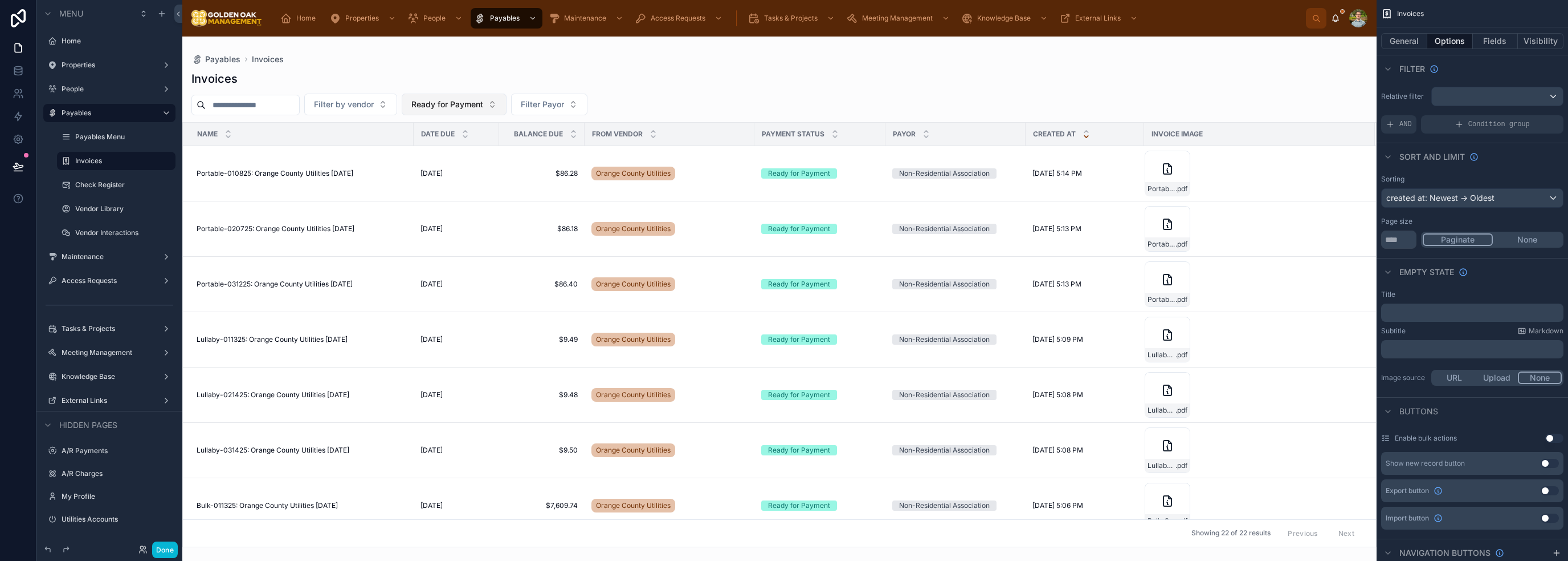
click at [483, 109] on span "Ready for Payment" at bounding box center [447, 104] width 72 height 11
click at [481, 154] on div "None" at bounding box center [483, 151] width 137 height 18
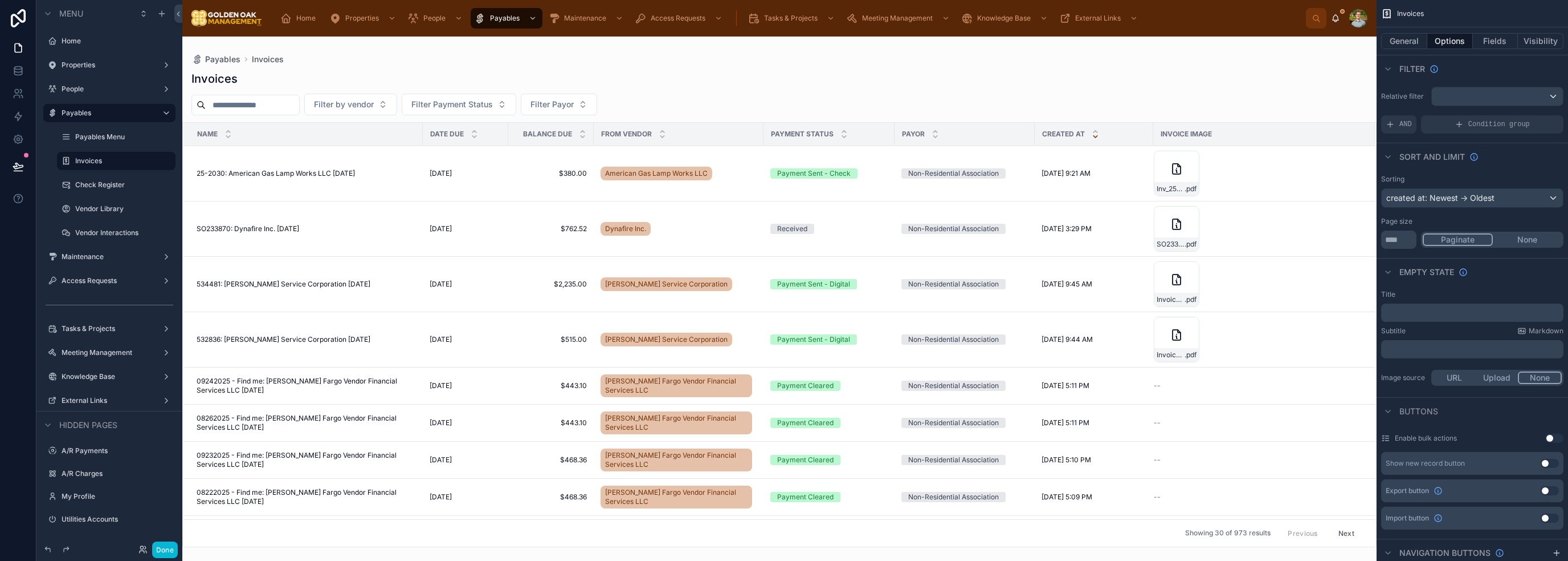
click at [761, 82] on div "Invoices" at bounding box center [778, 79] width 1176 height 16
click at [611, 65] on div "Invoices Filter by vendor Filter Payment Status Filter Payor Name Date Due Bala…" at bounding box center [778, 305] width 1194 height 483
click at [164, 549] on button "Done" at bounding box center [165, 550] width 26 height 17
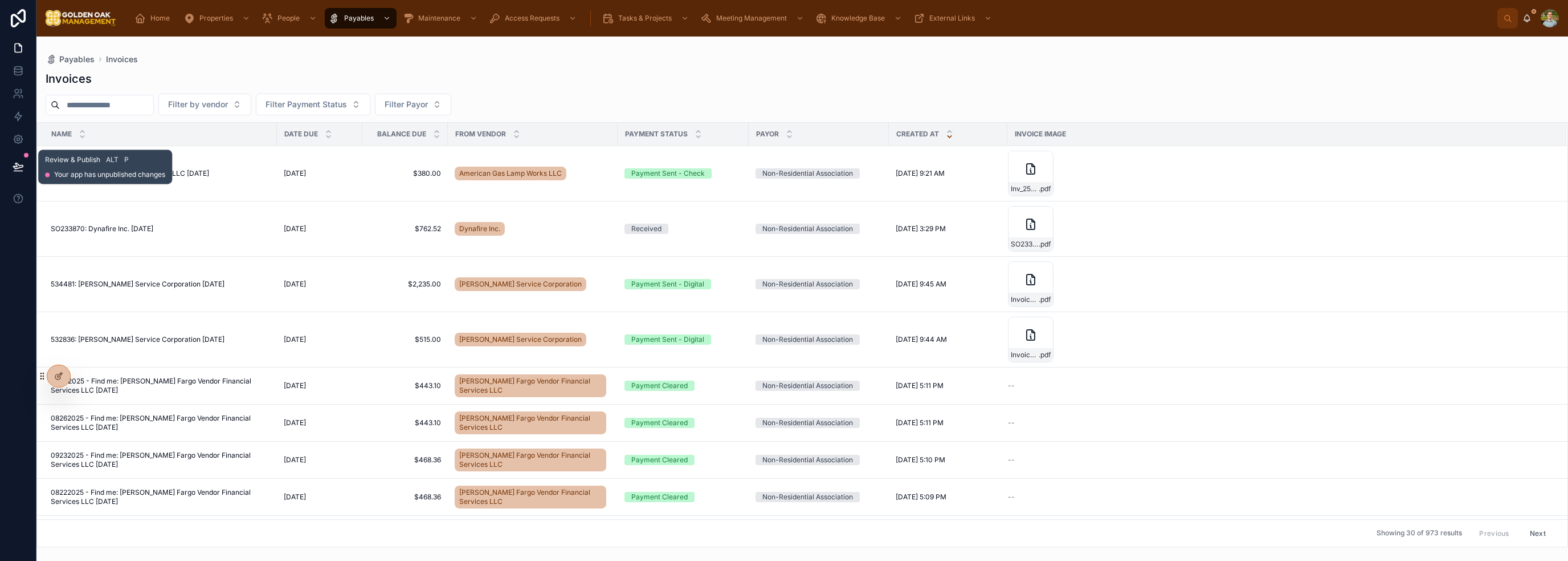
click at [11, 155] on button at bounding box center [18, 166] width 25 height 32
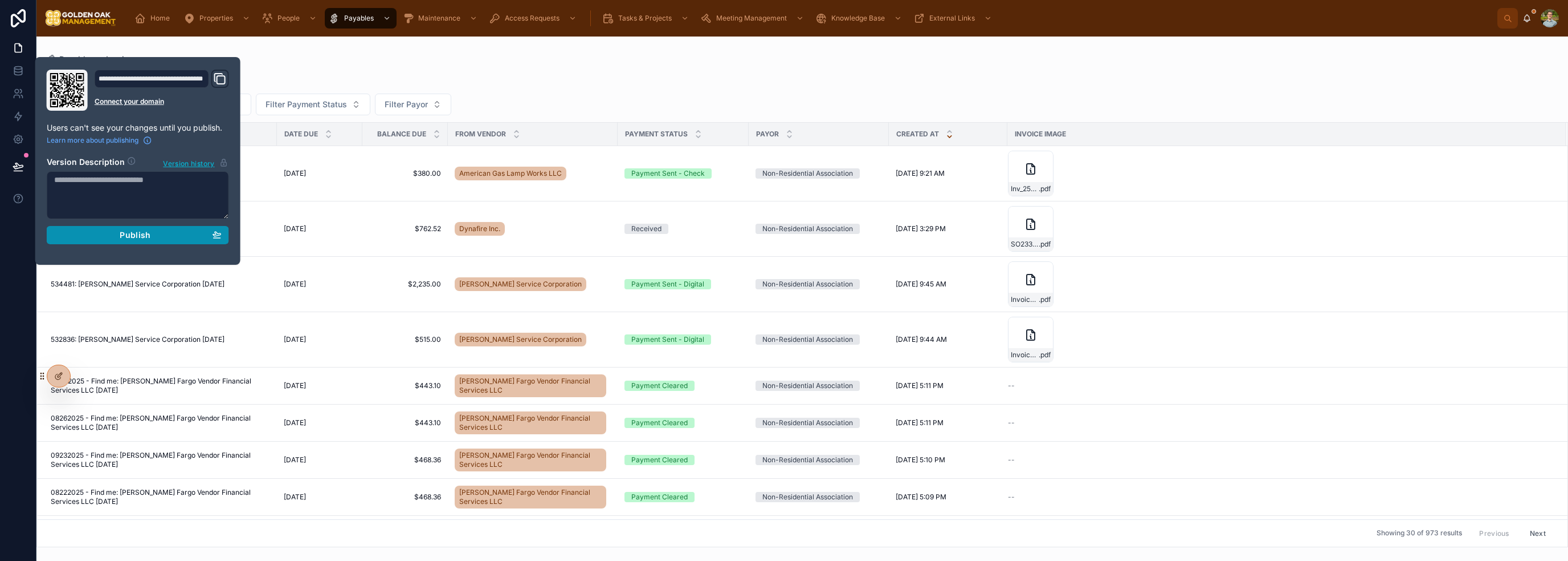
click at [132, 236] on span "Publish" at bounding box center [135, 235] width 30 height 10
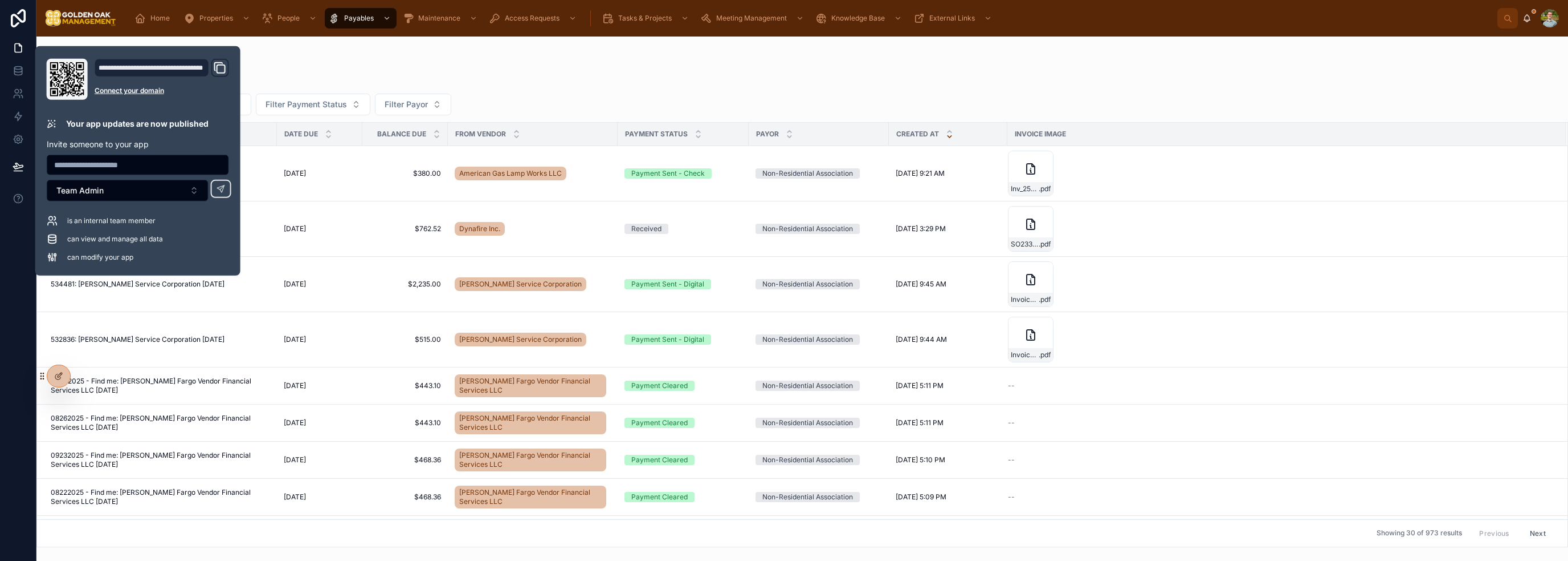
click at [636, 65] on div "Invoices Filter by vendor Filter Payment Status Filter Payor Name Date Due Bala…" at bounding box center [802, 305] width 1531 height 483
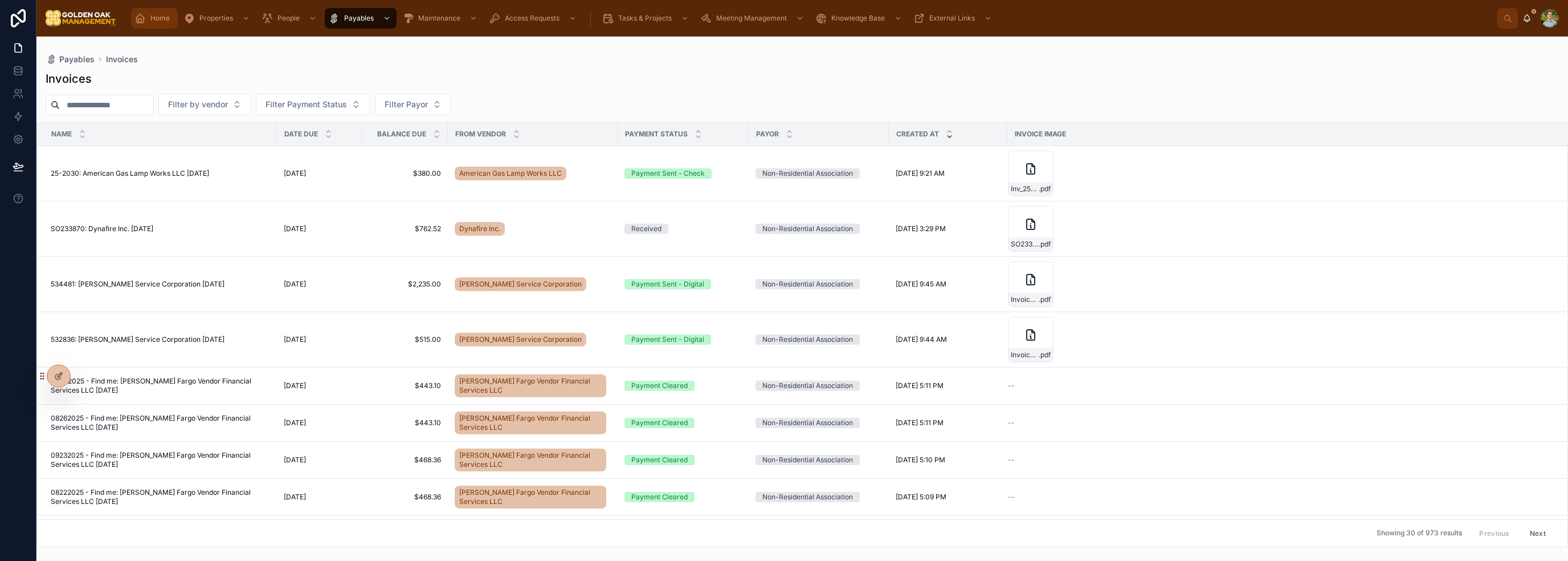
click at [157, 9] on div "Home" at bounding box center [154, 18] width 40 height 18
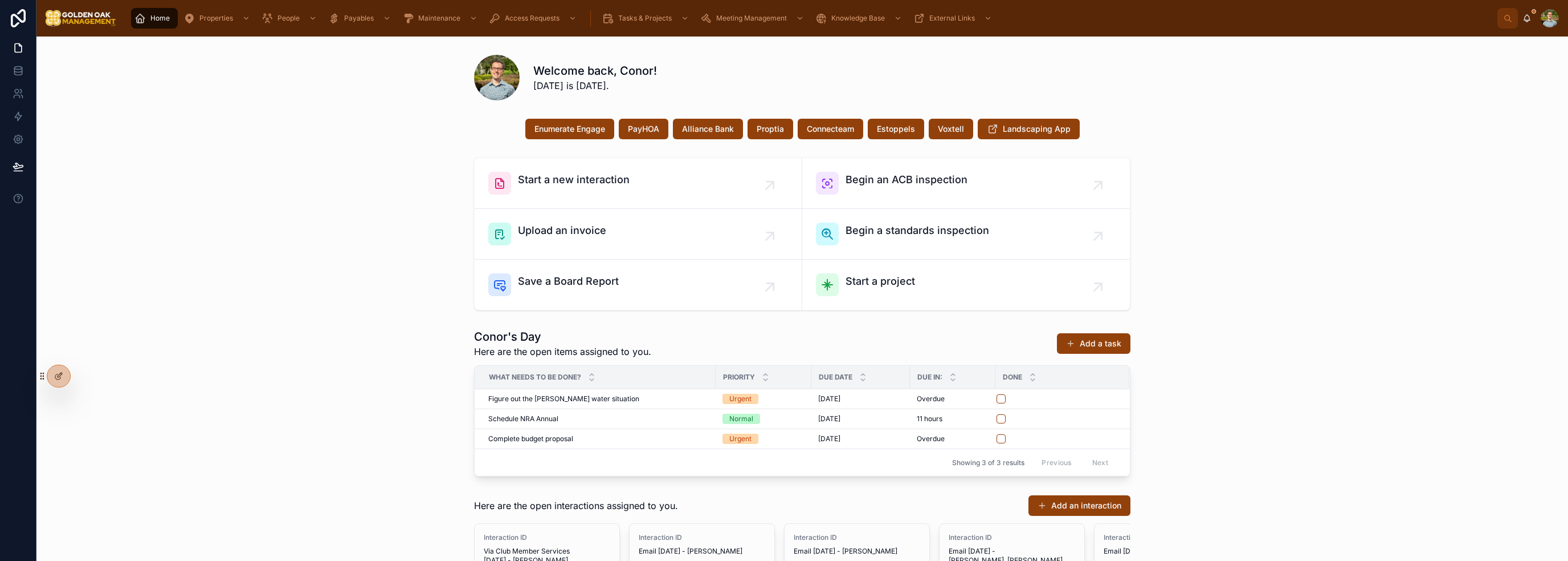
click at [1194, 281] on div "Start a new interaction Begin an ACB inspection Upload an invoice Begin a stand…" at bounding box center [802, 233] width 1514 height 162
click at [59, 372] on icon at bounding box center [59, 376] width 9 height 9
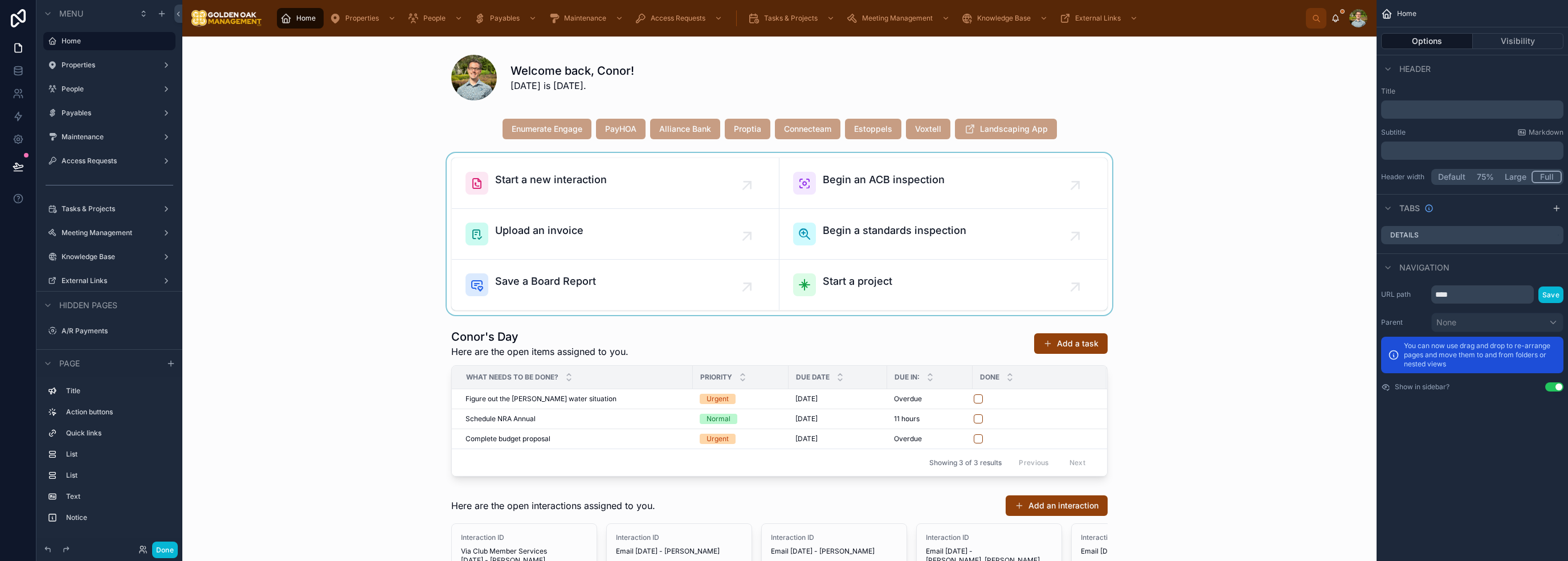
click at [666, 230] on div at bounding box center [778, 233] width 1176 height 162
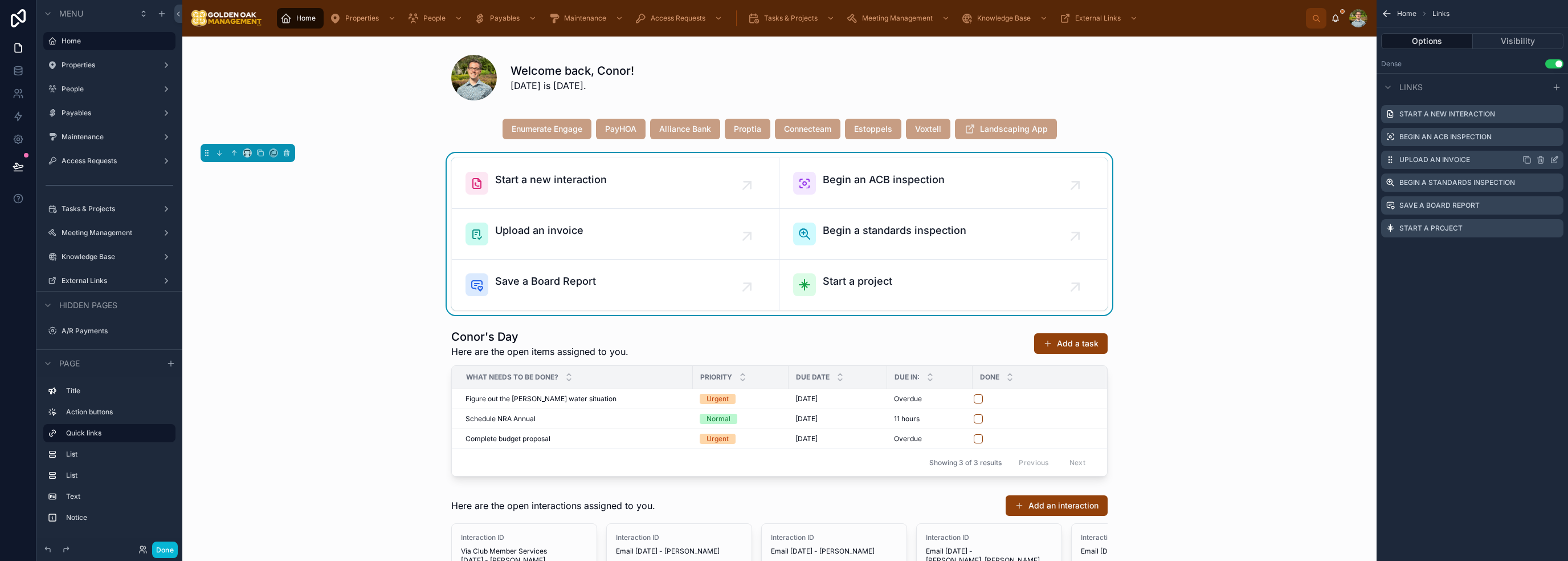
click at [1554, 161] on icon "scrollable content" at bounding box center [1554, 160] width 9 height 9
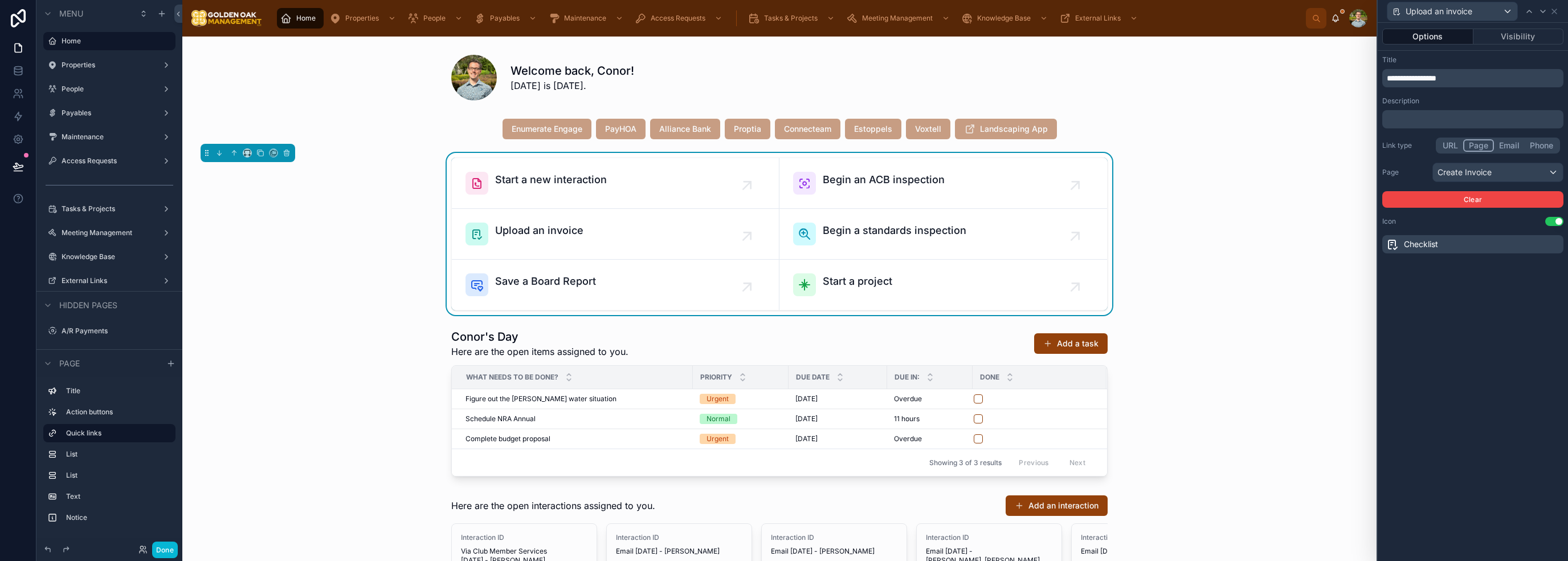
click at [1449, 148] on button "URL" at bounding box center [1451, 146] width 26 height 13
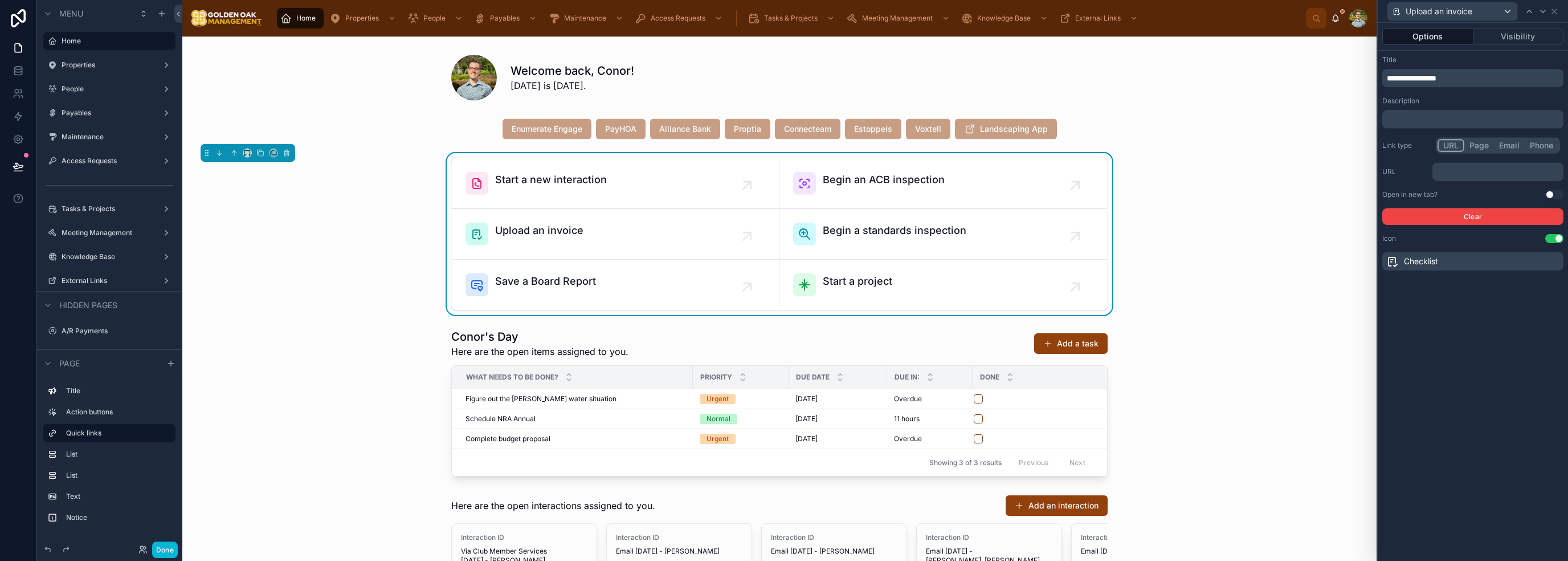
click at [1442, 126] on div "﻿" at bounding box center [1473, 119] width 181 height 18
click at [1452, 118] on p "﻿" at bounding box center [1474, 119] width 175 height 11
click at [1465, 93] on div "**********" at bounding box center [1473, 163] width 190 height 224
click at [1463, 172] on p "﻿" at bounding box center [1499, 172] width 125 height 11
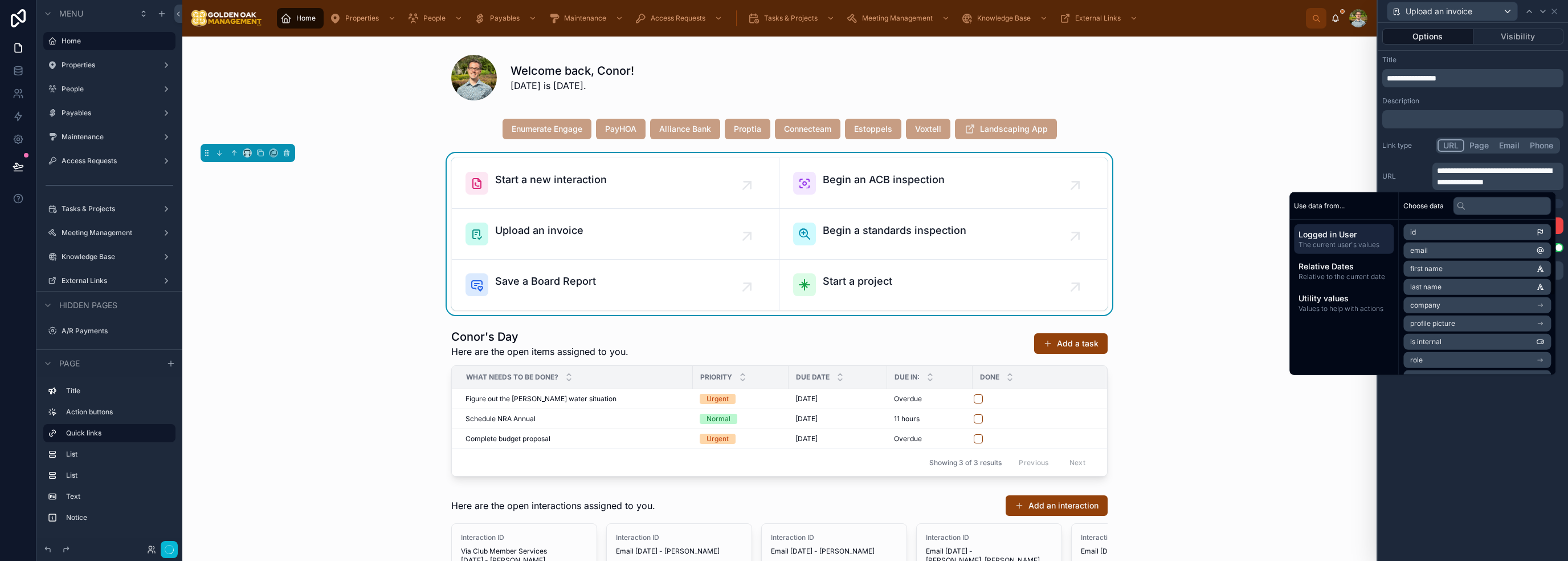
click at [1470, 471] on div "**********" at bounding box center [1473, 292] width 190 height 538
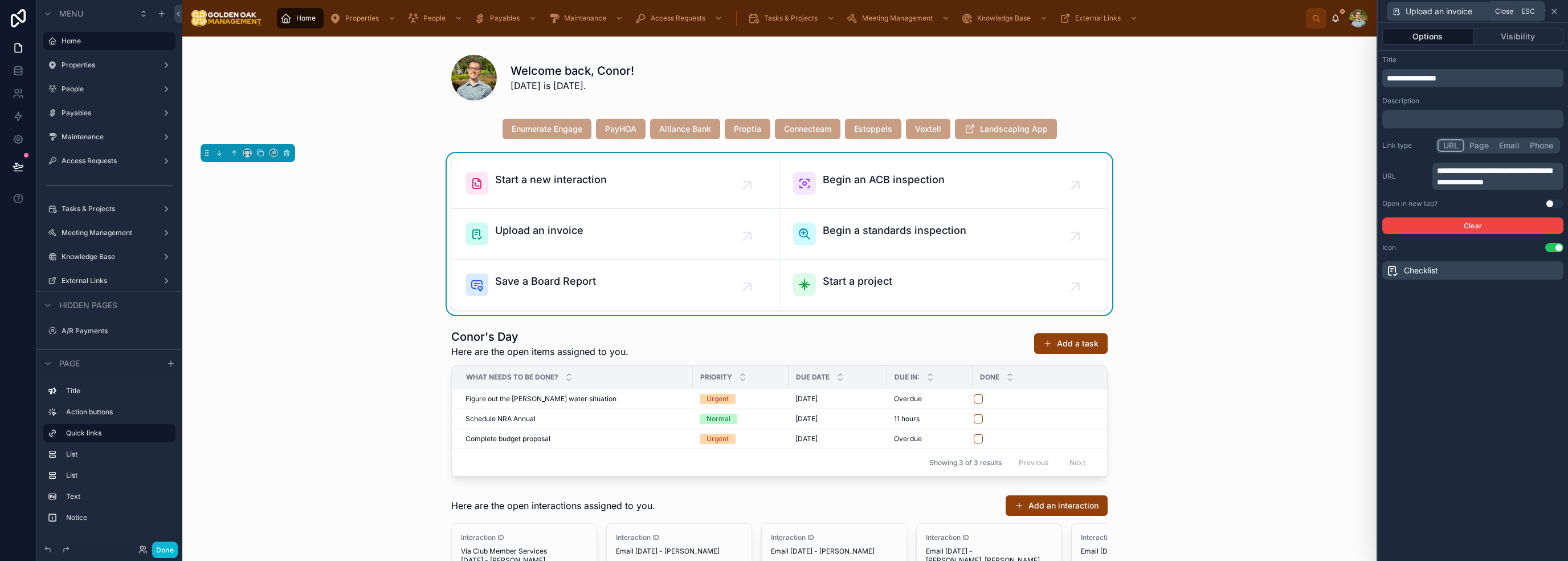
click at [1552, 10] on icon at bounding box center [1554, 11] width 9 height 9
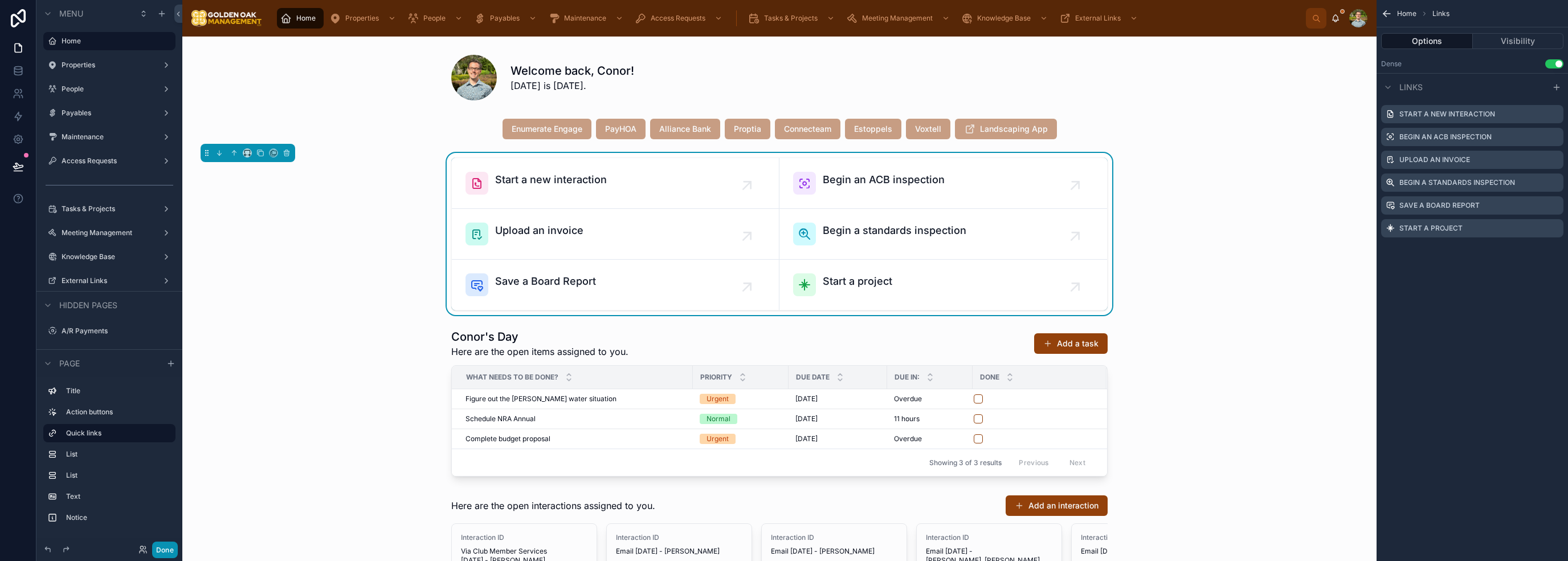
click at [158, 549] on button "Done" at bounding box center [165, 550] width 26 height 17
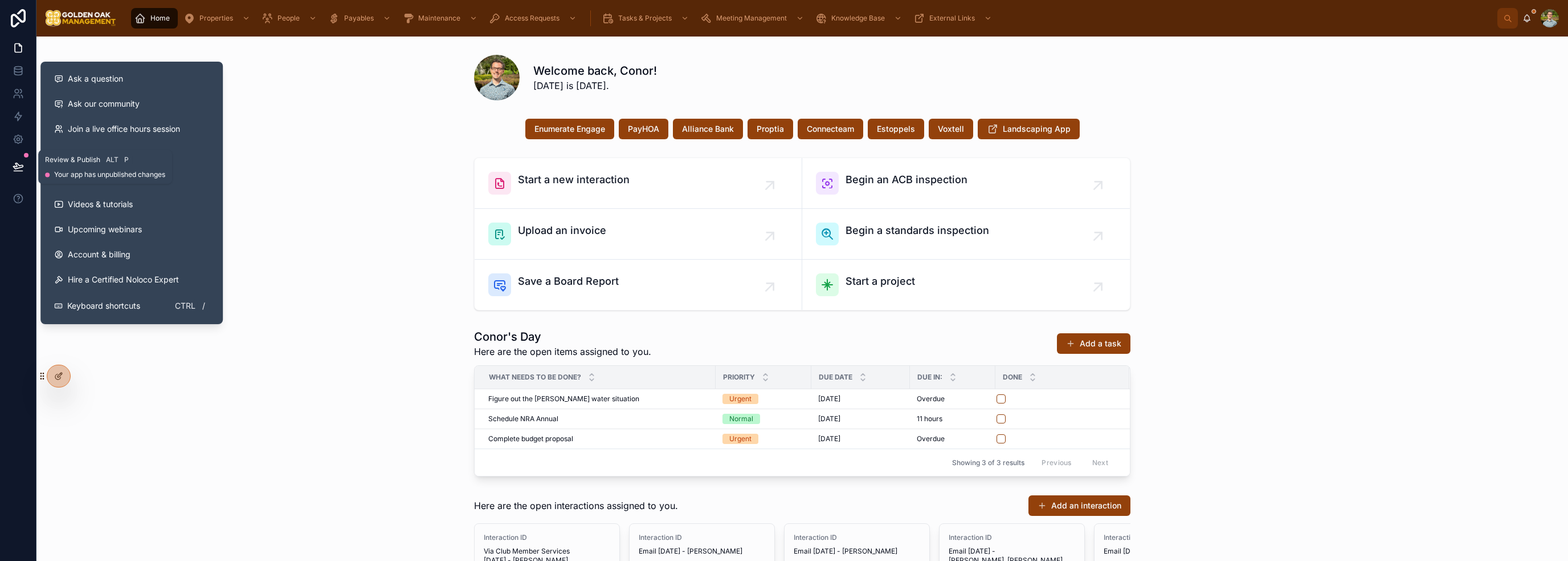
click at [11, 167] on button at bounding box center [18, 166] width 25 height 32
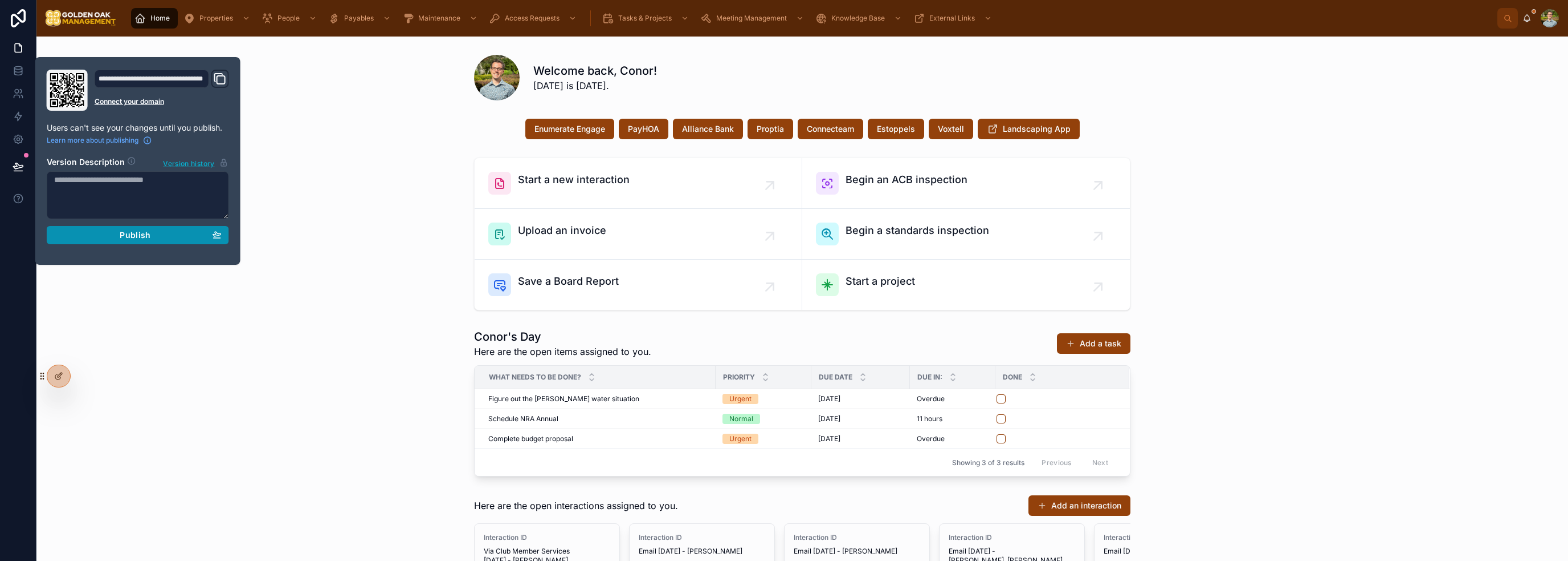
click at [162, 236] on div "Publish" at bounding box center [138, 235] width 167 height 10
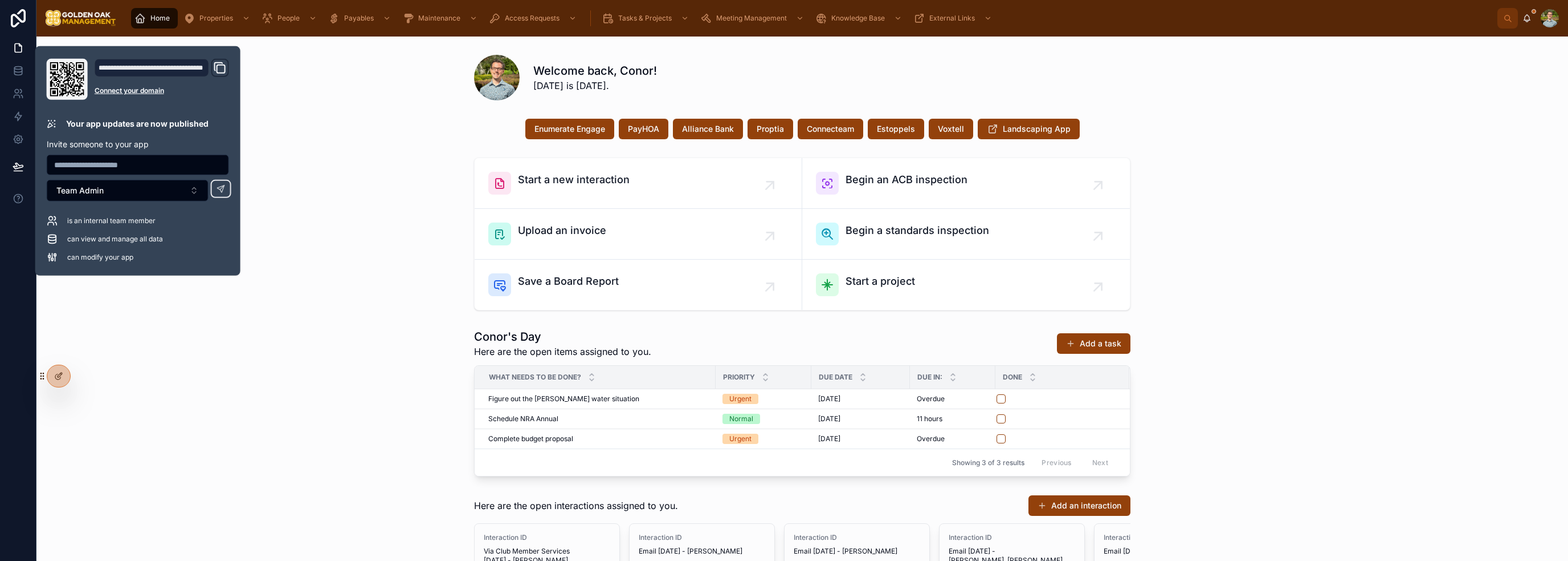
click at [291, 220] on div "Start a new interaction Begin an ACB inspection Upload an invoice Begin a stand…" at bounding box center [802, 233] width 1514 height 162
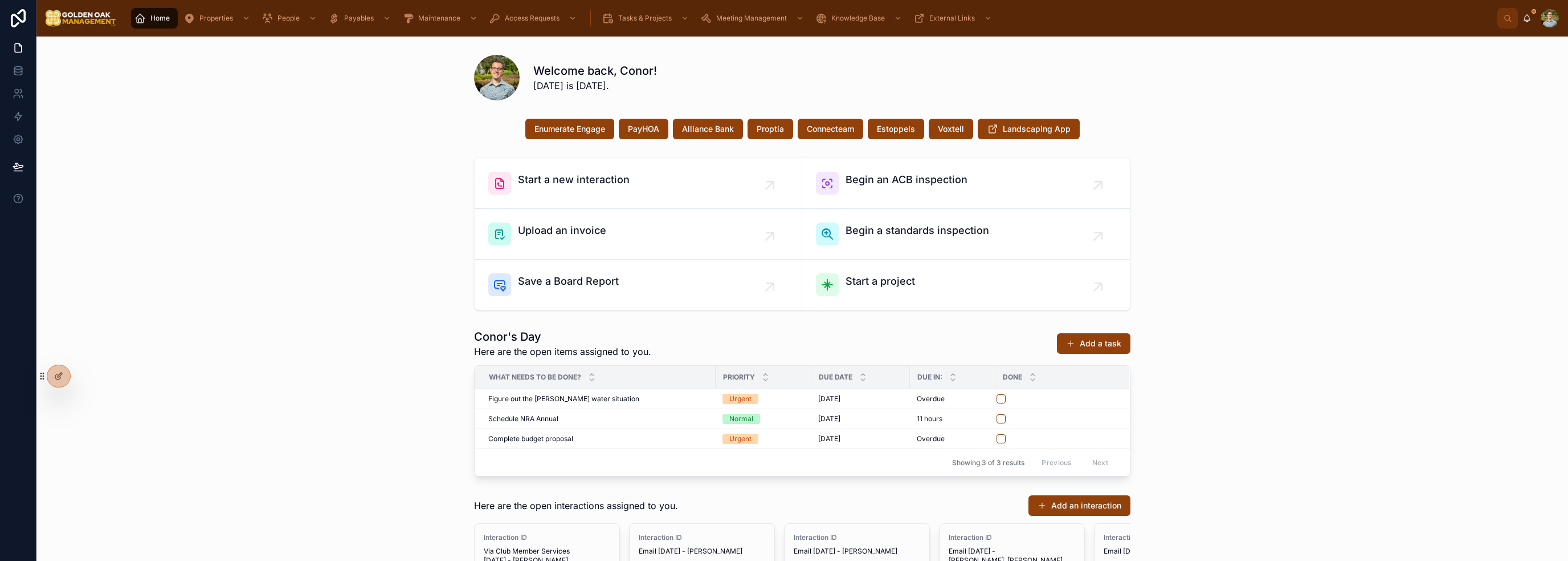
click at [317, 152] on div "Welcome back, Conor! [DATE] is [DATE]. Enumerate Engage PayHOA Alliance Bank Pr…" at bounding box center [802, 450] width 1531 height 829
